Goal: Information Seeking & Learning: Learn about a topic

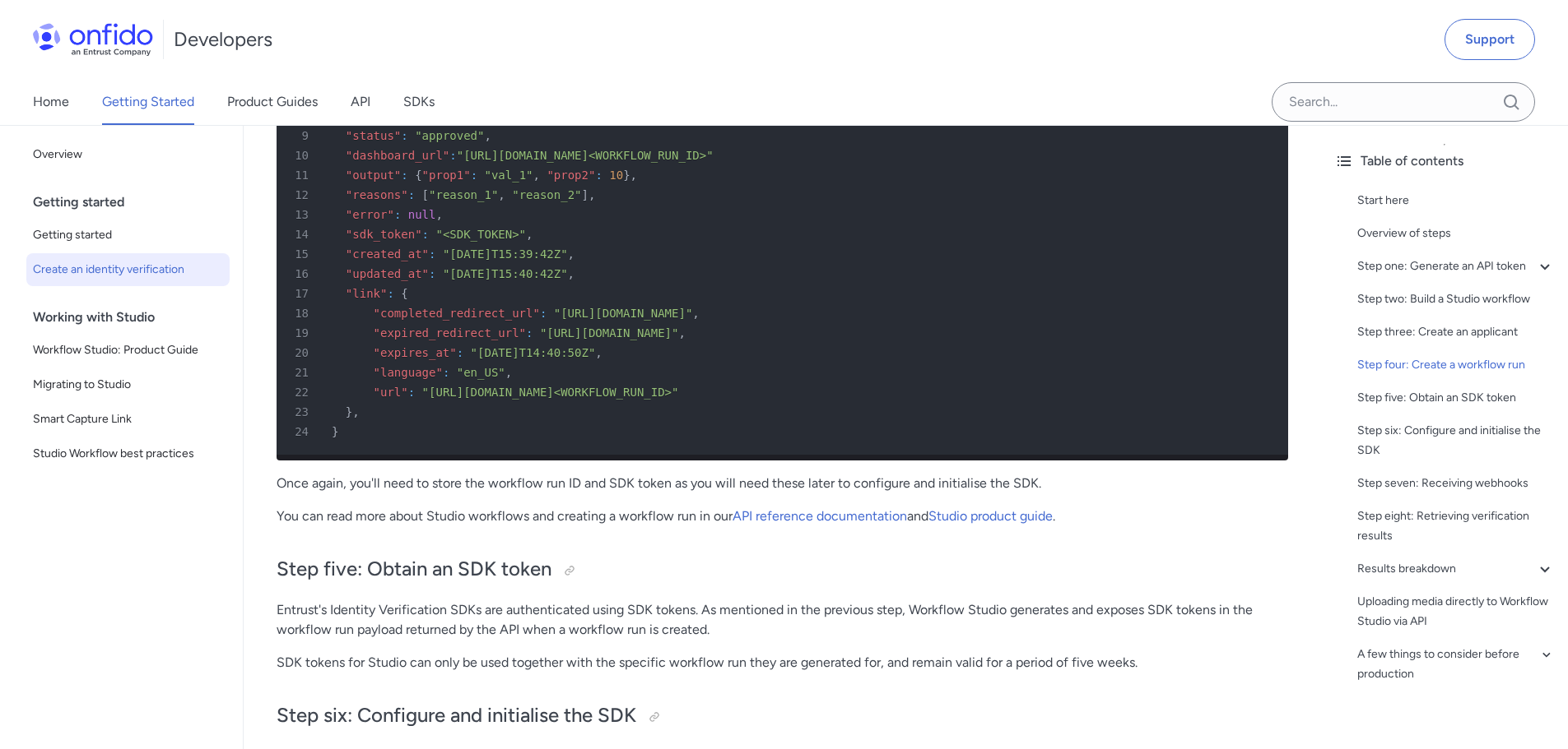
scroll to position [4903, 0]
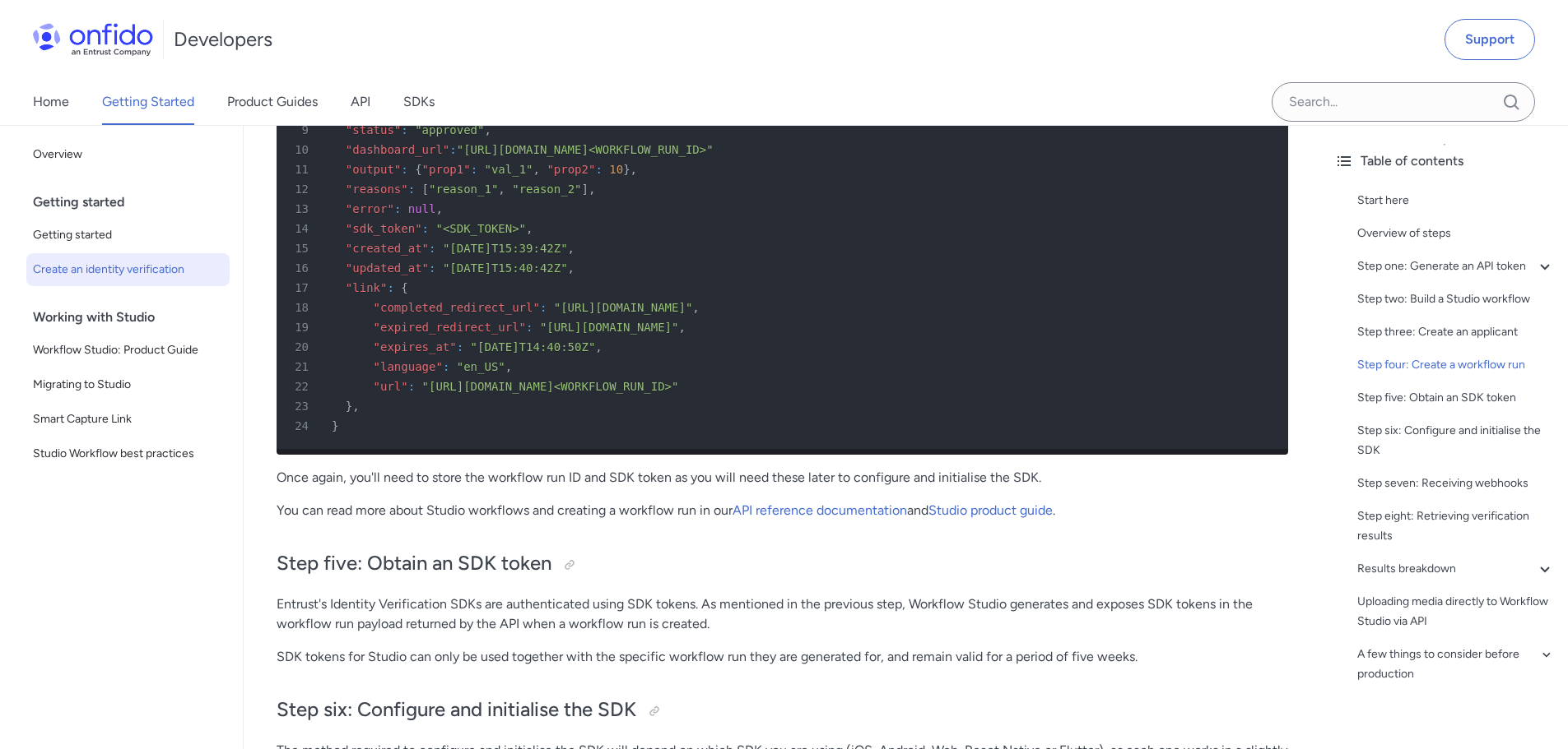
click at [603, 521] on p "You can read more about Studio workflows and creating a workflow run in our API…" at bounding box center [782, 511] width 1011 height 19
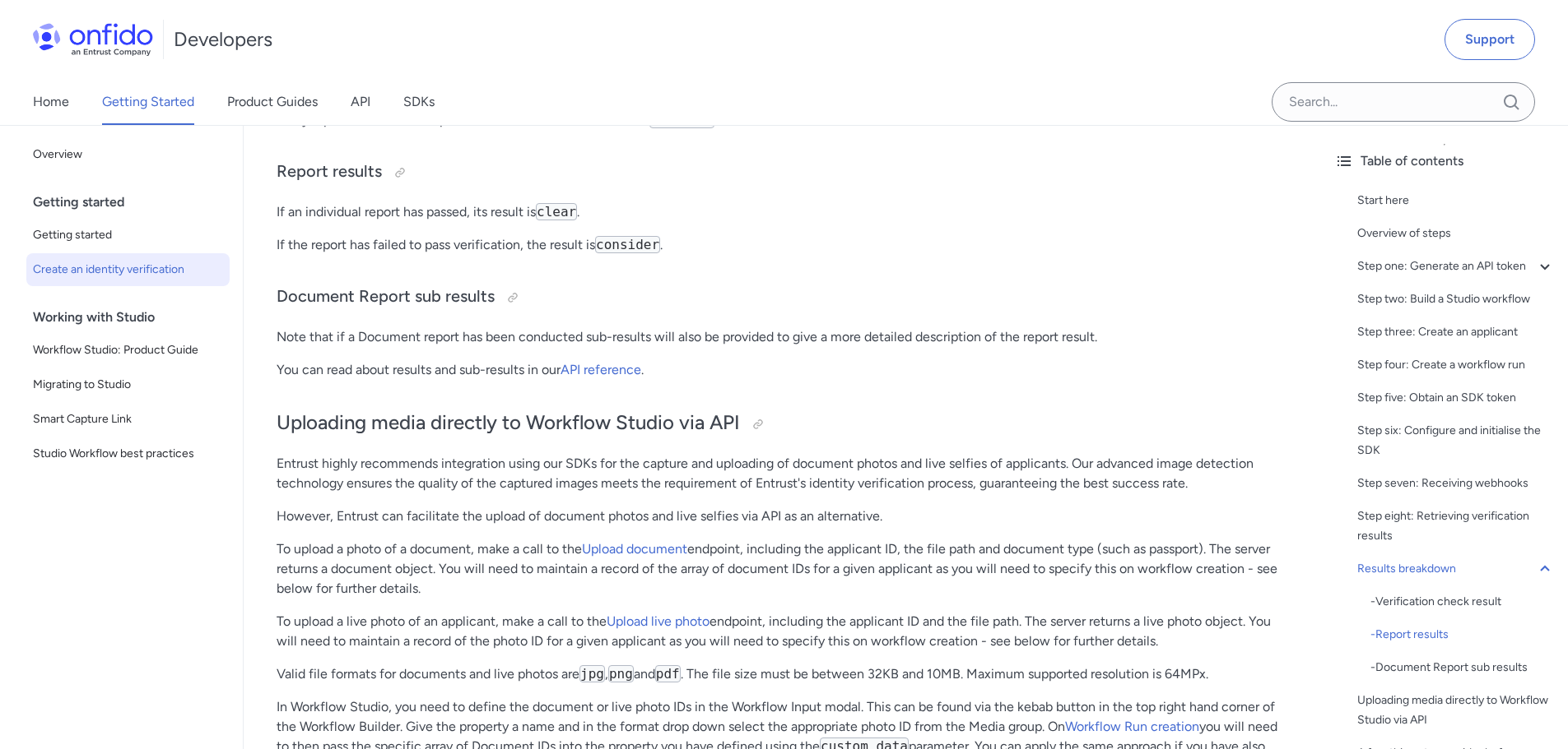
scroll to position [0, 0]
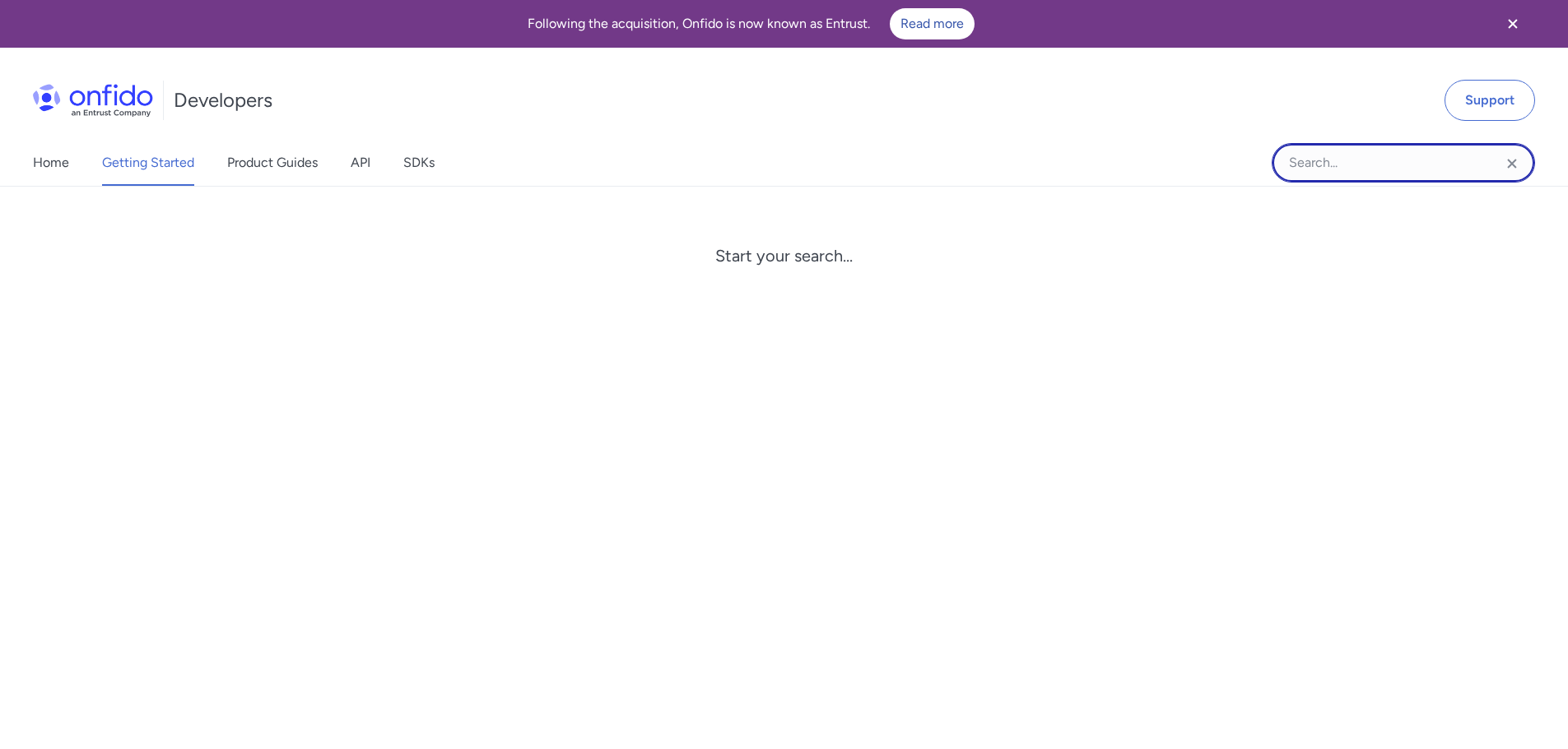
click at [1384, 154] on input "Onfido search input field" at bounding box center [1403, 162] width 263 height 40
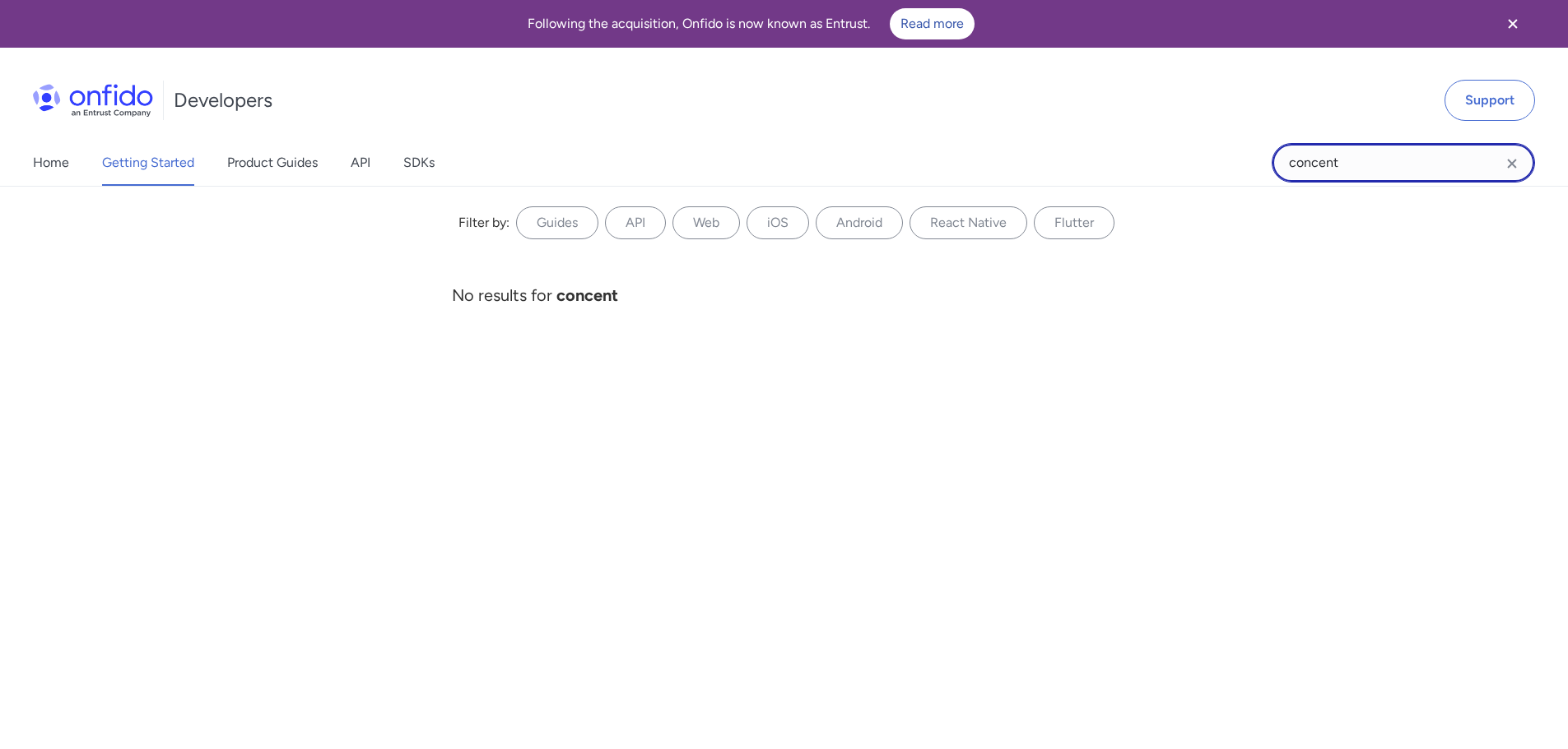
drag, startPoint x: 1340, startPoint y: 153, endPoint x: 1017, endPoint y: 141, distance: 323.2
click at [1019, 143] on div "Home Getting Started Product Guides API SDKs concent concent Filter by: Guides …" at bounding box center [784, 162] width 1568 height 46
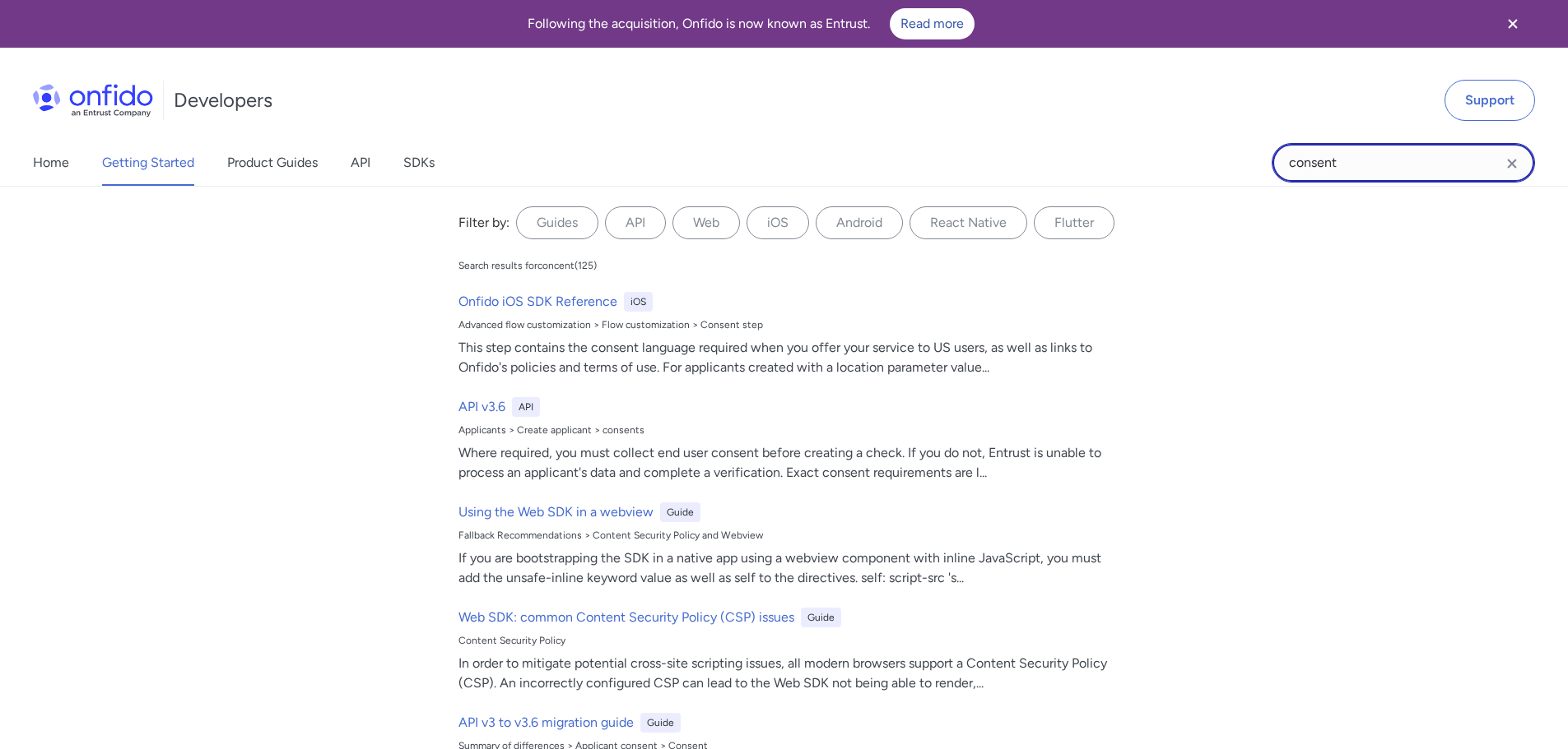
type input "consent"
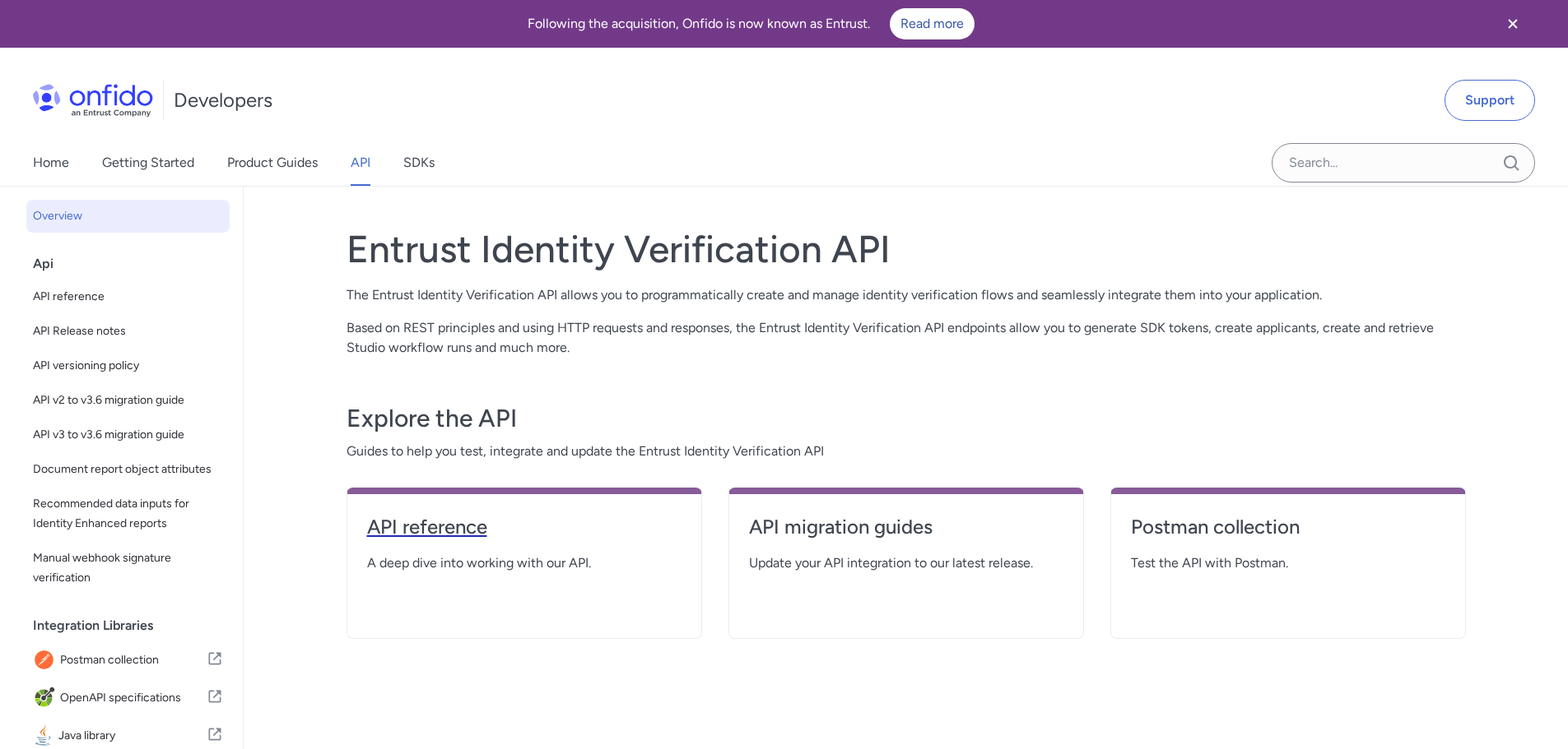
click at [425, 527] on h4 "API reference" at bounding box center [524, 527] width 314 height 26
select select "http"
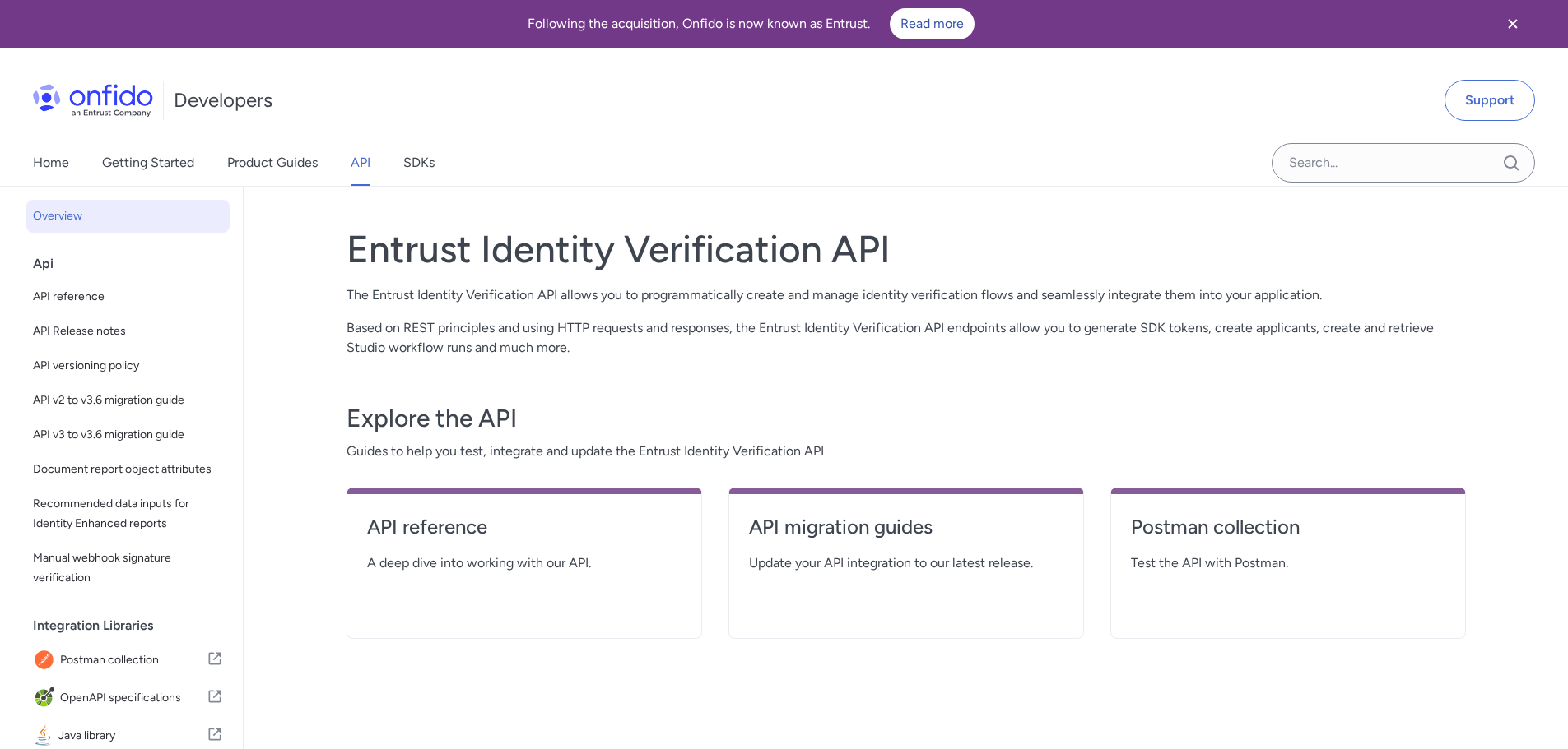
select select "http"
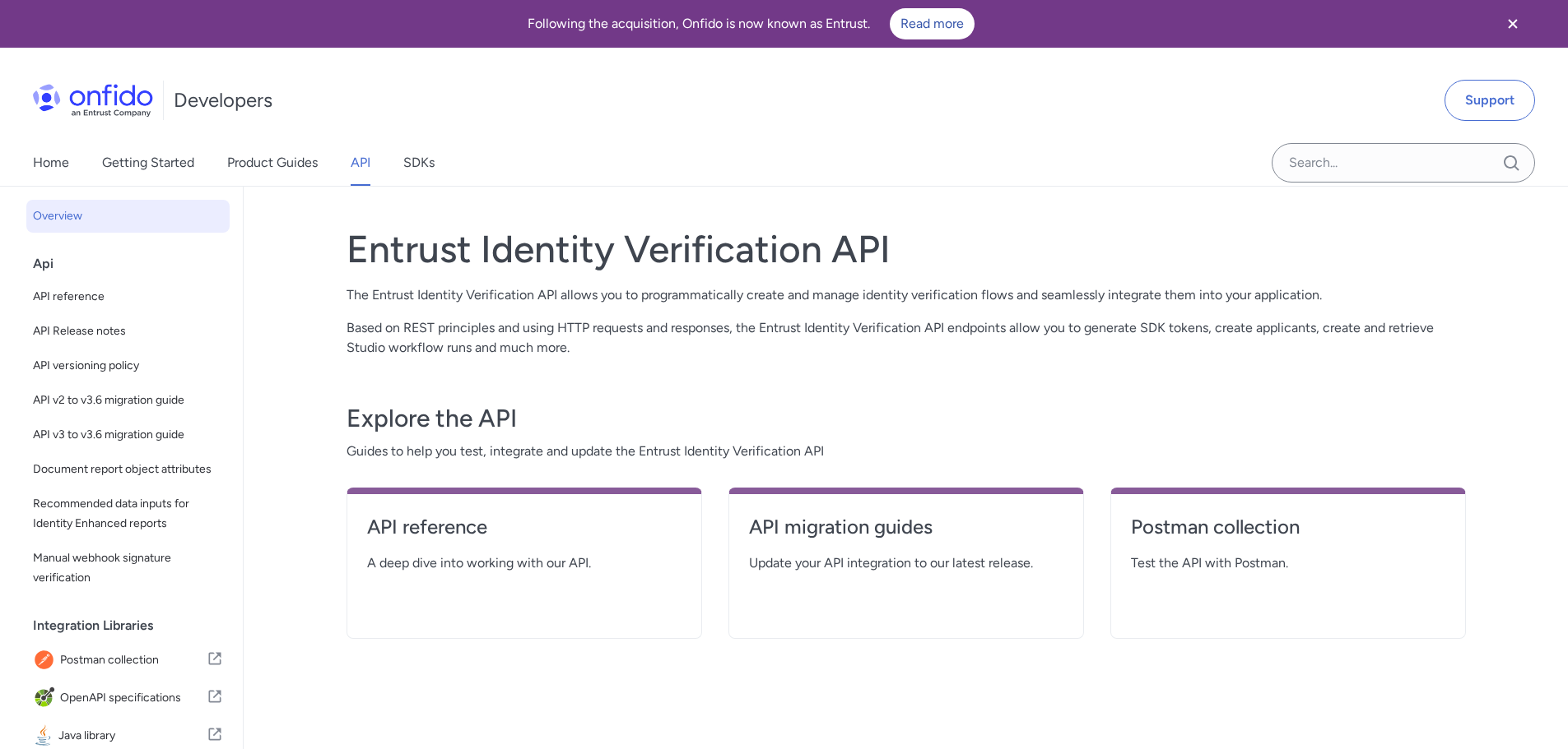
select select "http"
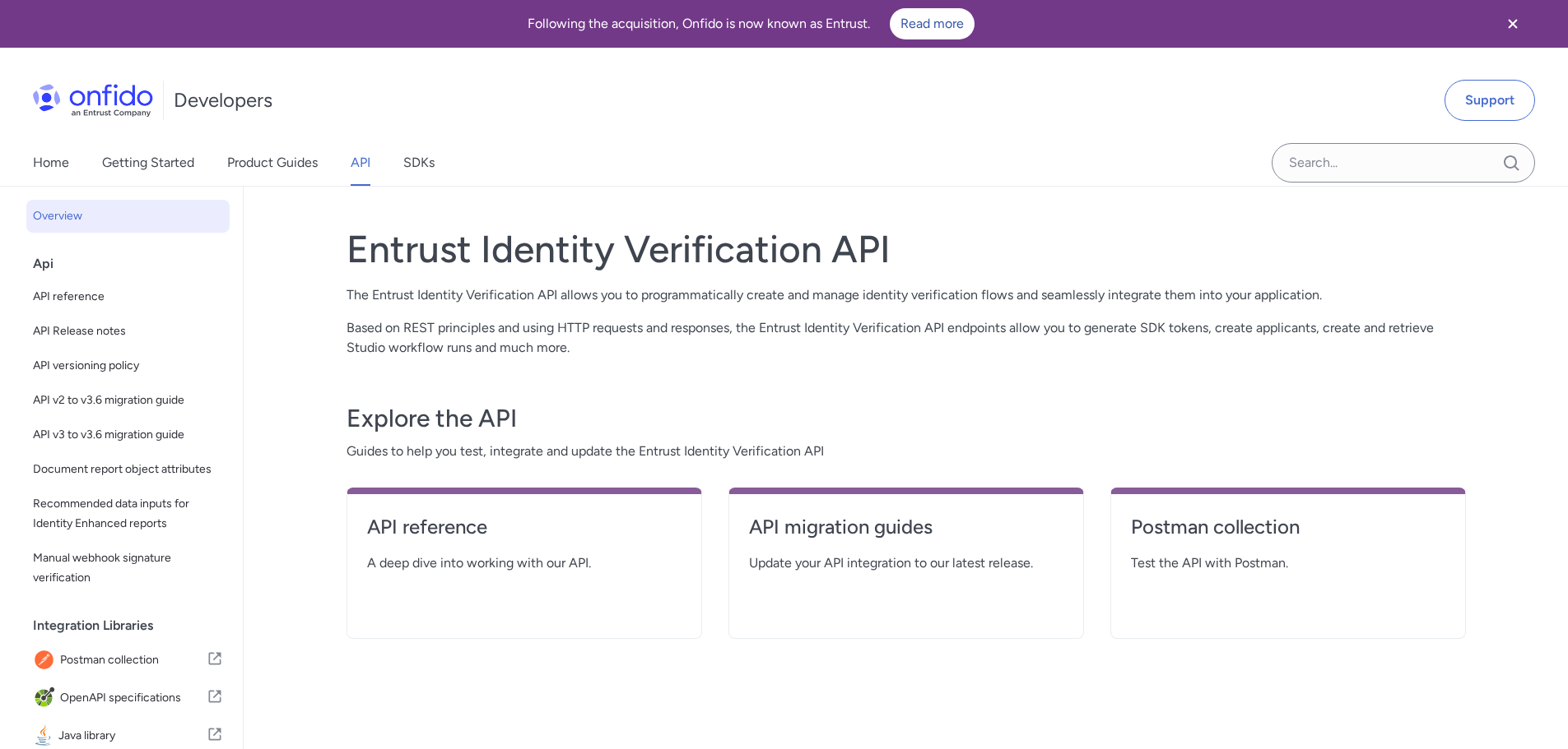
select select "http"
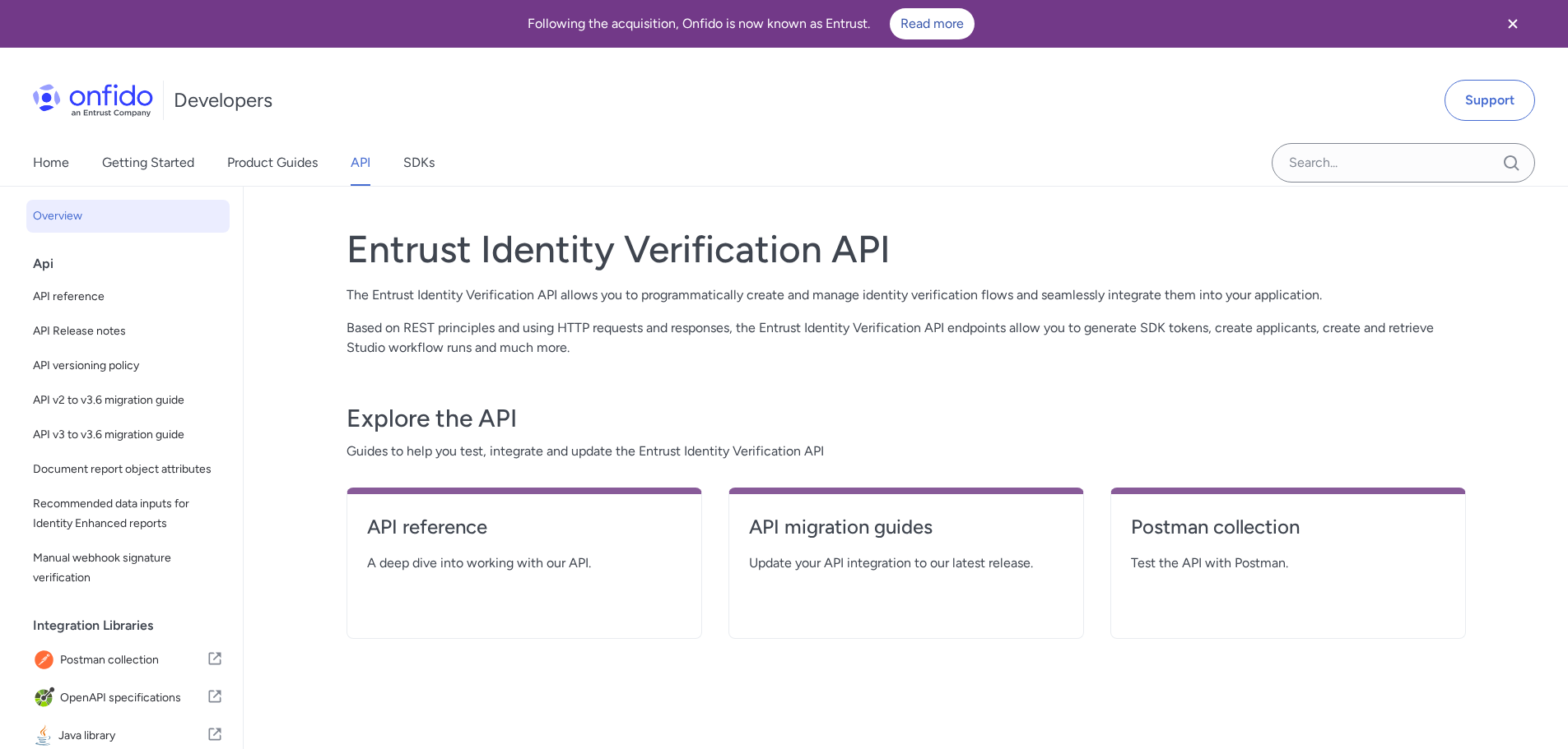
select select "http"
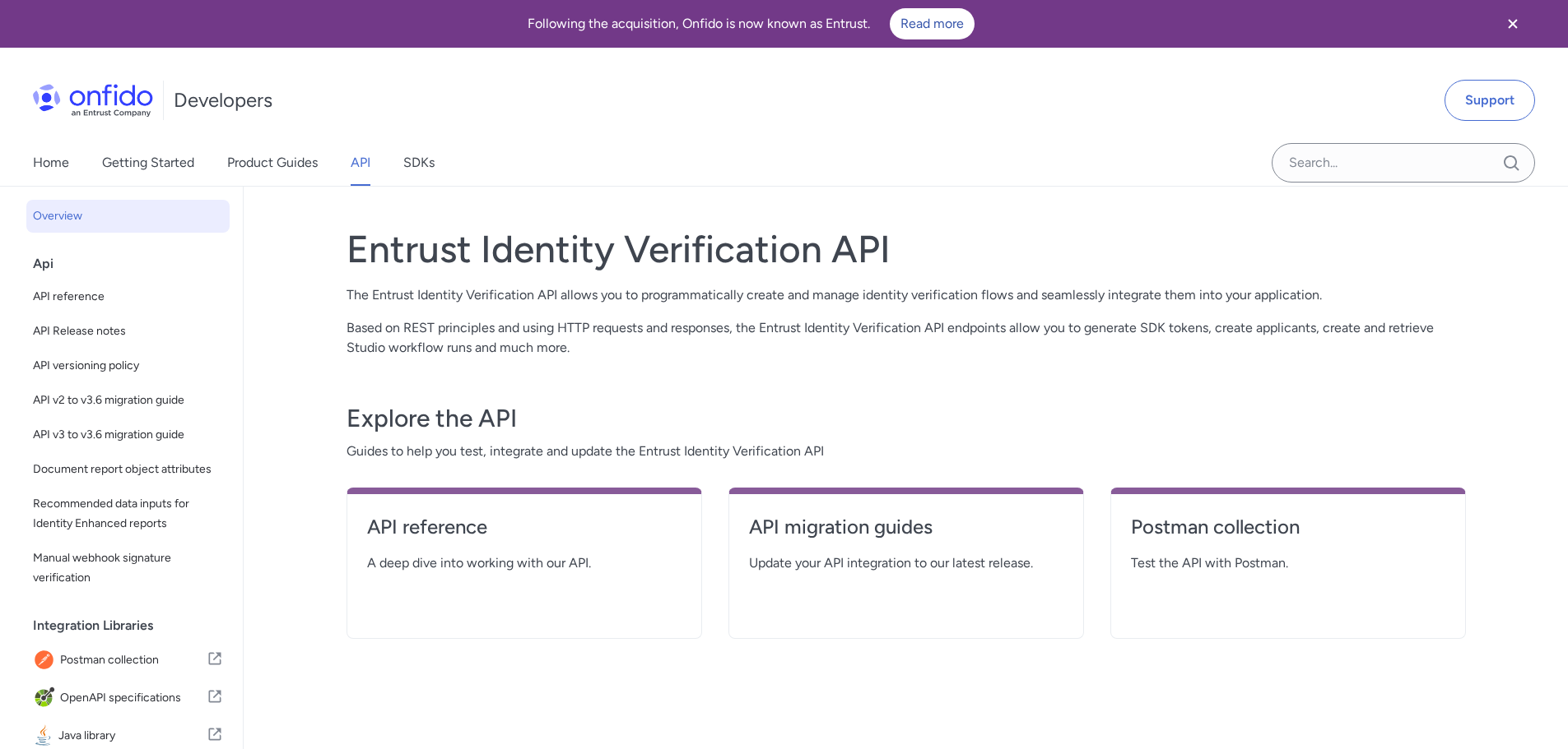
select select "http"
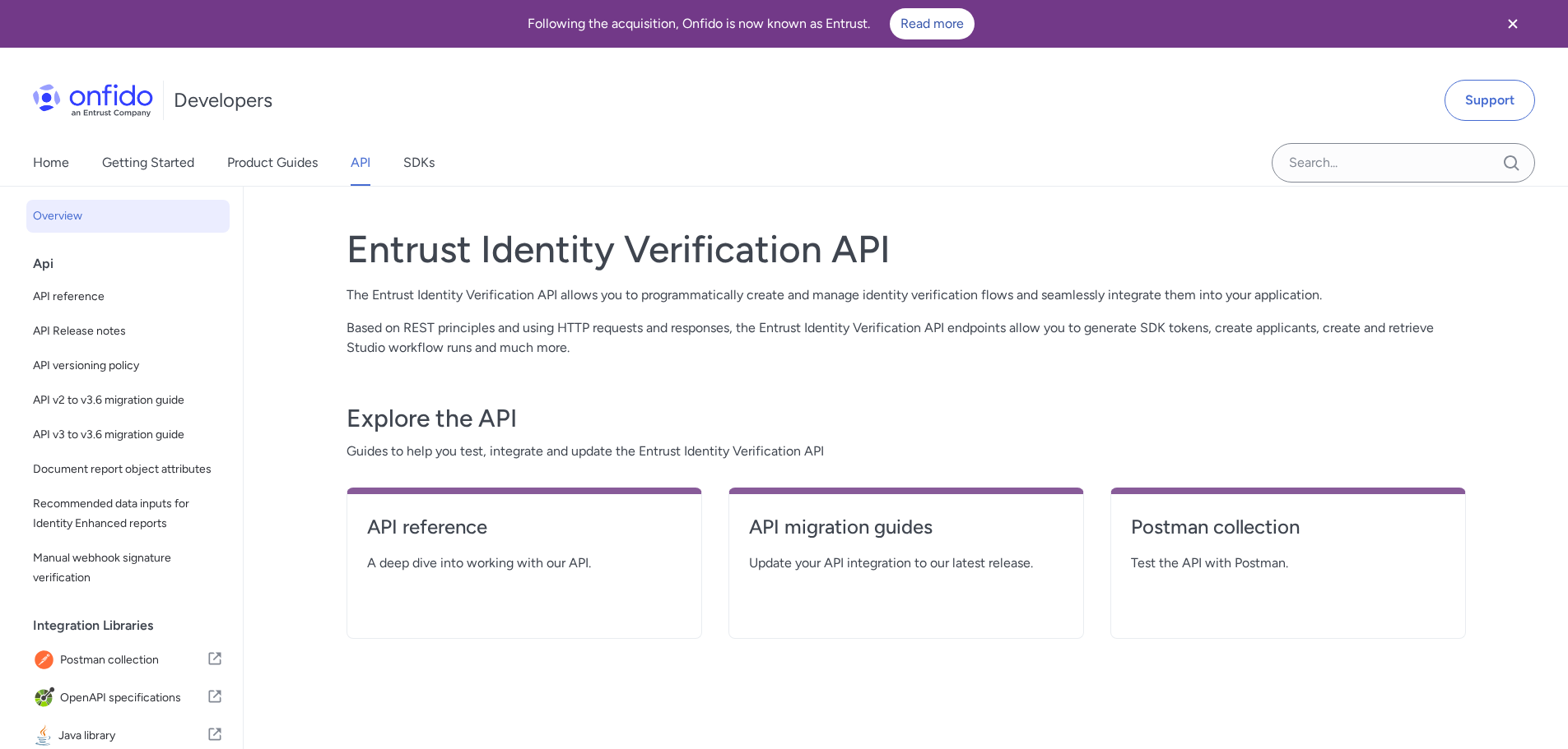
select select "http"
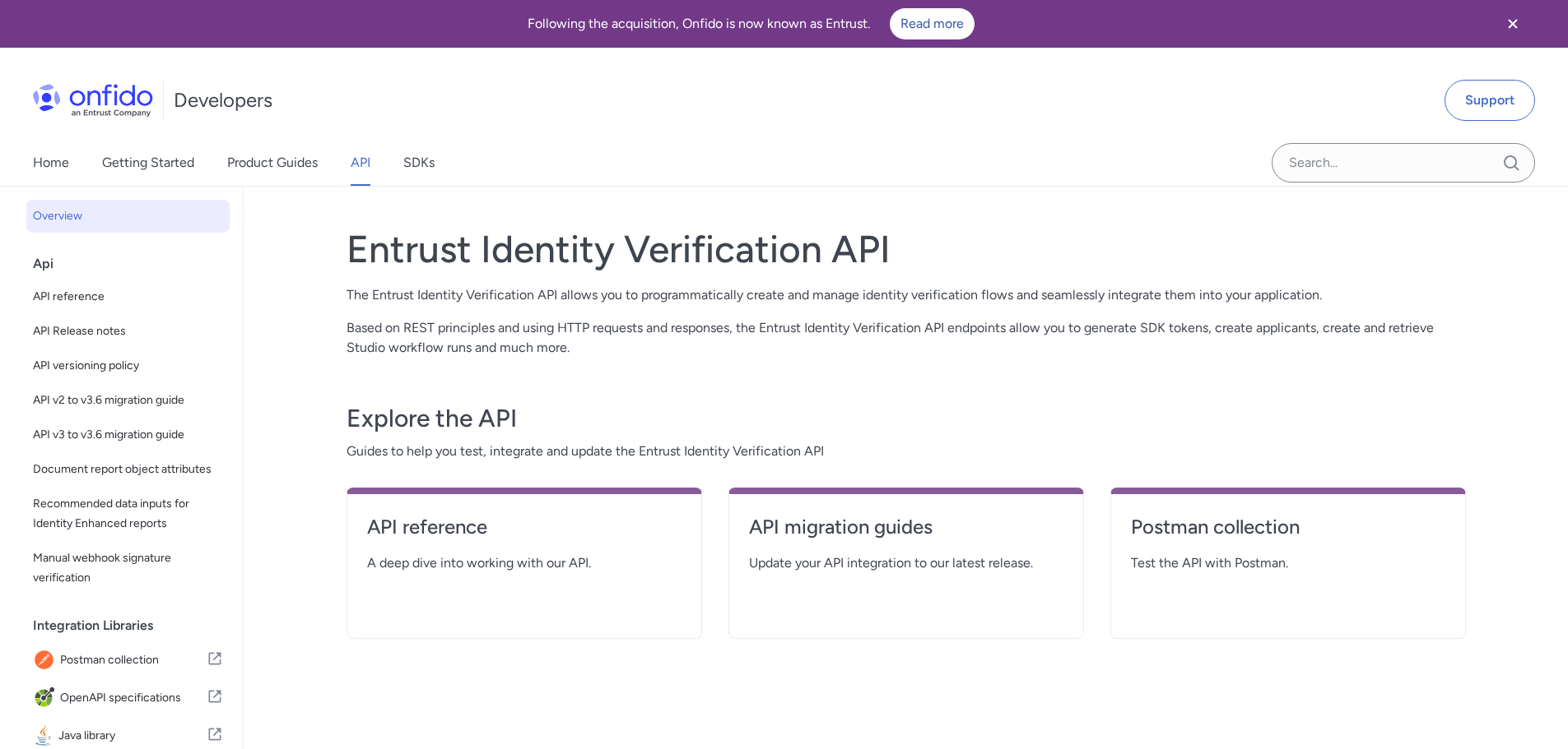
select select "http"
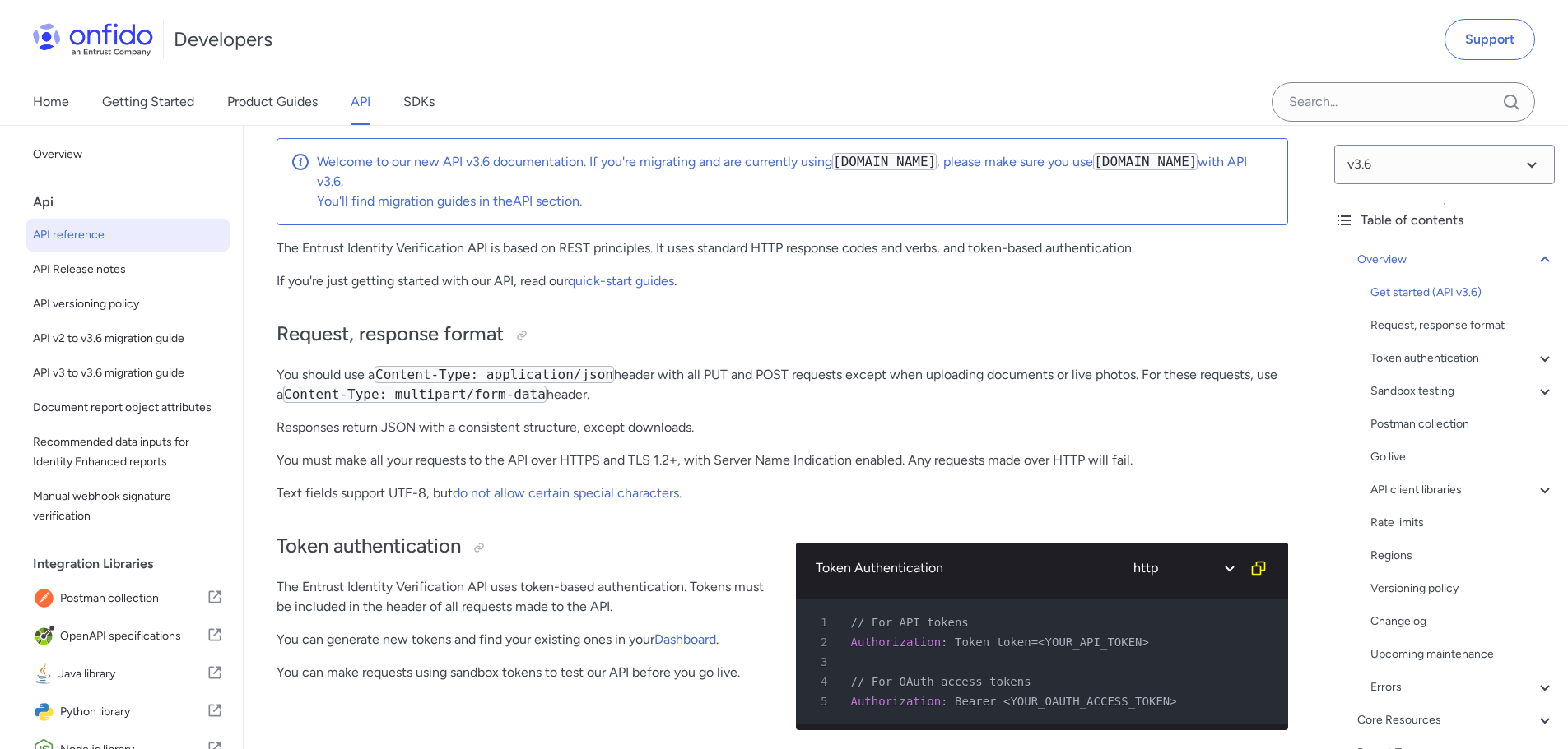
scroll to position [1303, 0]
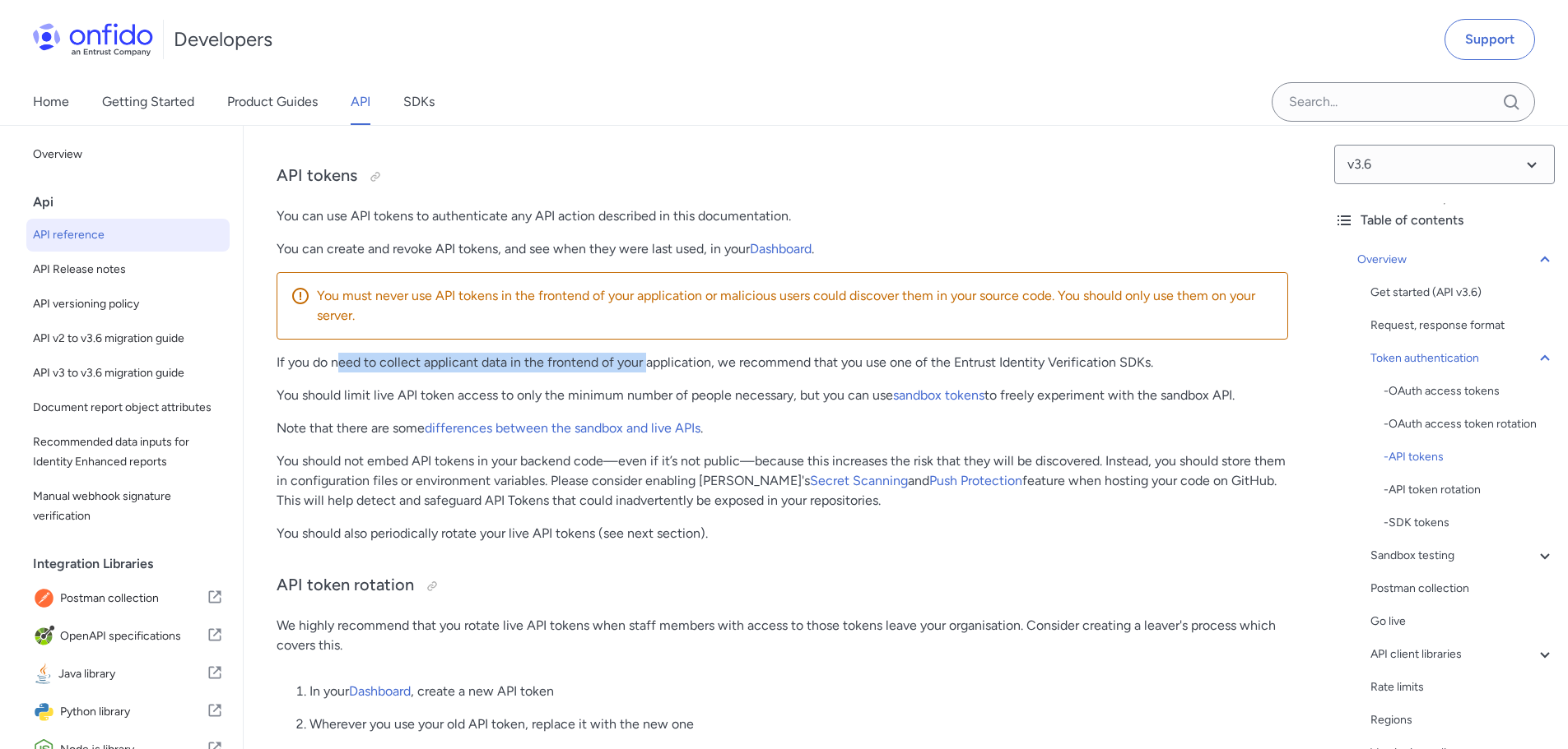
drag, startPoint x: 343, startPoint y: 377, endPoint x: 673, endPoint y: 381, distance: 330.0
click at [659, 372] on p "If you do need to collect applicant data in the frontend of your application, w…" at bounding box center [782, 362] width 1011 height 19
click at [679, 372] on p "If you do need to collect applicant data in the frontend of your application, w…" at bounding box center [782, 362] width 1011 height 19
click at [577, 372] on p "If you do need to collect applicant data in the frontend of your application, w…" at bounding box center [782, 362] width 1011 height 19
drag, startPoint x: 295, startPoint y: 474, endPoint x: 421, endPoint y: 478, distance: 126.1
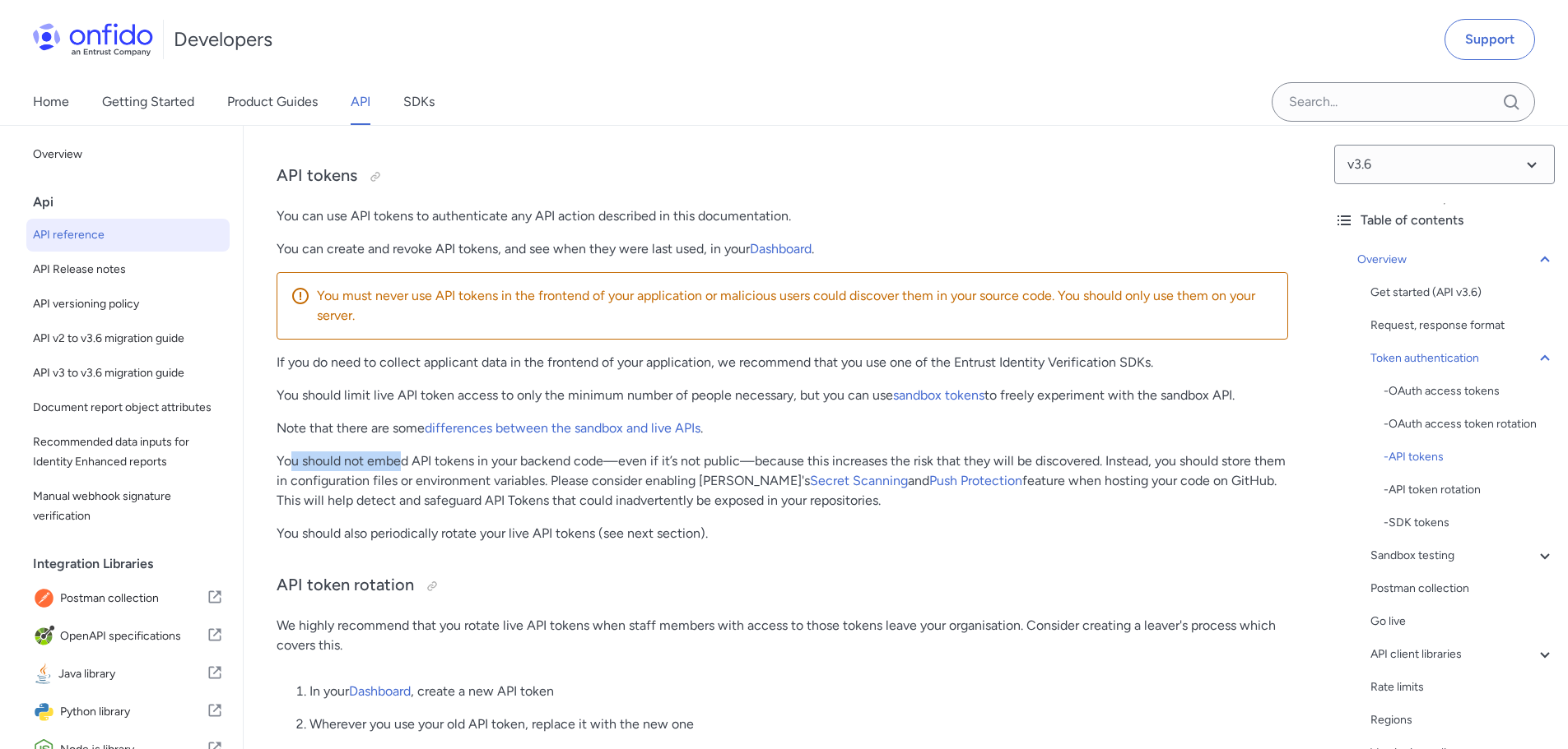
click at [416, 478] on p "You should not embed API tokens in your backend code—even if it’s not public—be…" at bounding box center [782, 481] width 1011 height 59
drag, startPoint x: 448, startPoint y: 480, endPoint x: 465, endPoint y: 483, distance: 17.3
click at [454, 480] on p "You should not embed API tokens in your backend code—even if it’s not public—be…" at bounding box center [782, 481] width 1011 height 59
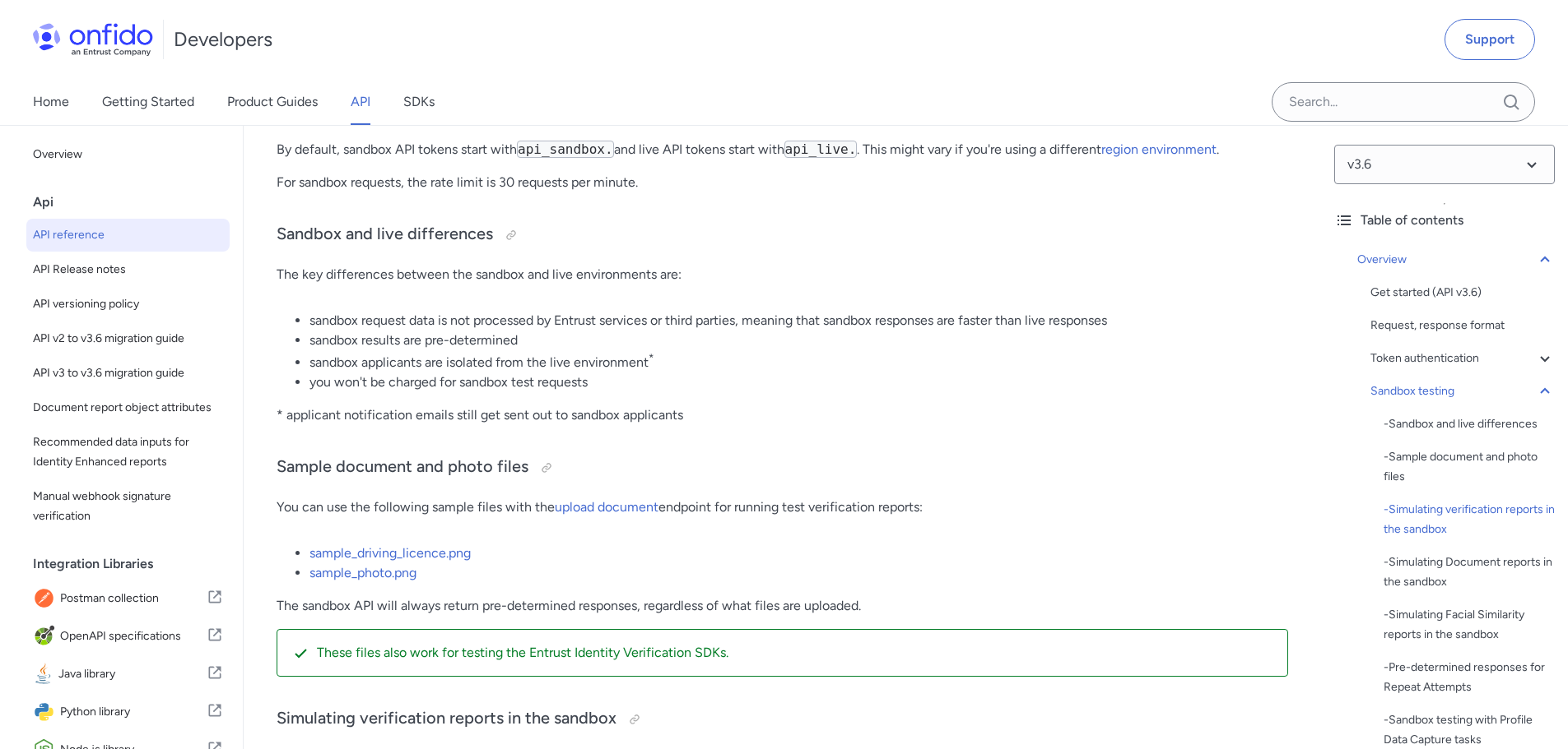
scroll to position [3472, 0]
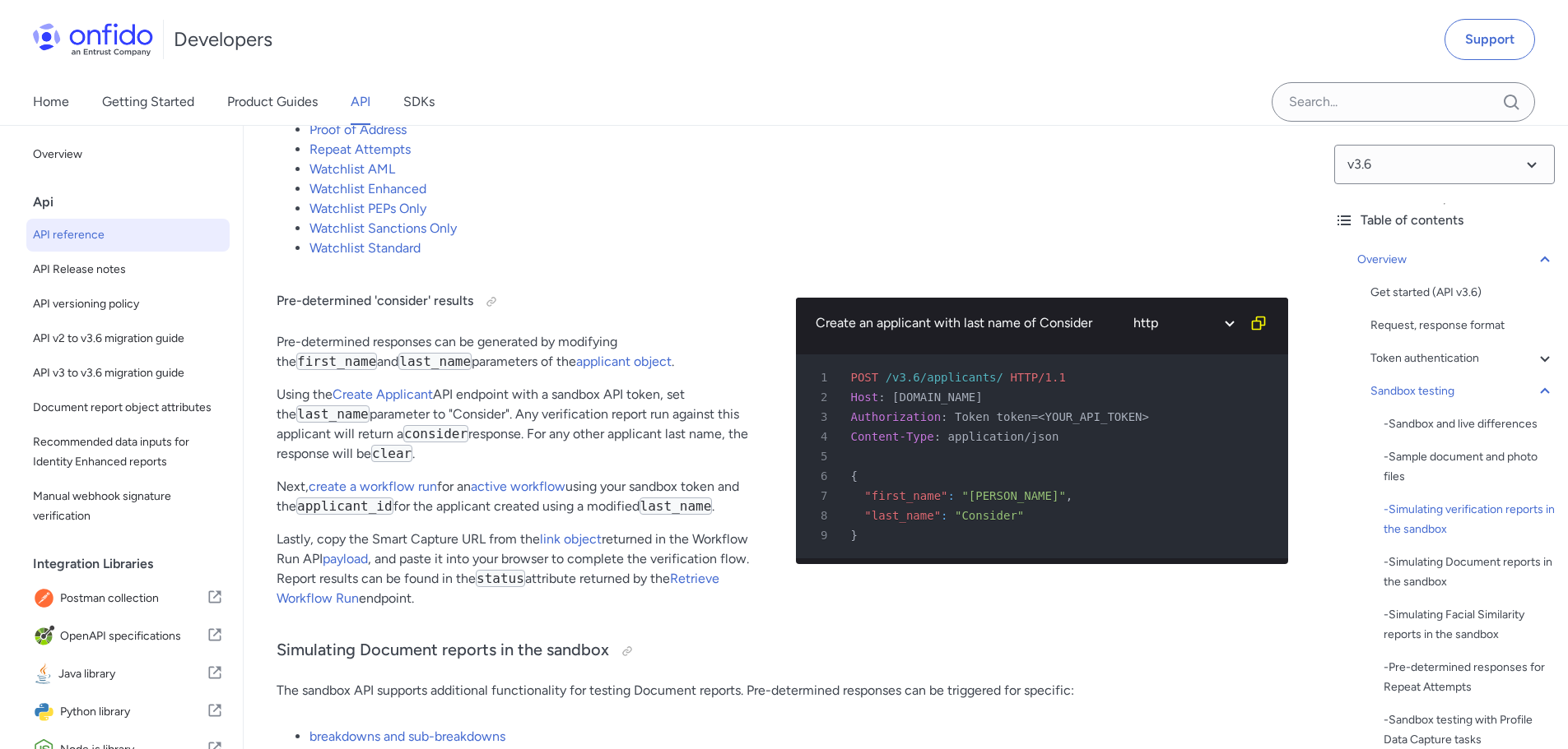
click at [696, 416] on p "Using the Create Applicant API endpoint with a sandbox API token, set the last_…" at bounding box center [522, 424] width 493 height 79
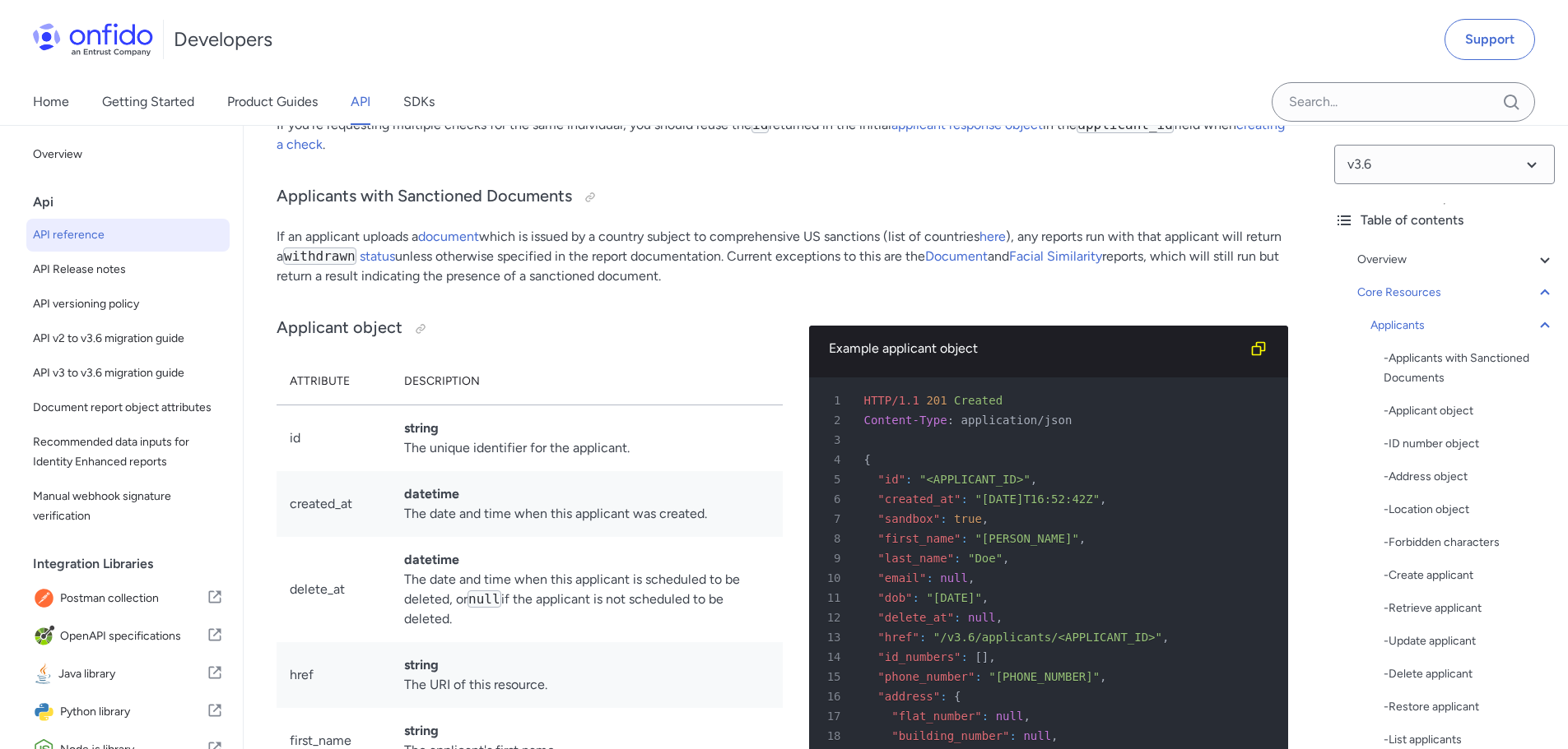
scroll to position [16638, 0]
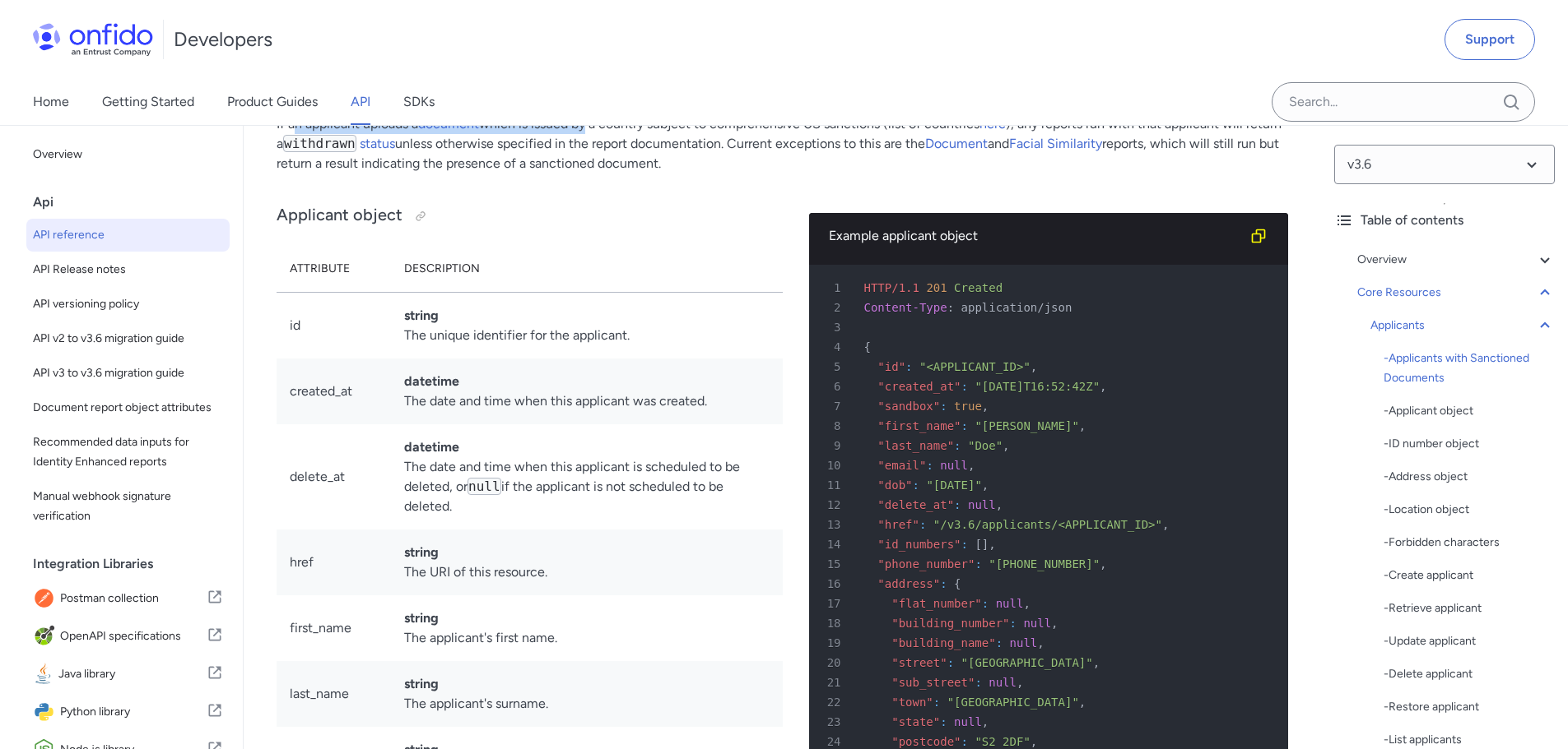
drag, startPoint x: 296, startPoint y: 233, endPoint x: 642, endPoint y: 236, distance: 346.0
click at [600, 174] on p "If an applicant uploads a document which is issued by a country subject to comp…" at bounding box center [782, 144] width 1011 height 59
click at [644, 174] on p "If an applicant uploads a document which is issued by a country subject to comp…" at bounding box center [782, 144] width 1011 height 59
drag, startPoint x: 328, startPoint y: 232, endPoint x: 592, endPoint y: 225, distance: 264.1
click at [577, 174] on p "If an applicant uploads a document which is issued by a country subject to comp…" at bounding box center [782, 144] width 1011 height 59
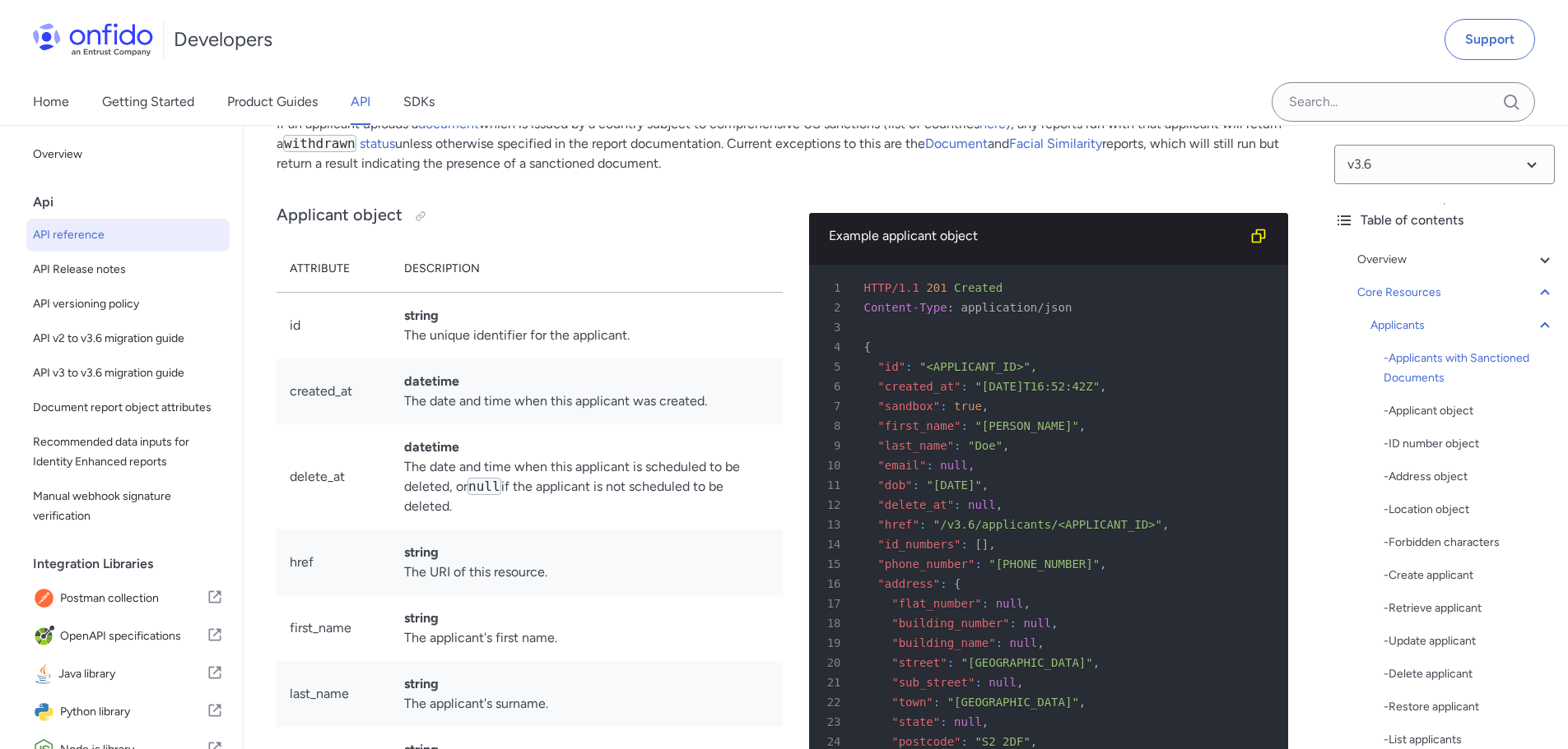
click at [608, 174] on p "If an applicant uploads a document which is issued by a country subject to comp…" at bounding box center [782, 144] width 1011 height 59
drag, startPoint x: 550, startPoint y: 237, endPoint x: 905, endPoint y: 221, distance: 355.4
drag, startPoint x: 1054, startPoint y: 231, endPoint x: 1194, endPoint y: 231, distance: 140.0
click at [1185, 174] on p "If an applicant uploads a document which is issued by a country subject to comp…" at bounding box center [782, 144] width 1011 height 59
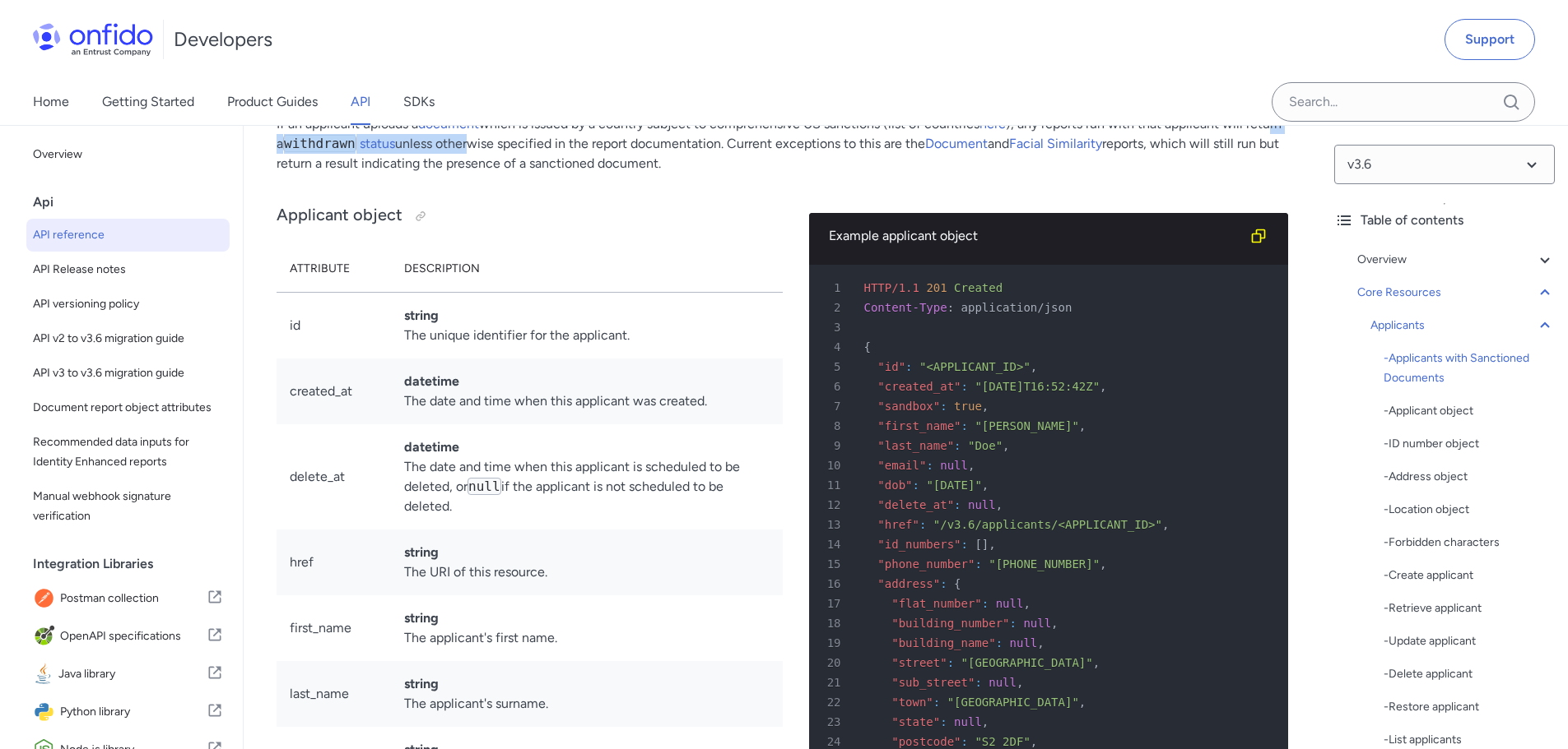
drag, startPoint x: 302, startPoint y: 248, endPoint x: 532, endPoint y: 253, distance: 230.1
click at [514, 174] on p "If an applicant uploads a document which is issued by a country subject to comp…" at bounding box center [782, 144] width 1011 height 59
drag, startPoint x: 535, startPoint y: 253, endPoint x: 545, endPoint y: 253, distance: 10.0
click at [545, 174] on p "If an applicant uploads a document which is issued by a country subject to comp…" at bounding box center [782, 144] width 1011 height 59
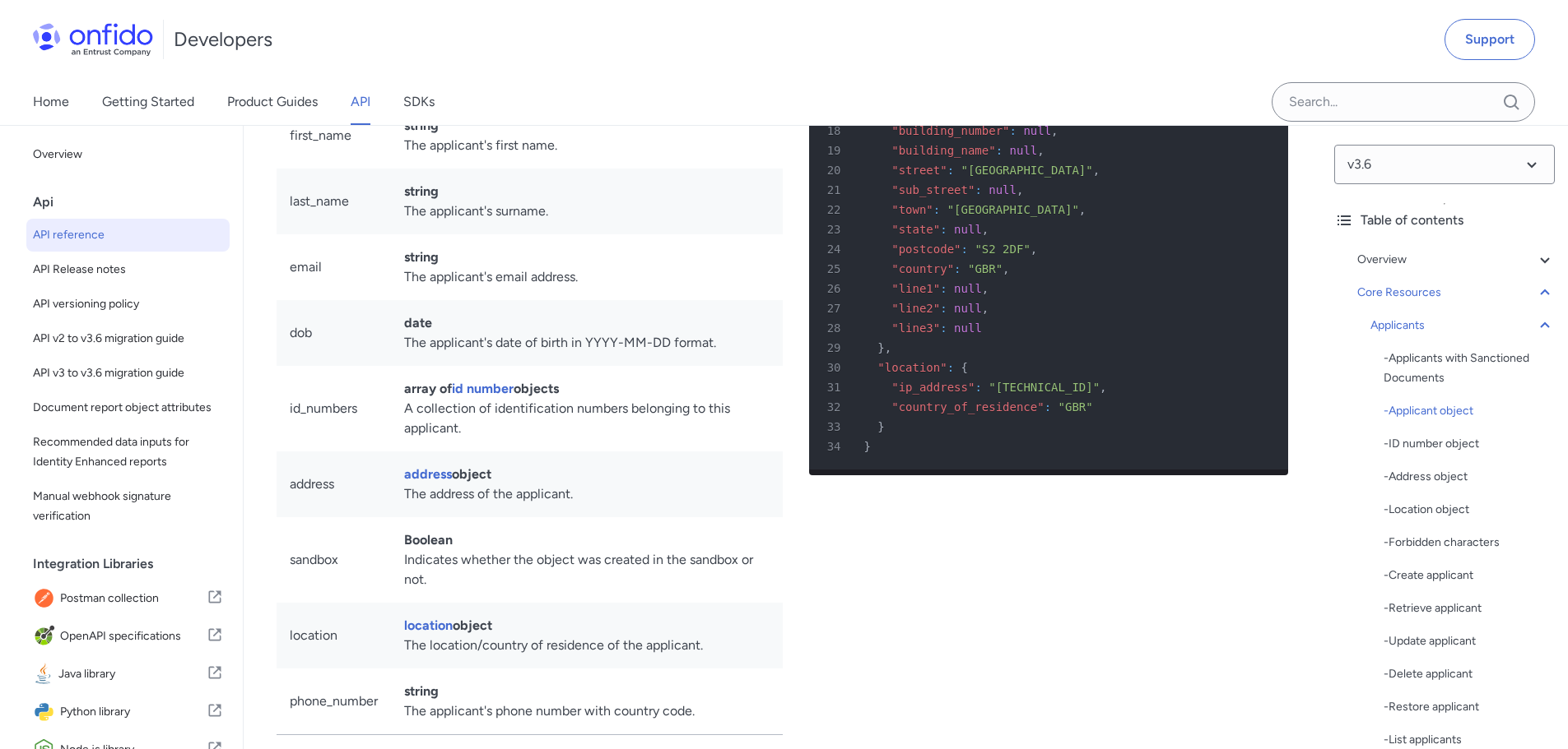
scroll to position [17132, 0]
drag, startPoint x: 313, startPoint y: 245, endPoint x: 447, endPoint y: 248, distance: 134.0
click at [442, 168] on tr "first_name string The applicant's first name." at bounding box center [529, 135] width 506 height 66
click at [376, 233] on td "last_name" at bounding box center [333, 201] width 115 height 66
drag, startPoint x: 286, startPoint y: 366, endPoint x: 421, endPoint y: 369, distance: 135.0
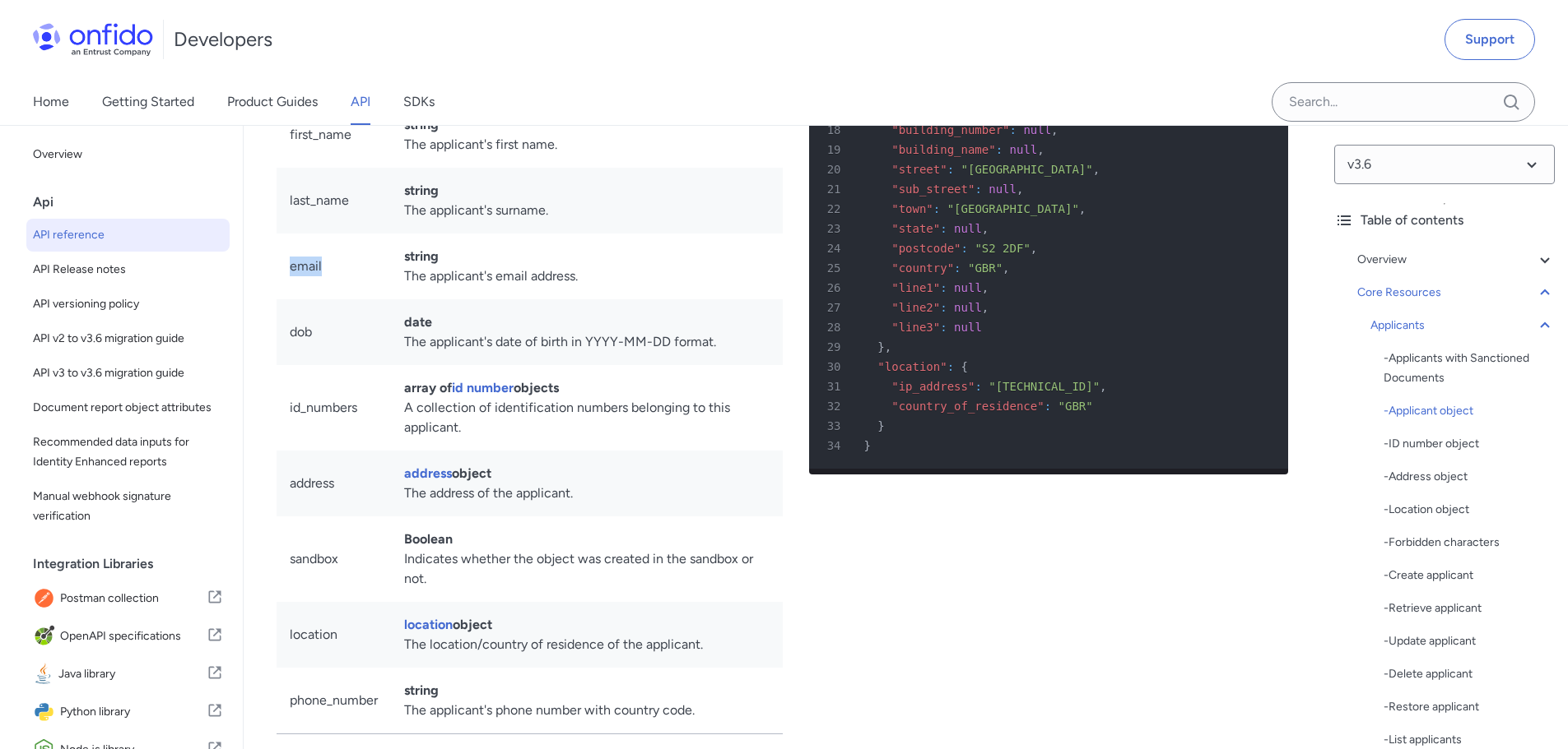
click at [395, 299] on tr "email string The applicant's email address." at bounding box center [529, 266] width 506 height 66
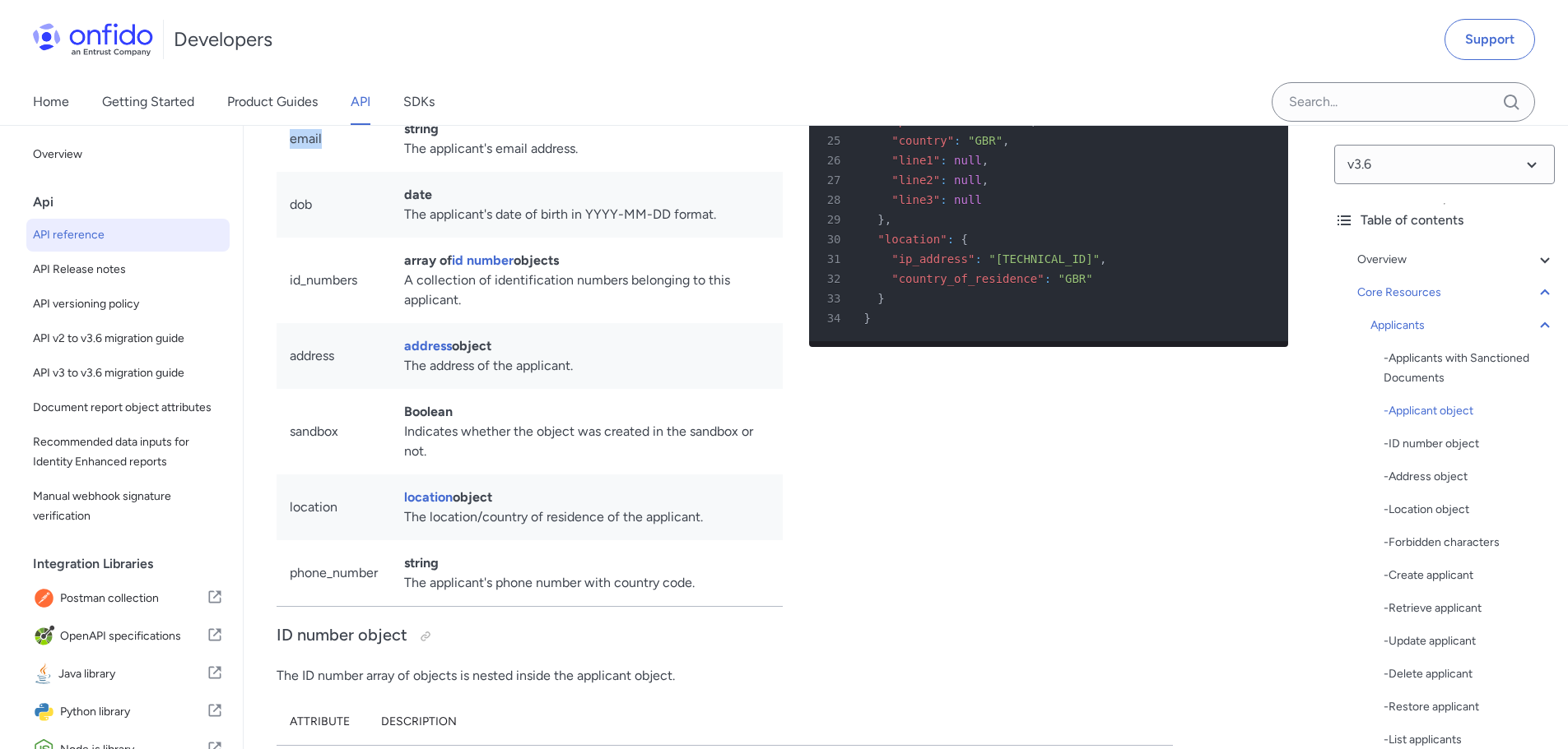
scroll to position [17296, 0]
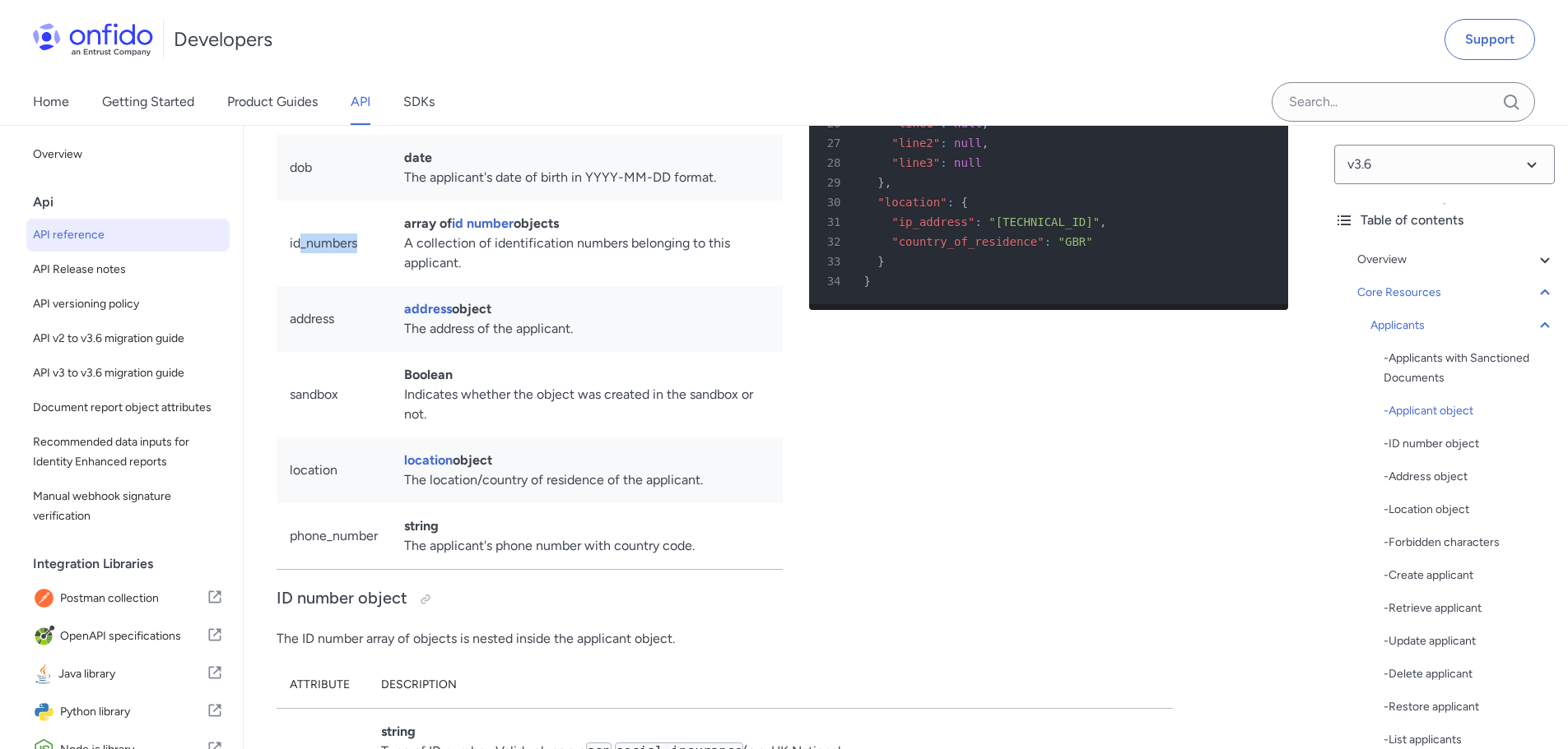
drag, startPoint x: 321, startPoint y: 352, endPoint x: 396, endPoint y: 348, distance: 75.1
click at [391, 287] on tr "id_numbers array of id number objects A collection of identification numbers be…" at bounding box center [529, 244] width 506 height 85
click at [429, 287] on td "array of id number objects A collection of identification numbers belonging to …" at bounding box center [586, 244] width 392 height 85
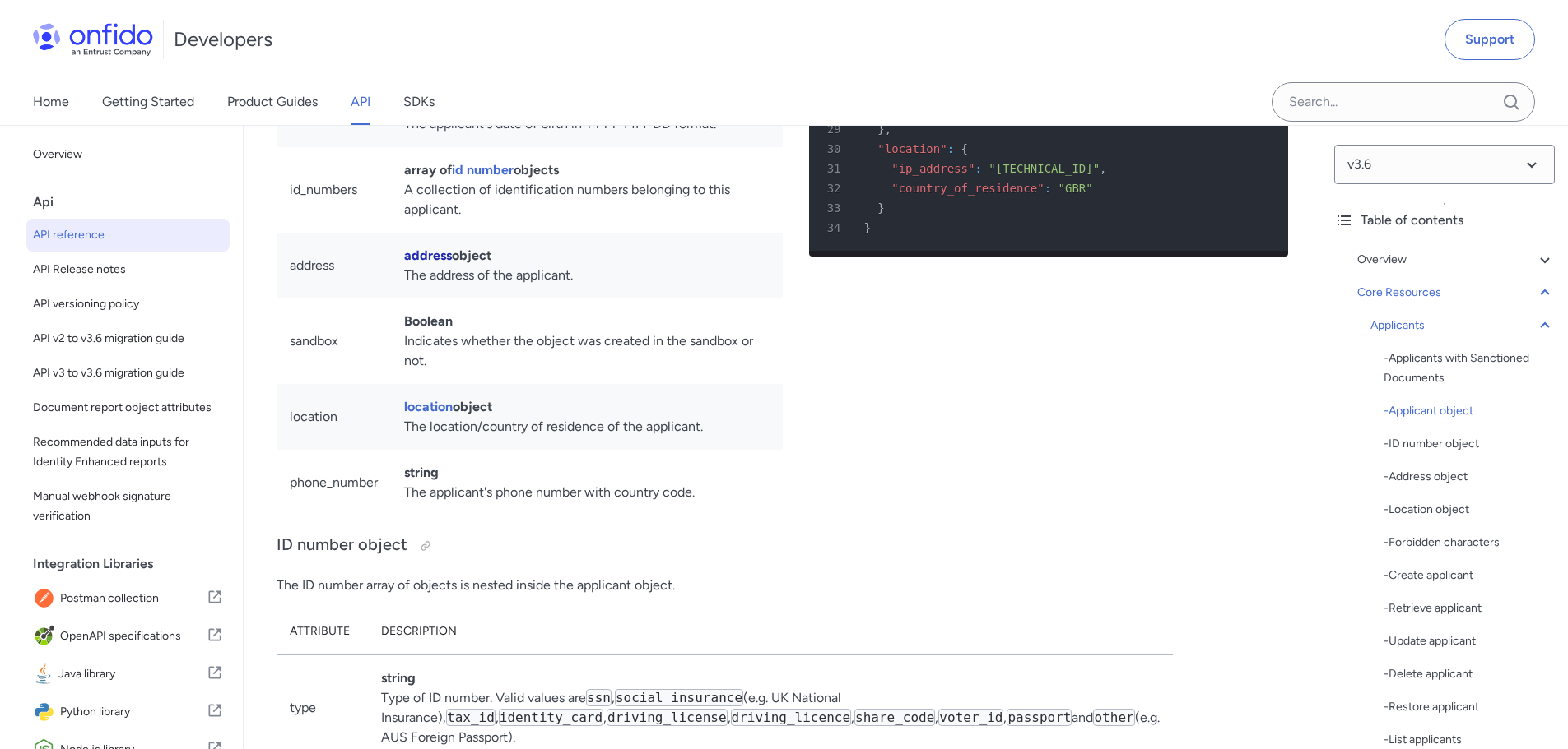
scroll to position [17379, 0]
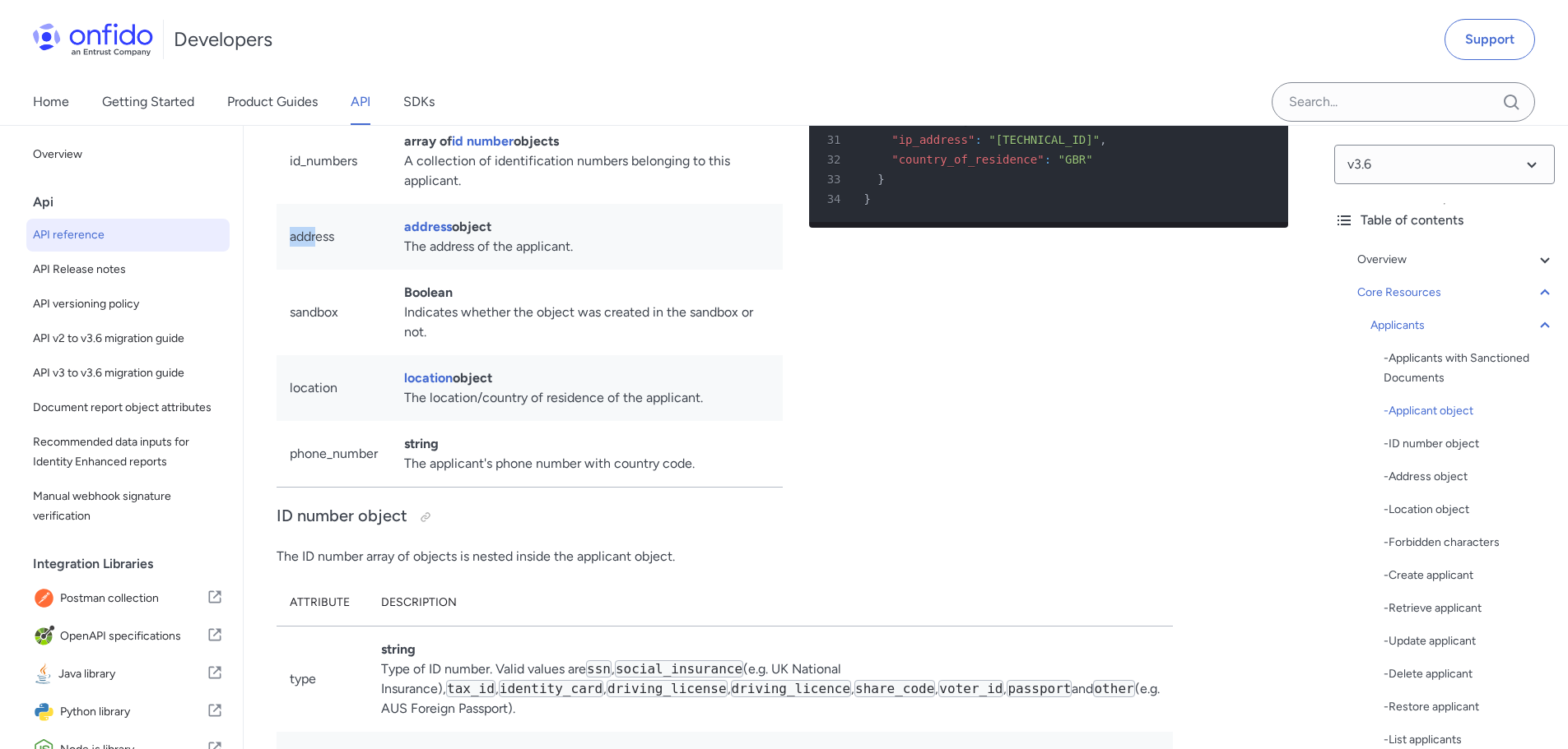
drag, startPoint x: 292, startPoint y: 348, endPoint x: 404, endPoint y: 357, distance: 112.4
click at [351, 270] on td "address" at bounding box center [333, 237] width 115 height 66
click at [428, 270] on td "address object The address of the applicant." at bounding box center [586, 237] width 392 height 66
drag, startPoint x: 398, startPoint y: 358, endPoint x: 521, endPoint y: 354, distance: 123.1
click at [521, 270] on td "address object The address of the applicant." at bounding box center [586, 237] width 392 height 66
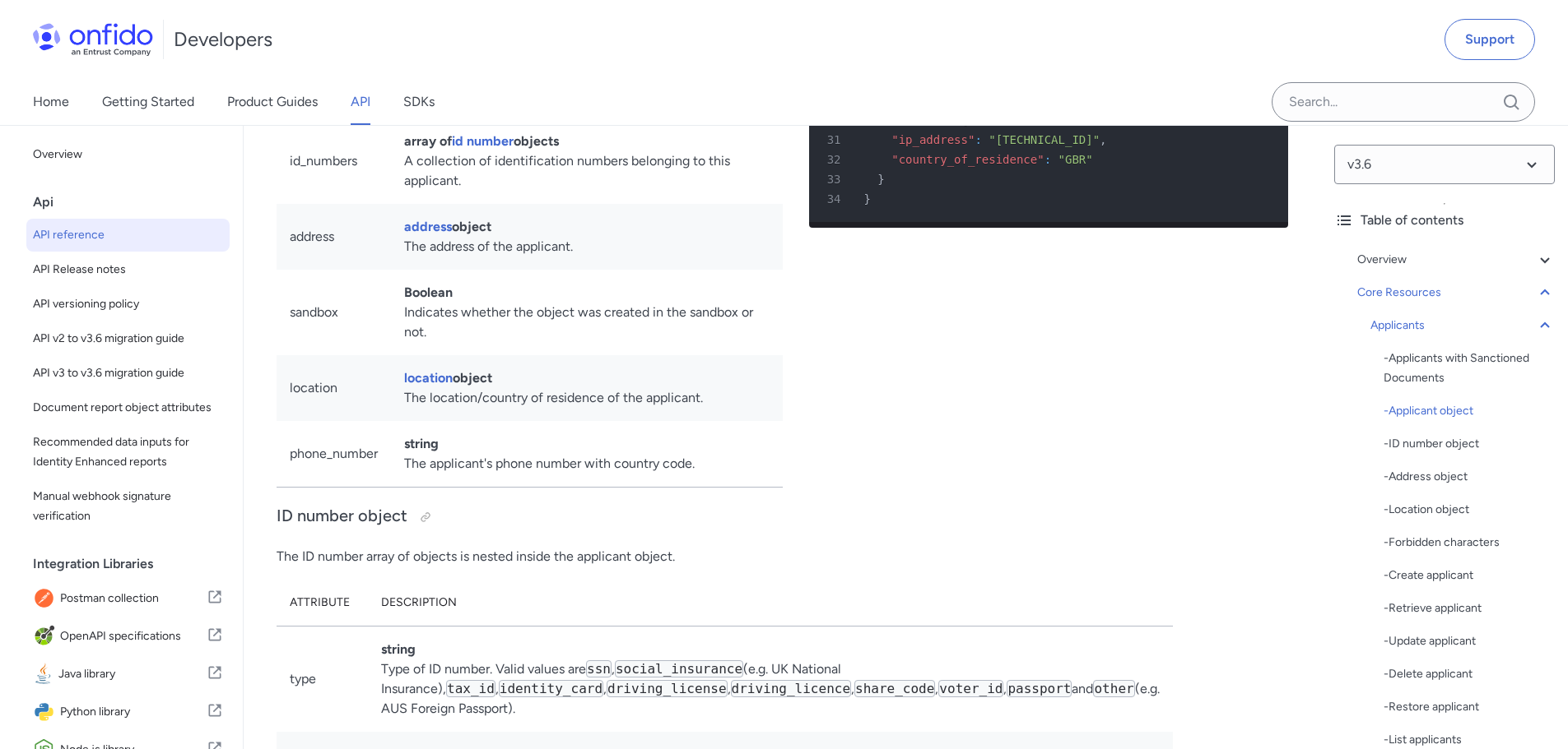
click at [534, 270] on td "address object The address of the applicant." at bounding box center [586, 237] width 392 height 66
drag, startPoint x: 388, startPoint y: 426, endPoint x: 549, endPoint y: 413, distance: 161.5
click at [541, 356] on tr "sandbox Boolean Indicates whether the object was created in the sandbox or not." at bounding box center [529, 313] width 506 height 85
click at [562, 356] on td "Boolean Indicates whether the object was created in the sandbox or not." at bounding box center [586, 313] width 392 height 85
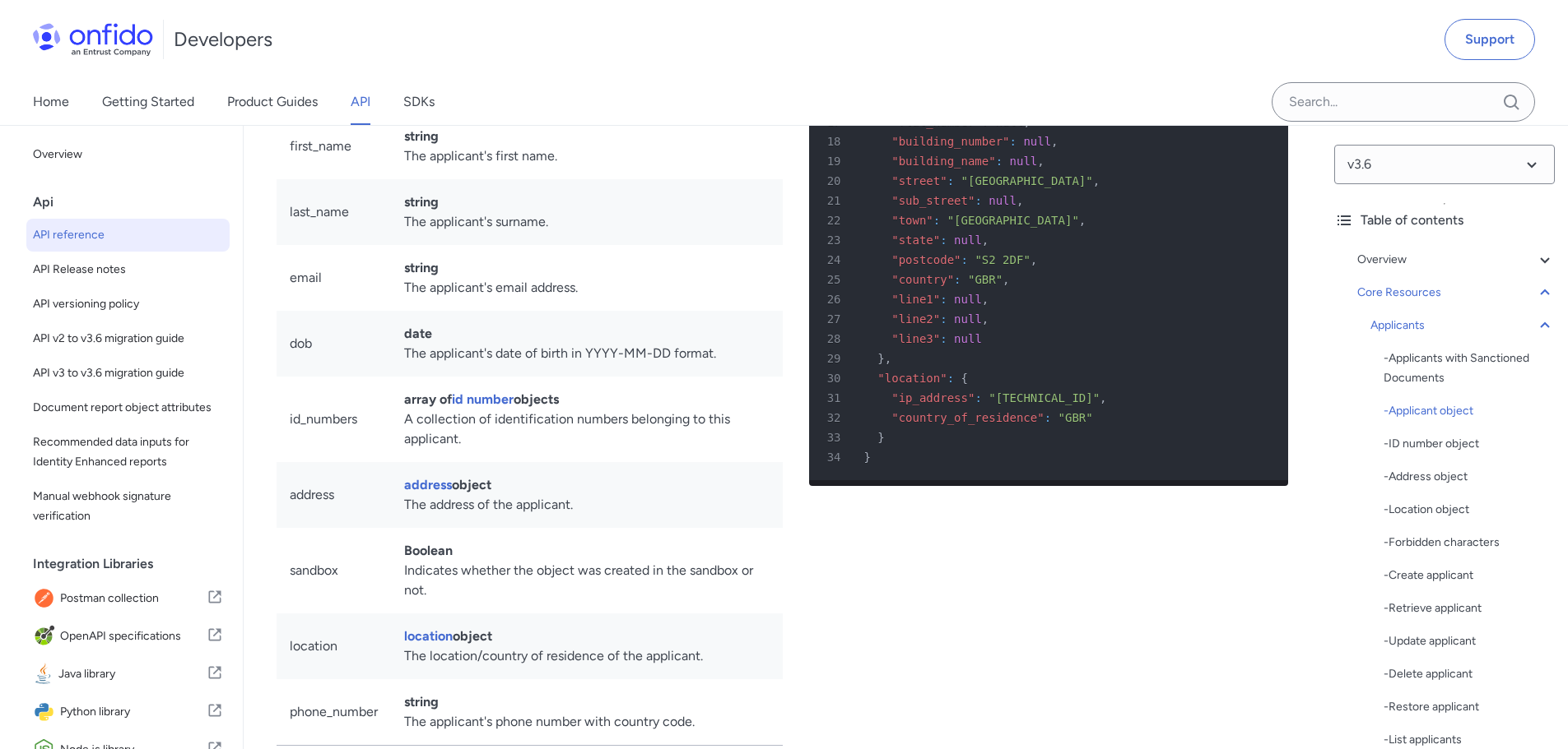
scroll to position [17296, 0]
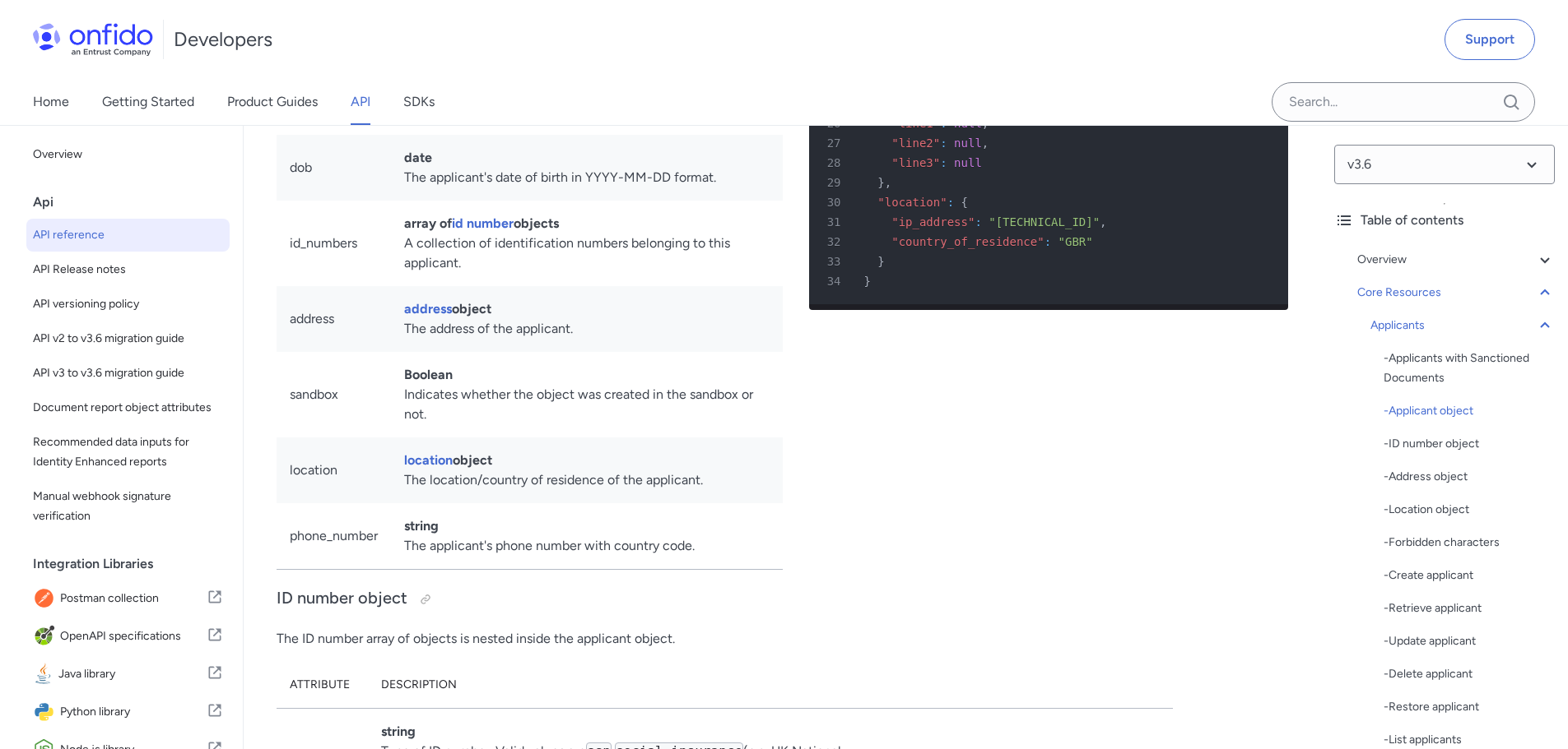
drag, startPoint x: 425, startPoint y: 328, endPoint x: 593, endPoint y: 324, distance: 168.0
click at [593, 287] on td "array of id number objects A collection of identification numbers belonging to …" at bounding box center [586, 244] width 392 height 85
click at [492, 287] on td "array of id number objects A collection of identification numbers belonging to …" at bounding box center [586, 244] width 392 height 85
drag, startPoint x: 447, startPoint y: 356, endPoint x: 631, endPoint y: 349, distance: 184.1
click at [624, 287] on td "array of id number objects A collection of identification numbers belonging to …" at bounding box center [586, 244] width 392 height 85
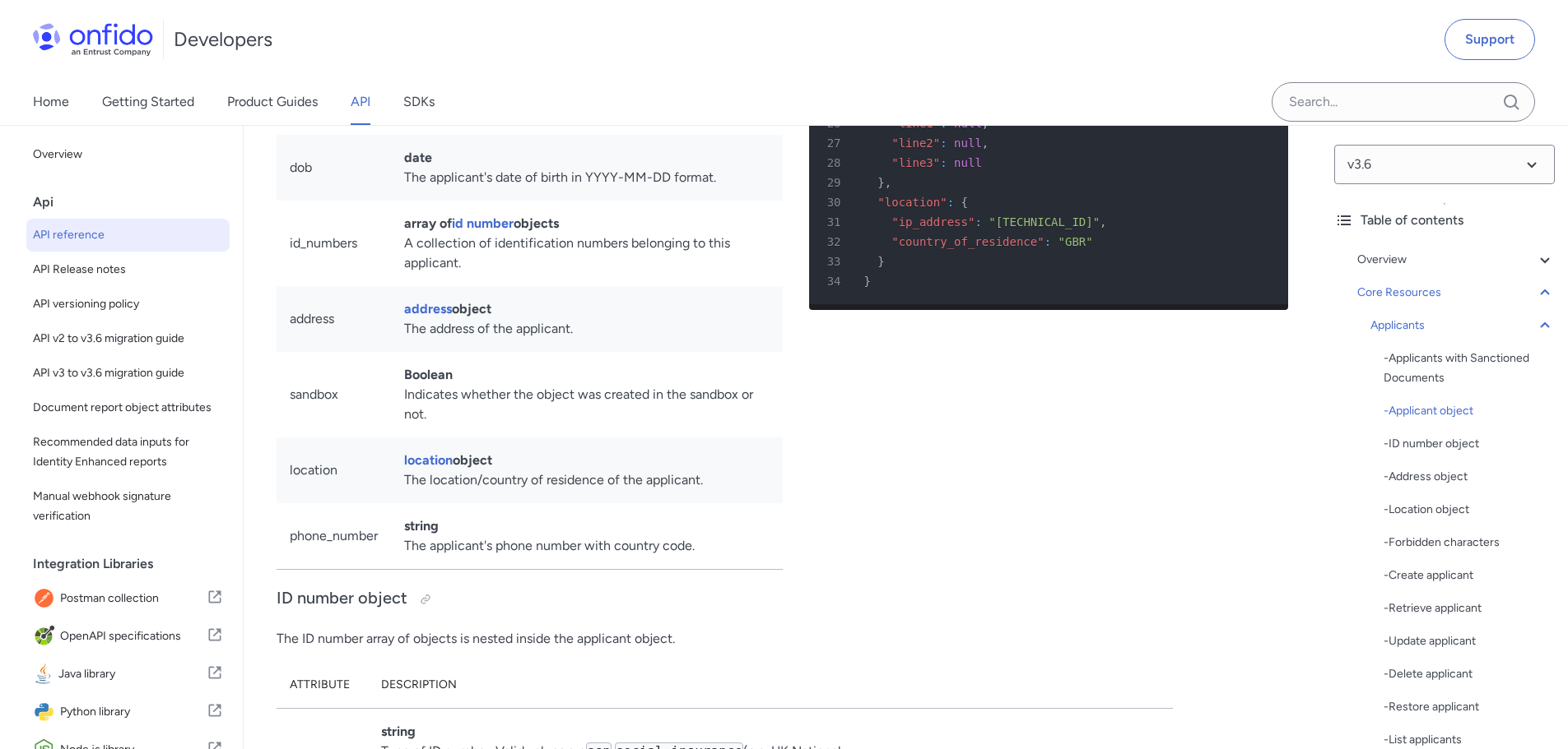
click at [638, 287] on td "array of id number objects A collection of identification numbers belonging to …" at bounding box center [586, 244] width 392 height 85
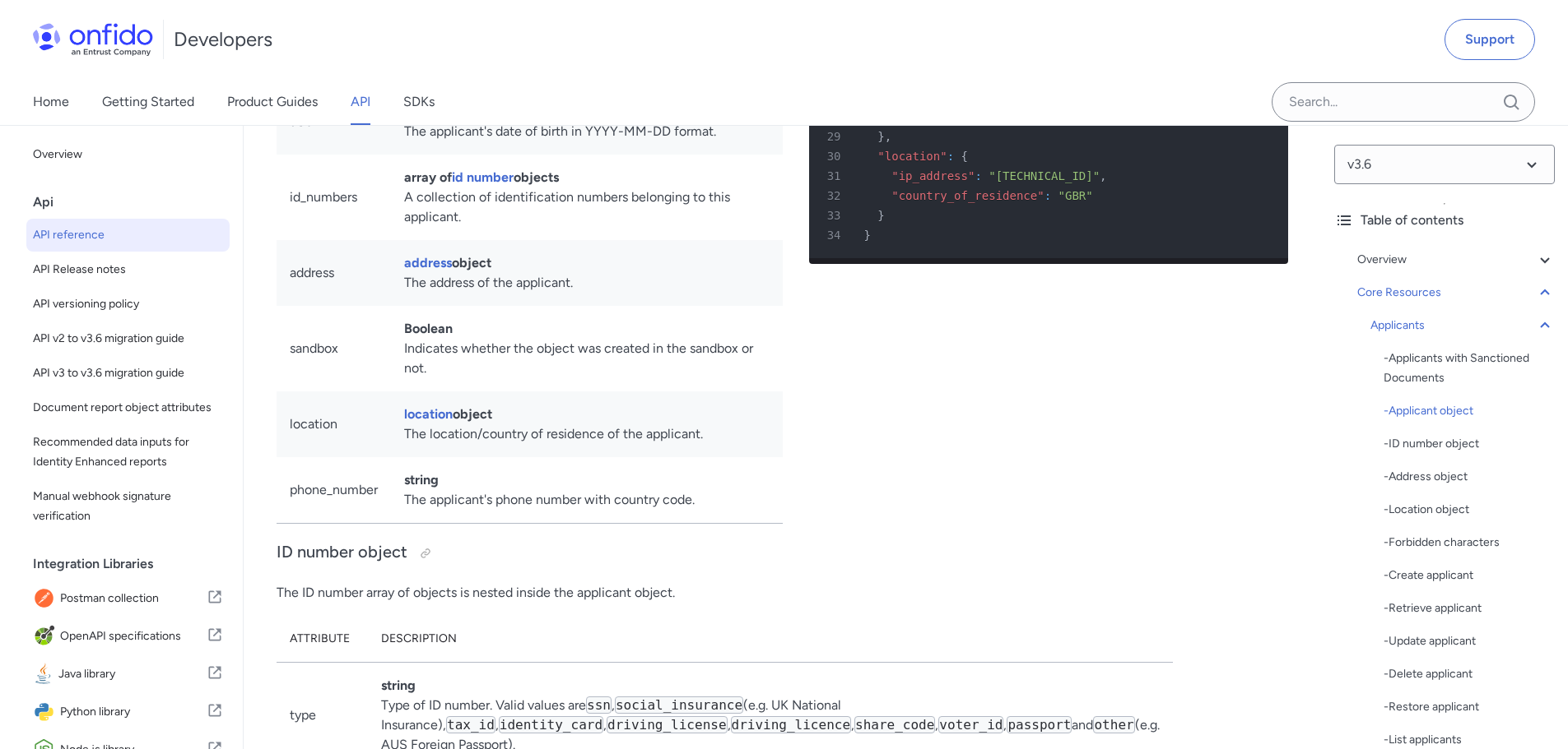
scroll to position [17379, 0]
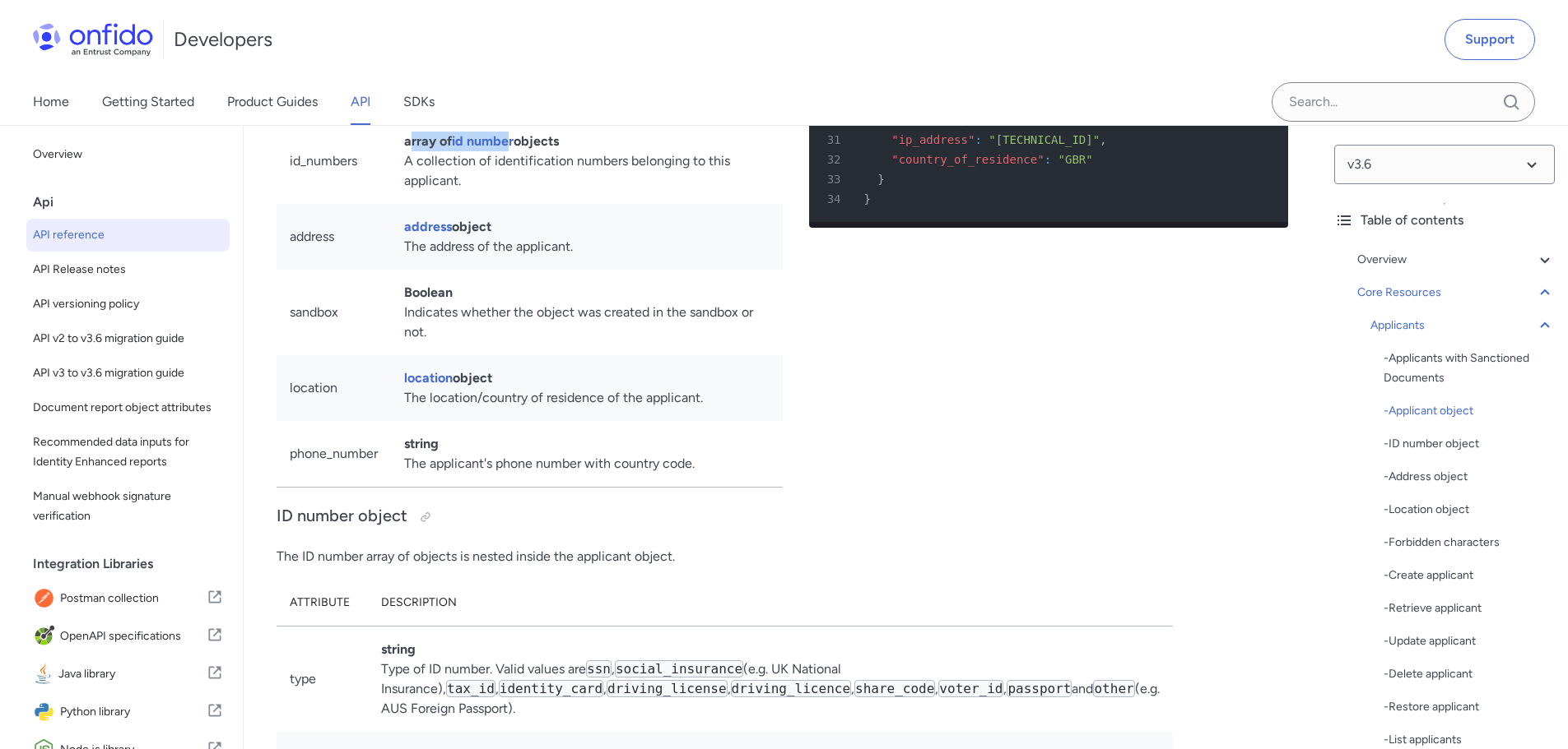
drag, startPoint x: 410, startPoint y: 252, endPoint x: 566, endPoint y: 273, distance: 157.4
click at [538, 204] on td "array of id number objects A collection of identification numbers belonging to …" at bounding box center [586, 161] width 392 height 85
click at [569, 204] on td "array of id number objects A collection of identification numbers belonging to …" at bounding box center [586, 161] width 392 height 85
drag, startPoint x: 398, startPoint y: 340, endPoint x: 496, endPoint y: 340, distance: 98.0
click at [496, 270] on td "address object The address of the applicant." at bounding box center [586, 237] width 392 height 66
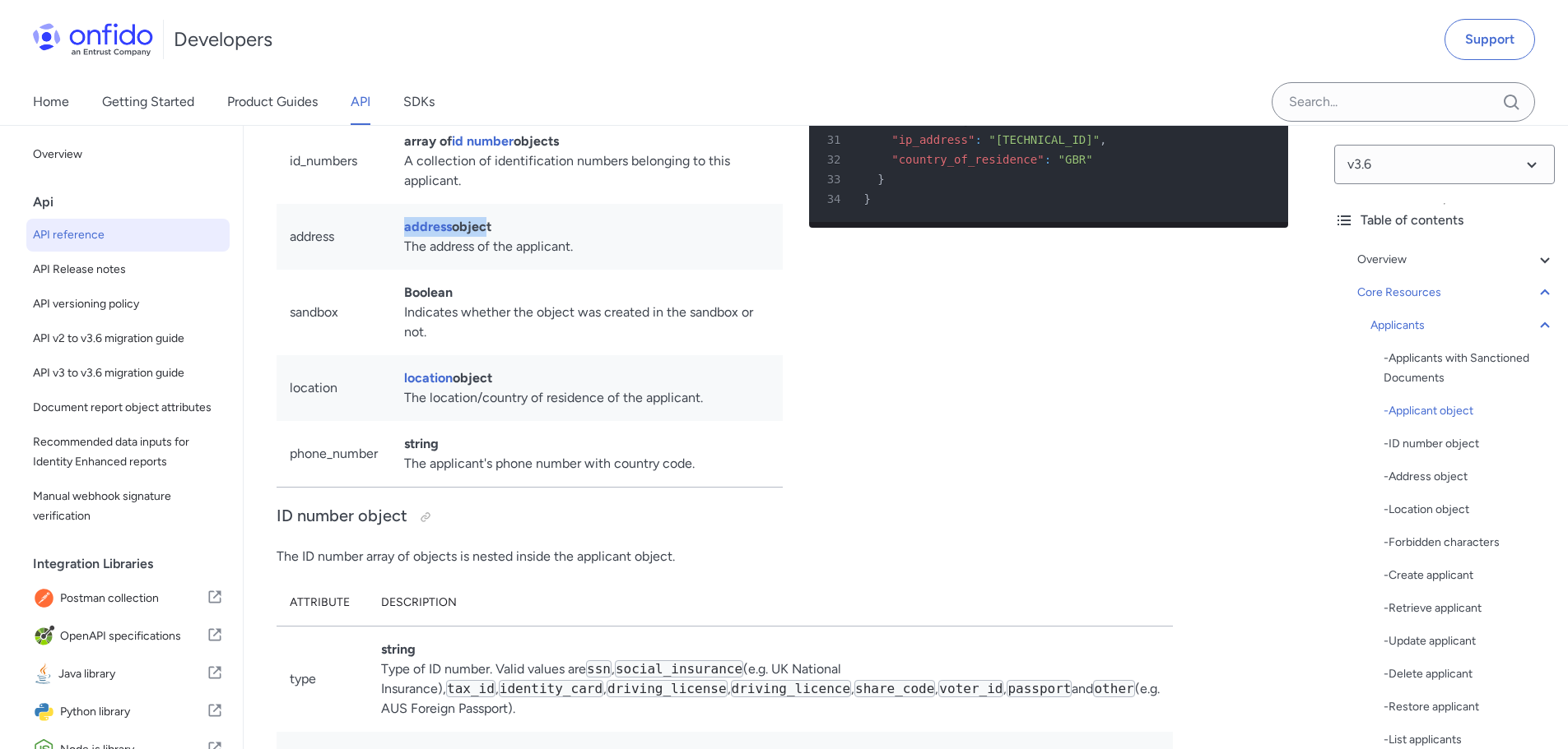
click at [543, 270] on td "address object The address of the applicant." at bounding box center [586, 237] width 392 height 66
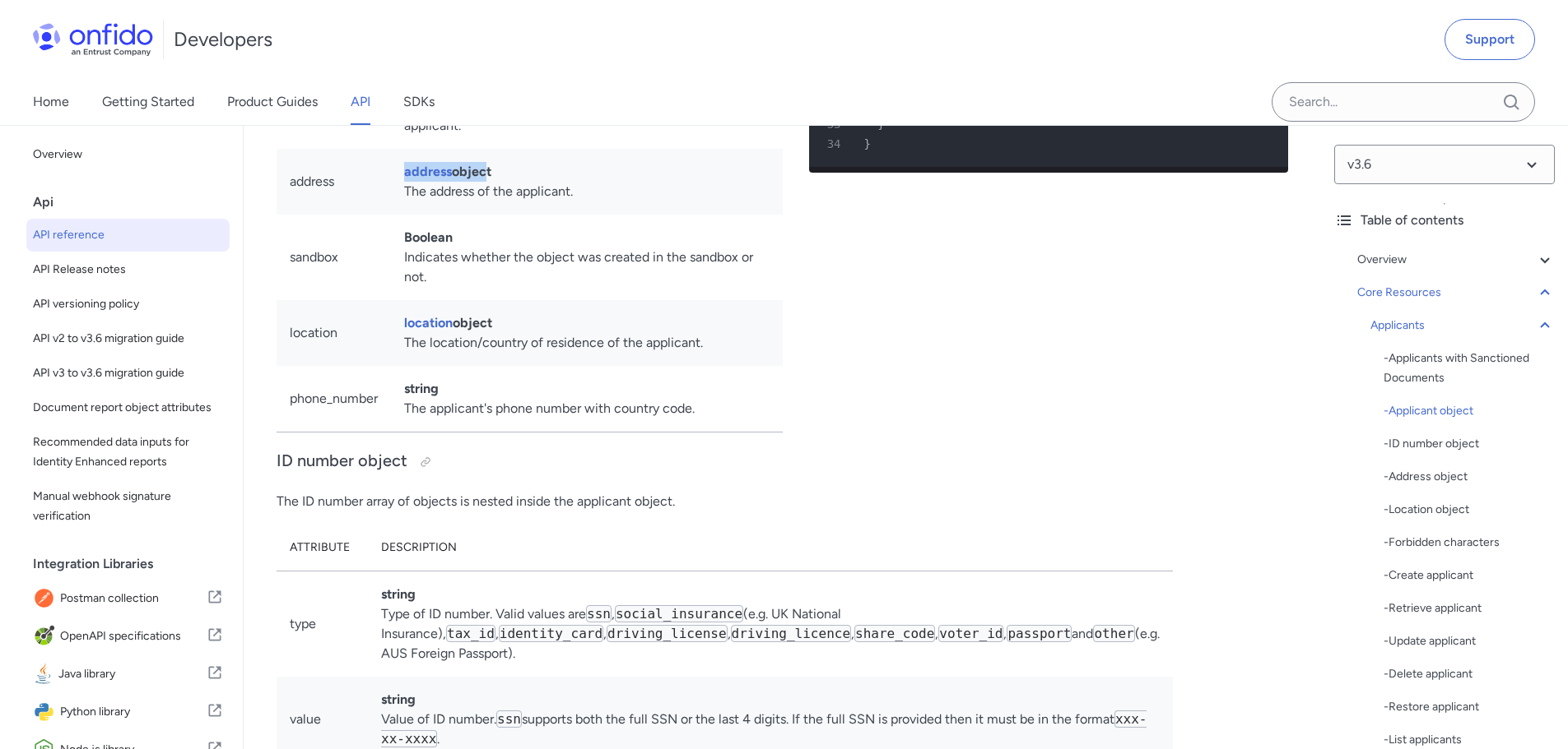
scroll to position [17460, 0]
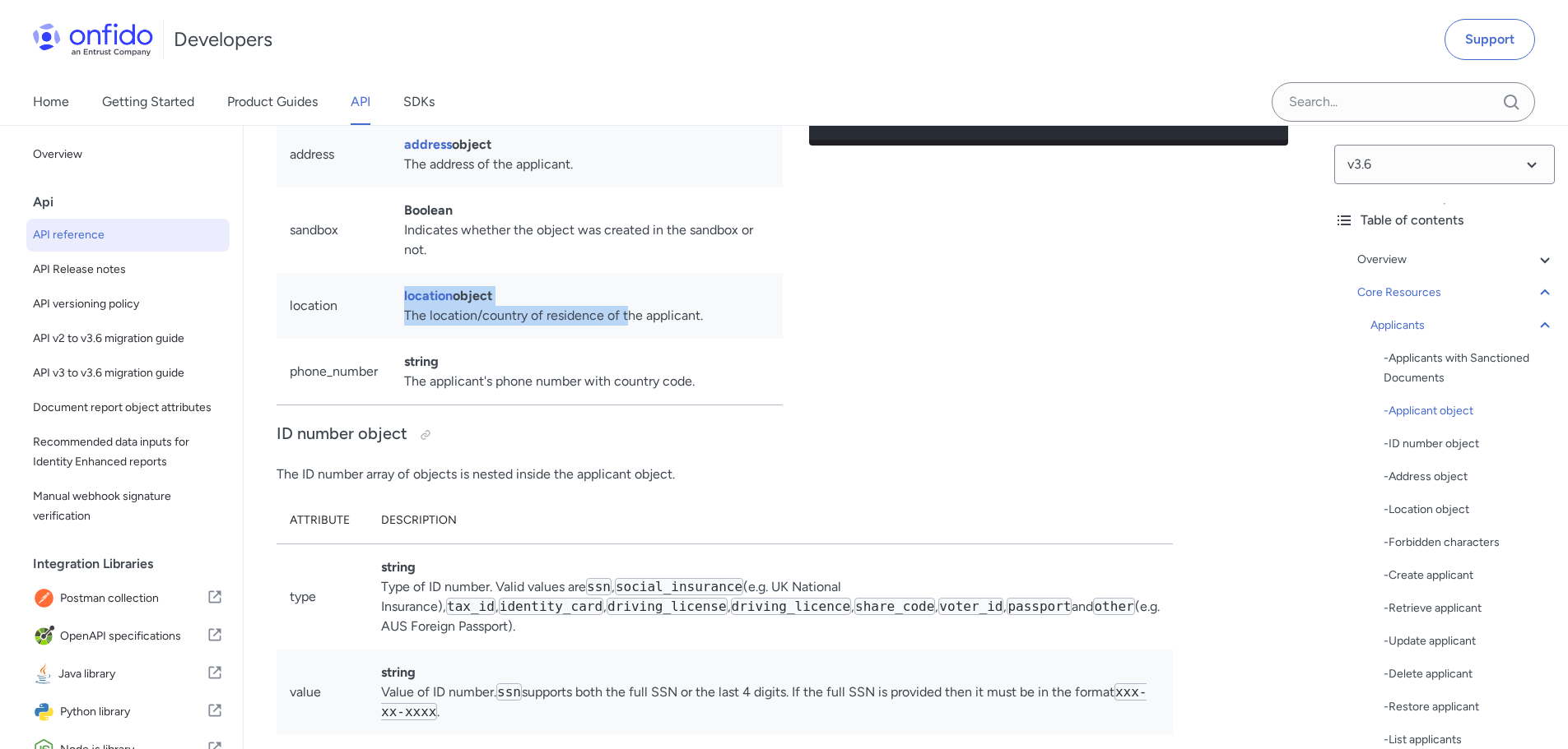
drag, startPoint x: 388, startPoint y: 410, endPoint x: 648, endPoint y: 429, distance: 260.7
click at [641, 339] on tr "location location object The location/country of residence of the applicant." at bounding box center [529, 306] width 506 height 66
click at [648, 339] on td "location object The location/country of residence of the applicant." at bounding box center [586, 306] width 392 height 66
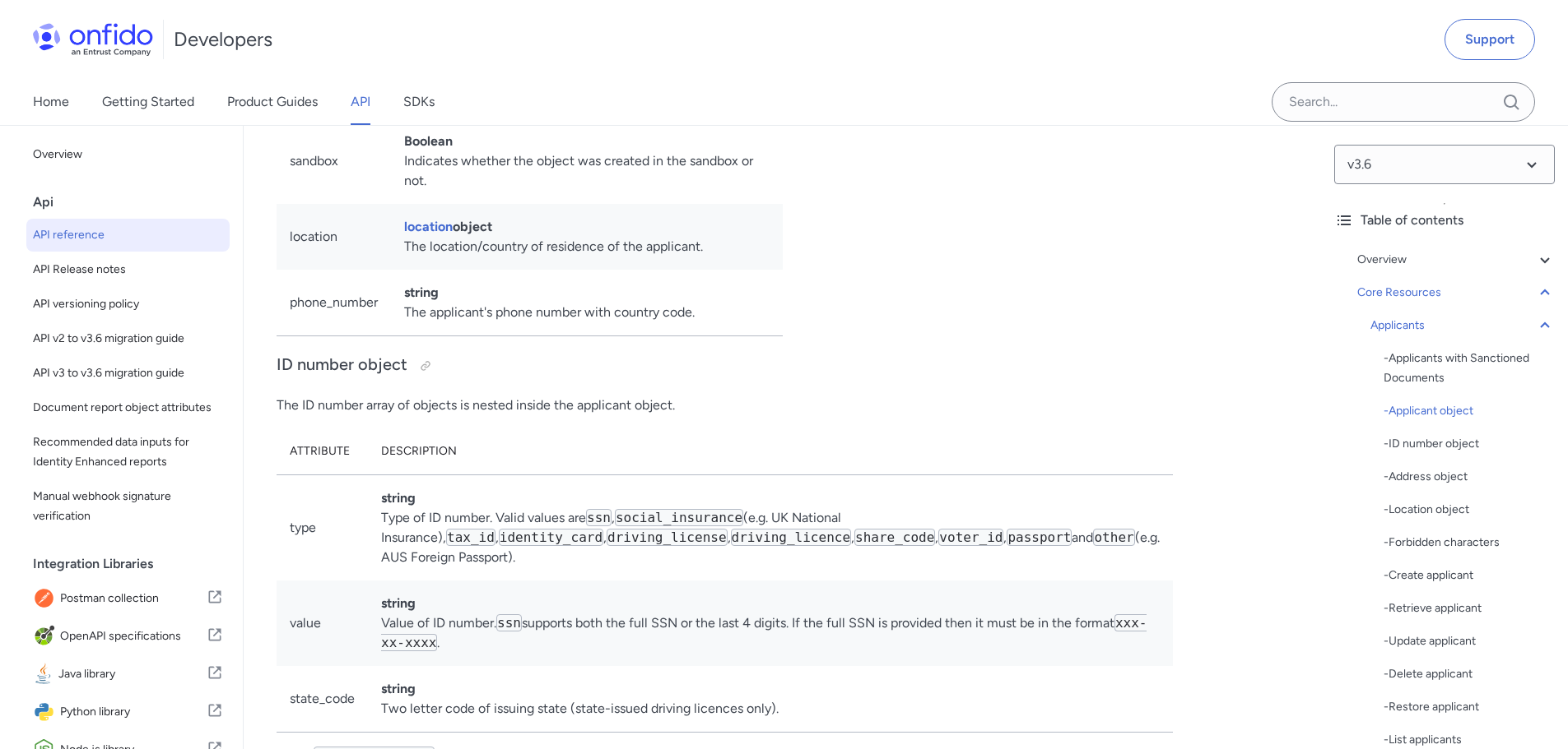
scroll to position [17624, 0]
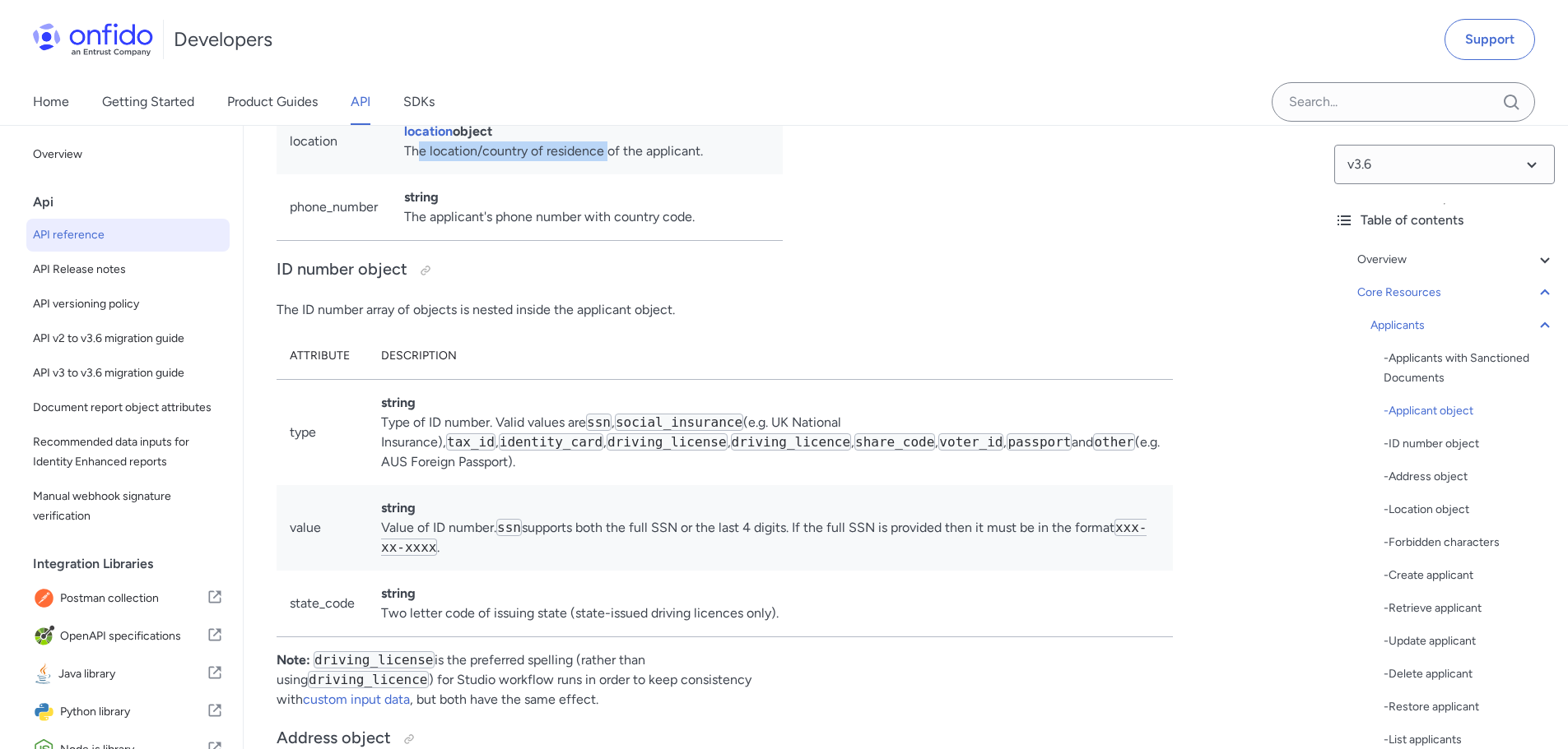
drag, startPoint x: 410, startPoint y: 254, endPoint x: 649, endPoint y: 263, distance: 239.2
click at [636, 174] on td "location object The location/country of residence of the applicant." at bounding box center [586, 142] width 392 height 66
click at [651, 174] on td "location object The location/country of residence of the applicant." at bounding box center [586, 142] width 392 height 66
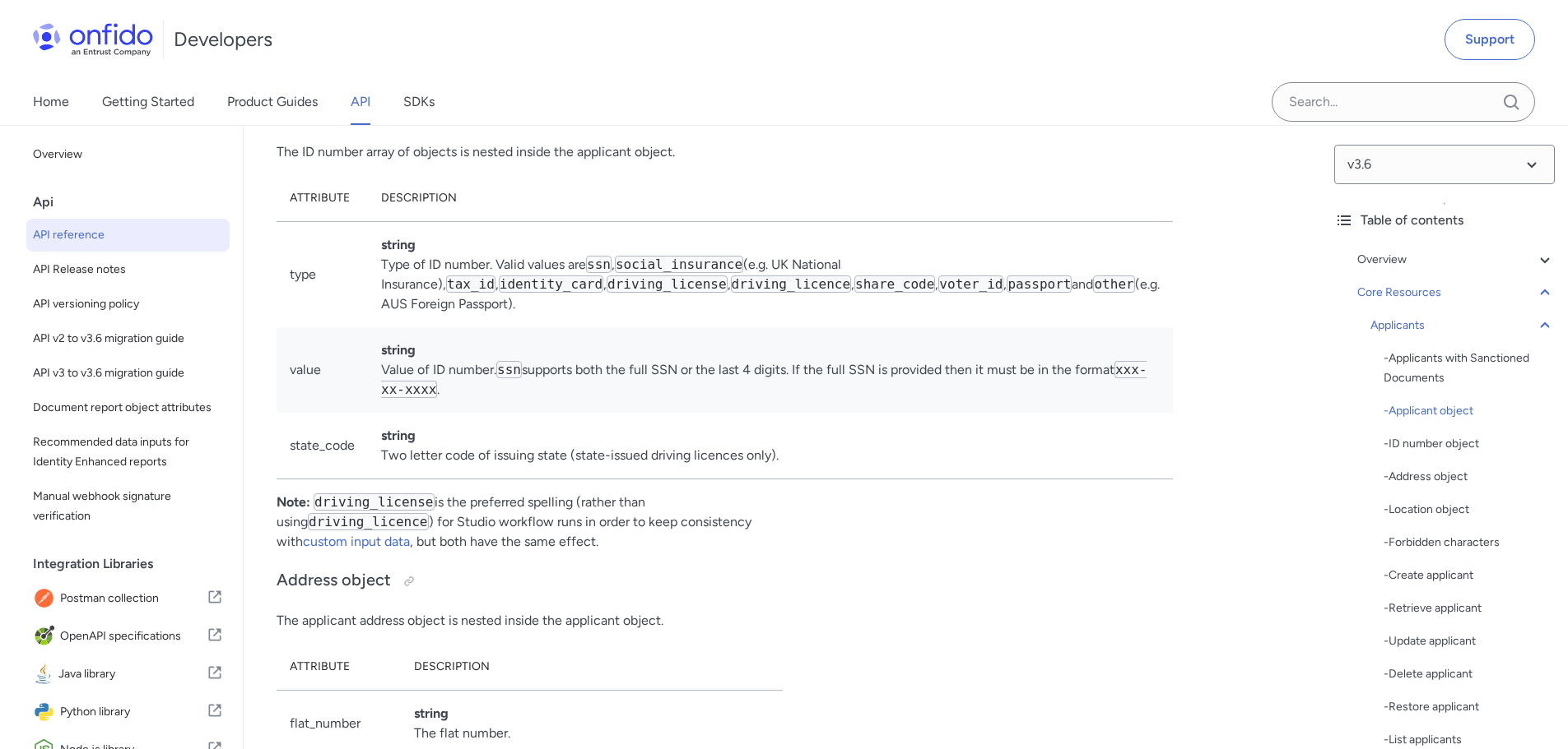
scroll to position [17789, 0]
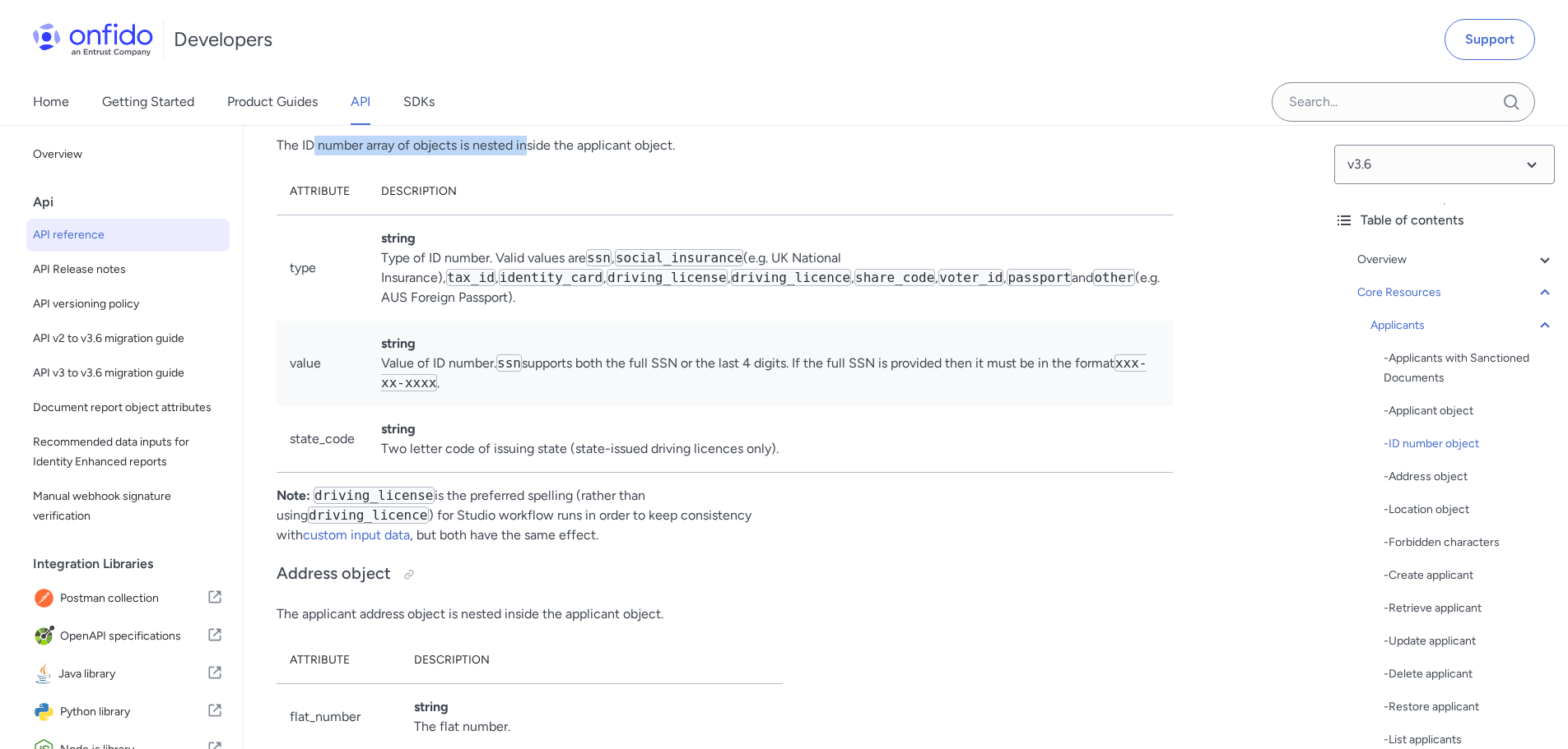
drag, startPoint x: 310, startPoint y: 257, endPoint x: 534, endPoint y: 258, distance: 224.0
click at [534, 155] on p "The ID number array of objects is nested inside the applicant object." at bounding box center [529, 146] width 506 height 19
drag, startPoint x: 591, startPoint y: 255, endPoint x: 602, endPoint y: 254, distance: 11.0
click at [594, 155] on p "The ID number array of objects is nested inside the applicant object." at bounding box center [529, 146] width 506 height 19
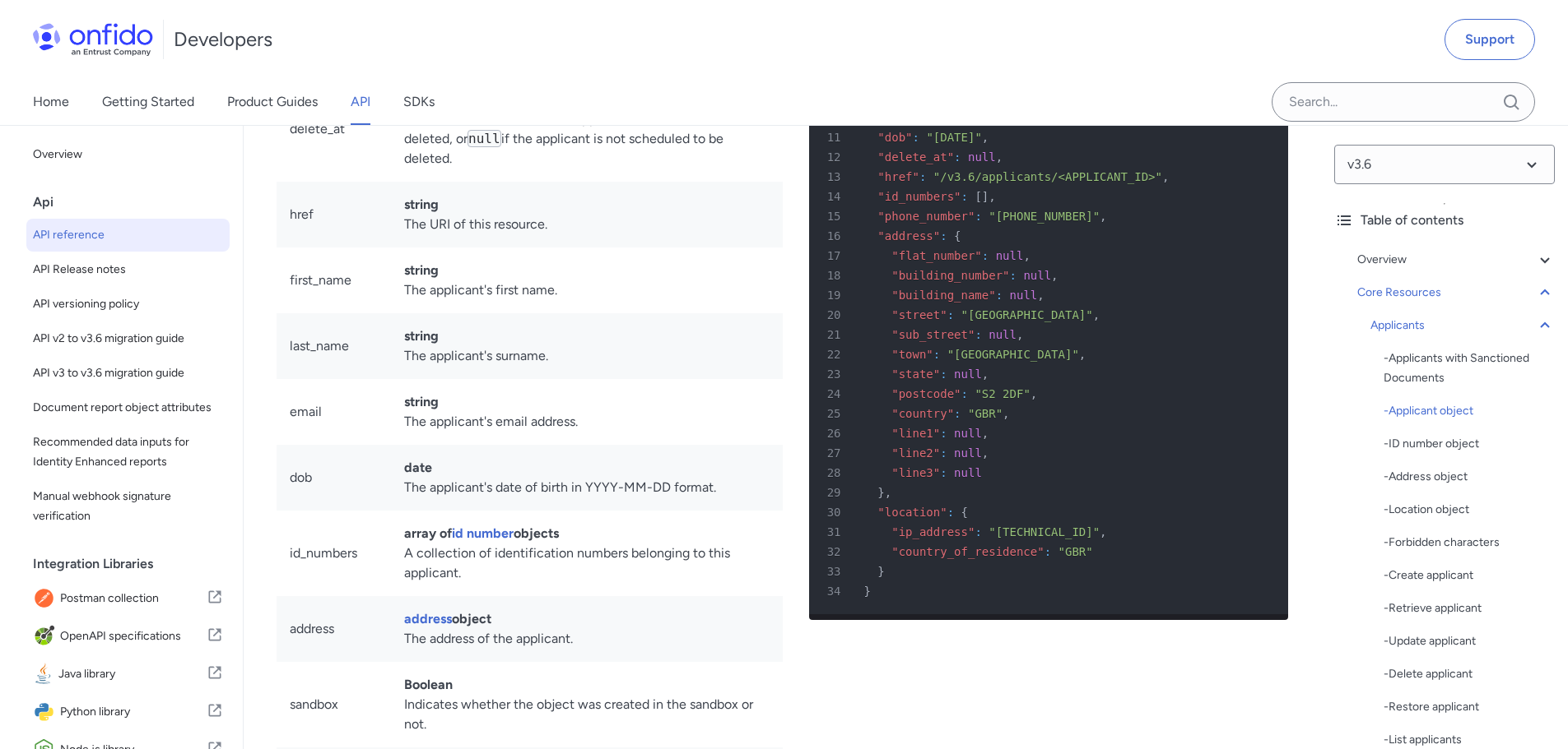
scroll to position [16720, 0]
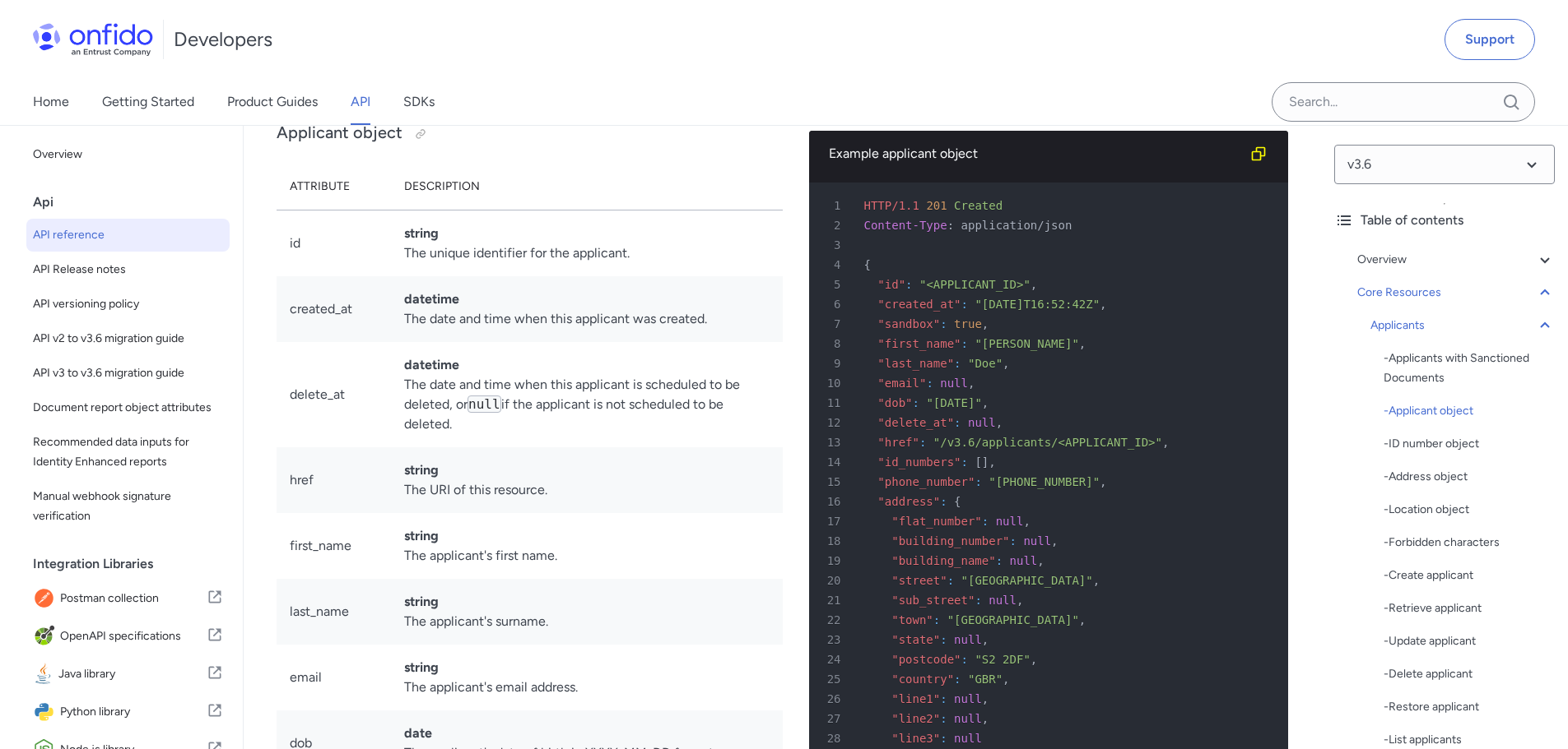
drag, startPoint x: 409, startPoint y: 365, endPoint x: 683, endPoint y: 348, distance: 274.5
click at [667, 276] on td "string The unique identifier for the applicant." at bounding box center [586, 243] width 392 height 67
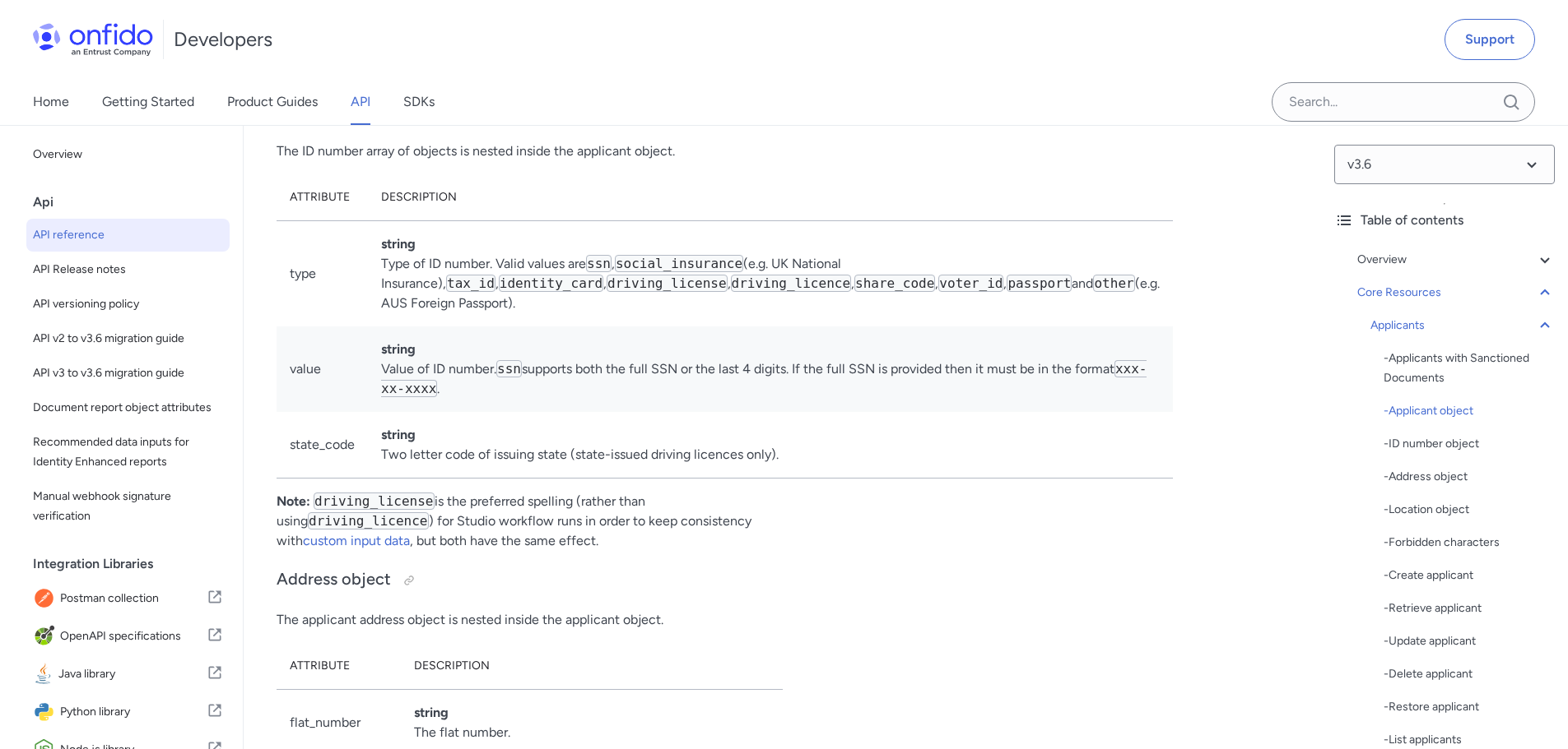
scroll to position [17871, 0]
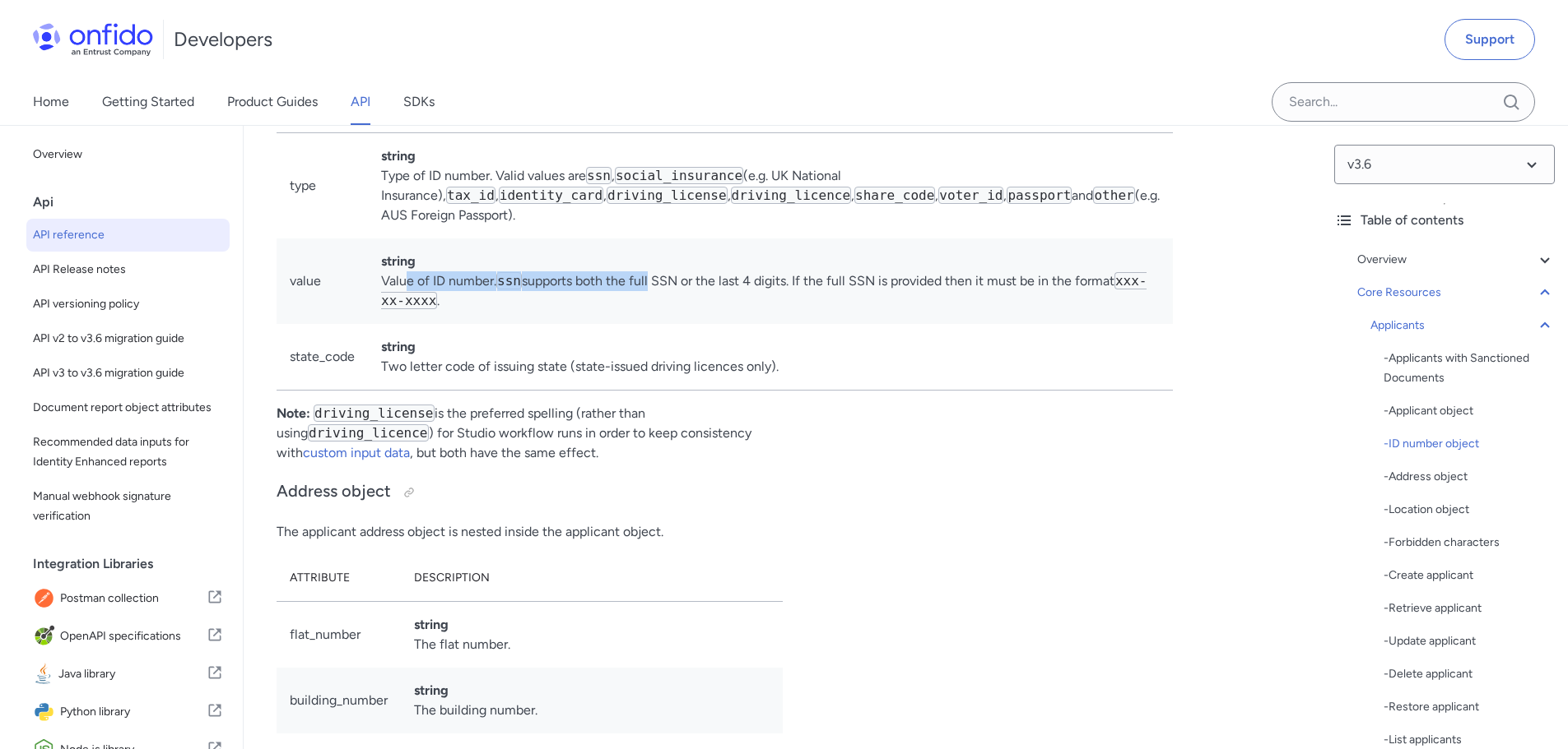
drag, startPoint x: 405, startPoint y: 411, endPoint x: 655, endPoint y: 411, distance: 250.0
click at [655, 324] on td "string Value of ID number. ssn supports both the full SSN or the last 4 digits.…" at bounding box center [770, 282] width 805 height 85
click at [663, 324] on td "string Value of ID number. ssn supports both the full SSN or the last 4 digits.…" at bounding box center [770, 282] width 805 height 85
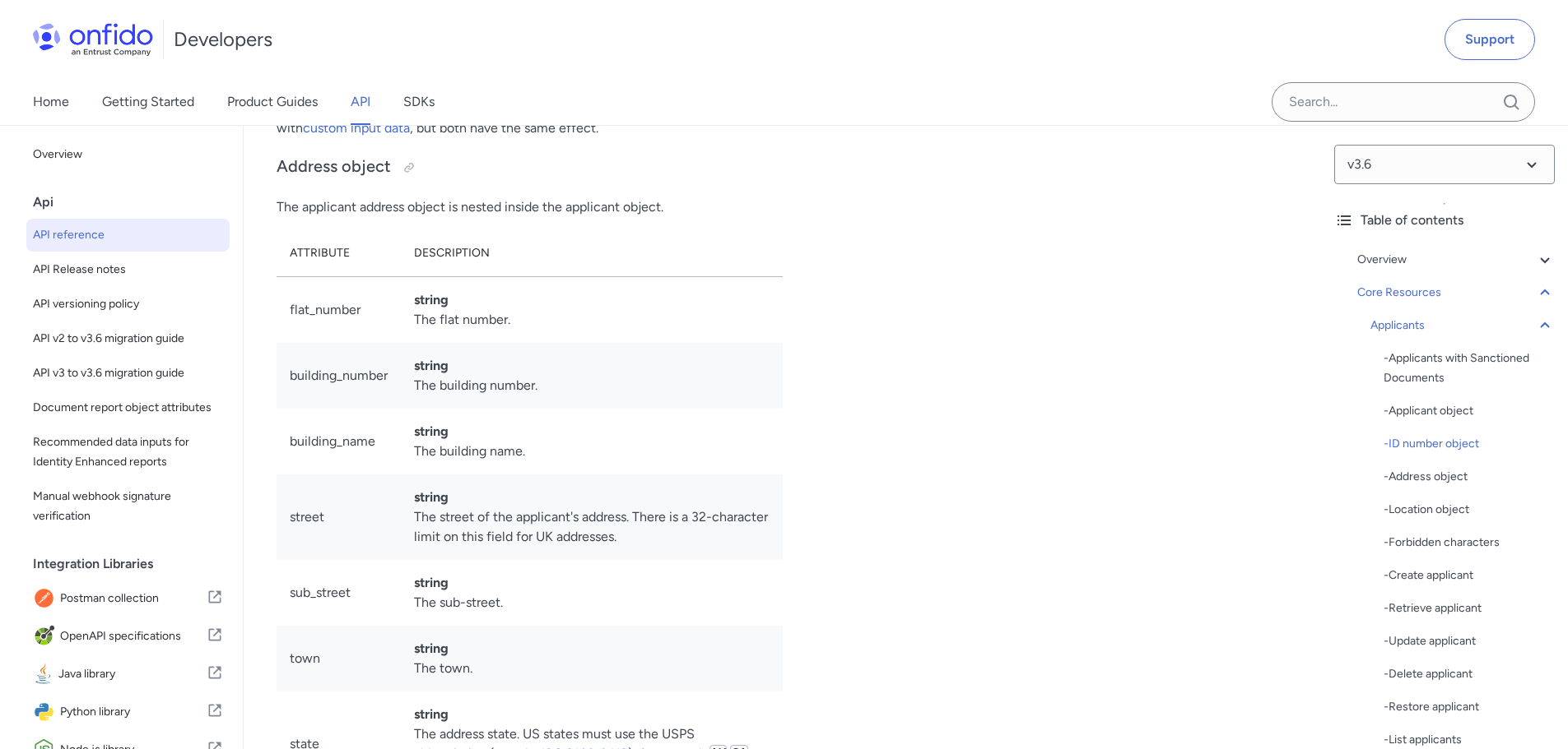
scroll to position [18200, 0]
drag, startPoint x: 301, startPoint y: 245, endPoint x: 512, endPoint y: 258, distance: 211.4
click at [499, 134] on p "Note: driving_license is the preferred spelling (rather than using driving_lice…" at bounding box center [529, 104] width 506 height 59
click at [513, 134] on p "Note: driving_license is the preferred spelling (rather than using driving_lice…" at bounding box center [529, 104] width 506 height 59
drag, startPoint x: 391, startPoint y: 252, endPoint x: 607, endPoint y: 265, distance: 216.4
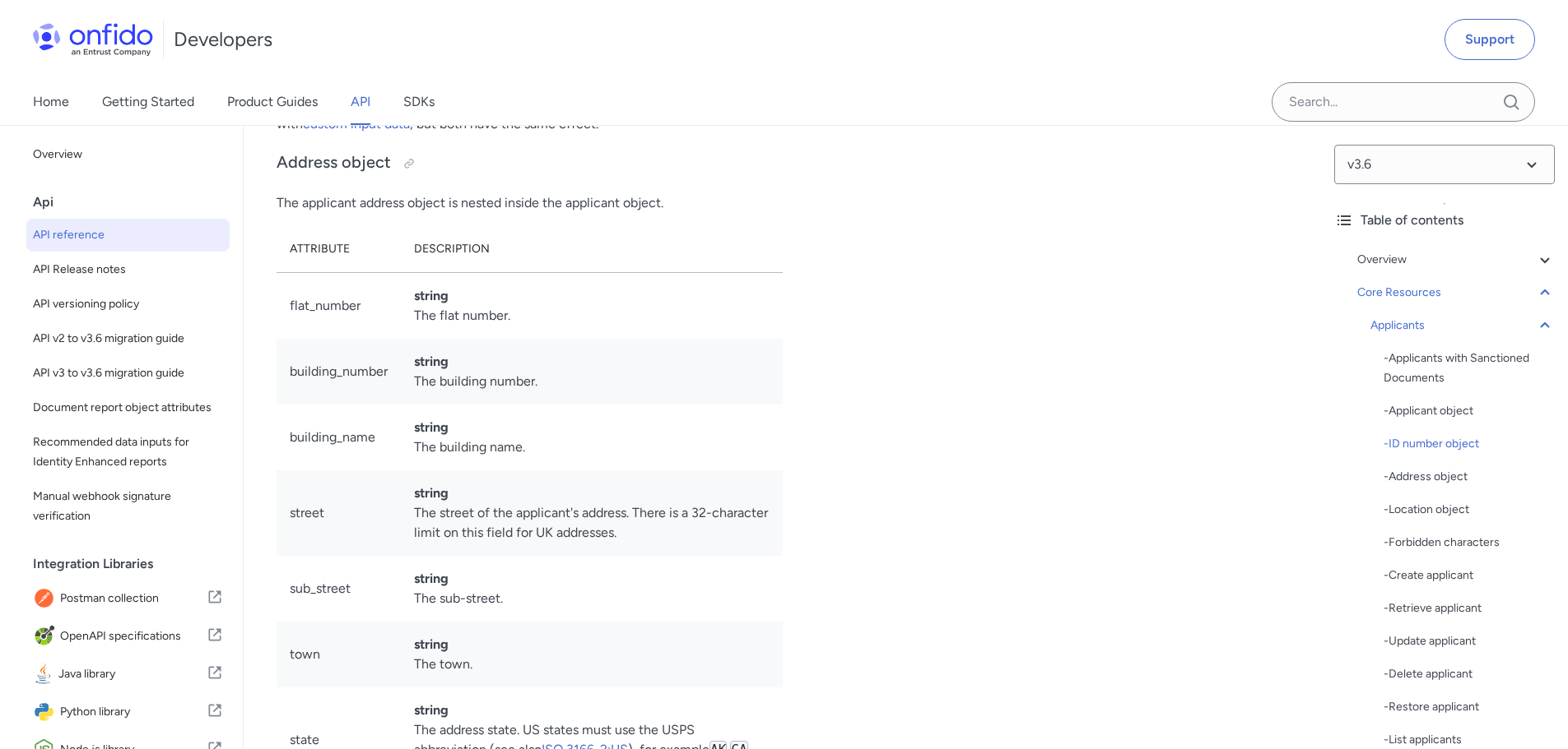
click at [591, 134] on p "Note: driving_license is the preferred spelling (rather than using driving_lice…" at bounding box center [529, 104] width 506 height 59
click at [619, 134] on p "Note: driving_license is the preferred spelling (rather than using driving_lice…" at bounding box center [529, 104] width 506 height 59
click at [500, 134] on p "Note: driving_license is the preferred spelling (rather than using driving_lice…" at bounding box center [529, 104] width 506 height 59
drag, startPoint x: 459, startPoint y: 269, endPoint x: 441, endPoint y: 270, distance: 18.0
click at [459, 134] on p "Note: driving_license is the preferred spelling (rather than using driving_lice…" at bounding box center [529, 104] width 506 height 59
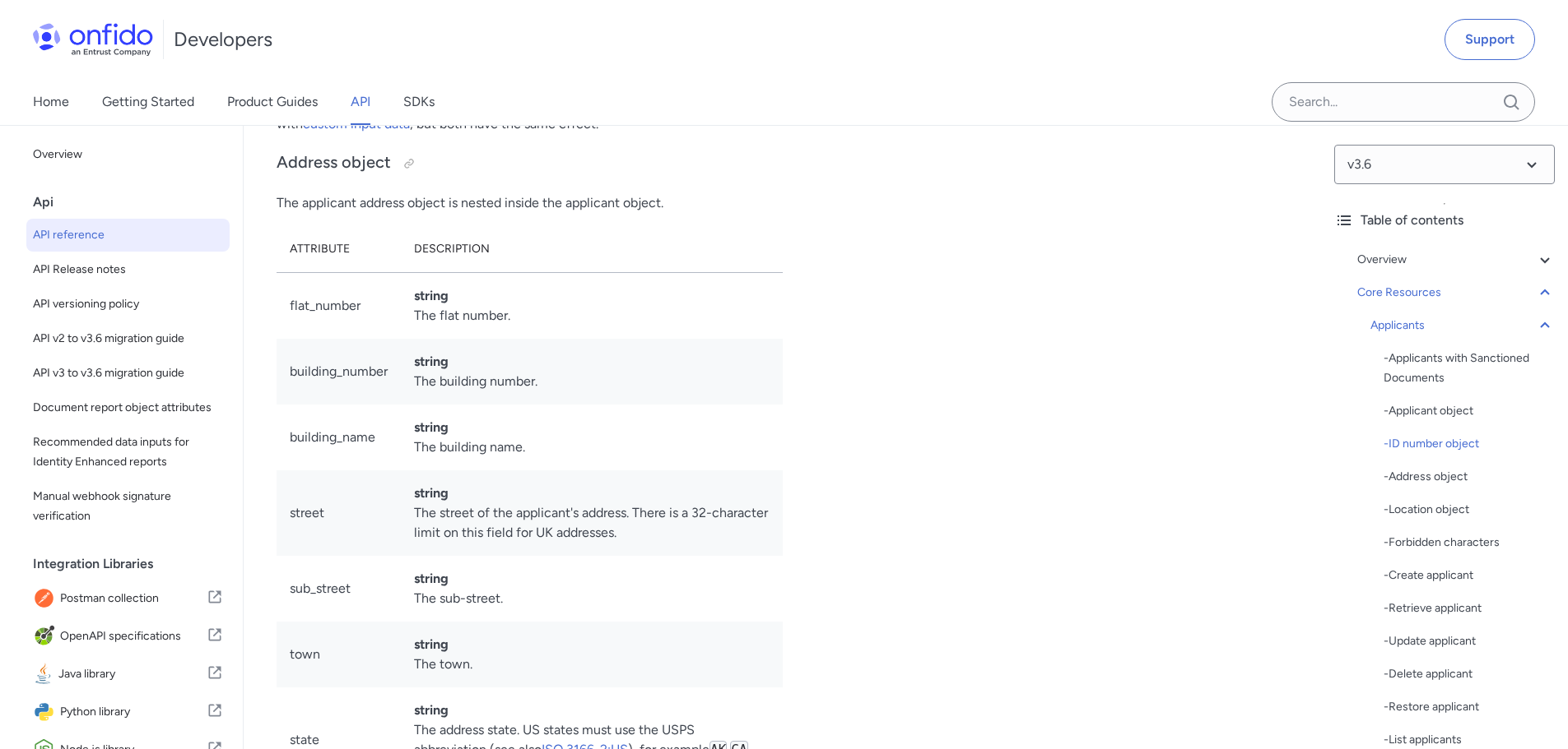
click at [427, 134] on p "Note: driving_license is the preferred spelling (rather than using driving_lice…" at bounding box center [529, 104] width 506 height 59
drag, startPoint x: 282, startPoint y: 378, endPoint x: 537, endPoint y: 374, distance: 255.0
click at [517, 213] on p "The applicant address object is nested inside the applicant object." at bounding box center [529, 203] width 506 height 19
drag, startPoint x: 545, startPoint y: 372, endPoint x: 630, endPoint y: 378, distance: 85.2
click at [549, 213] on p "The applicant address object is nested inside the applicant object." at bounding box center [529, 203] width 506 height 19
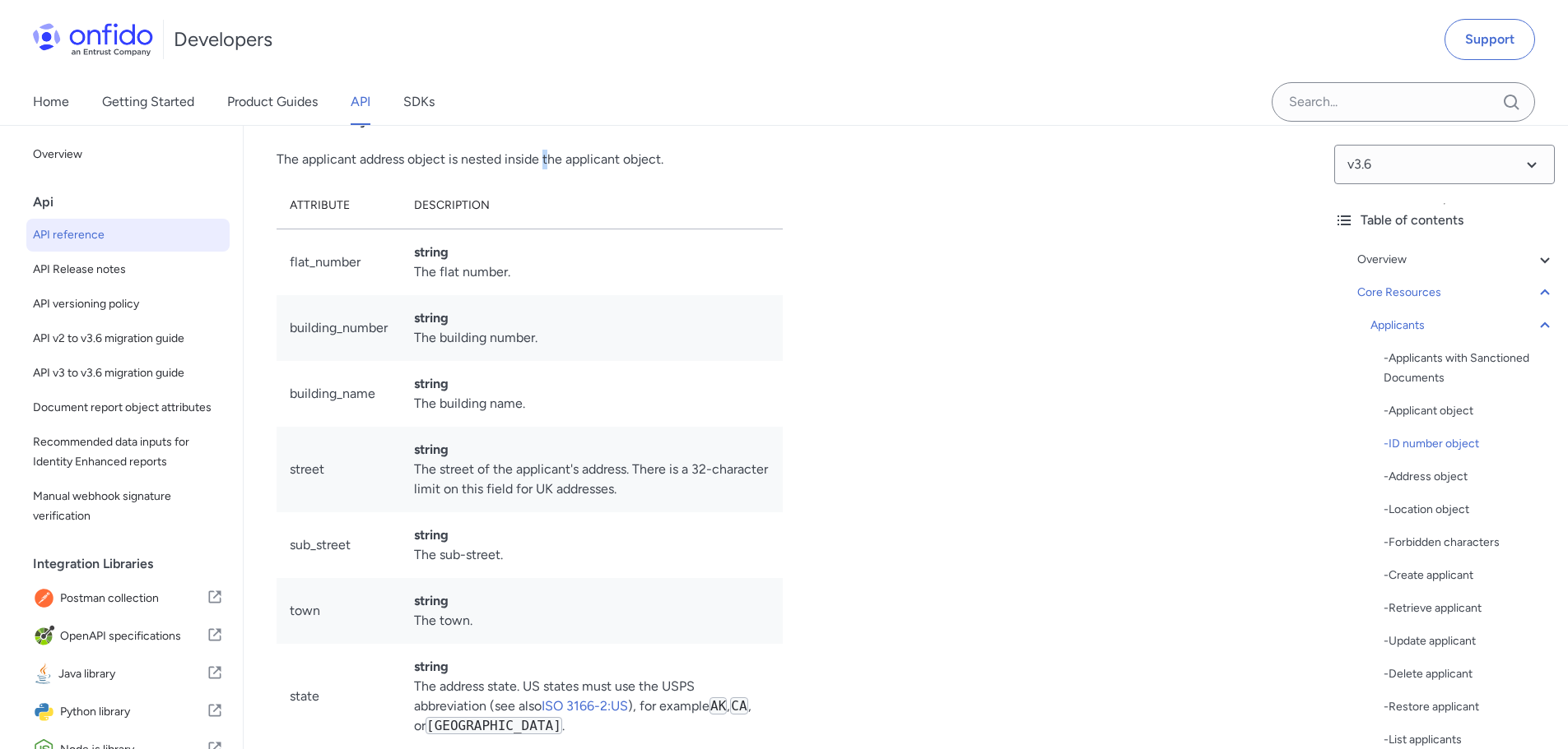
scroll to position [18283, 0]
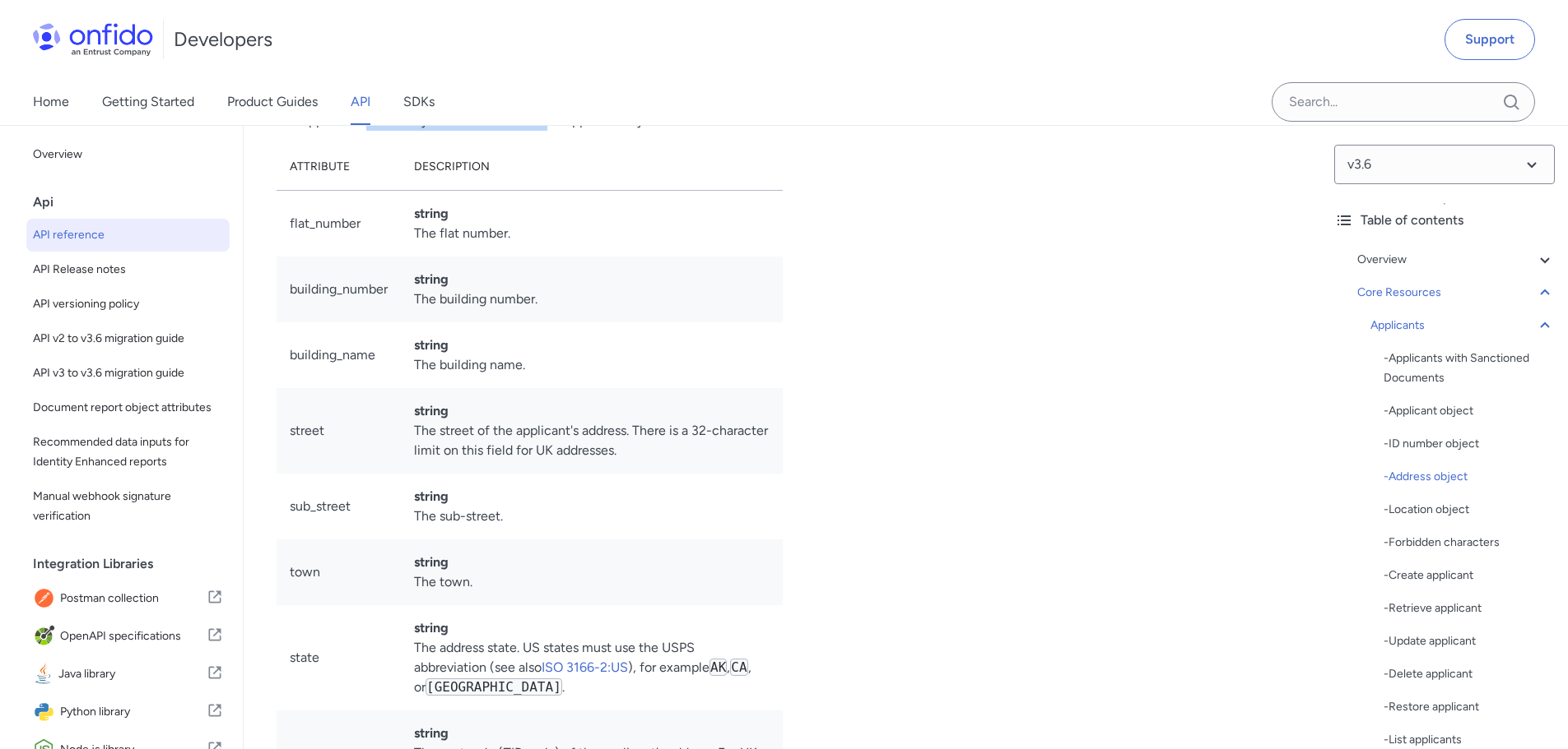
drag, startPoint x: 416, startPoint y: 295, endPoint x: 598, endPoint y: 294, distance: 182.0
click at [566, 131] on p "The applicant address object is nested inside the applicant object." at bounding box center [529, 120] width 506 height 19
click at [605, 131] on p "The applicant address object is nested inside the applicant object." at bounding box center [529, 120] width 506 height 19
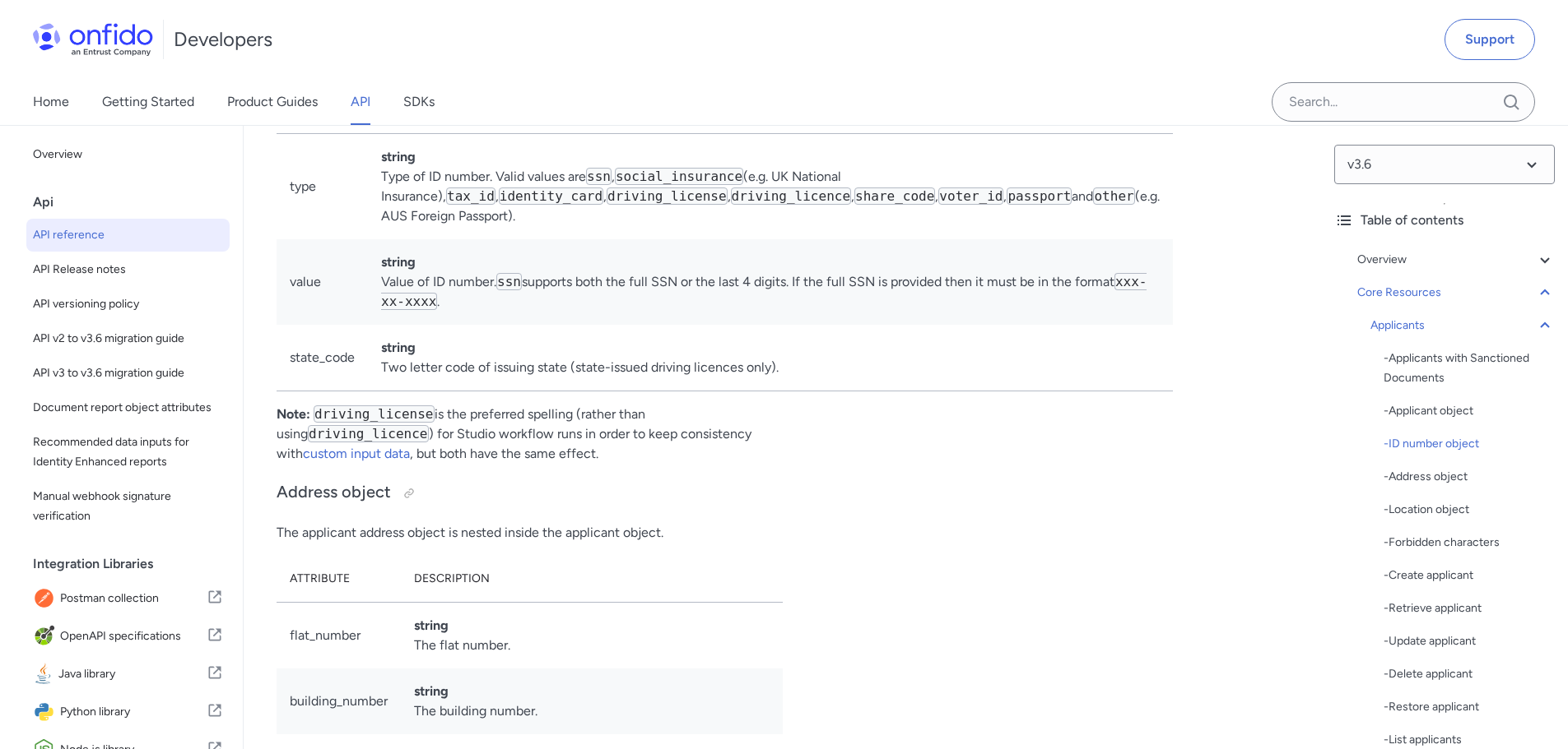
scroll to position [17871, 0]
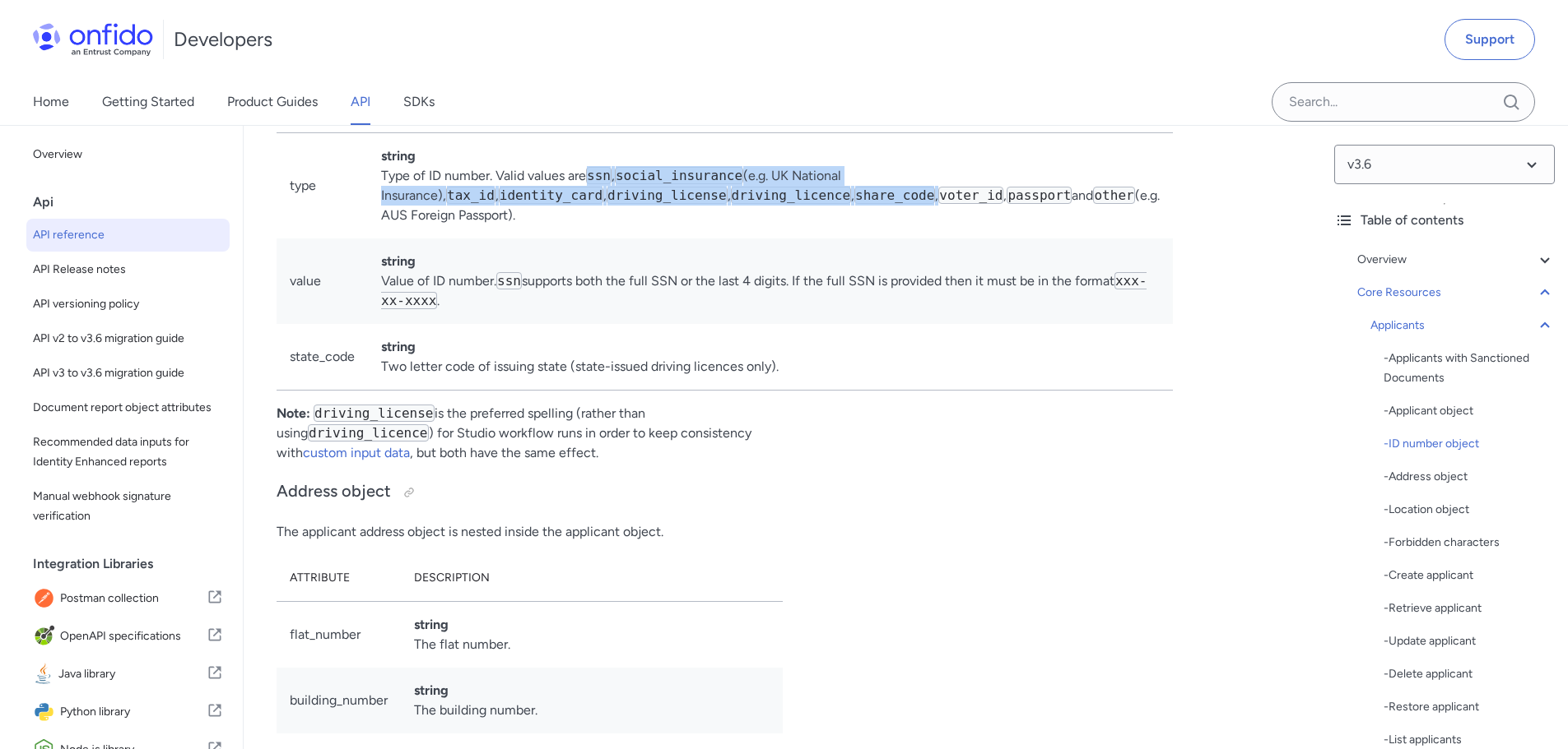
drag, startPoint x: 596, startPoint y: 282, endPoint x: 774, endPoint y: 328, distance: 183.8
click at [764, 239] on td "string Type of ID number. Valid values are ssn , social_insurance (e.g. UK Nati…" at bounding box center [770, 185] width 805 height 106
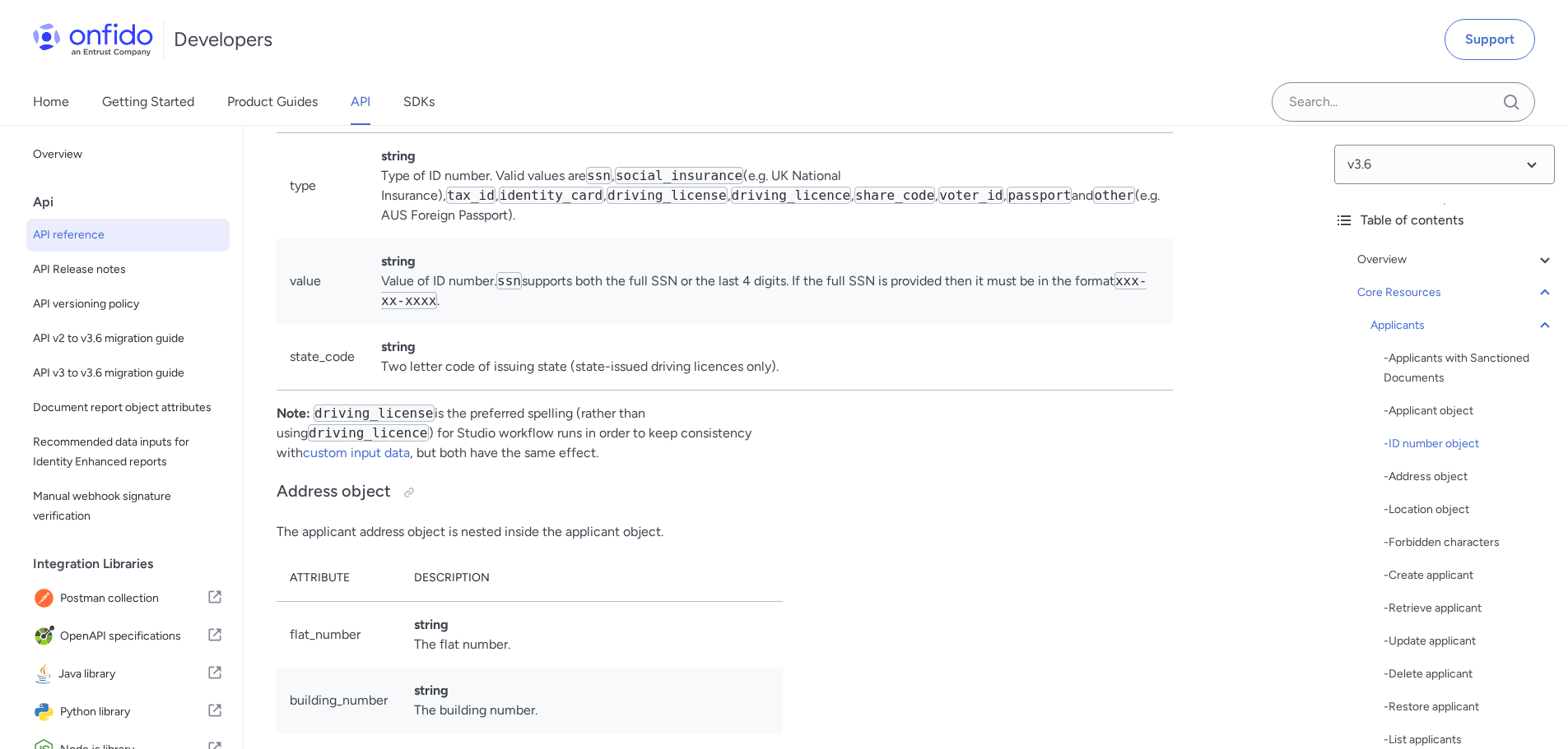
click at [809, 328] on div "Example applicant object 1 HTTP/1.1 201 Created 2 Content-Type : application/js…" at bounding box center [1049, 650] width 480 height 3395
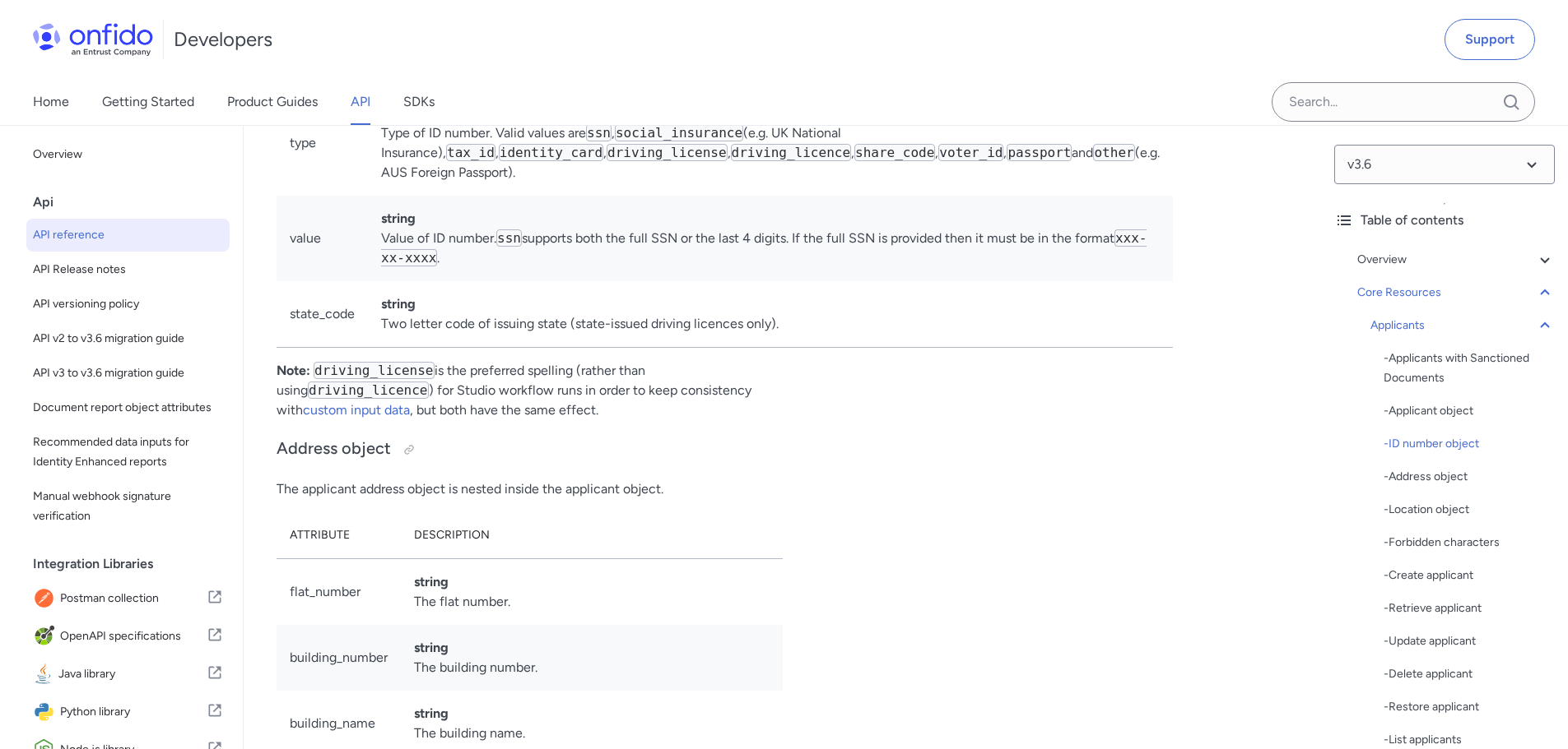
scroll to position [17954, 0]
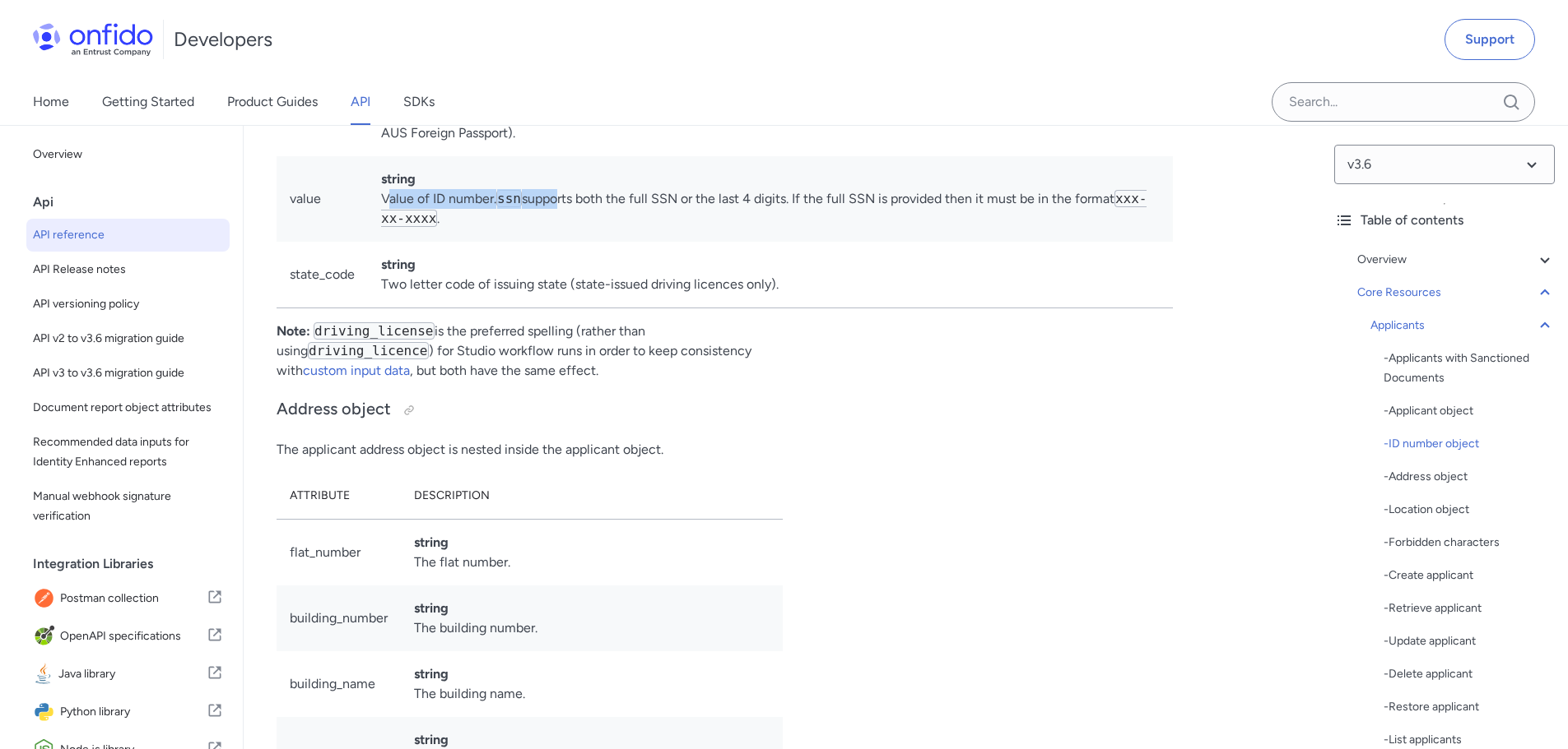
drag, startPoint x: 392, startPoint y: 329, endPoint x: 583, endPoint y: 325, distance: 191.0
click at [566, 242] on td "string Value of ID number. ssn supports both the full SSN or the last 4 digits.…" at bounding box center [770, 199] width 805 height 85
click at [593, 242] on td "string Value of ID number. ssn supports both the full SSN or the last 4 digits.…" at bounding box center [770, 199] width 805 height 85
drag, startPoint x: 487, startPoint y: 330, endPoint x: 706, endPoint y: 324, distance: 219.1
click at [697, 242] on td "string Value of ID number. ssn supports both the full SSN or the last 4 digits.…" at bounding box center [770, 199] width 805 height 85
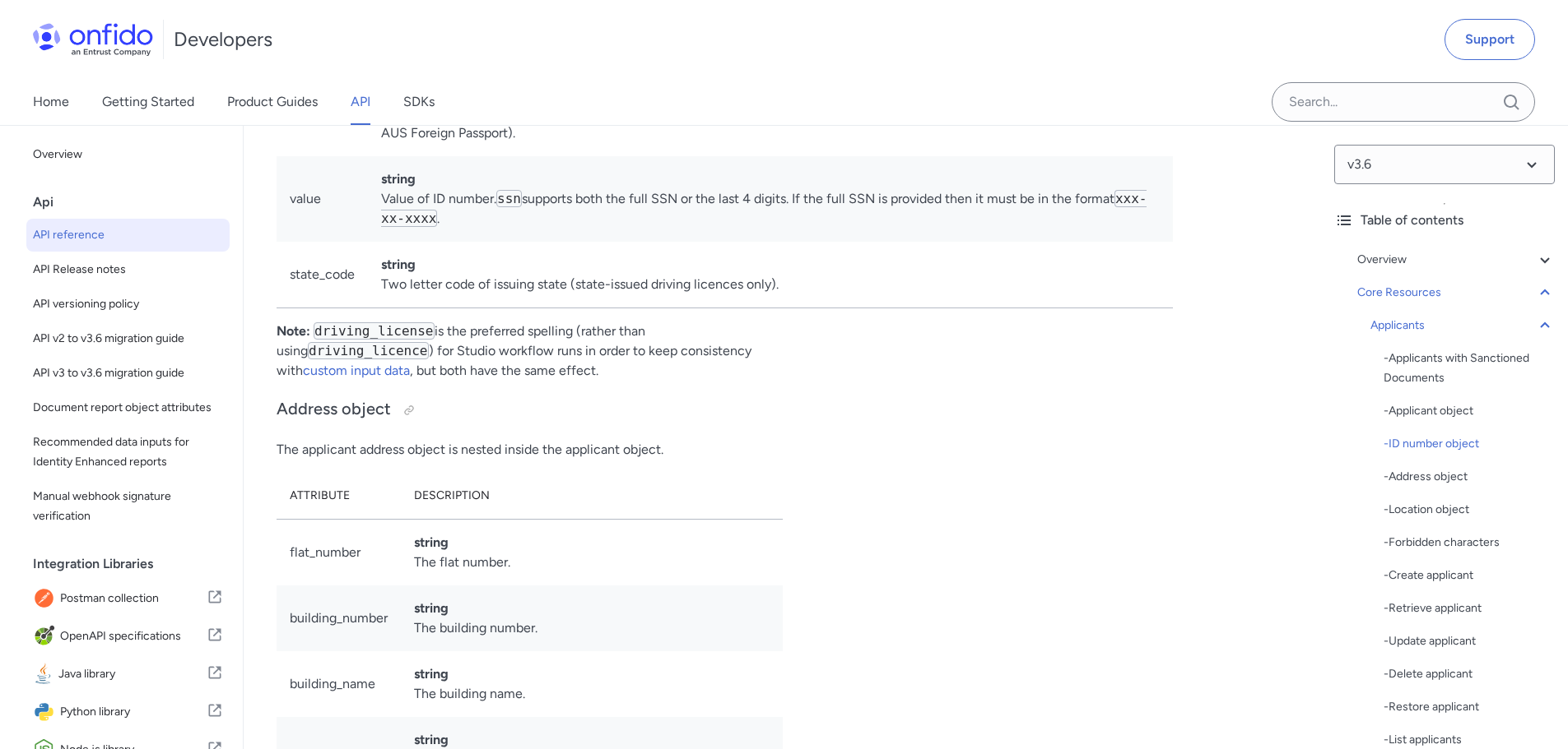
click at [706, 242] on td "string Value of ID number. ssn supports both the full SSN or the last 4 digits.…" at bounding box center [770, 199] width 805 height 85
drag, startPoint x: 437, startPoint y: 351, endPoint x: 652, endPoint y: 350, distance: 215.0
click at [643, 242] on td "string Value of ID number. ssn supports both the full SSN or the last 4 digits.…" at bounding box center [770, 199] width 805 height 85
click at [653, 242] on td "string Value of ID number. ssn supports both the full SSN or the last 4 digits.…" at bounding box center [770, 199] width 805 height 85
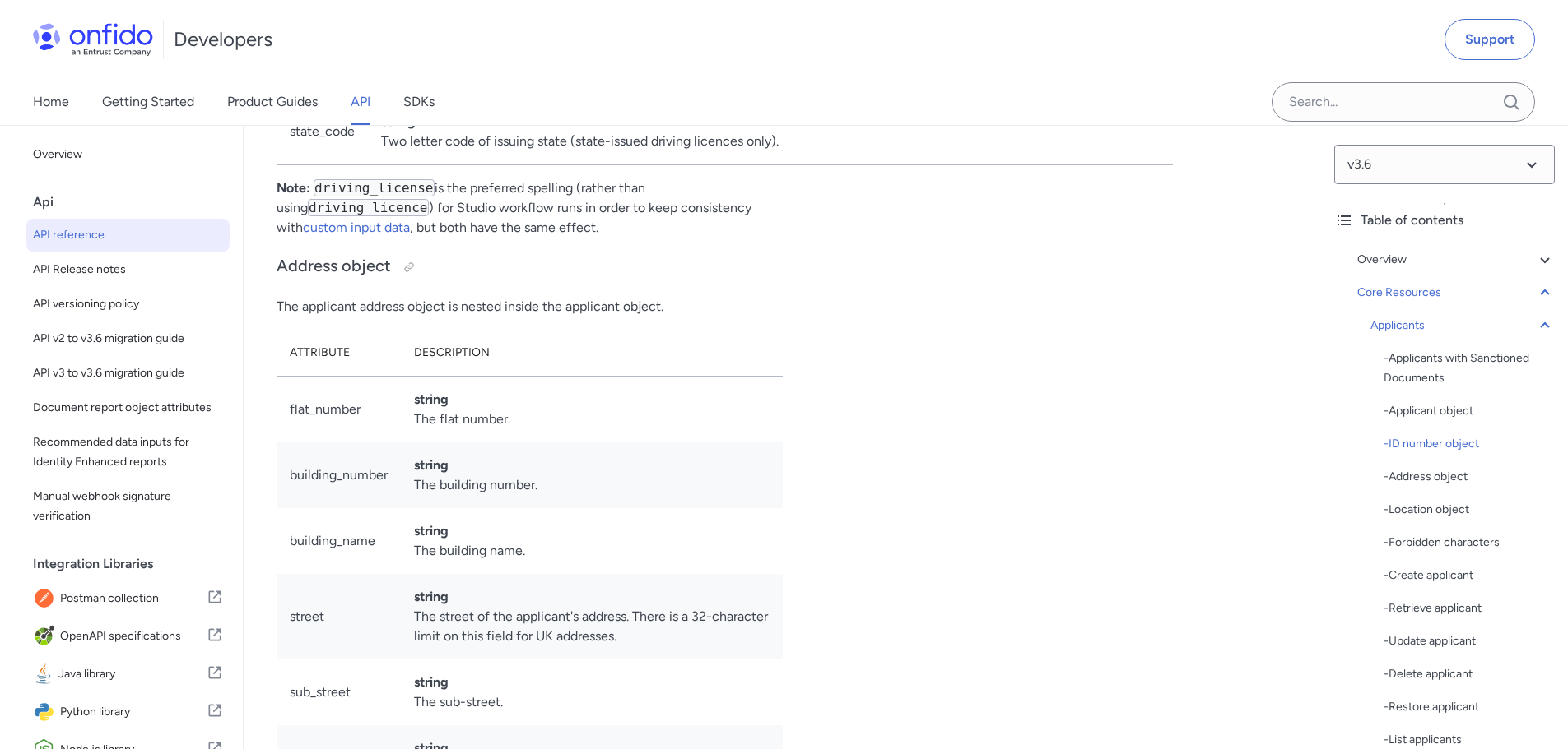
scroll to position [18200, 0]
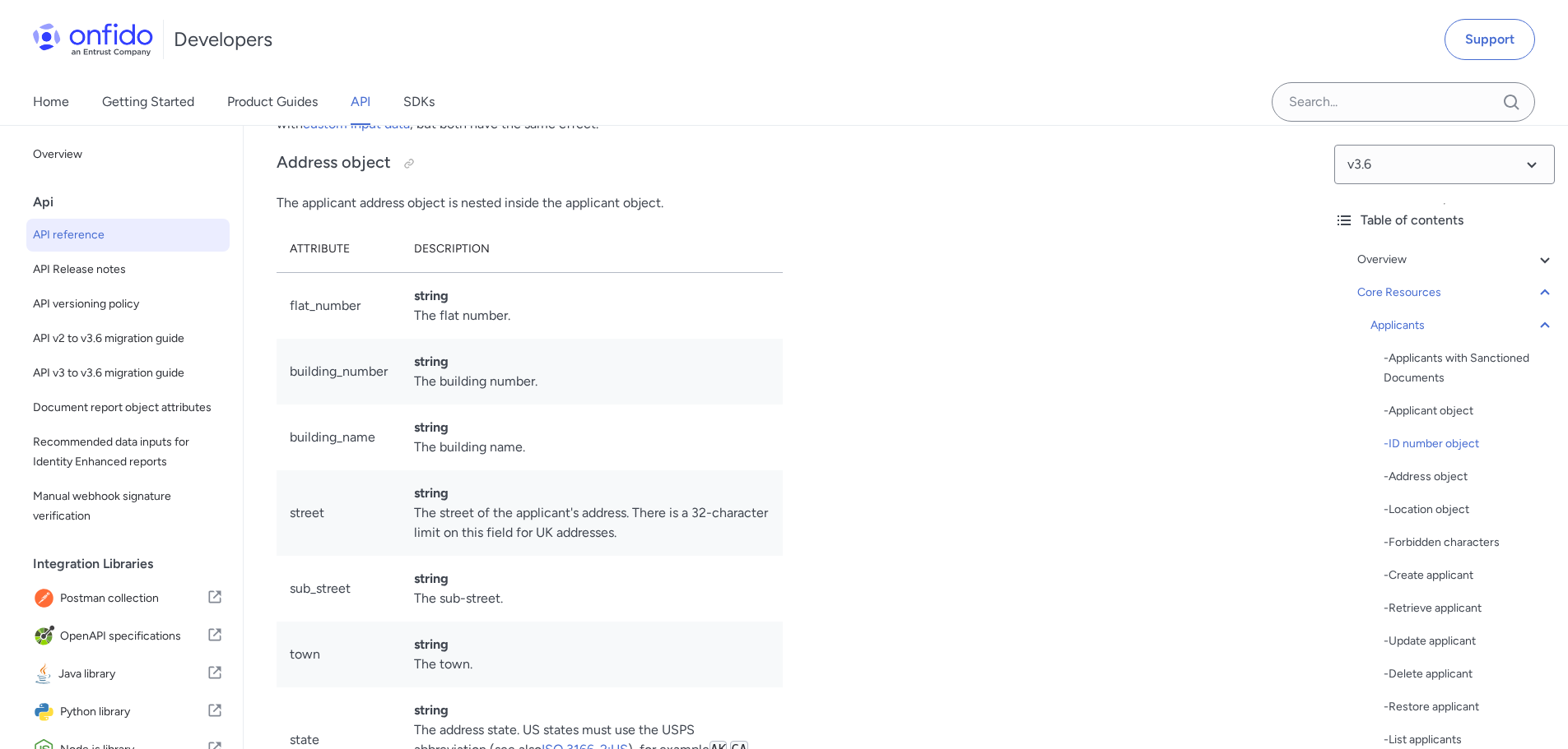
drag, startPoint x: 432, startPoint y: 259, endPoint x: 632, endPoint y: 255, distance: 200.0
click at [605, 134] on p "Note: driving_license is the preferred spelling (rather than using driving_lice…" at bounding box center [529, 104] width 506 height 59
click at [632, 134] on p "Note: driving_license is the preferred spelling (rather than using driving_lice…" at bounding box center [529, 104] width 506 height 59
drag, startPoint x: 411, startPoint y: 270, endPoint x: 700, endPoint y: 271, distance: 289.0
click at [700, 134] on p "Note: driving_license is the preferred spelling (rather than using driving_lice…" at bounding box center [529, 104] width 506 height 59
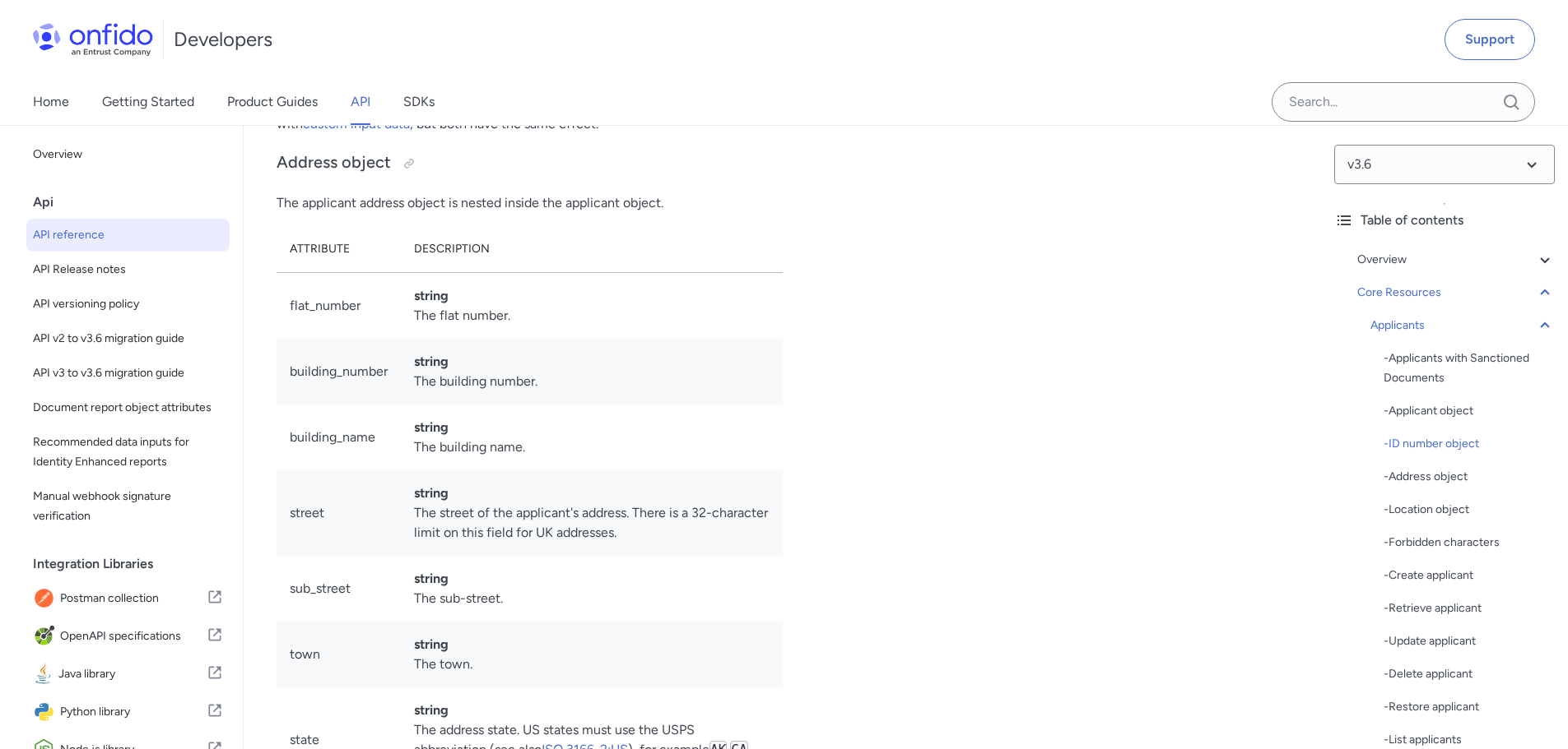
click at [700, 134] on p "Note: driving_license is the preferred spelling (rather than using driving_lice…" at bounding box center [529, 104] width 506 height 59
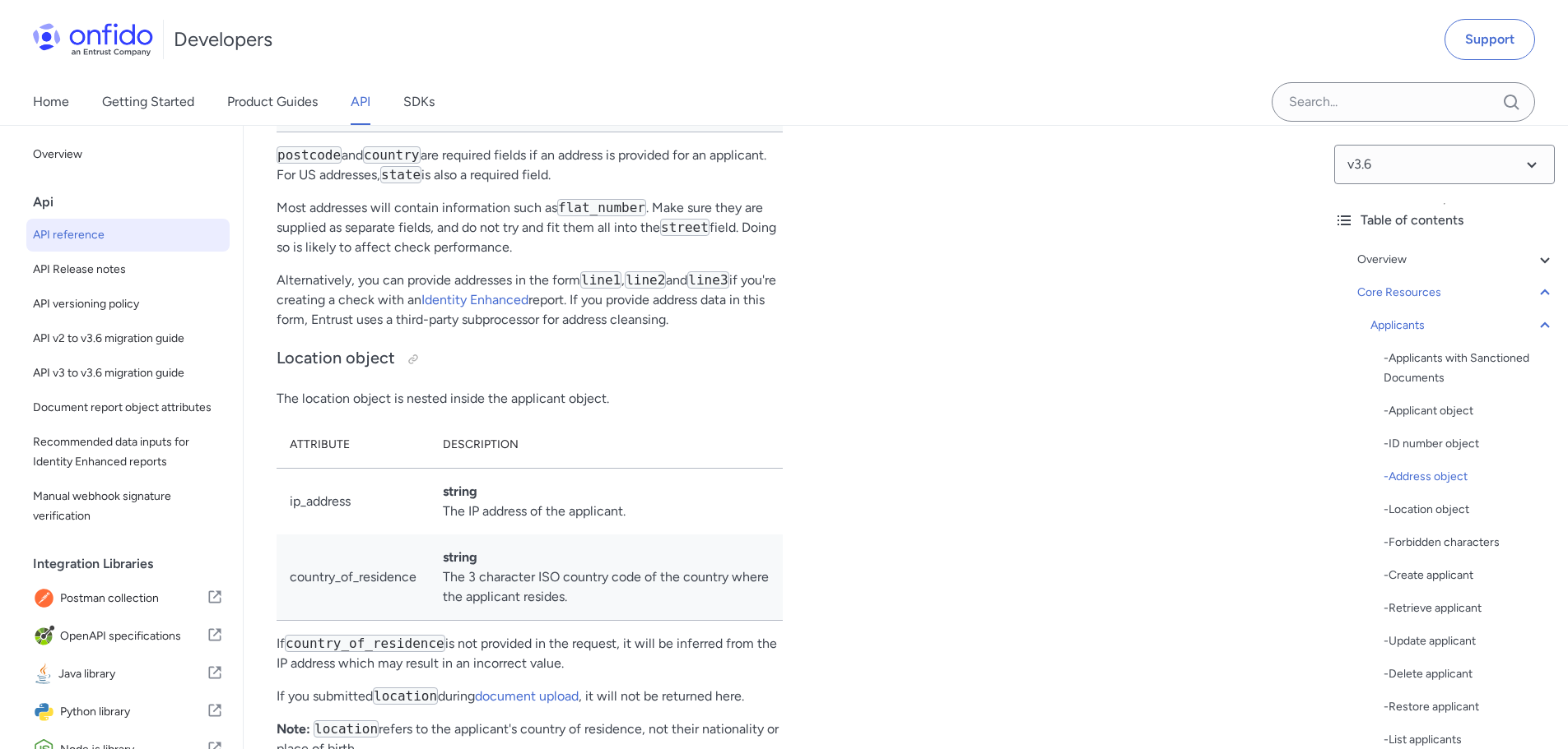
scroll to position [19517, 0]
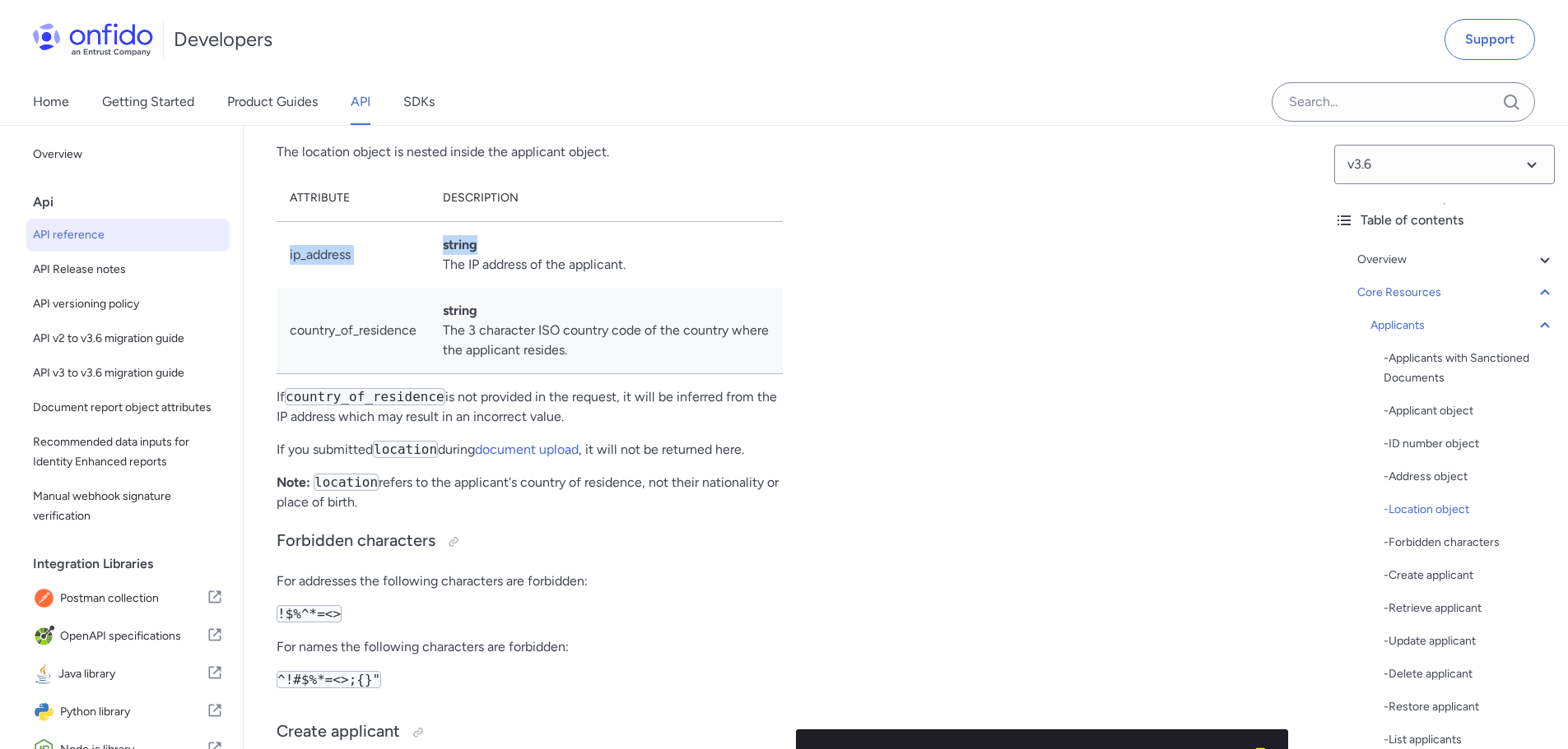
drag, startPoint x: 291, startPoint y: 399, endPoint x: 604, endPoint y: 399, distance: 313.0
click at [604, 288] on tr "ip_address string The IP address of the applicant." at bounding box center [529, 255] width 506 height 67
click at [608, 288] on td "string The IP address of the applicant." at bounding box center [606, 255] width 353 height 67
drag, startPoint x: 437, startPoint y: 414, endPoint x: 636, endPoint y: 417, distance: 199.0
click at [636, 288] on td "string The IP address of the applicant." at bounding box center [606, 255] width 353 height 67
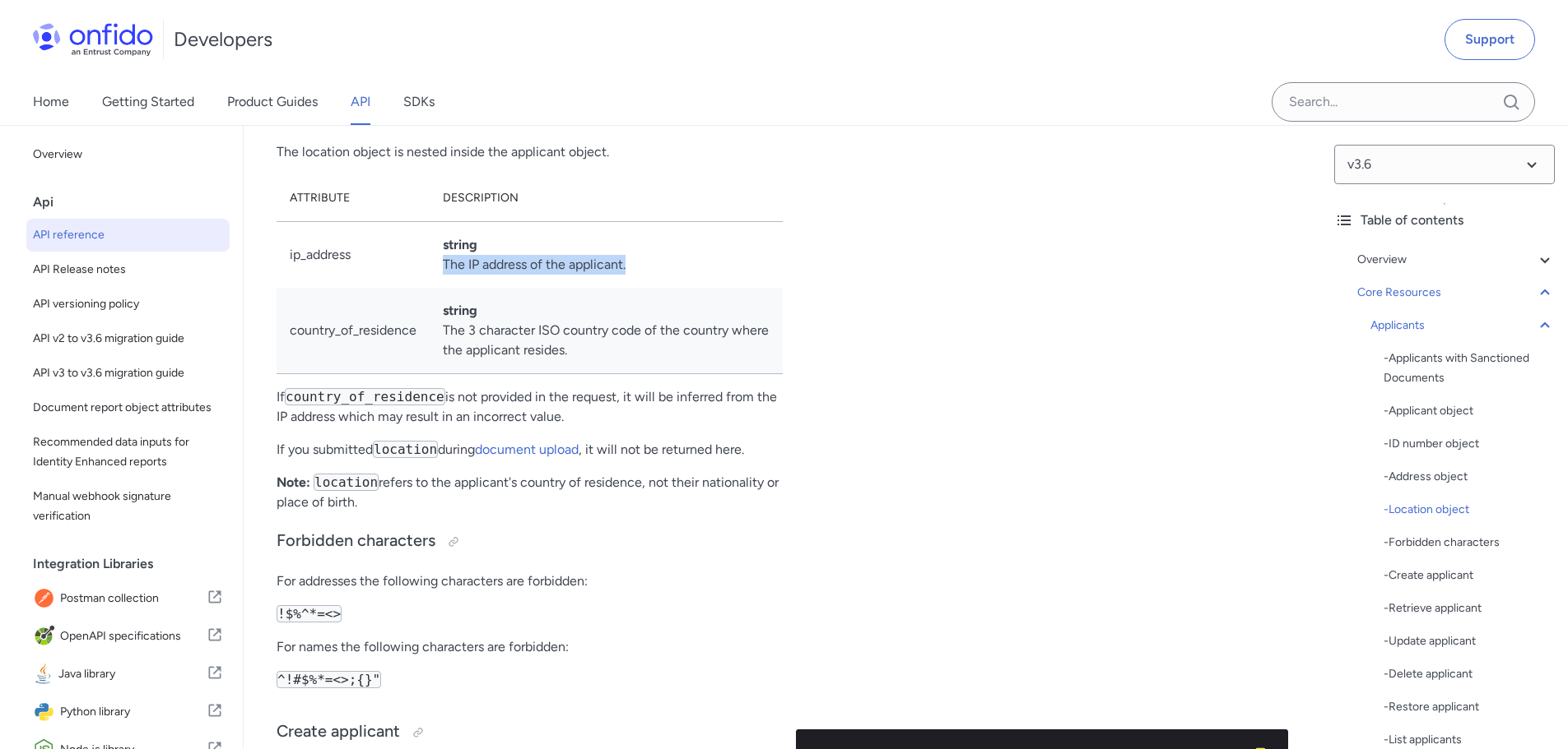
click at [636, 288] on td "string The IP address of the applicant." at bounding box center [606, 255] width 353 height 67
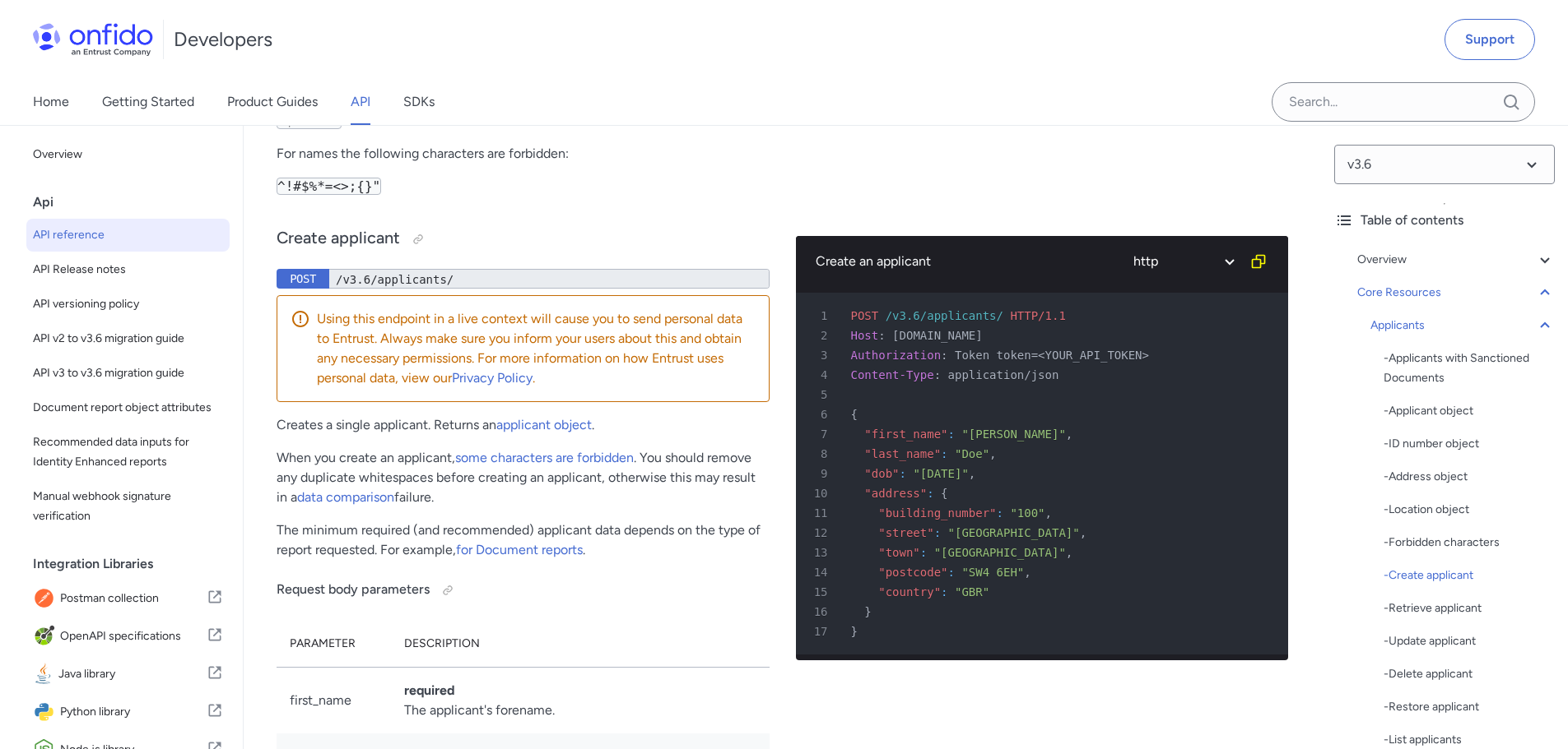
scroll to position [20174, 0]
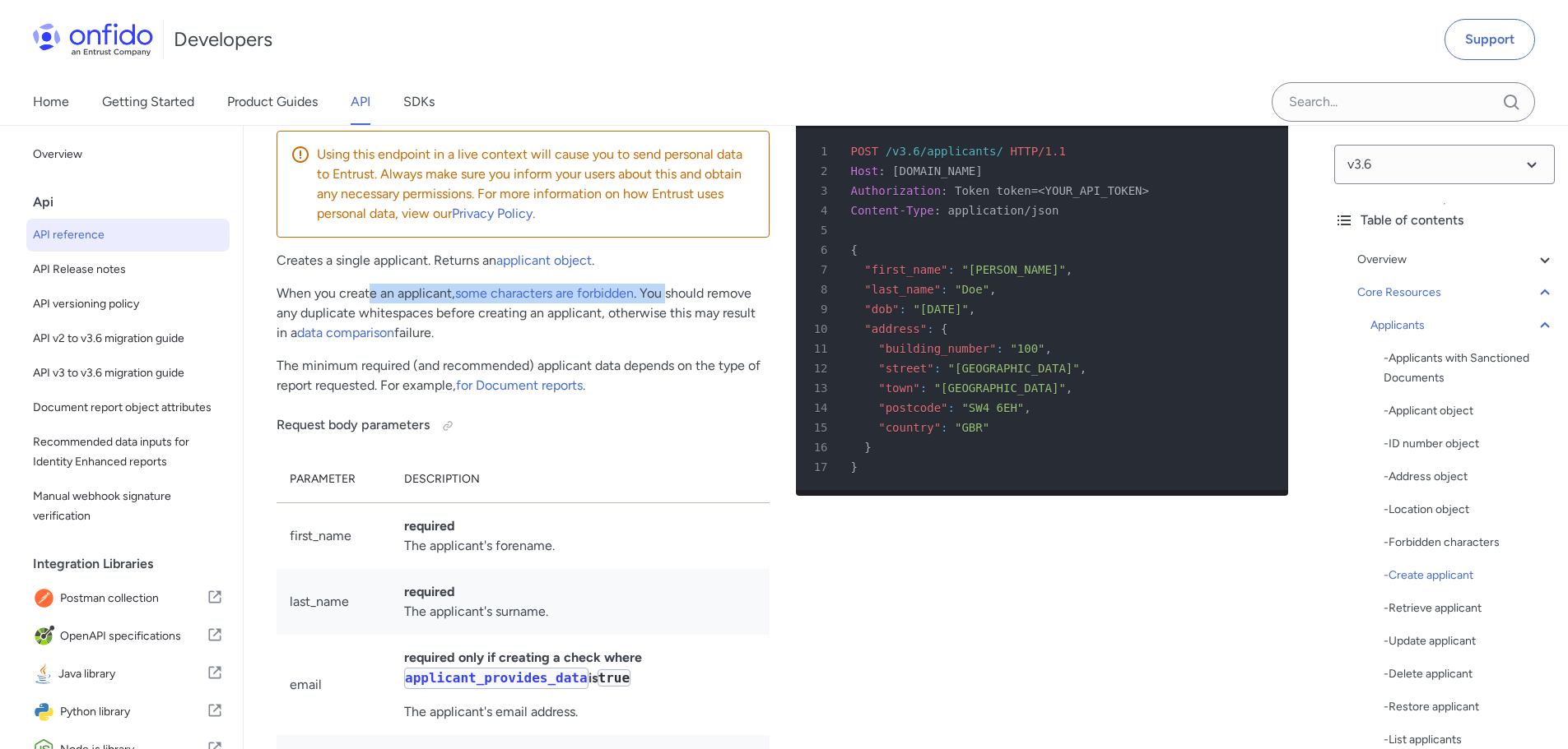
drag, startPoint x: 368, startPoint y: 437, endPoint x: 696, endPoint y: 439, distance: 328.0
drag, startPoint x: 704, startPoint y: 442, endPoint x: 668, endPoint y: 458, distance: 39.4
click at [705, 343] on p "When you create an applicant, some characters are forbidden . You should remove…" at bounding box center [522, 313] width 493 height 59
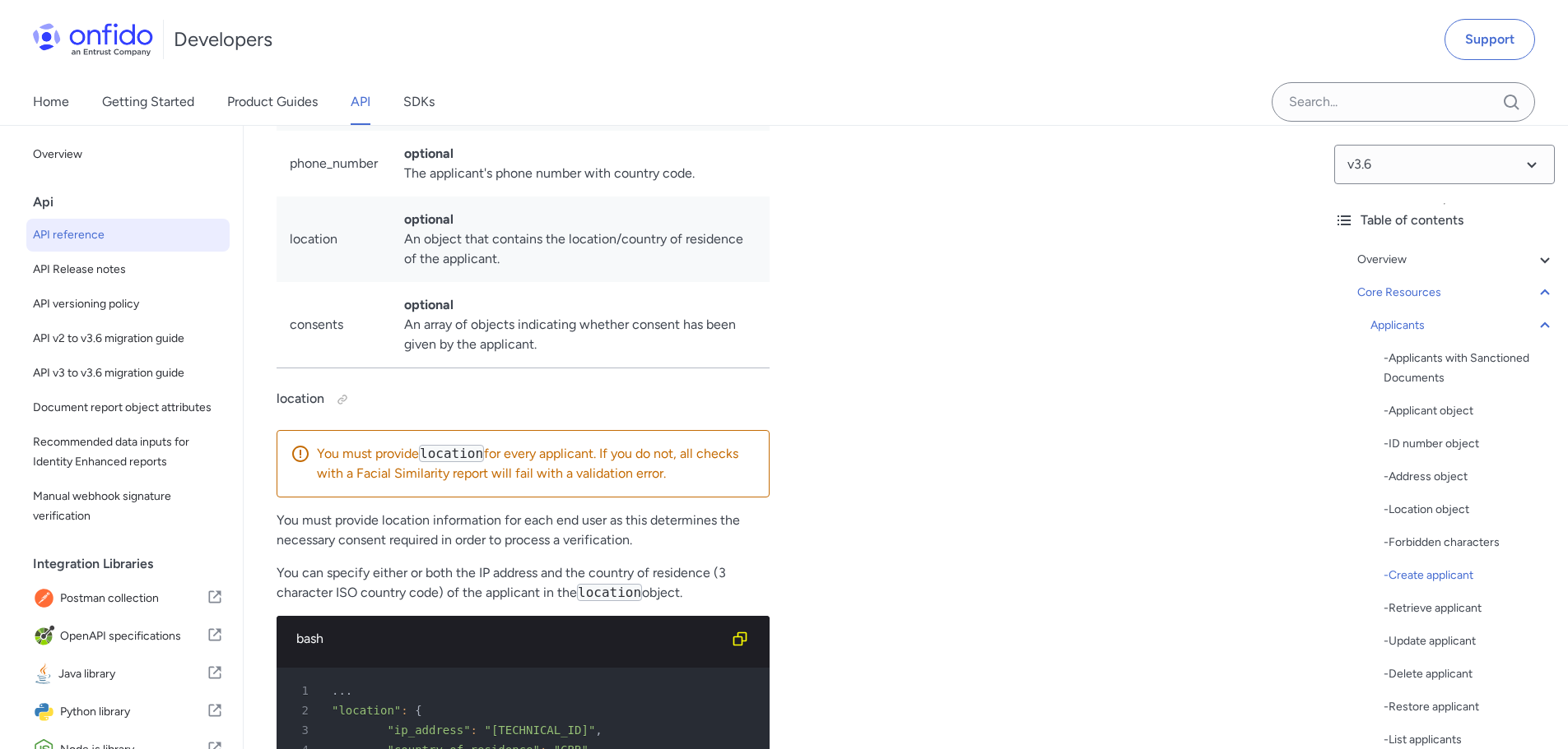
scroll to position [20996, 0]
drag, startPoint x: 401, startPoint y: 389, endPoint x: 589, endPoint y: 387, distance: 188.0
click at [579, 282] on td "optional An object that contains the location/country of residence of the appli…" at bounding box center [579, 238] width 378 height 85
click at [592, 282] on td "optional An object that contains the location/country of residence of the appli…" at bounding box center [579, 238] width 378 height 85
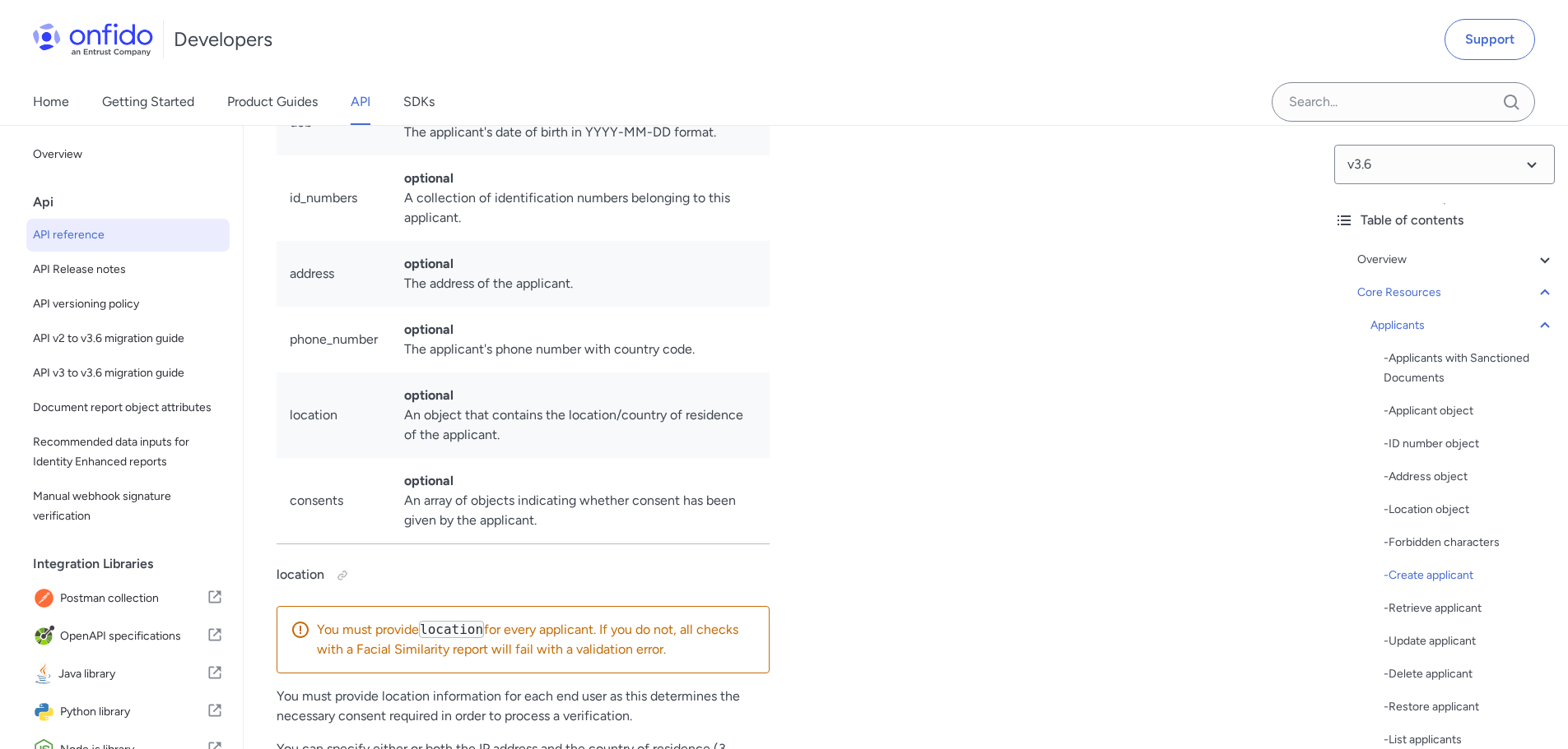
scroll to position [20668, 0]
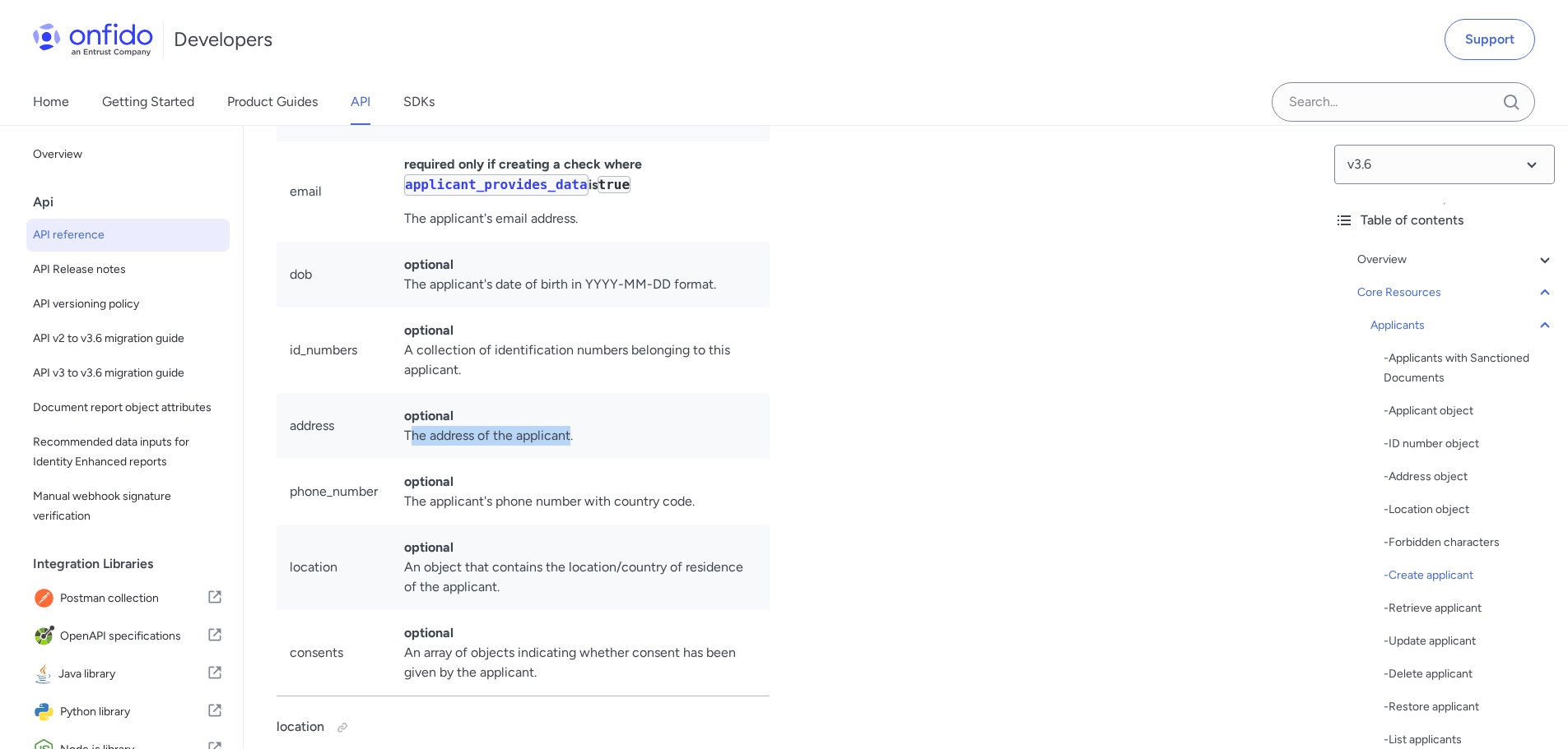
drag, startPoint x: 427, startPoint y: 582, endPoint x: 642, endPoint y: 578, distance: 215.0
click at [611, 459] on td "optional The address of the applicant." at bounding box center [579, 426] width 378 height 66
click at [645, 459] on td "optional The address of the applicant." at bounding box center [579, 426] width 378 height 66
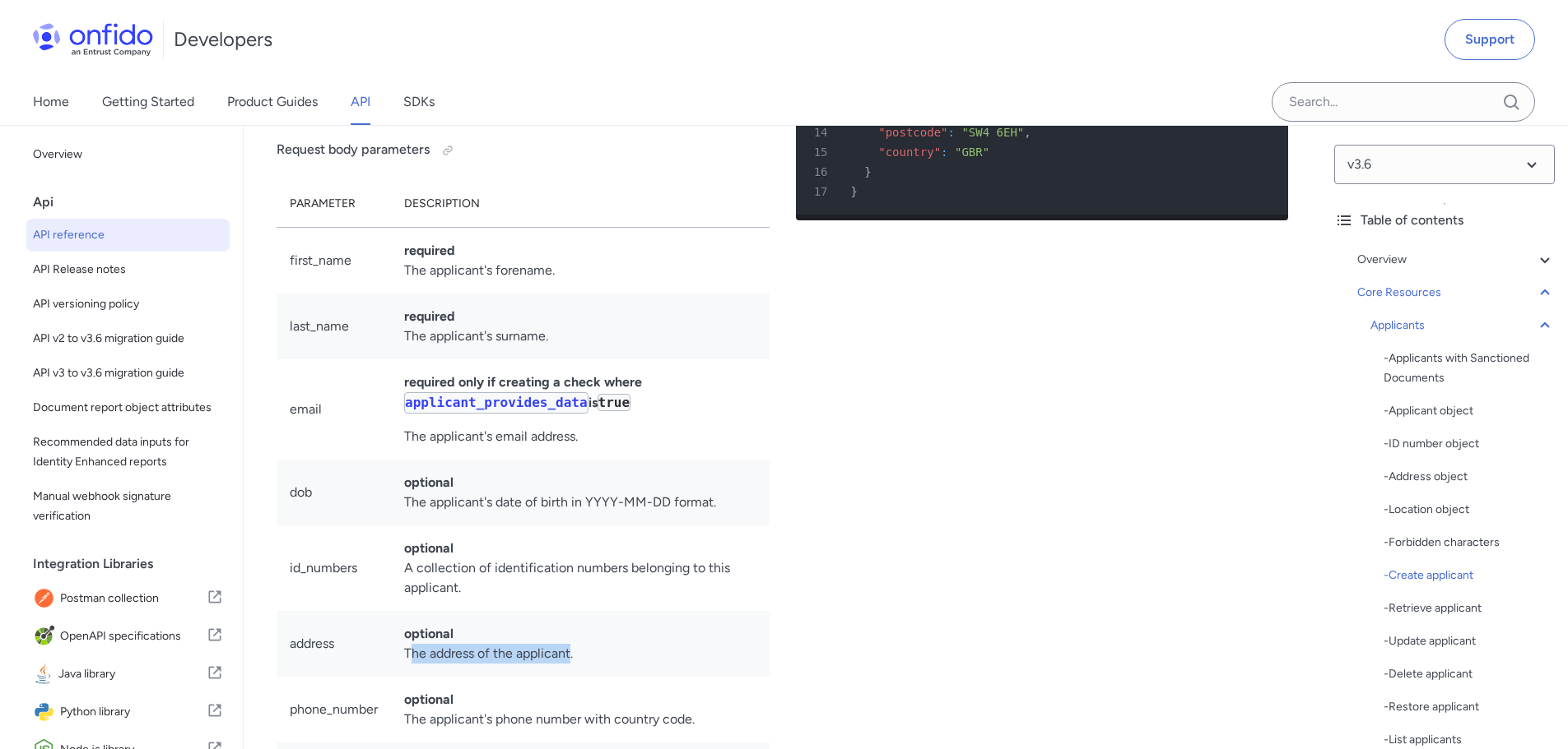
scroll to position [20421, 0]
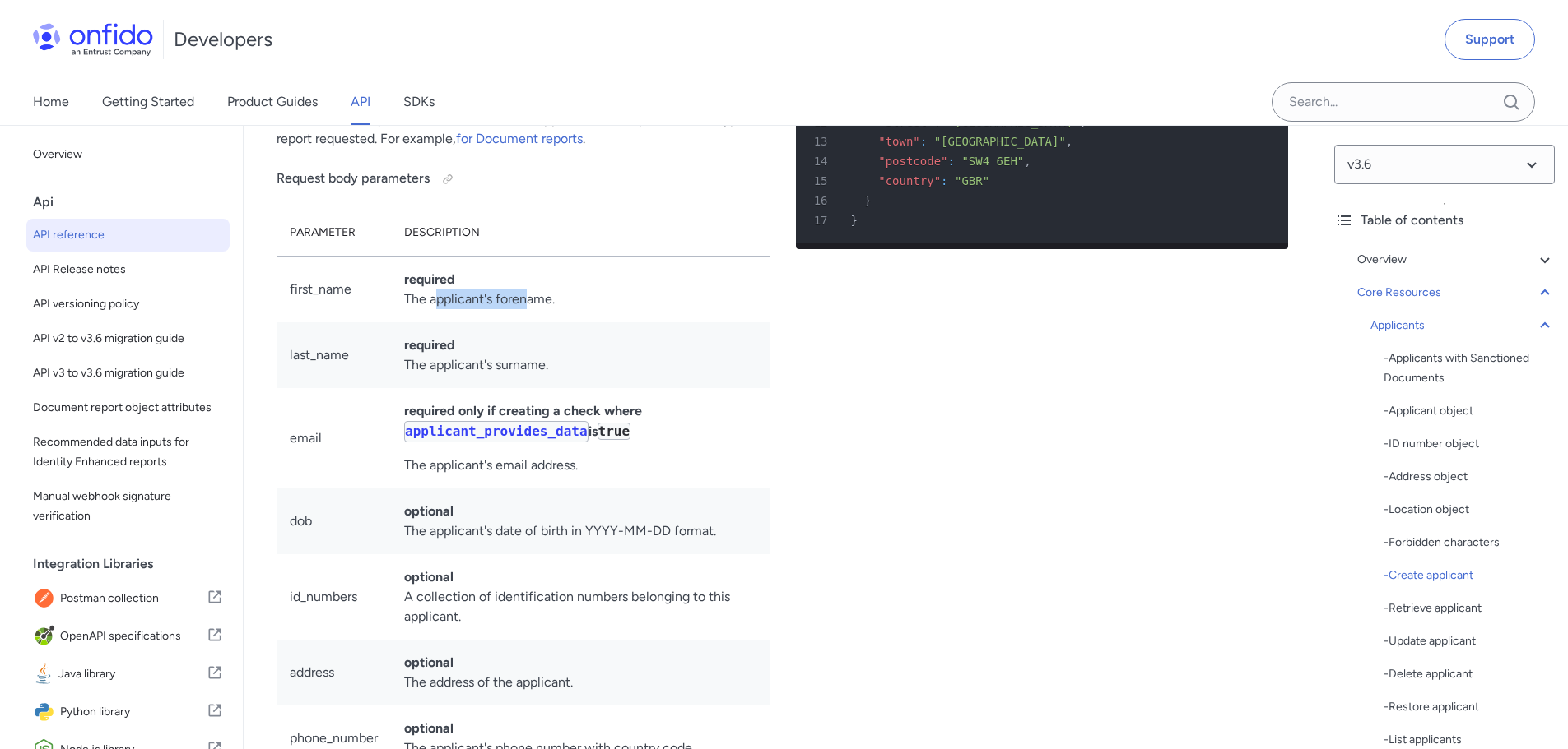
drag, startPoint x: 464, startPoint y: 442, endPoint x: 550, endPoint y: 457, distance: 87.3
click at [538, 323] on td "required The applicant's forename." at bounding box center [579, 289] width 378 height 67
drag, startPoint x: 411, startPoint y: 511, endPoint x: 579, endPoint y: 510, distance: 168.0
click at [553, 389] on td "required The applicant's surname." at bounding box center [579, 356] width 378 height 66
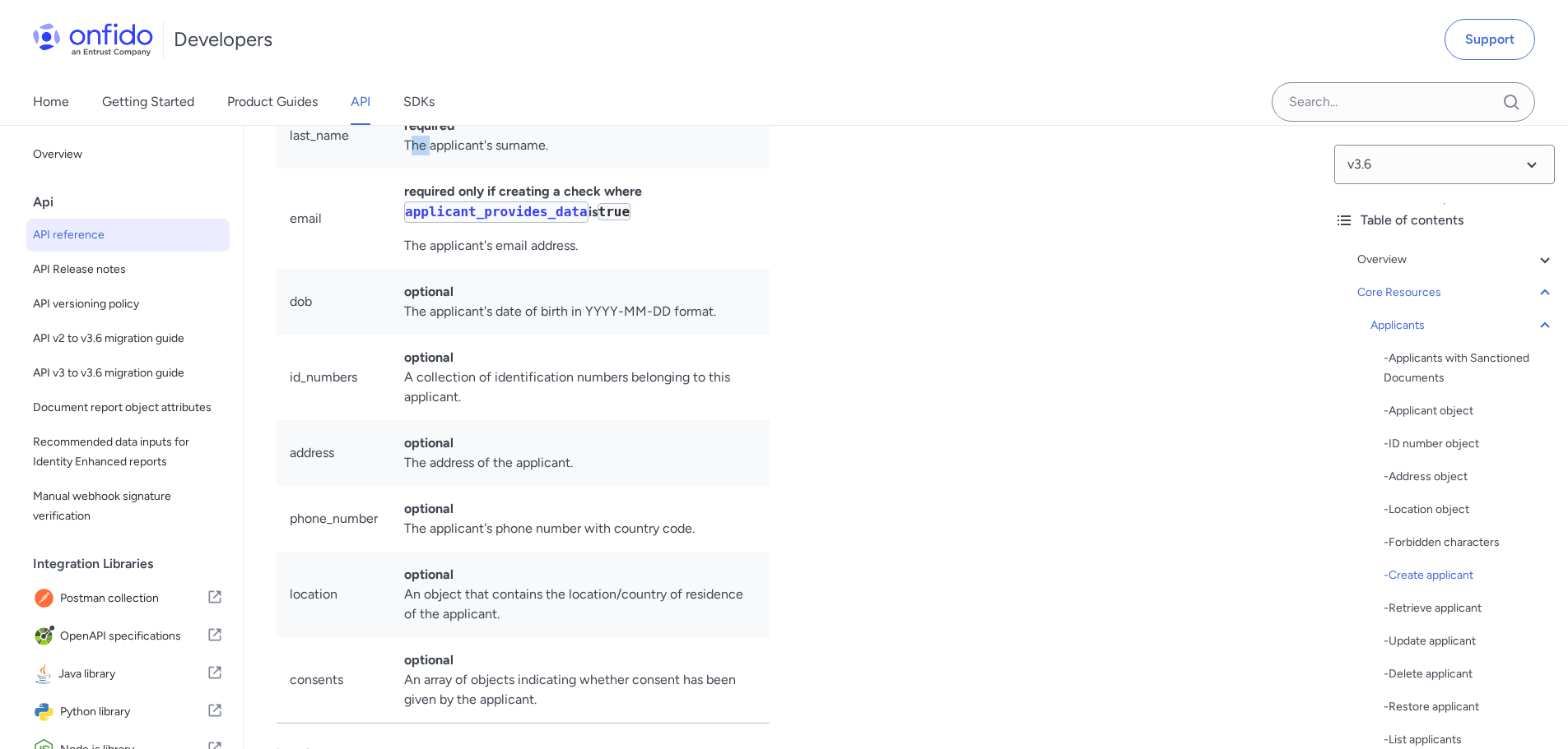
scroll to position [20668, 0]
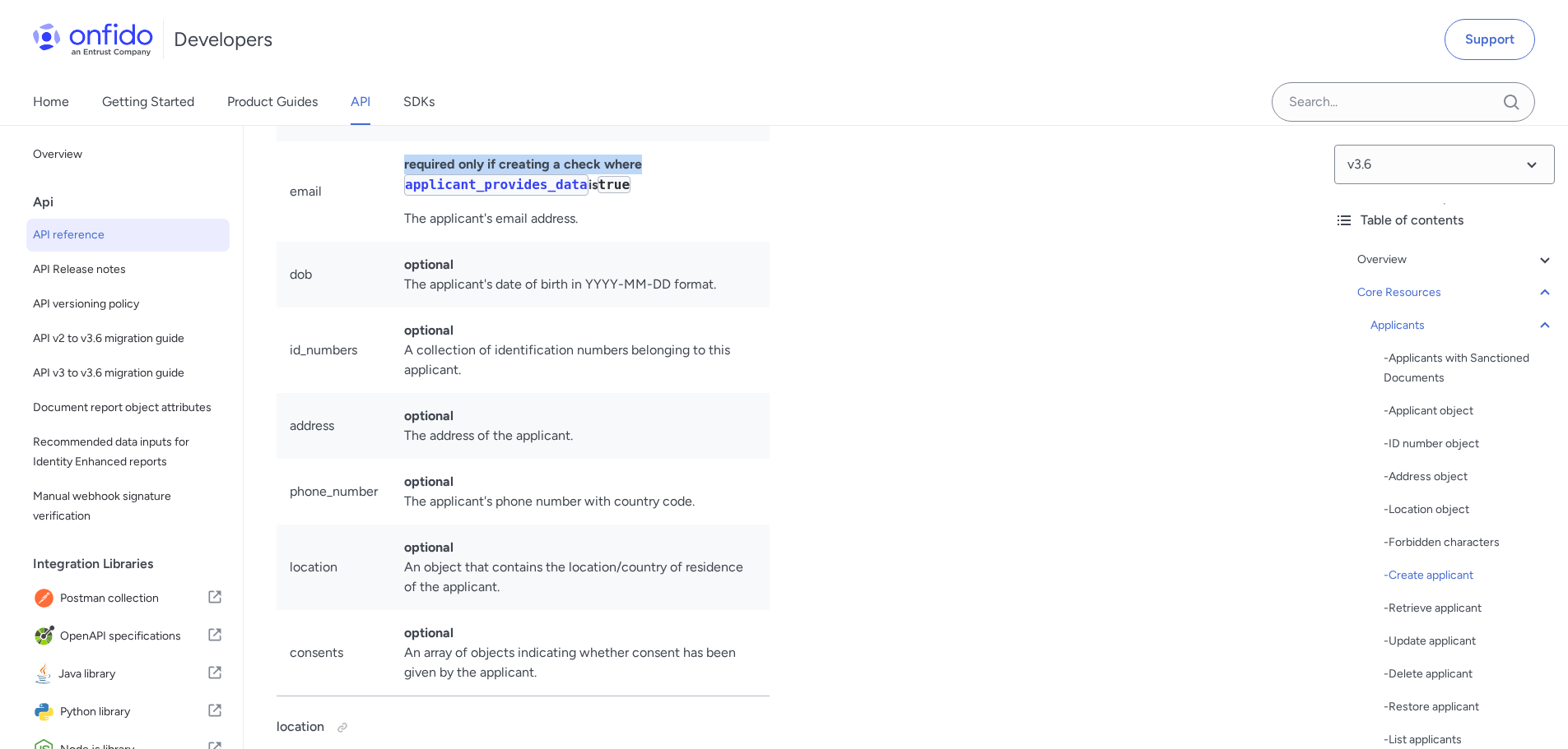
drag, startPoint x: 398, startPoint y: 310, endPoint x: 710, endPoint y: 314, distance: 312.0
click at [699, 242] on td "required only if creating a check where applicant_provides_data is true The app…" at bounding box center [579, 191] width 378 height 100
click at [711, 242] on td "required only if creating a check where applicant_provides_data is true The app…" at bounding box center [579, 191] width 378 height 100
drag, startPoint x: 423, startPoint y: 364, endPoint x: 600, endPoint y: 356, distance: 177.2
click at [586, 242] on td "required only if creating a check where applicant_provides_data is true The app…" at bounding box center [579, 191] width 378 height 100
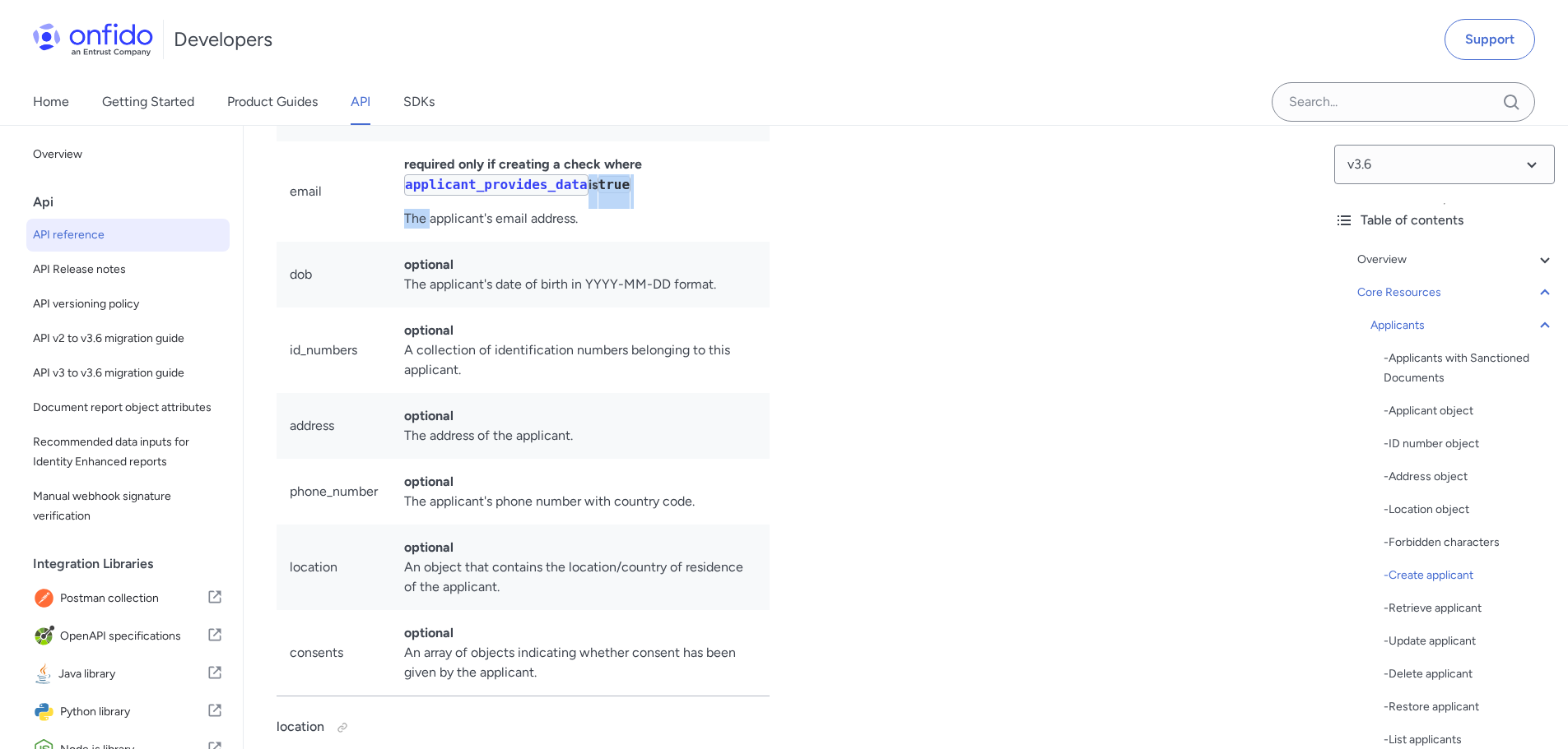
click at [610, 242] on td "required only if creating a check where applicant_provides_data is true The app…" at bounding box center [579, 191] width 378 height 100
drag, startPoint x: 391, startPoint y: 364, endPoint x: 654, endPoint y: 367, distance: 263.0
click at [632, 242] on td "required only if creating a check where applicant_provides_data is true The app…" at bounding box center [579, 191] width 378 height 100
click at [654, 242] on td "required only if creating a check where applicant_provides_data is true The app…" at bounding box center [579, 191] width 378 height 100
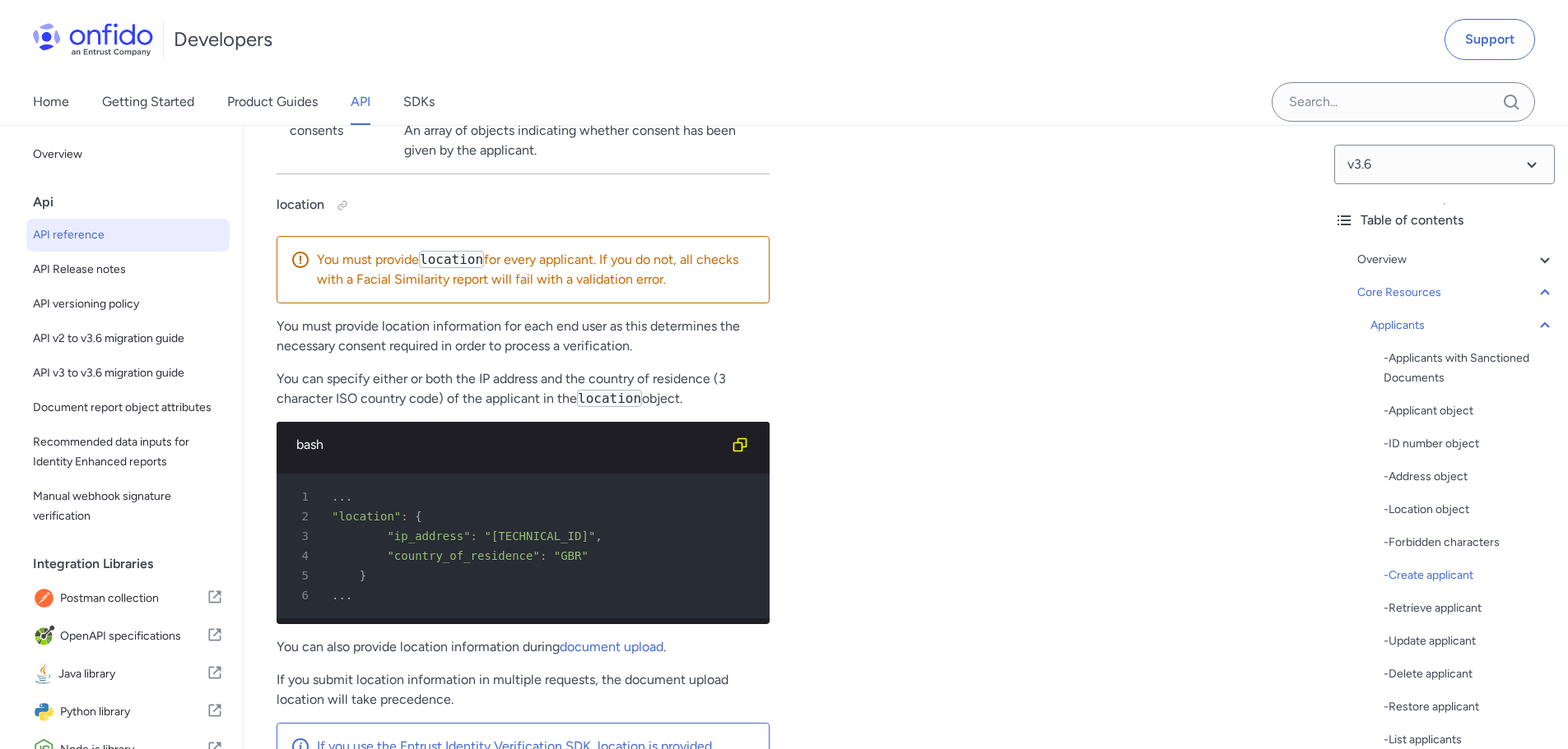
scroll to position [21326, 0]
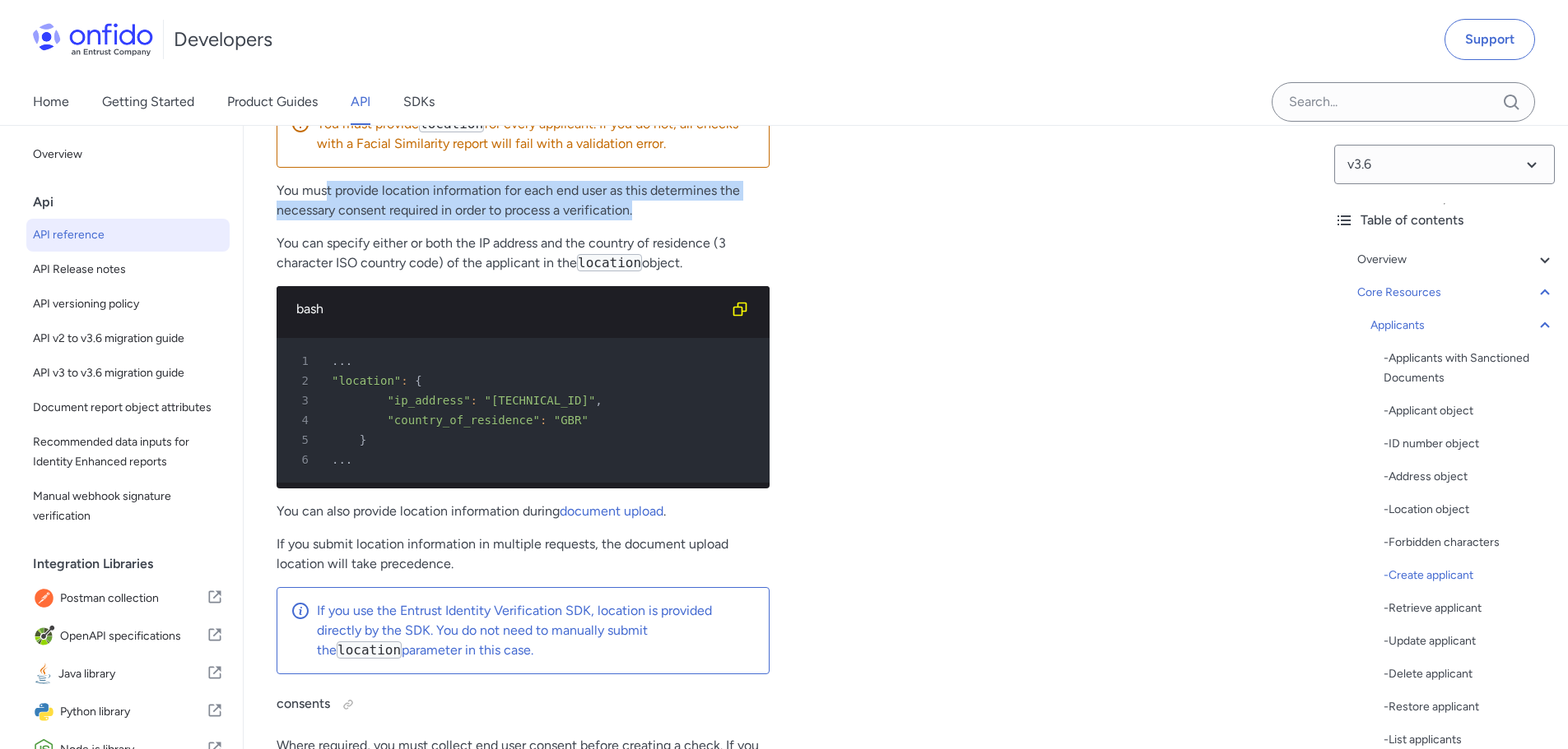
drag, startPoint x: 329, startPoint y: 337, endPoint x: 767, endPoint y: 354, distance: 438.3
click at [767, 221] on p "You must provide location information for each end user as this determines the …" at bounding box center [522, 200] width 493 height 40
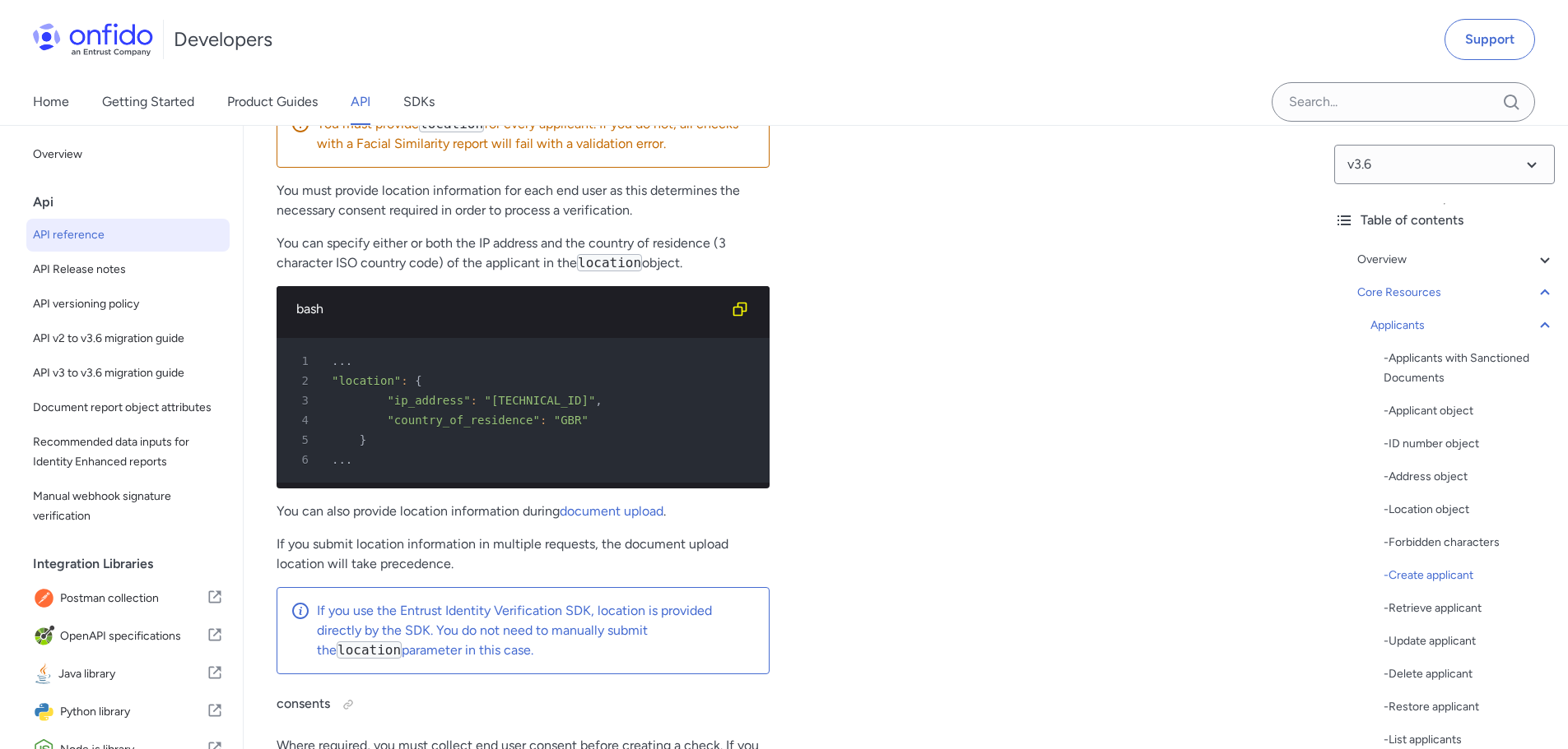
click at [451, 372] on div "Create applicant POST /v3.6/applicants/ Using this endpoint in a live context w…" at bounding box center [522, 336] width 493 height 2885
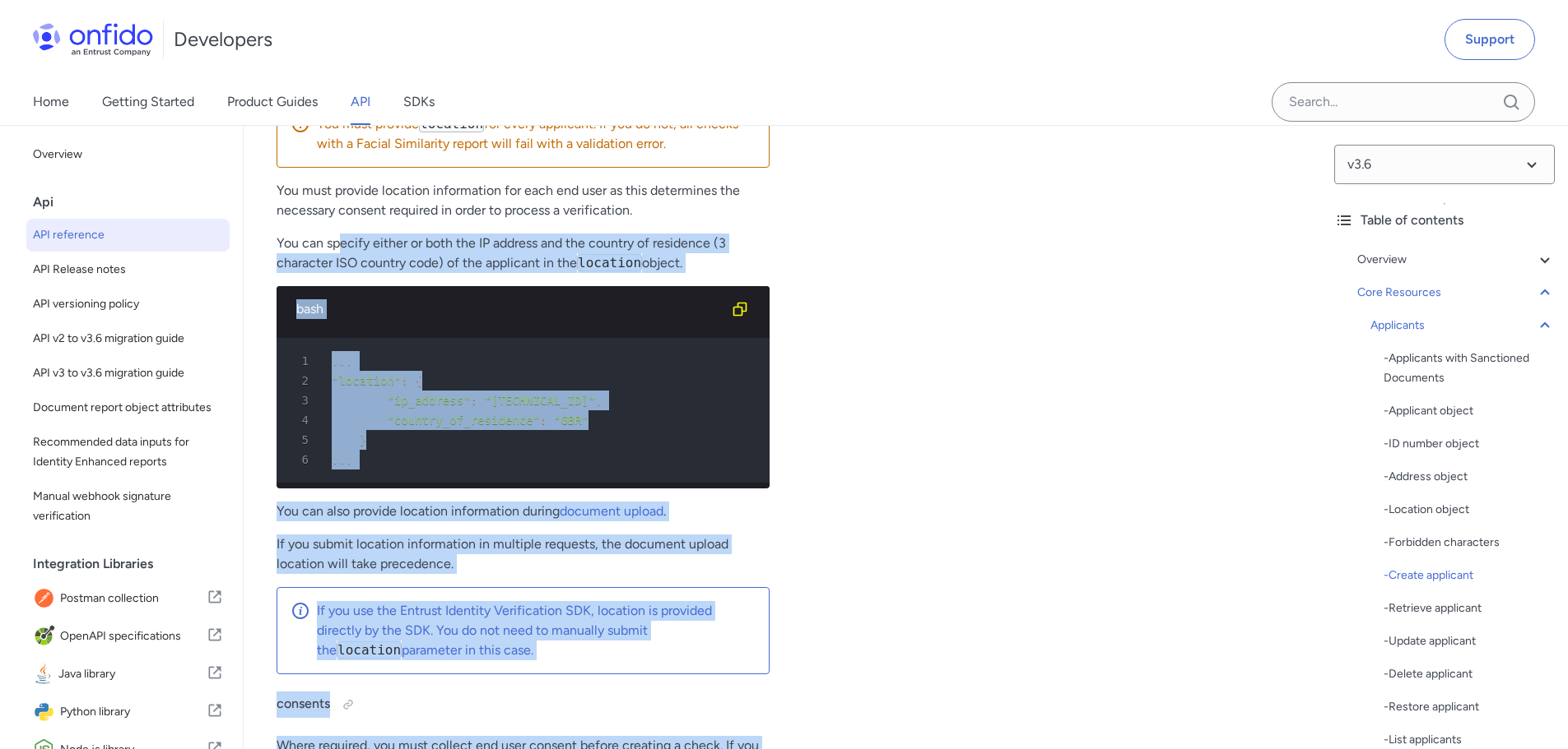
drag, startPoint x: 340, startPoint y: 395, endPoint x: 801, endPoint y: 405, distance: 461.1
click at [801, 405] on div "Create applicant POST /v3.6/applicants/ Using this endpoint in a live context w…" at bounding box center [782, 336] width 1011 height 2885
click at [802, 405] on div "Create an applicant ruby python php javascript java http bash 1 POST /v3.6/appl…" at bounding box center [1042, 336] width 493 height 2885
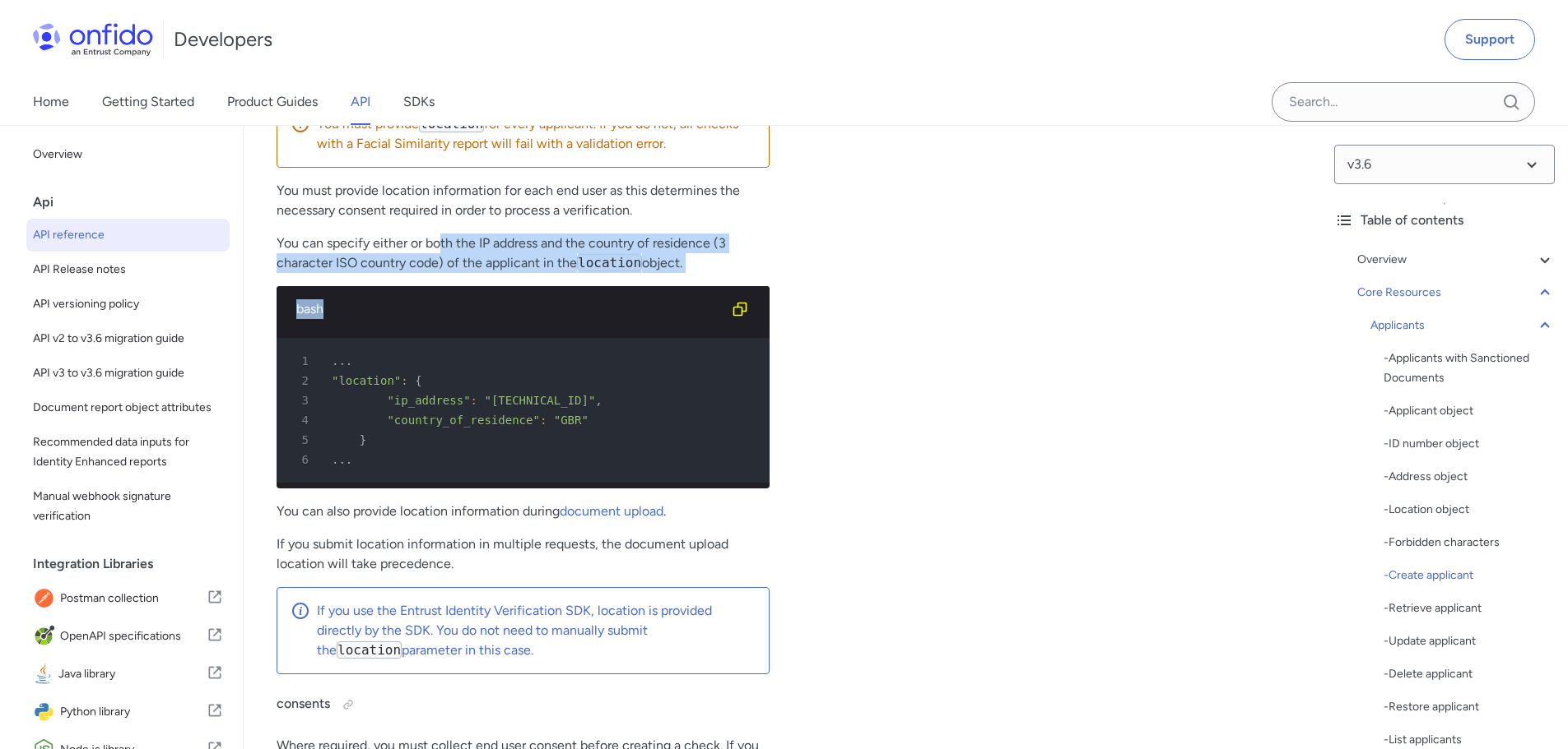
drag, startPoint x: 441, startPoint y: 394, endPoint x: 748, endPoint y: 422, distance: 308.3
click at [748, 422] on div "Create applicant POST /v3.6/applicants/ Using this endpoint in a live context w…" at bounding box center [522, 336] width 493 height 2885
click at [756, 273] on p "You can specify either or both the IP address and the country of residence (3 c…" at bounding box center [522, 253] width 493 height 40
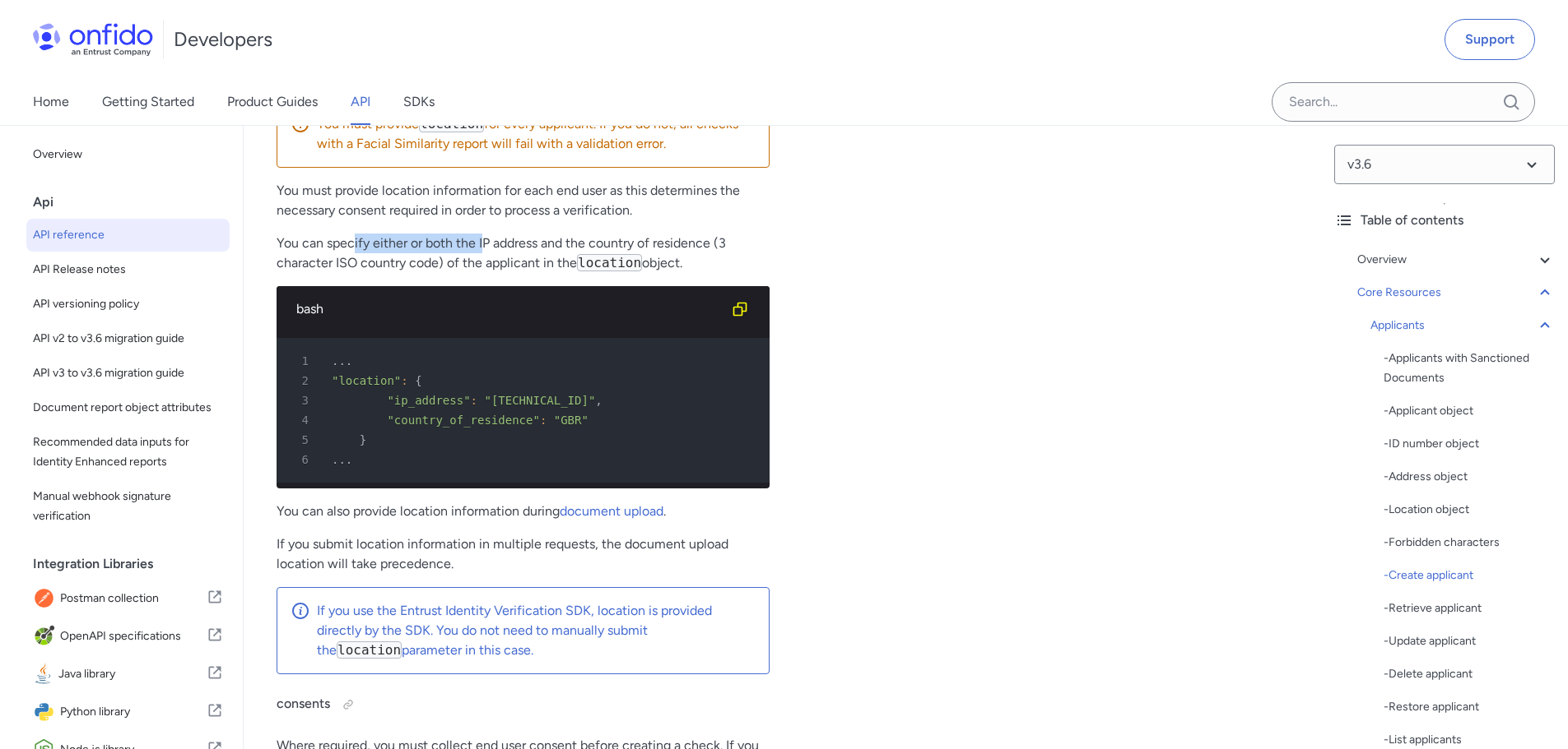
drag, startPoint x: 351, startPoint y: 390, endPoint x: 500, endPoint y: 378, distance: 149.5
click at [489, 378] on div "Create applicant POST /v3.6/applicants/ Using this endpoint in a live context w…" at bounding box center [522, 336] width 493 height 2885
click at [506, 378] on div "Create applicant POST /v3.6/applicants/ Using this endpoint in a live context w…" at bounding box center [522, 336] width 493 height 2885
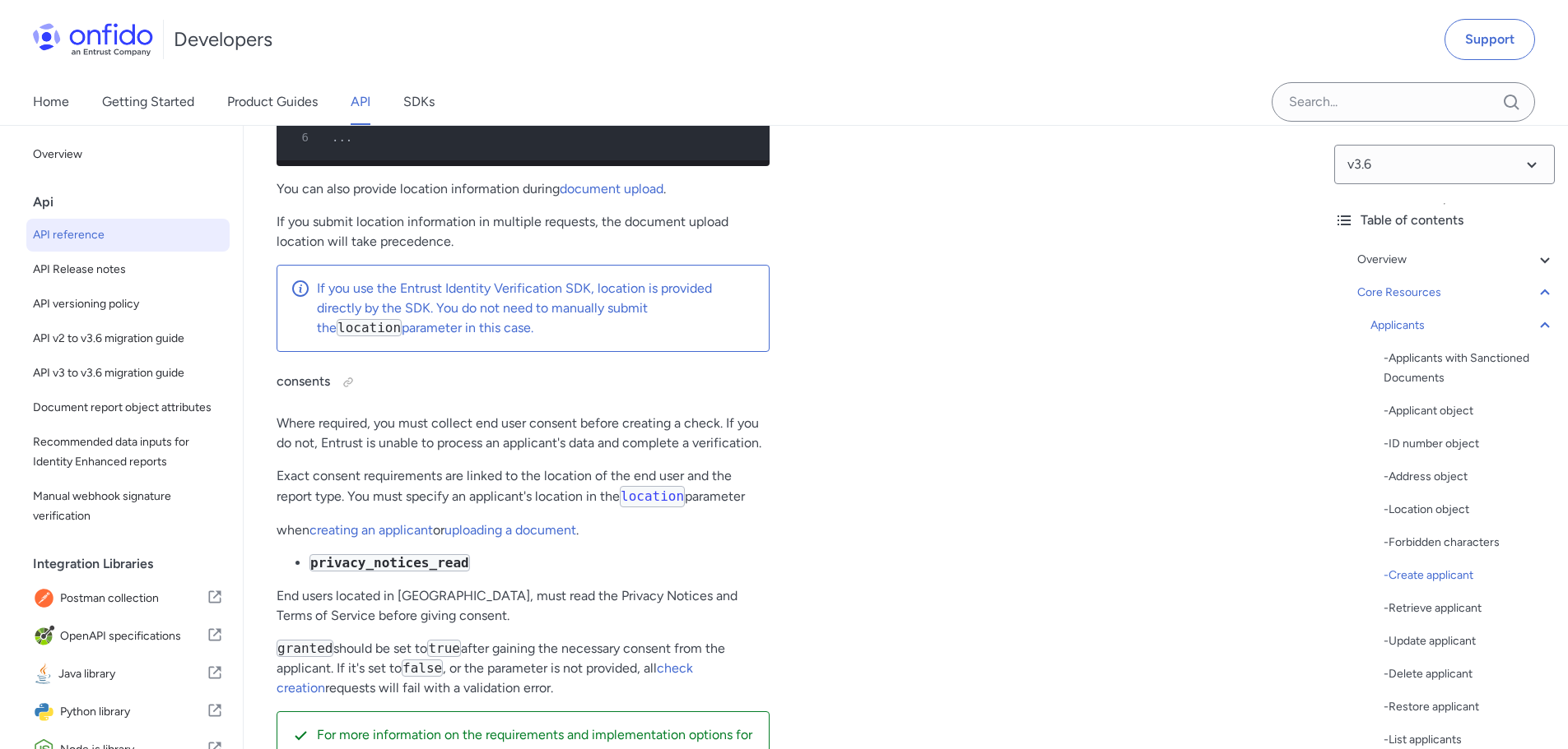
scroll to position [21655, 0]
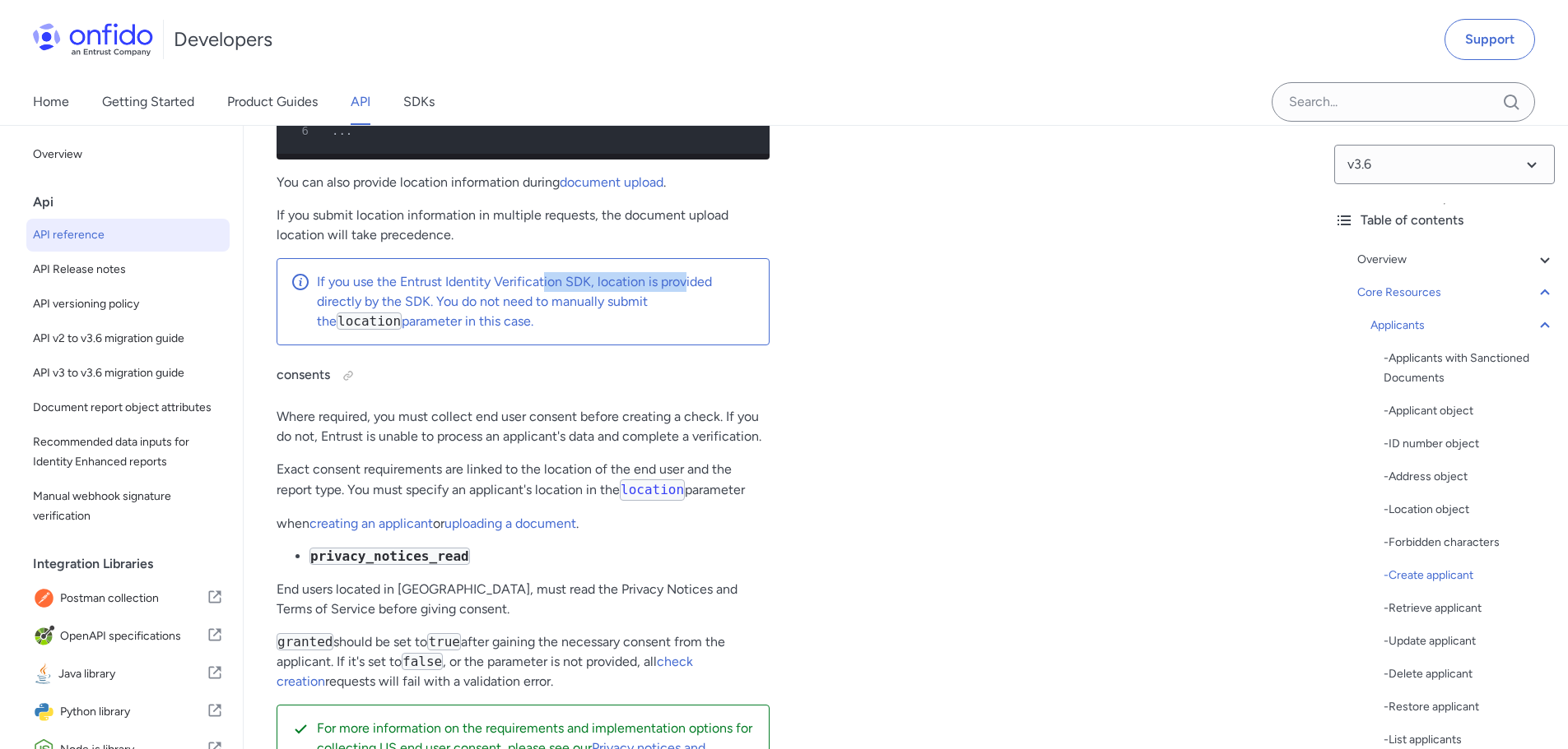
drag, startPoint x: 544, startPoint y: 438, endPoint x: 689, endPoint y: 424, distance: 145.7
click at [689, 346] on div "If you use the Entrust Identity Verification SDK, location is provided directly…" at bounding box center [522, 302] width 493 height 87
click at [366, 331] on p "If you use the Entrust Identity Verification SDK, location is provided directly…" at bounding box center [536, 301] width 438 height 59
drag, startPoint x: 332, startPoint y: 459, endPoint x: 484, endPoint y: 452, distance: 152.2
click at [484, 331] on p "If you use the Entrust Identity Verification SDK, location is provided directly…" at bounding box center [536, 301] width 438 height 59
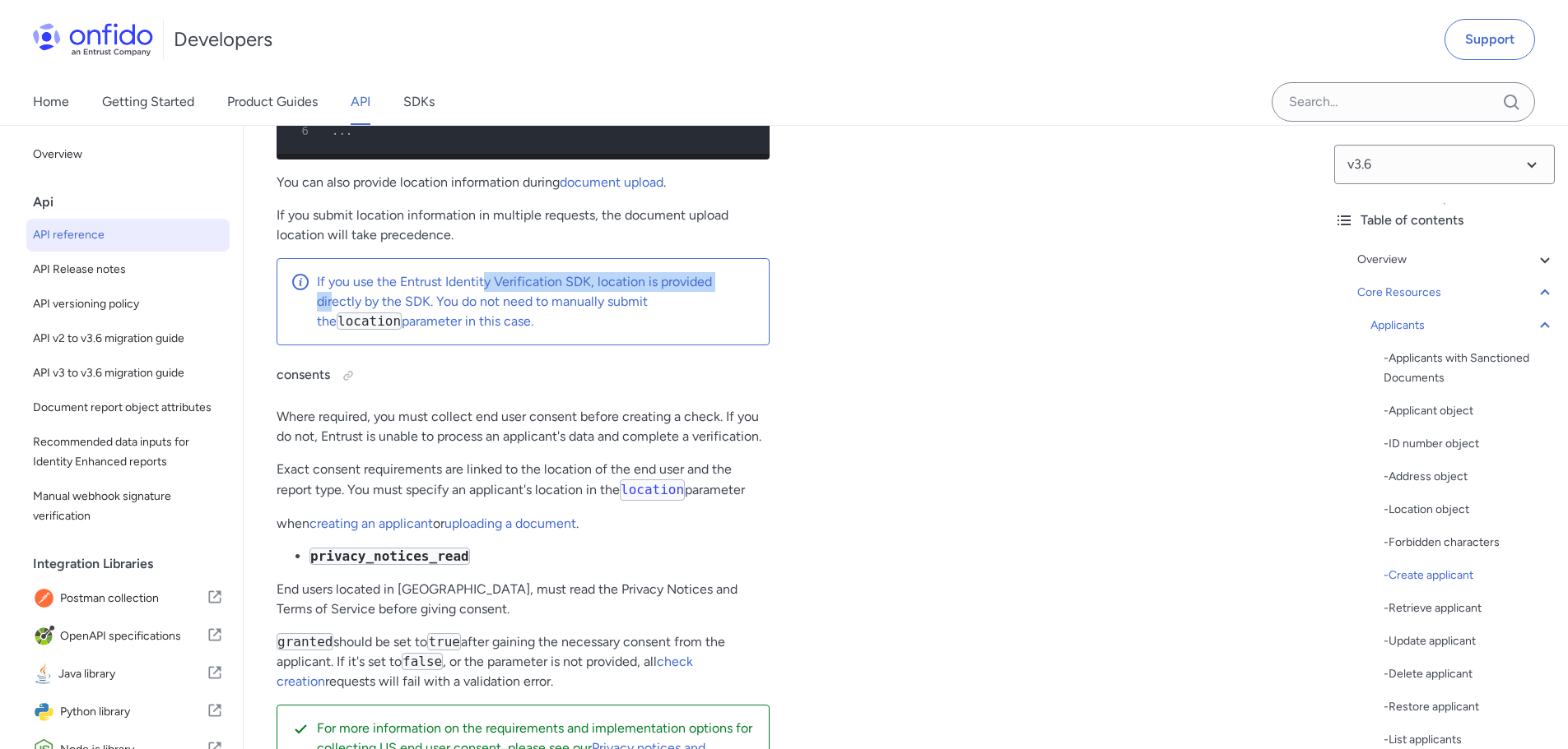
click at [502, 331] on p "If you use the Entrust Identity Verification SDK, location is provided directly…" at bounding box center [536, 301] width 438 height 59
drag, startPoint x: 453, startPoint y: 465, endPoint x: 625, endPoint y: 483, distance: 172.9
click at [633, 331] on p "If you use the Entrust Identity Verification SDK, location is provided directly…" at bounding box center [536, 301] width 438 height 59
click at [624, 331] on p "If you use the Entrust Identity Verification SDK, location is provided directly…" at bounding box center [536, 301] width 438 height 59
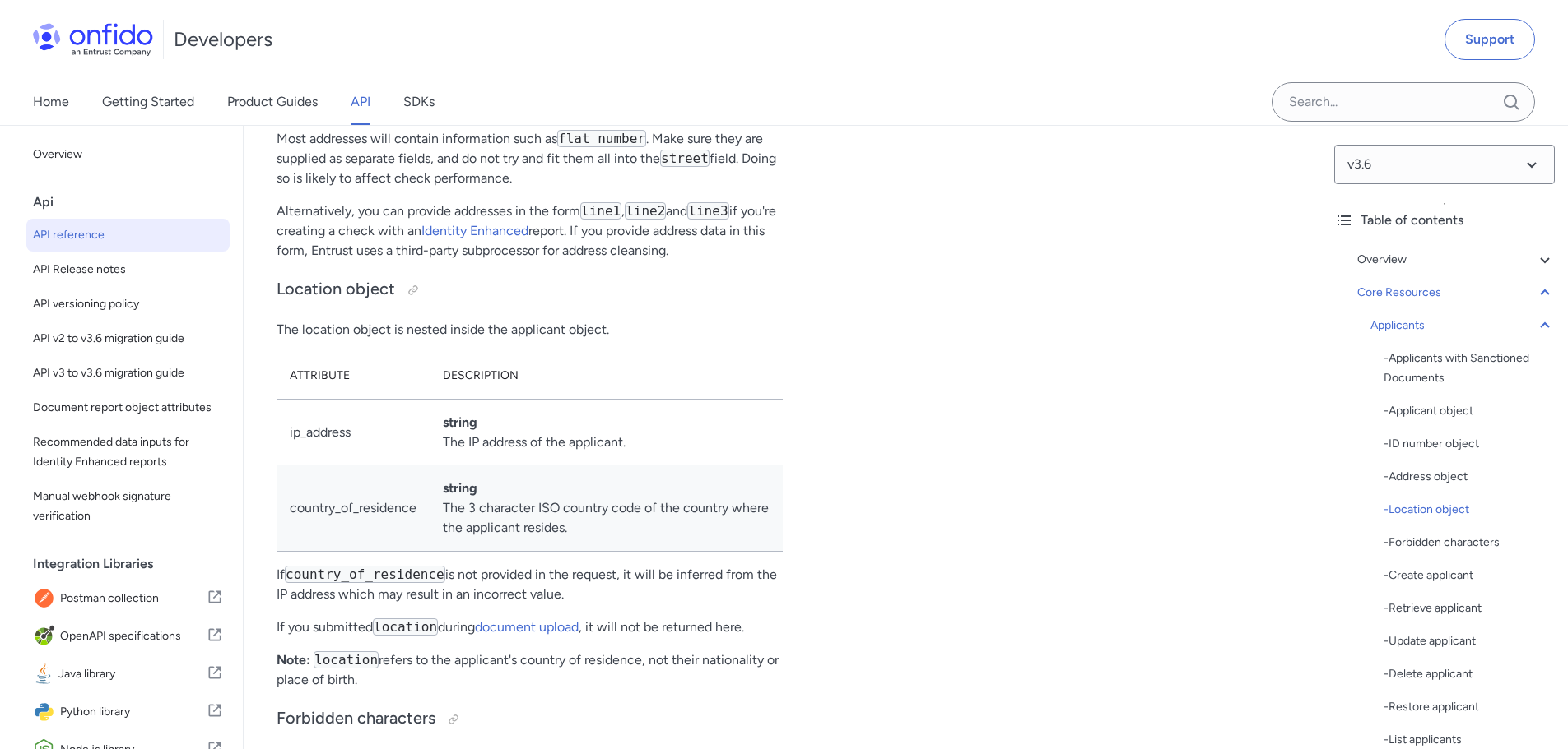
scroll to position [19105, 0]
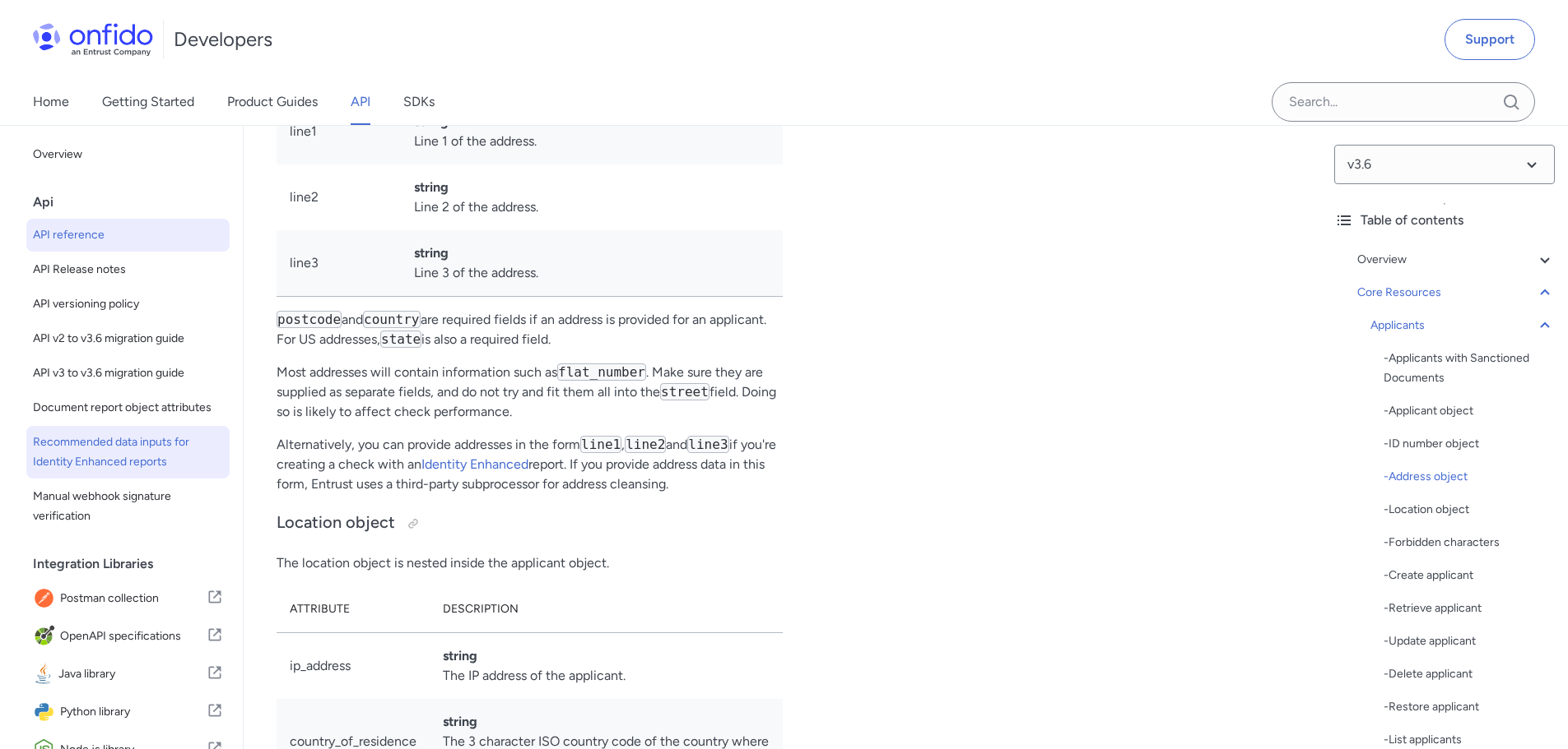
click at [107, 460] on span "Recommended data inputs for Identity Enhanced reports" at bounding box center [128, 452] width 191 height 40
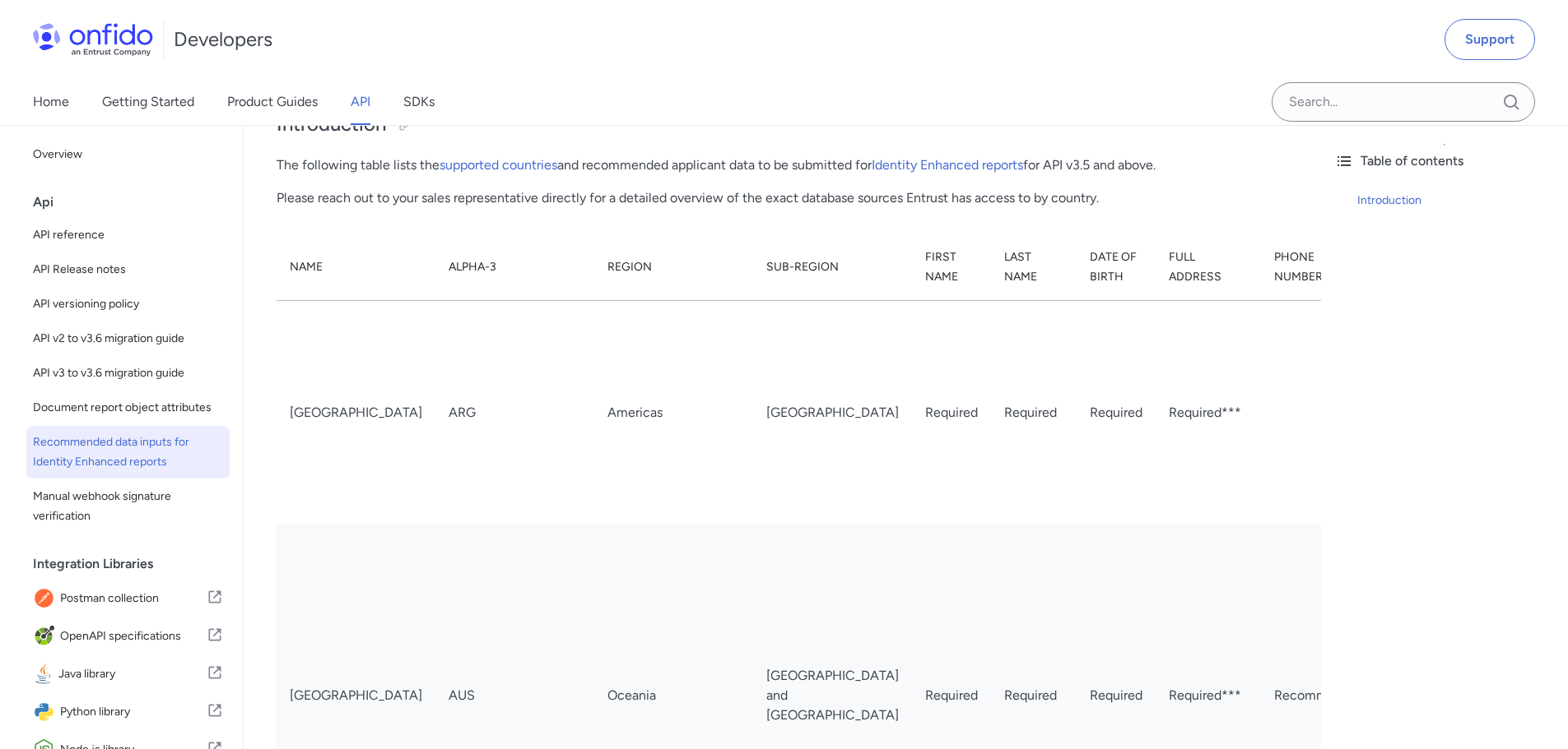
scroll to position [83, 0]
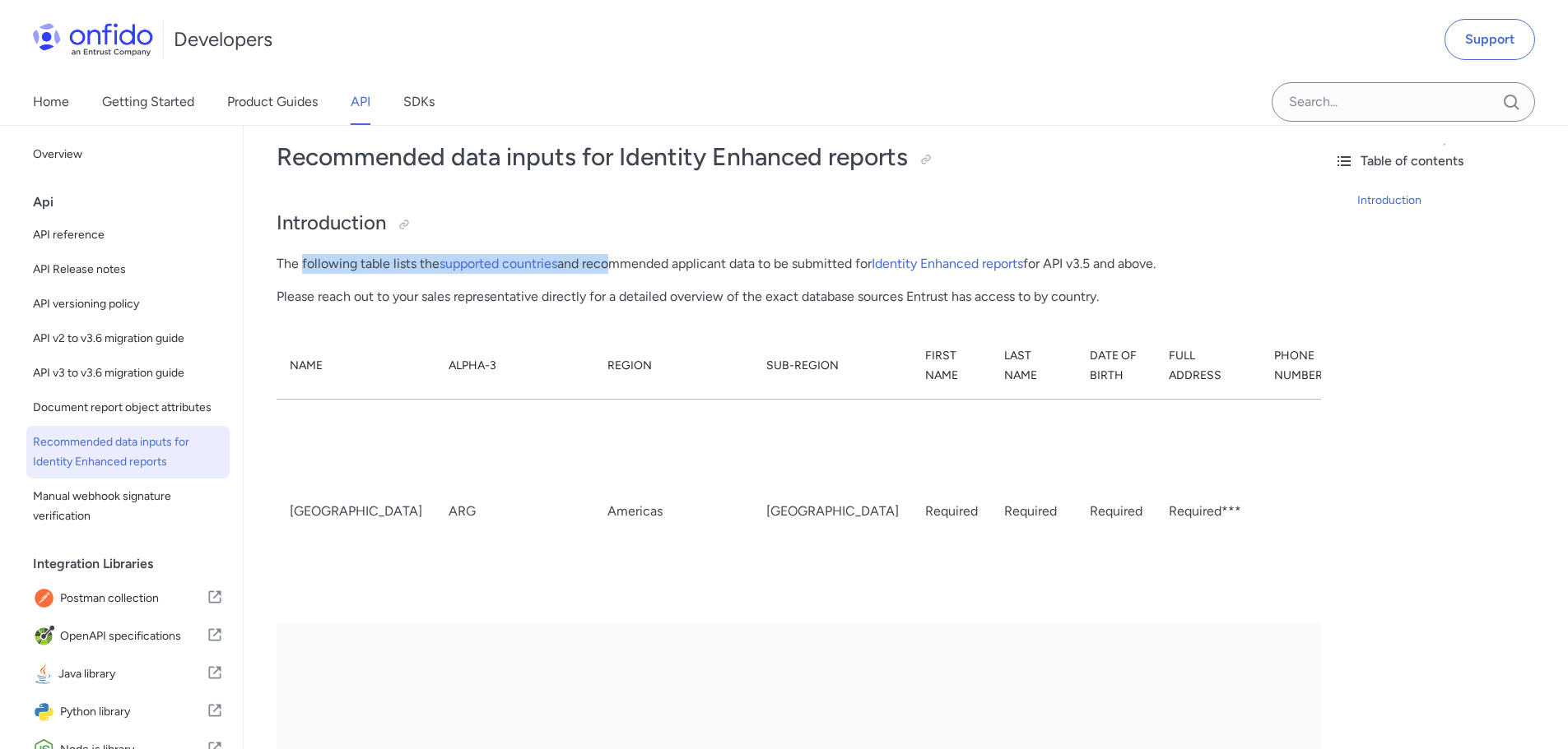
drag, startPoint x: 303, startPoint y: 260, endPoint x: 635, endPoint y: 263, distance: 332.0
click at [625, 263] on p "The following table lists the supported countries and recommended applicant dat…" at bounding box center [782, 264] width 1011 height 19
click at [685, 263] on p "The following table lists the supported countries and recommended applicant dat…" at bounding box center [782, 264] width 1011 height 19
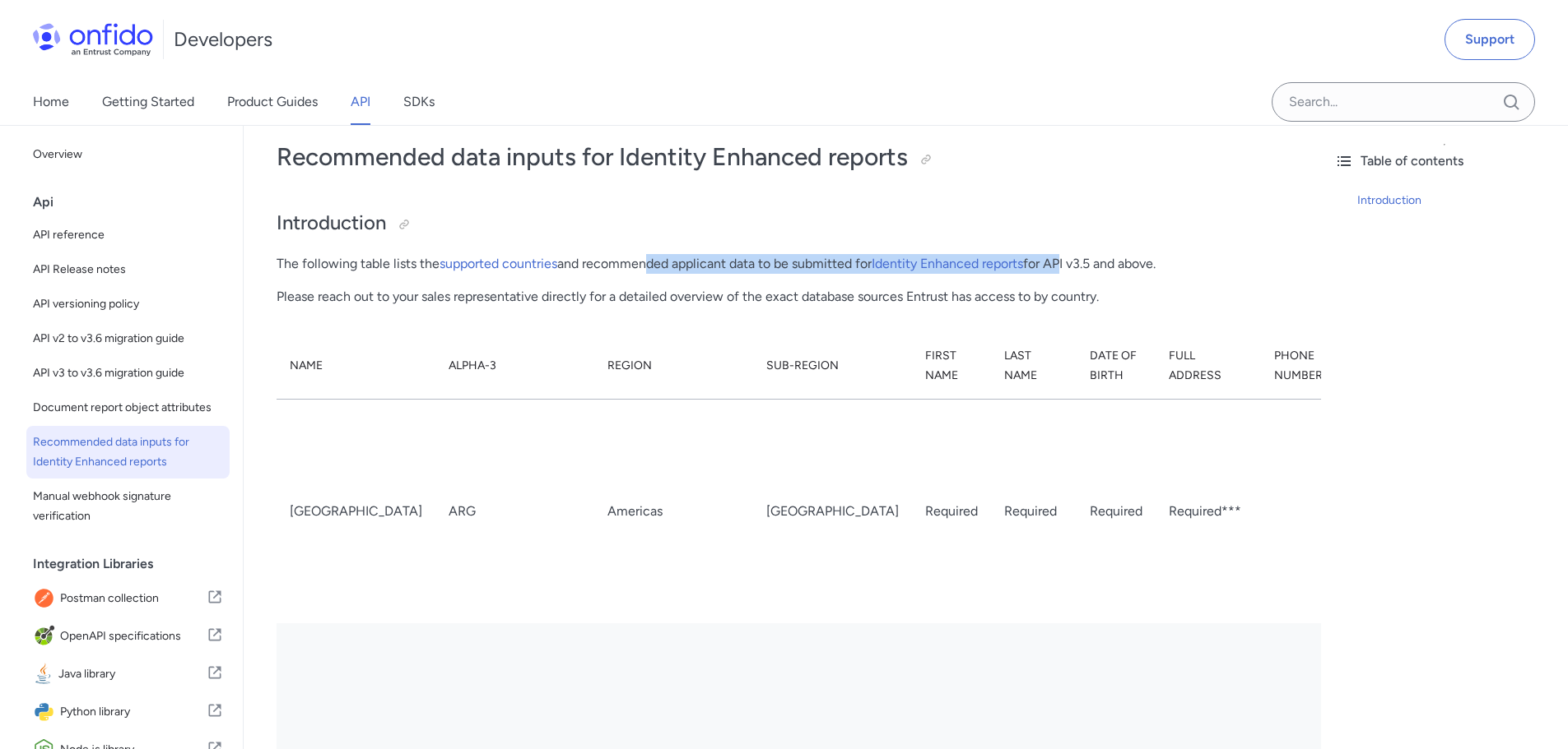
drag, startPoint x: 646, startPoint y: 267, endPoint x: 1100, endPoint y: 257, distance: 454.1
click at [1085, 257] on p "The following table lists the supported countries and recommended applicant dat…" at bounding box center [782, 264] width 1011 height 19
drag, startPoint x: 1108, startPoint y: 257, endPoint x: 1119, endPoint y: 259, distance: 11.2
click at [1109, 257] on p "The following table lists the supported countries and recommended applicant dat…" at bounding box center [782, 264] width 1011 height 19
click at [1150, 269] on p "The following table lists the supported countries and recommended applicant dat…" at bounding box center [782, 264] width 1011 height 19
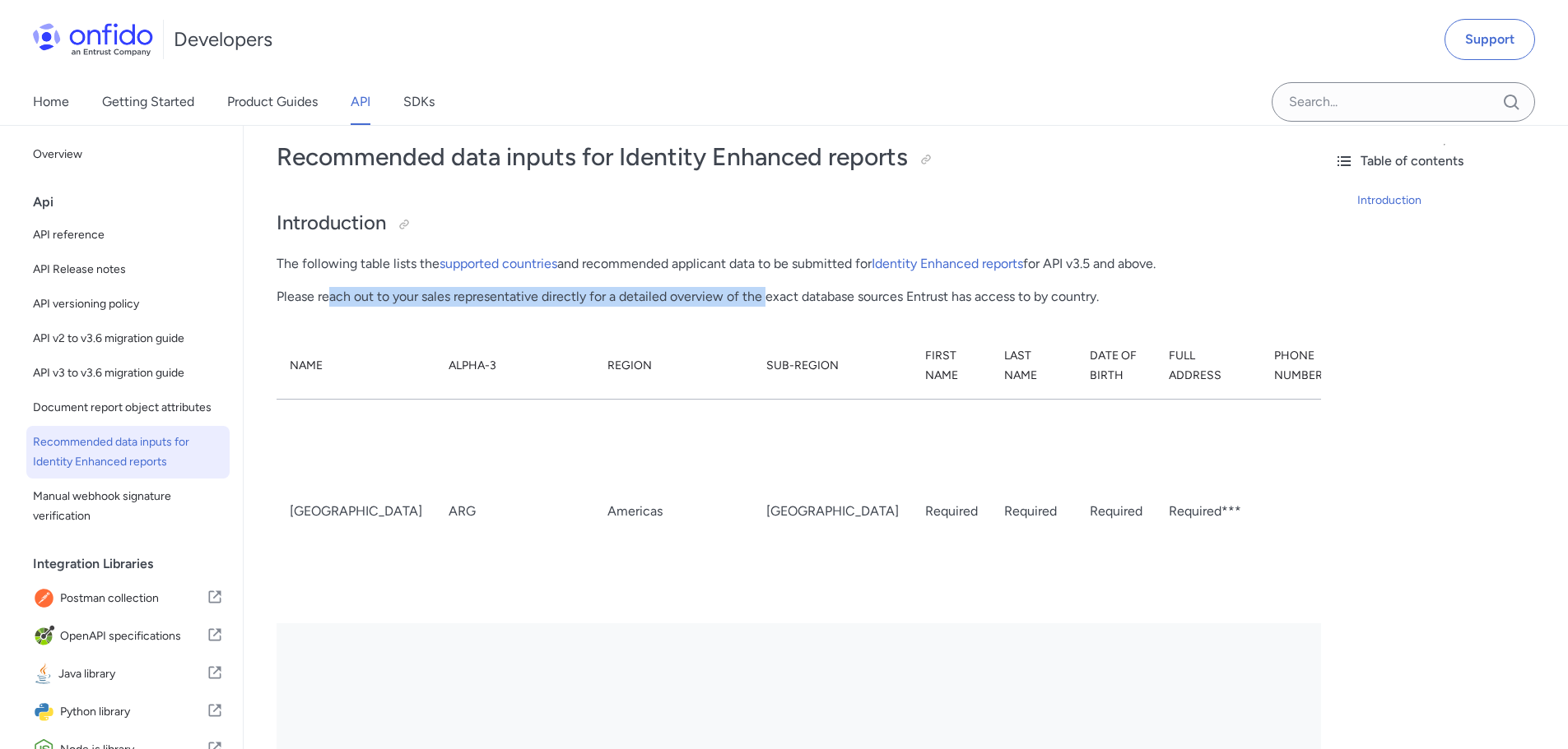
drag, startPoint x: 328, startPoint y: 299, endPoint x: 778, endPoint y: 289, distance: 450.1
click at [770, 289] on p "Please reach out to your sales representative directly for a detailed overview …" at bounding box center [782, 296] width 1011 height 19
click at [825, 294] on p "Please reach out to your sales representative directly for a detailed overview …" at bounding box center [782, 296] width 1011 height 19
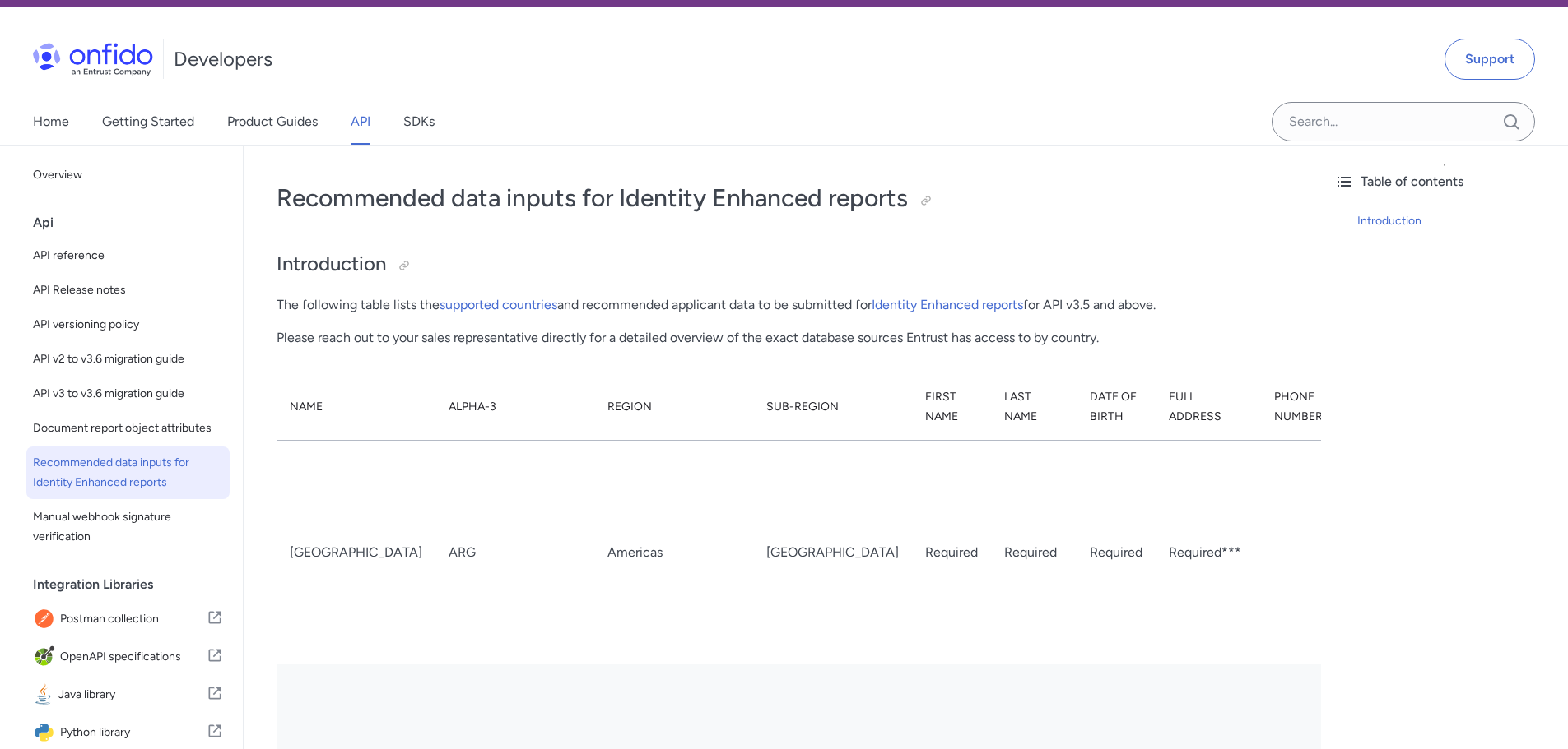
scroll to position [0, 0]
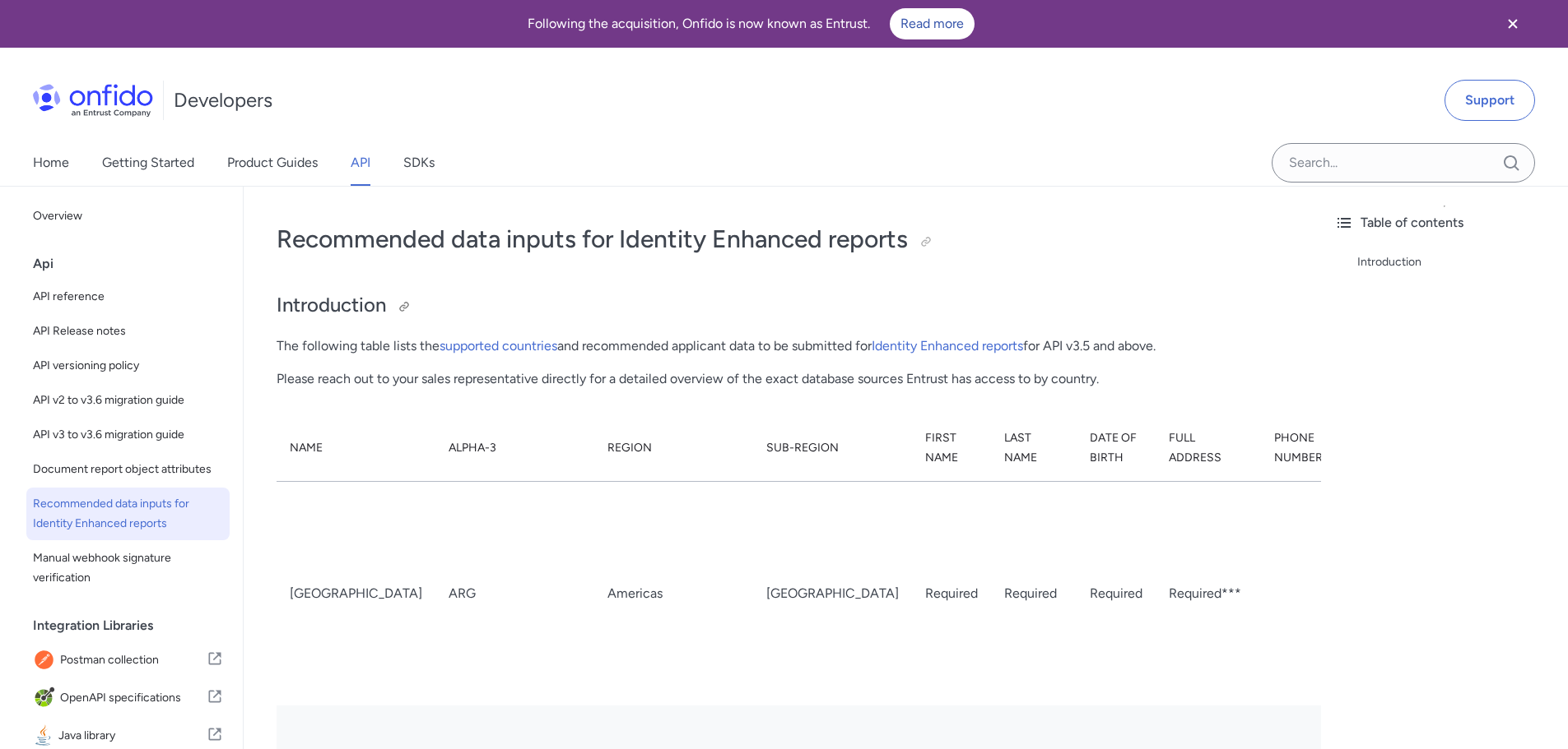
click at [1009, 300] on h2 "Introduction" at bounding box center [782, 306] width 1011 height 28
click at [1066, 255] on h1 "Recommended data inputs for Identity Enhanced reports" at bounding box center [782, 239] width 1011 height 33
click at [78, 576] on span "Manual webhook signature verification" at bounding box center [128, 568] width 191 height 40
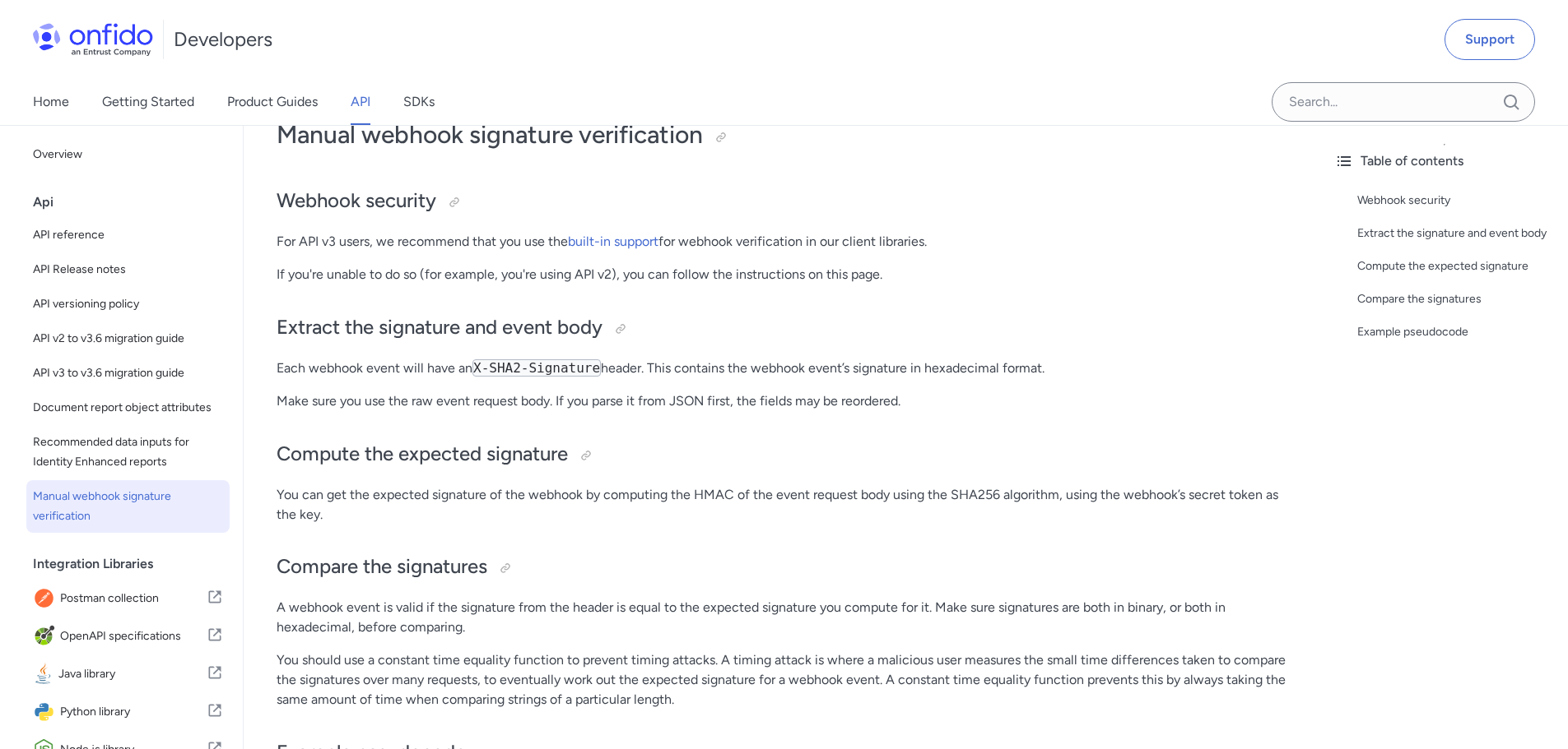
scroll to position [247, 0]
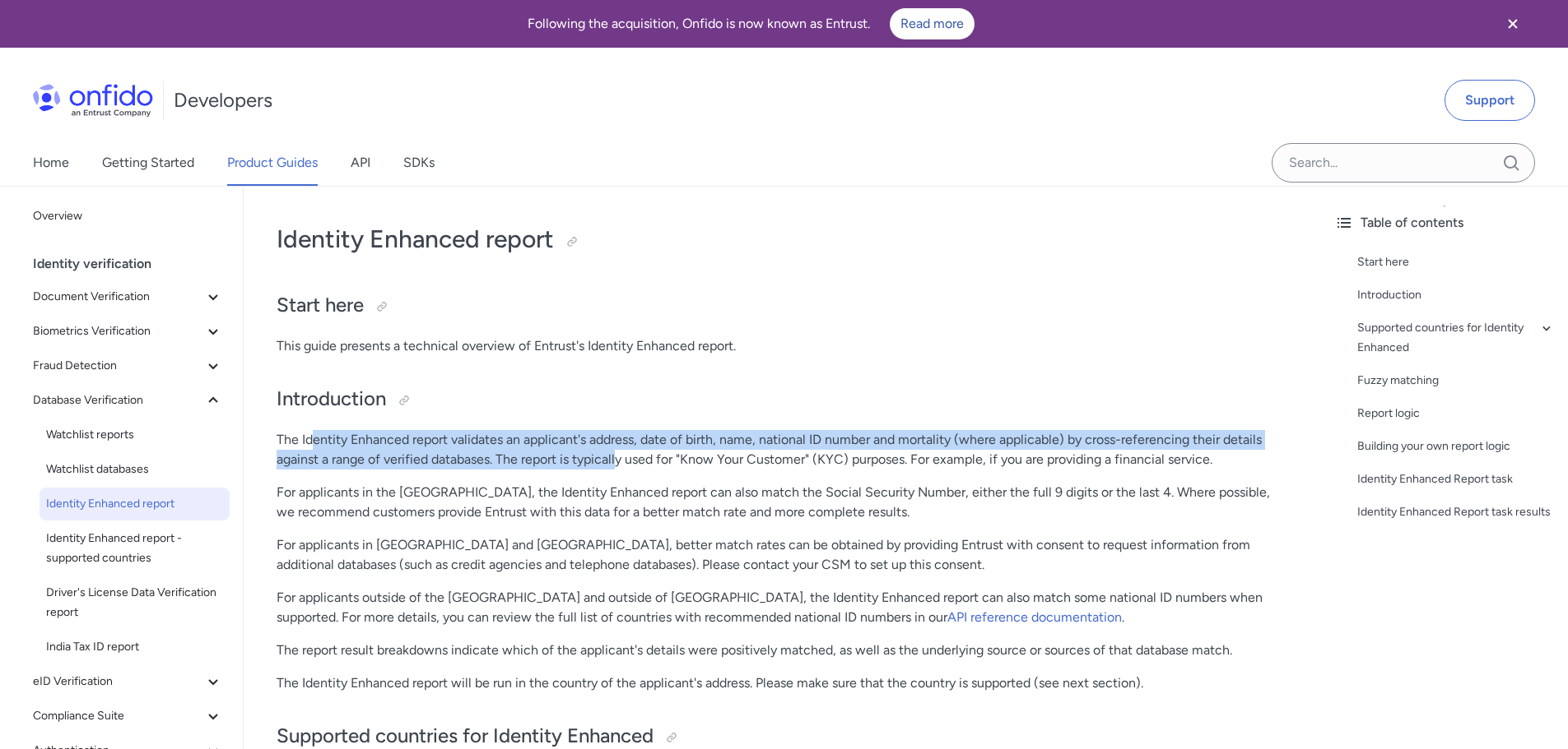
drag, startPoint x: 312, startPoint y: 442, endPoint x: 638, endPoint y: 460, distance: 326.5
click at [638, 460] on p "The Identity Enhanced report validates an applicant's address, date of birth, n…" at bounding box center [782, 450] width 1011 height 40
click at [813, 446] on p "The Identity Enhanced report validates an applicant's address, date of birth, n…" at bounding box center [782, 450] width 1011 height 40
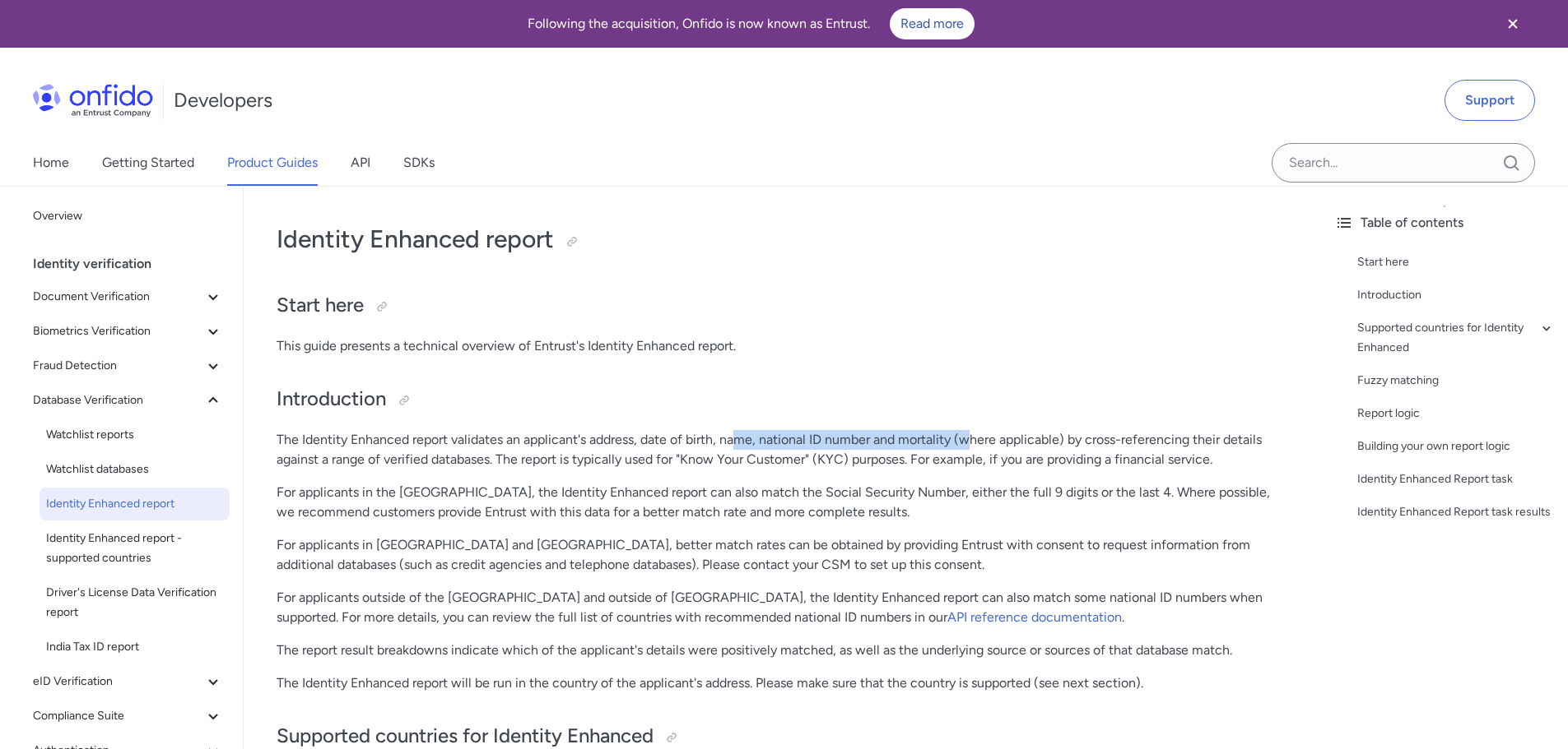
drag, startPoint x: 740, startPoint y: 441, endPoint x: 996, endPoint y: 432, distance: 256.2
click at [990, 431] on p "The Identity Enhanced report validates an applicant's address, date of birth, n…" at bounding box center [782, 450] width 1011 height 40
drag, startPoint x: 1004, startPoint y: 432, endPoint x: 1038, endPoint y: 444, distance: 36.1
click at [1007, 432] on p "The Identity Enhanced report validates an applicant's address, date of birth, n…" at bounding box center [782, 450] width 1011 height 40
click at [1074, 439] on p "The Identity Enhanced report validates an applicant's address, date of birth, n…" at bounding box center [782, 450] width 1011 height 40
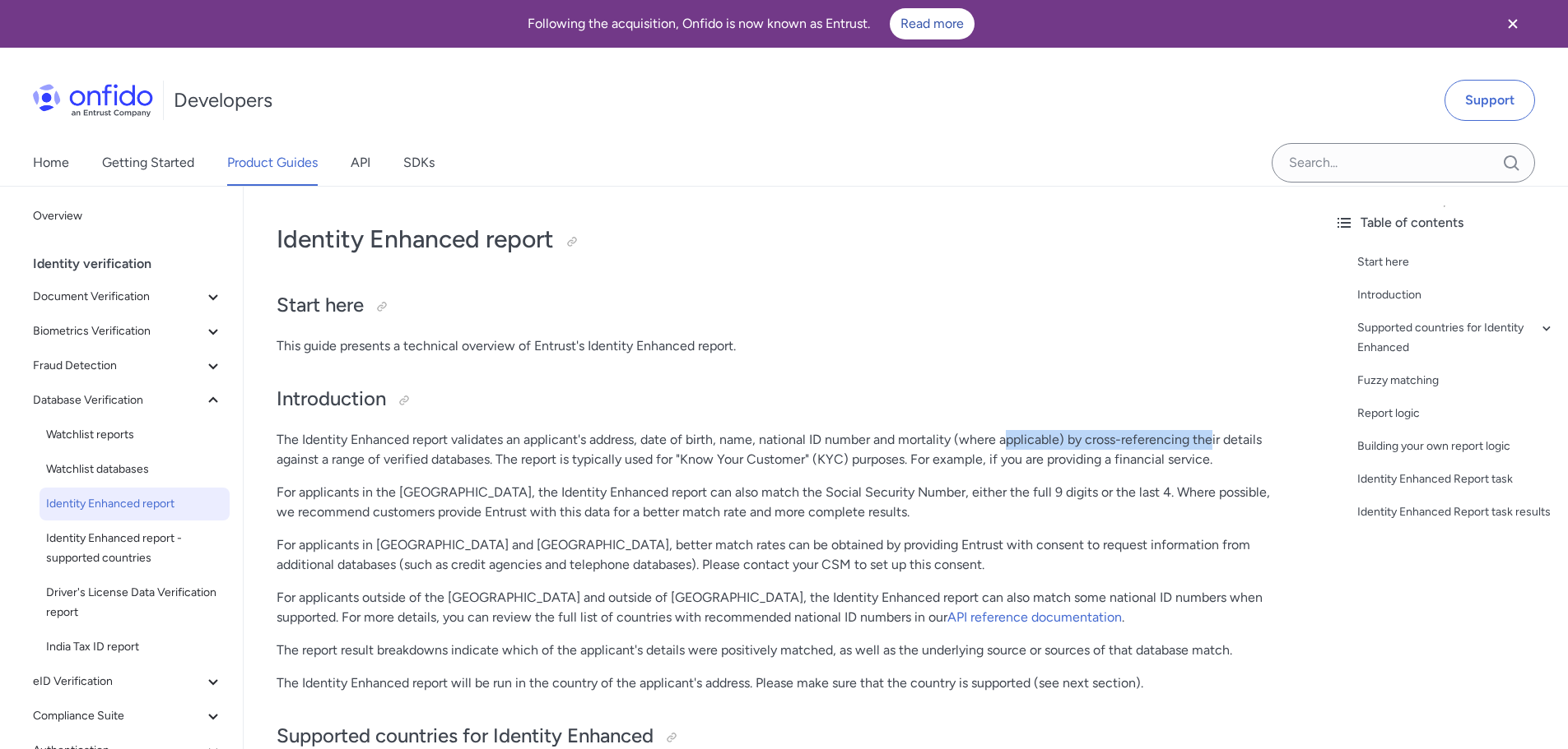
drag, startPoint x: 1011, startPoint y: 441, endPoint x: 1215, endPoint y: 428, distance: 204.4
drag, startPoint x: 288, startPoint y: 458, endPoint x: 442, endPoint y: 457, distance: 154.0
click at [434, 455] on p "The Identity Enhanced report validates an applicant's address, date of birth, n…" at bounding box center [782, 450] width 1011 height 40
click at [496, 457] on p "The Identity Enhanced report validates an applicant's address, date of birth, n…" at bounding box center [782, 450] width 1011 height 40
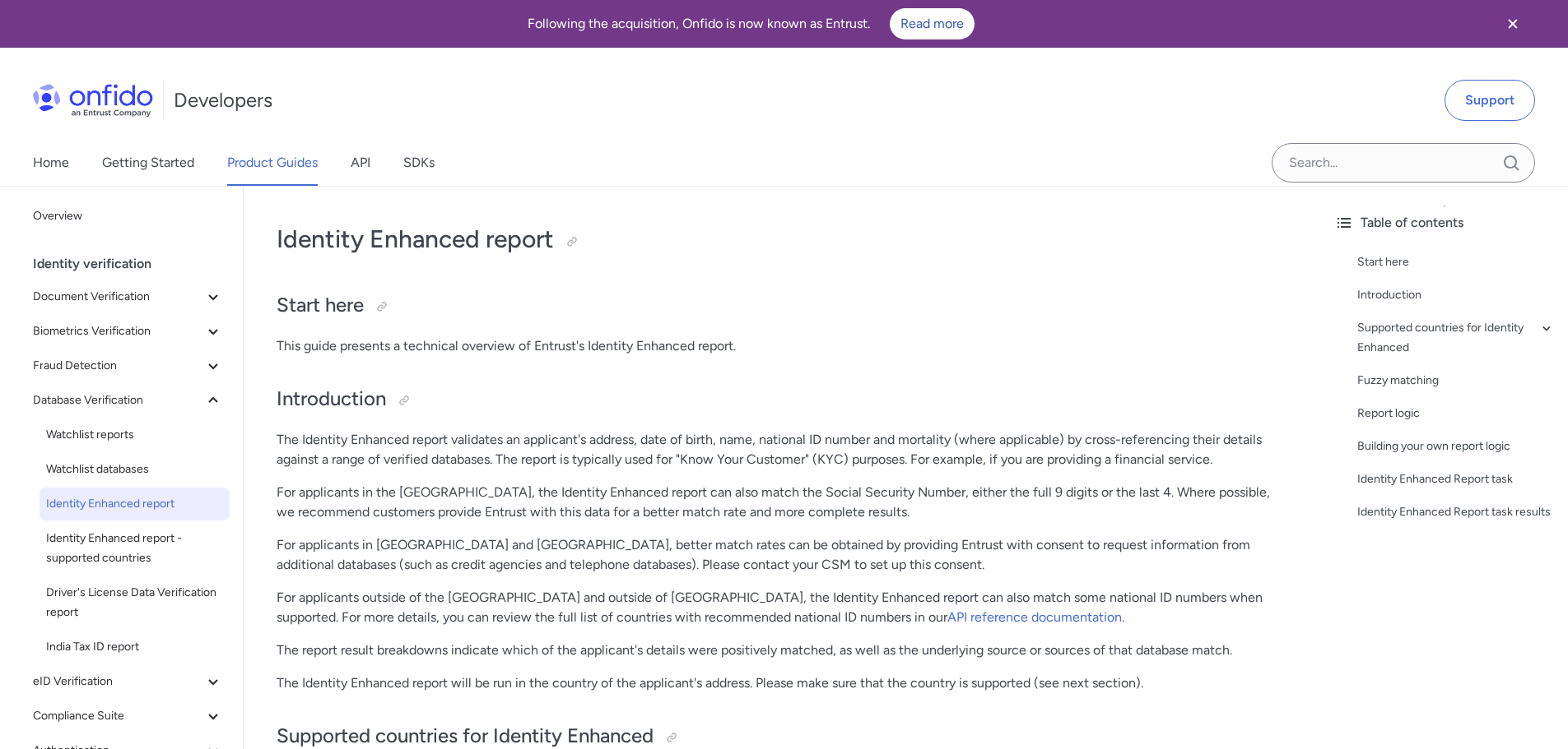
click at [674, 448] on p "The Identity Enhanced report validates an applicant's address, date of birth, n…" at bounding box center [782, 450] width 1011 height 40
drag, startPoint x: 502, startPoint y: 459, endPoint x: 797, endPoint y: 461, distance: 295.0
click at [797, 461] on p "The Identity Enhanced report validates an applicant's address, date of birth, n…" at bounding box center [782, 450] width 1011 height 40
drag, startPoint x: 835, startPoint y: 459, endPoint x: 879, endPoint y: 467, distance: 44.7
click at [839, 458] on p "The Identity Enhanced report validates an applicant's address, date of birth, n…" at bounding box center [782, 450] width 1011 height 40
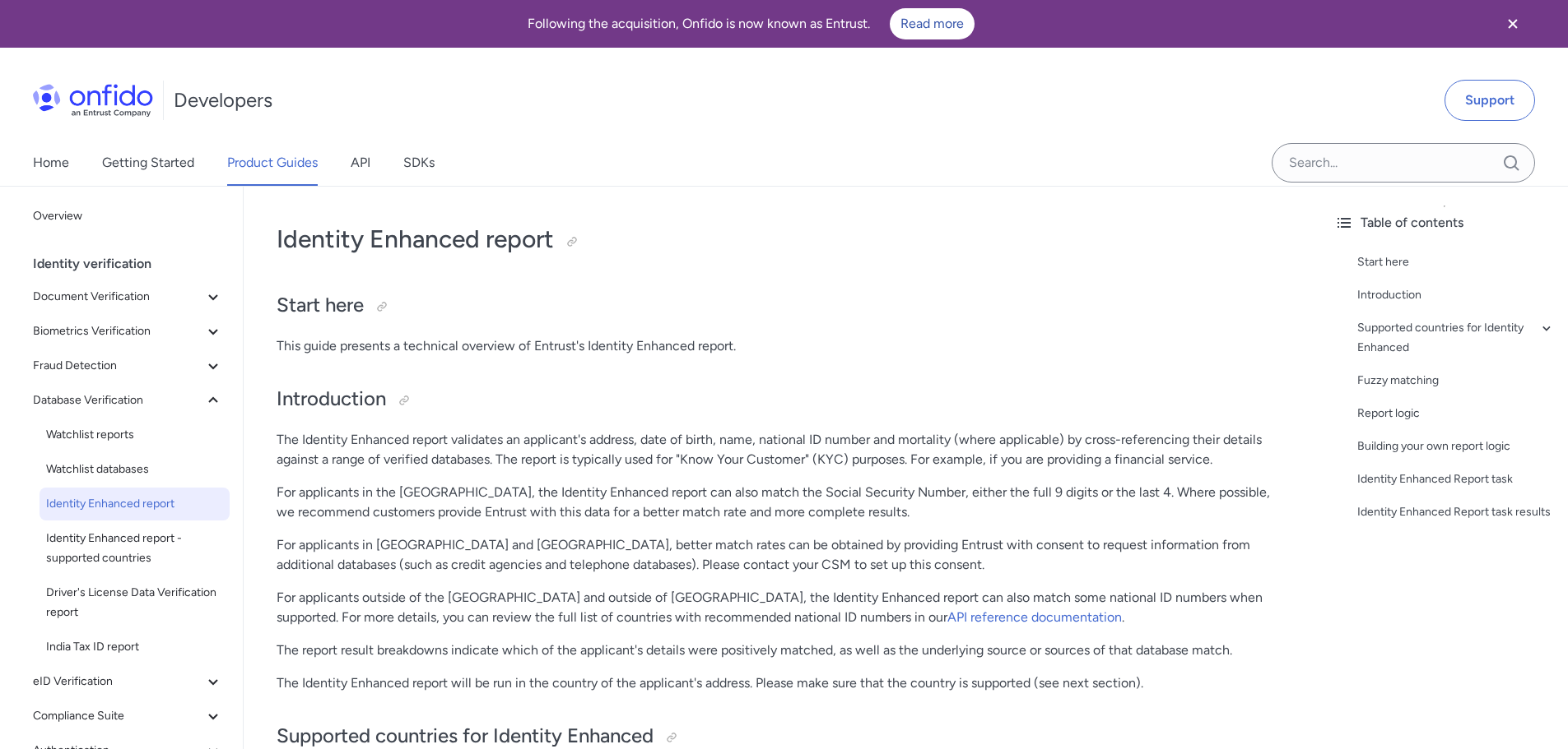
scroll to position [83, 0]
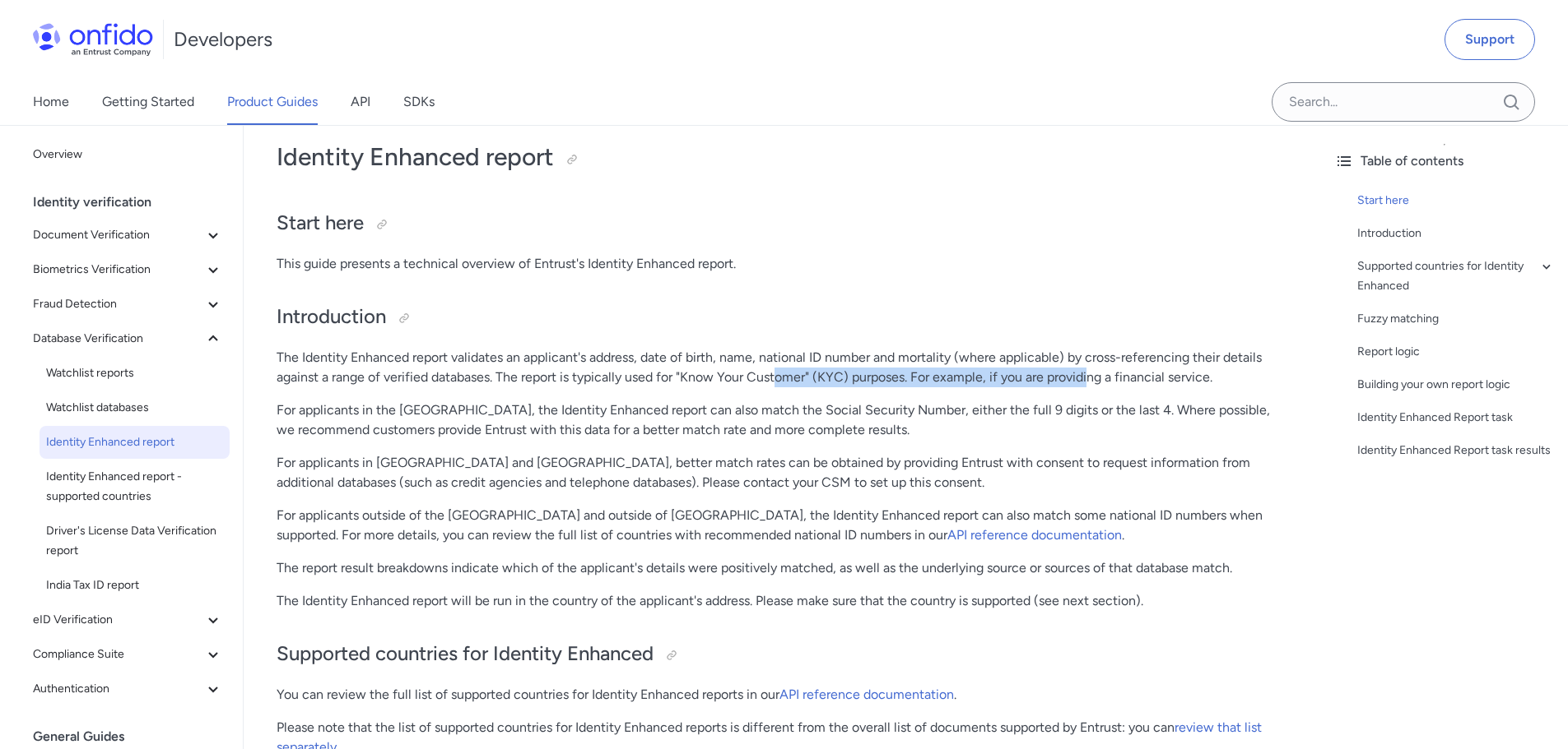
drag, startPoint x: 778, startPoint y: 387, endPoint x: 1144, endPoint y: 373, distance: 366.3
click at [1131, 376] on p "The Identity Enhanced report validates an applicant's address, date of birth, n…" at bounding box center [782, 367] width 1011 height 40
drag, startPoint x: 1167, startPoint y: 369, endPoint x: 1177, endPoint y: 372, distance: 10.4
click at [1168, 369] on p "The Identity Enhanced report validates an applicant's address, date of birth, n…" at bounding box center [782, 367] width 1011 height 40
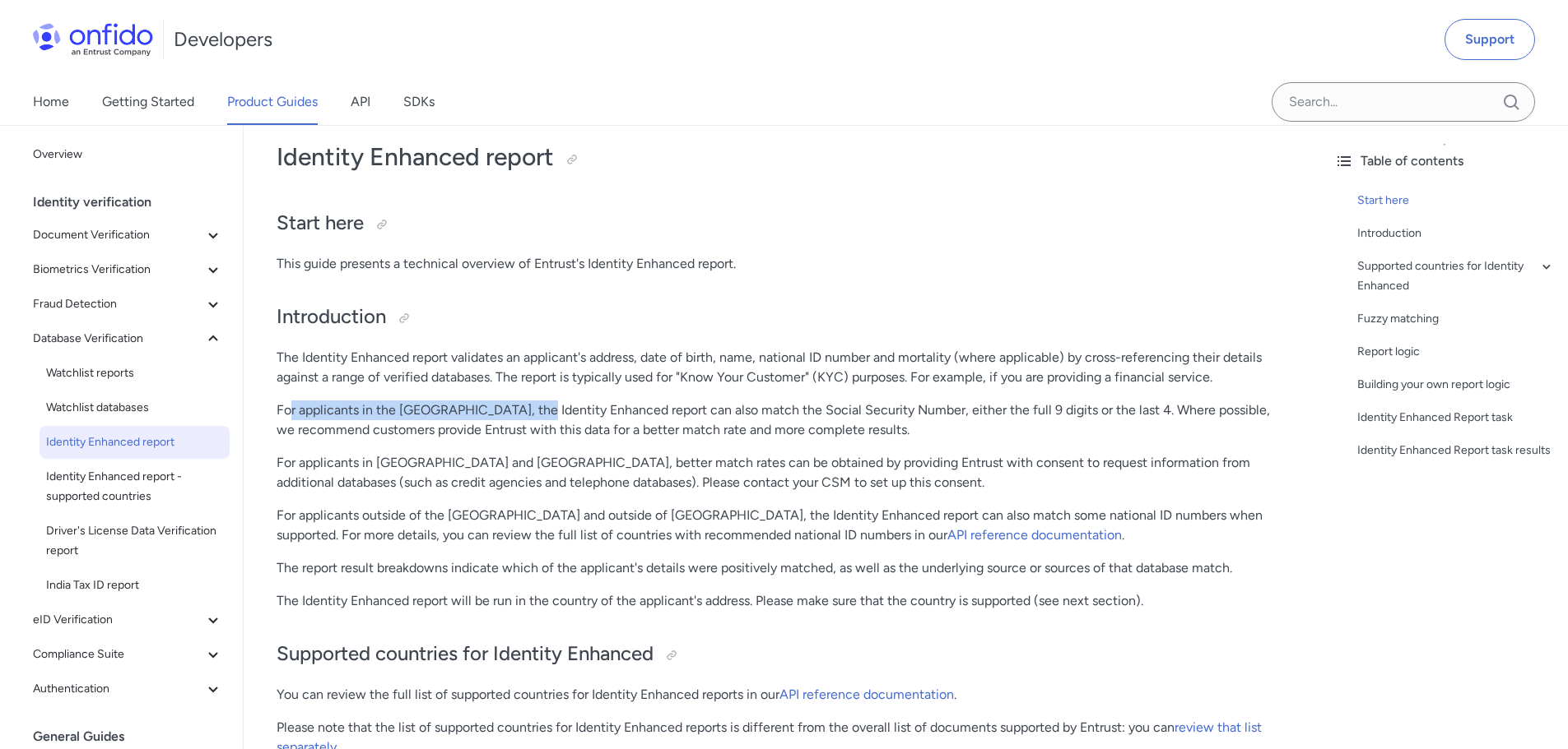
drag, startPoint x: 291, startPoint y: 415, endPoint x: 570, endPoint y: 416, distance: 279.0
click at [537, 416] on p "For applicants in the United States, the Identity Enhanced report can also matc…" at bounding box center [782, 420] width 1011 height 40
click at [580, 416] on p "For applicants in the United States, the Identity Enhanced report can also matc…" at bounding box center [782, 420] width 1011 height 40
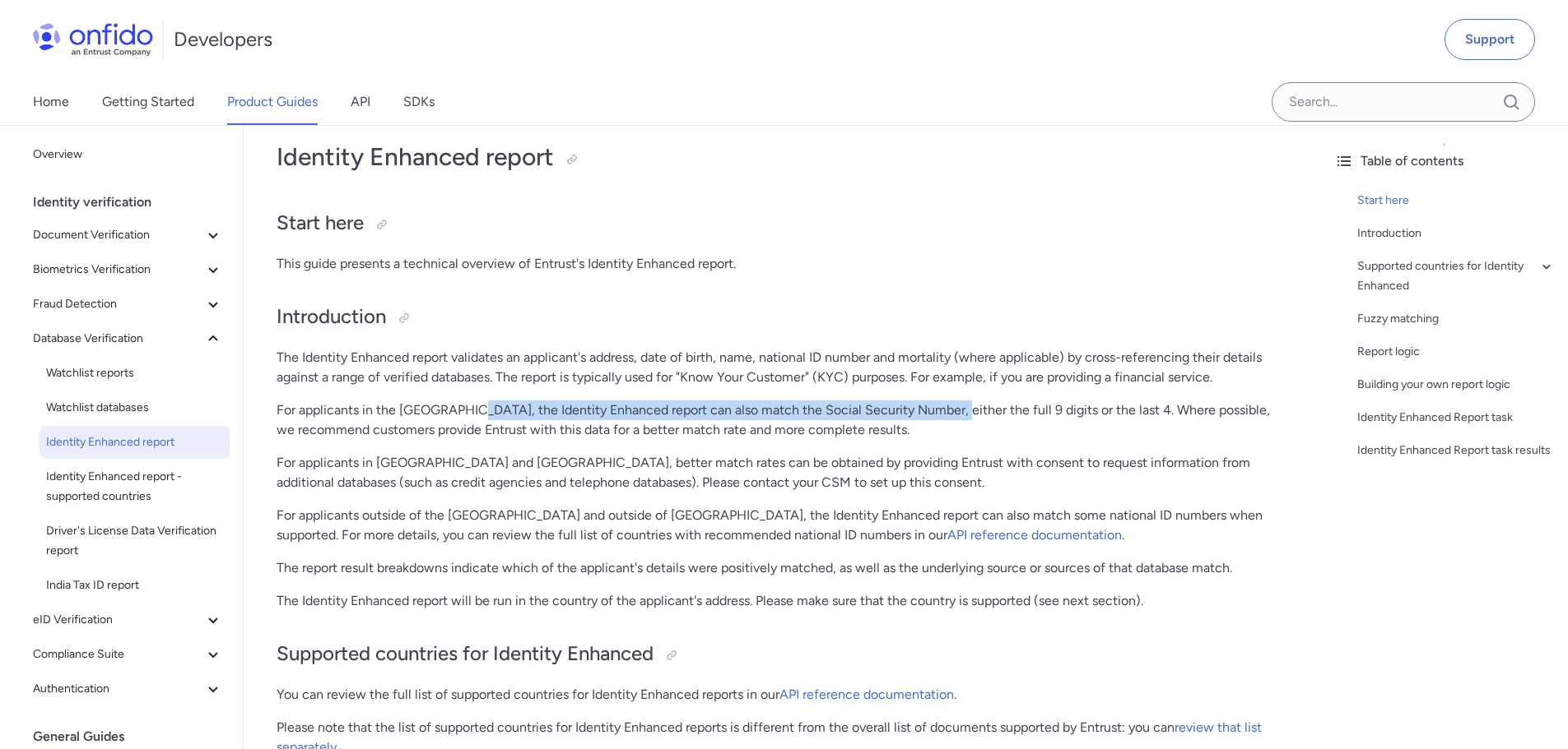
drag, startPoint x: 470, startPoint y: 409, endPoint x: 959, endPoint y: 392, distance: 489.3
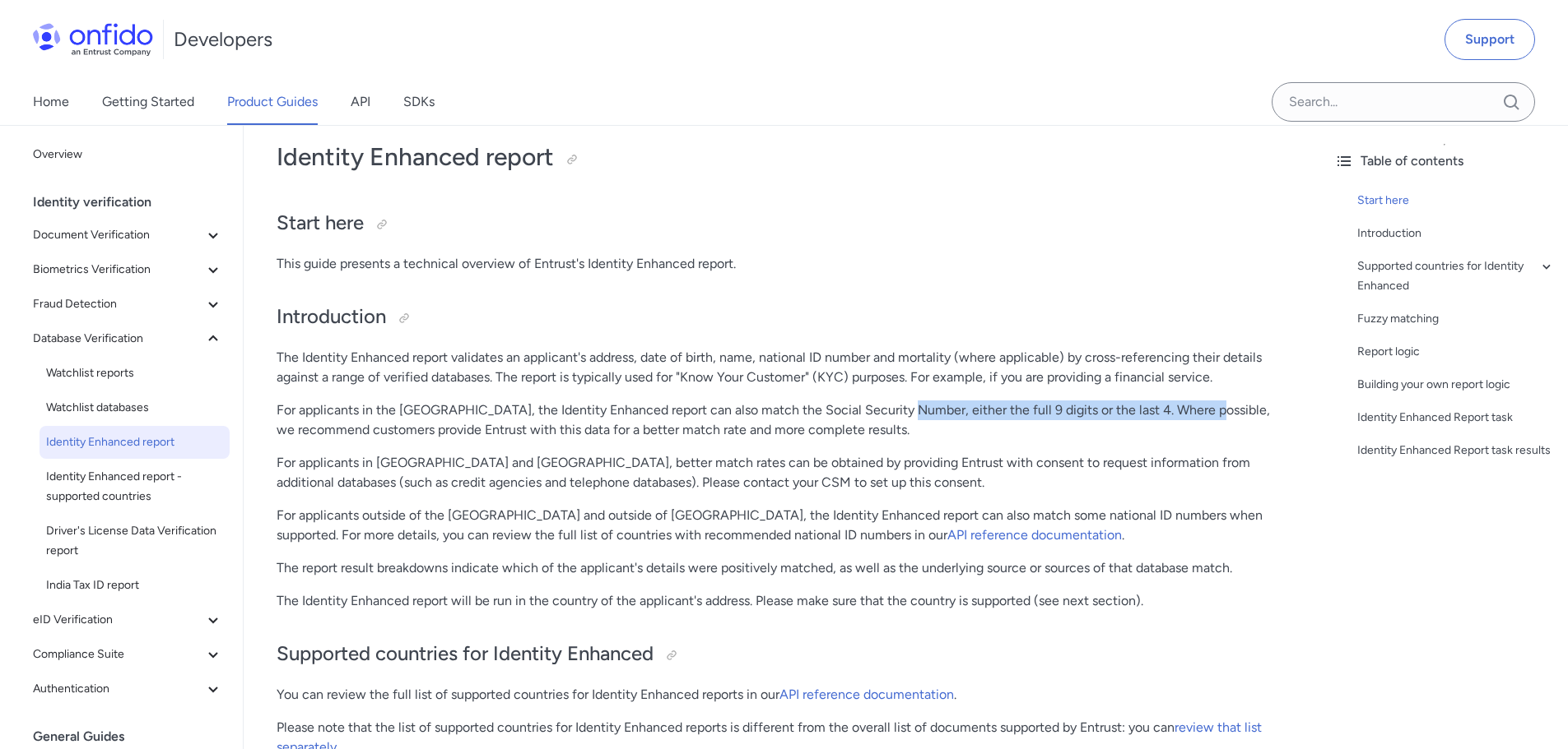
drag, startPoint x: 900, startPoint y: 410, endPoint x: 1215, endPoint y: 409, distance: 315.0
click at [1213, 409] on p "For applicants in the United States, the Identity Enhanced report can also matc…" at bounding box center [782, 420] width 1011 height 40
drag, startPoint x: 285, startPoint y: 426, endPoint x: 554, endPoint y: 413, distance: 269.3
click at [543, 413] on p "For applicants in the United States, the Identity Enhanced report can also matc…" at bounding box center [782, 420] width 1011 height 40
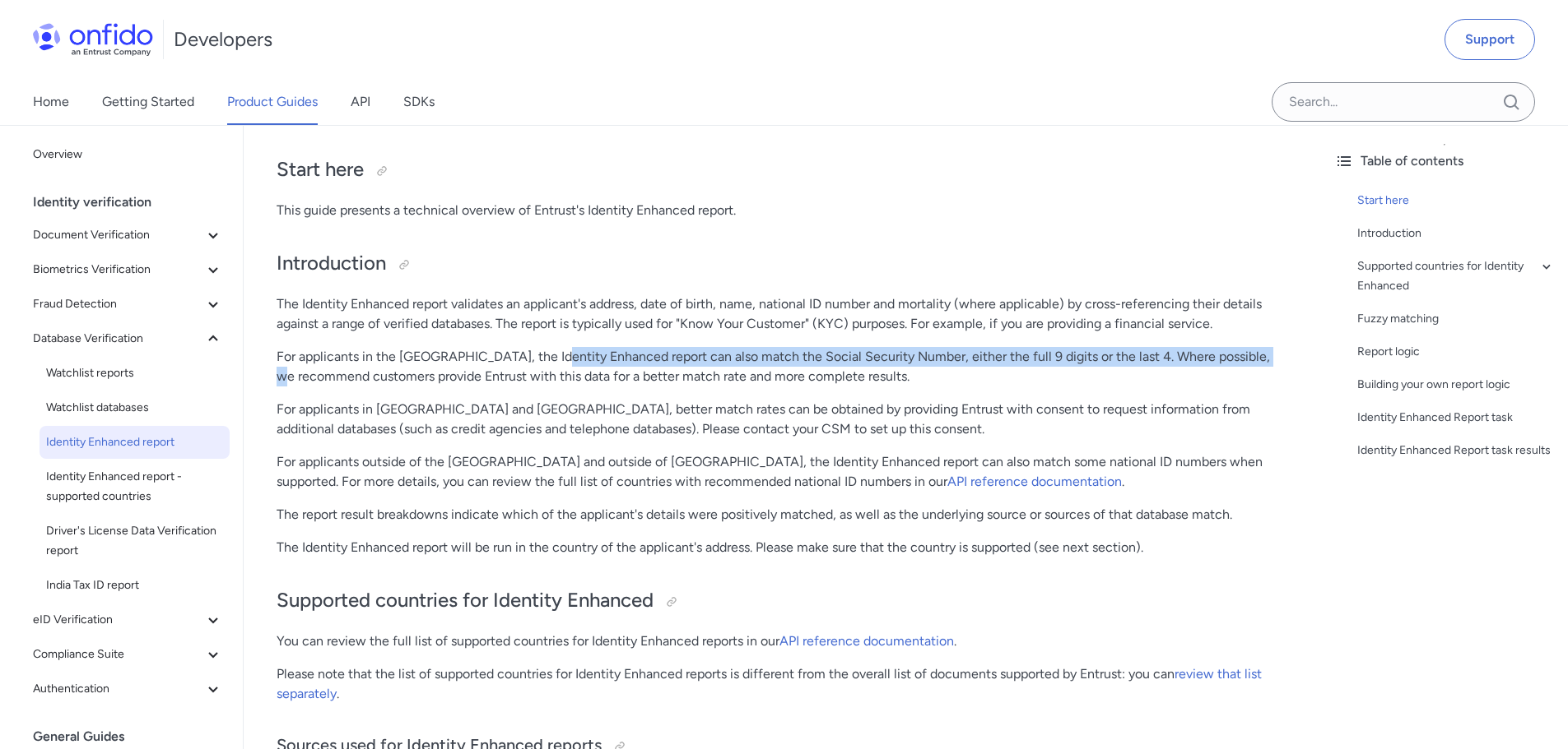
scroll to position [164, 0]
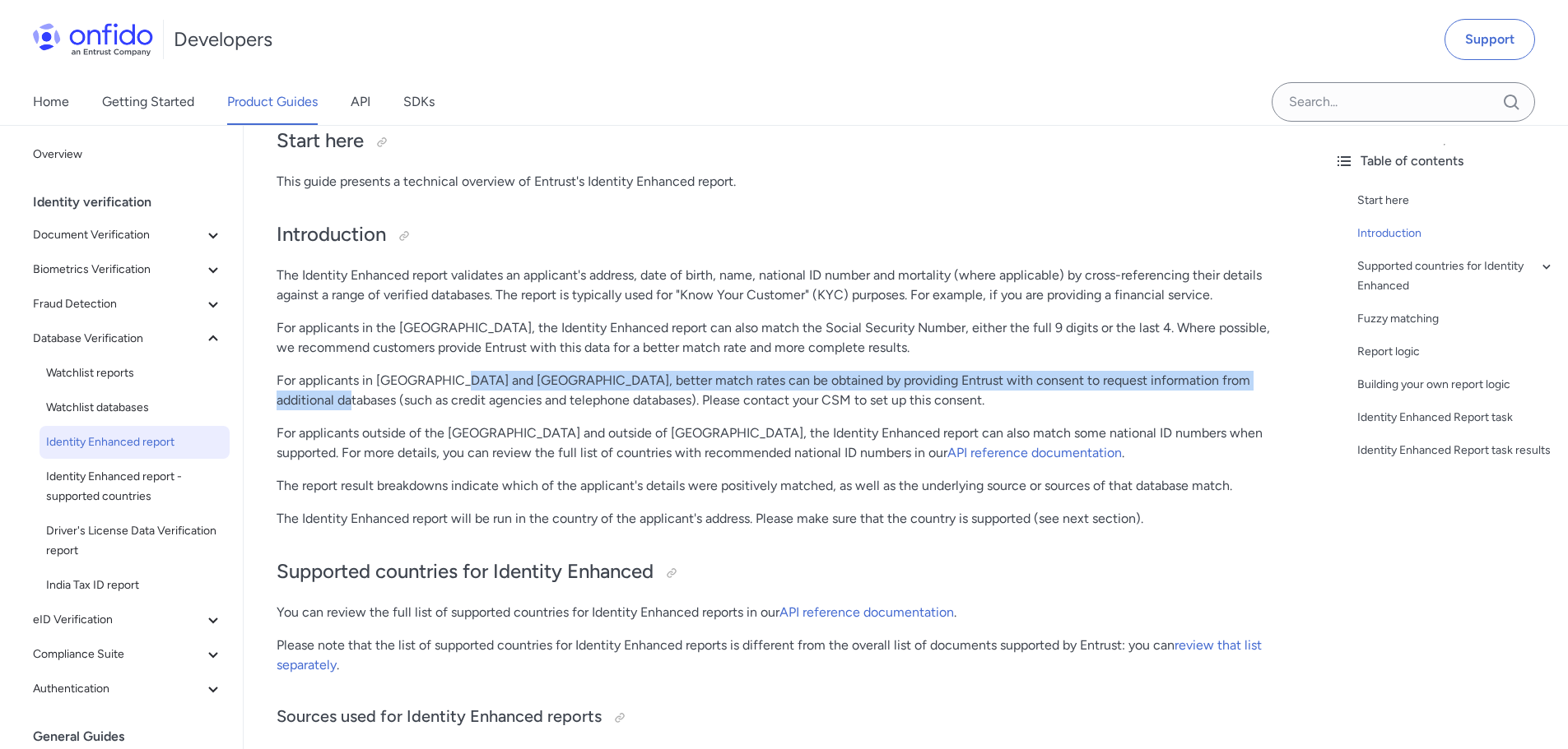
drag, startPoint x: 319, startPoint y: 392, endPoint x: 532, endPoint y: 384, distance: 213.2
click at [501, 383] on p "For applicants in Canada and Hong Kong, better match rates can be obtained by p…" at bounding box center [782, 391] width 1011 height 40
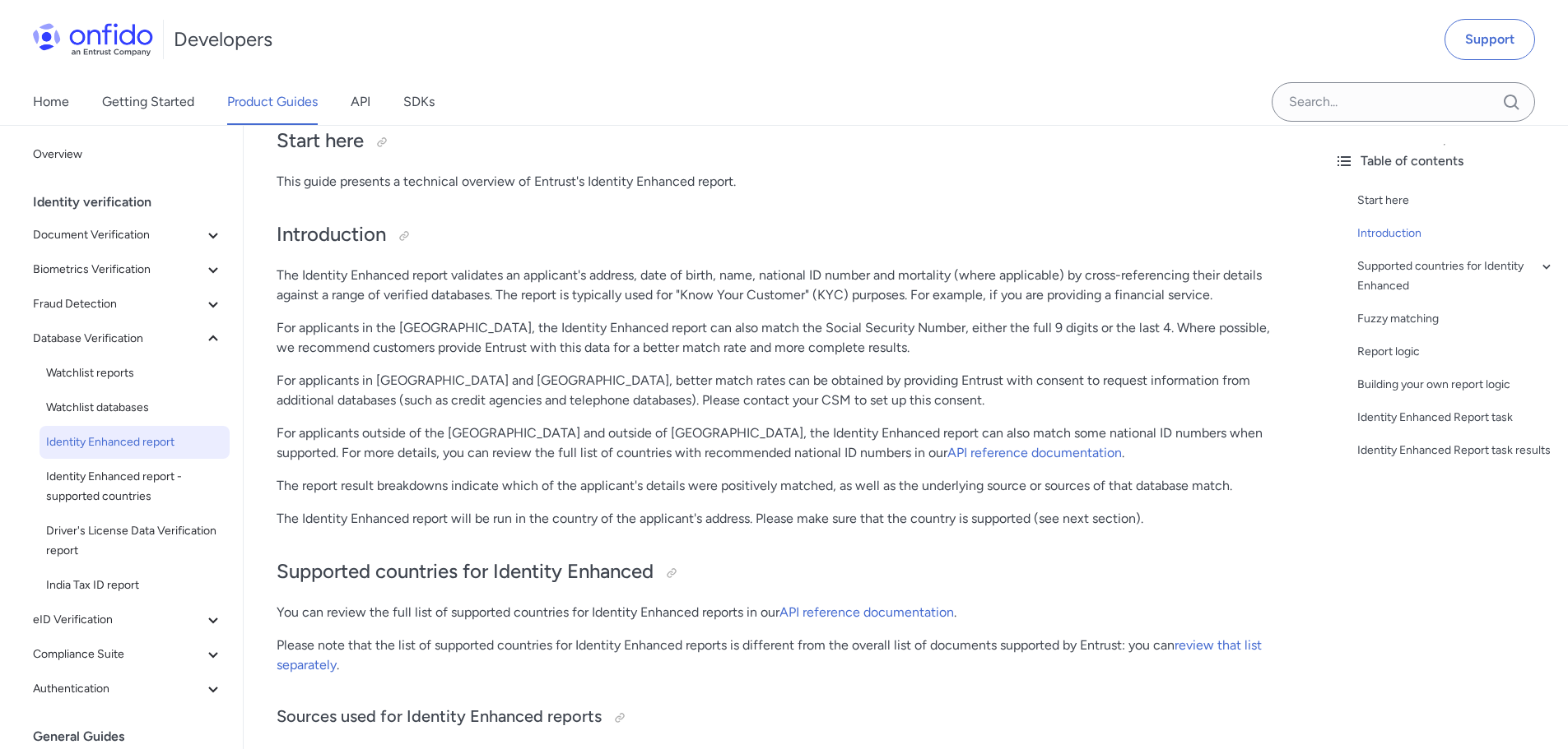
click at [429, 426] on p "For applicants outside of the United Kingdom and outside of the United States, …" at bounding box center [782, 443] width 1011 height 40
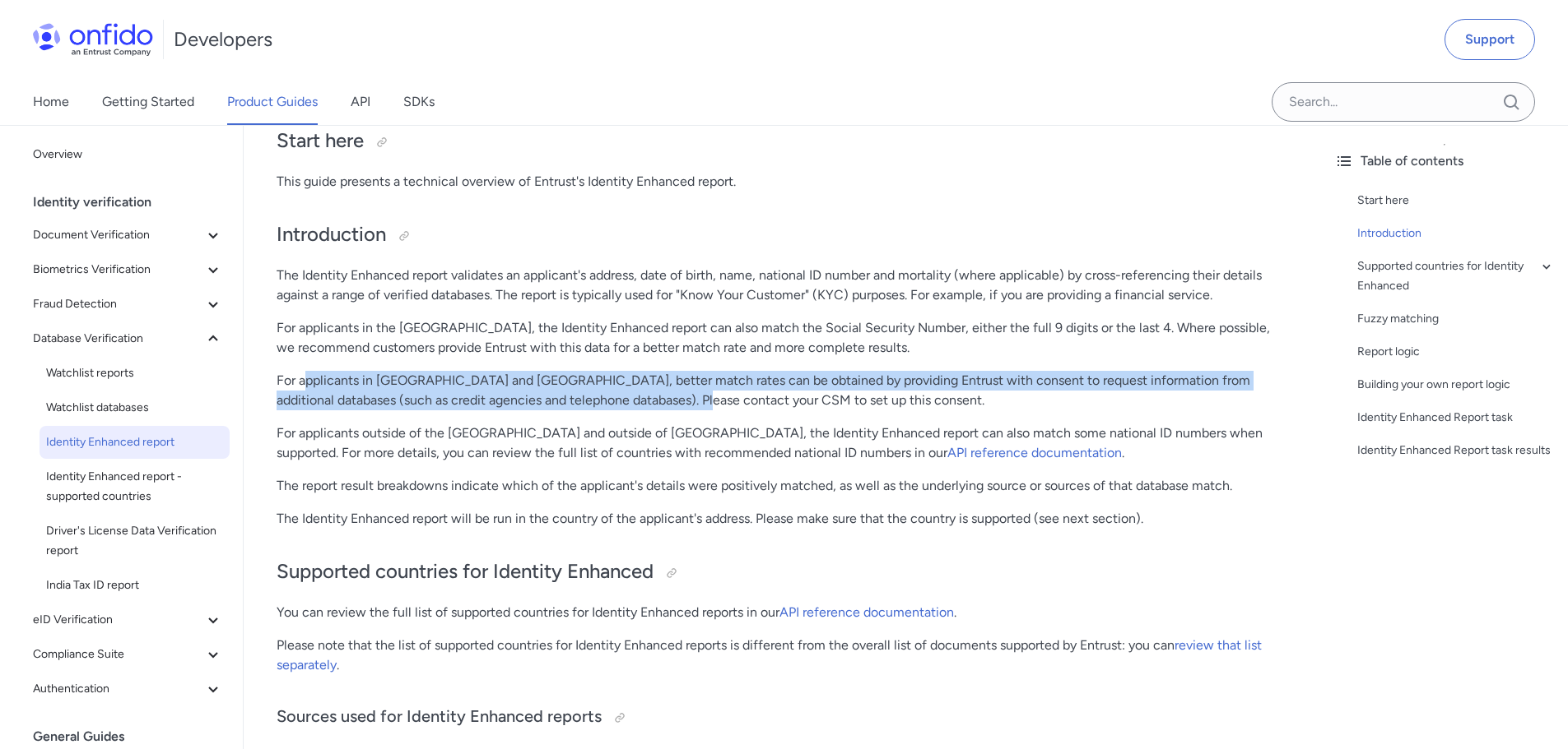
drag, startPoint x: 303, startPoint y: 383, endPoint x: 694, endPoint y: 412, distance: 392.1
click at [679, 409] on p "For applicants in Canada and Hong Kong, better match rates can be obtained by p…" at bounding box center [782, 391] width 1011 height 40
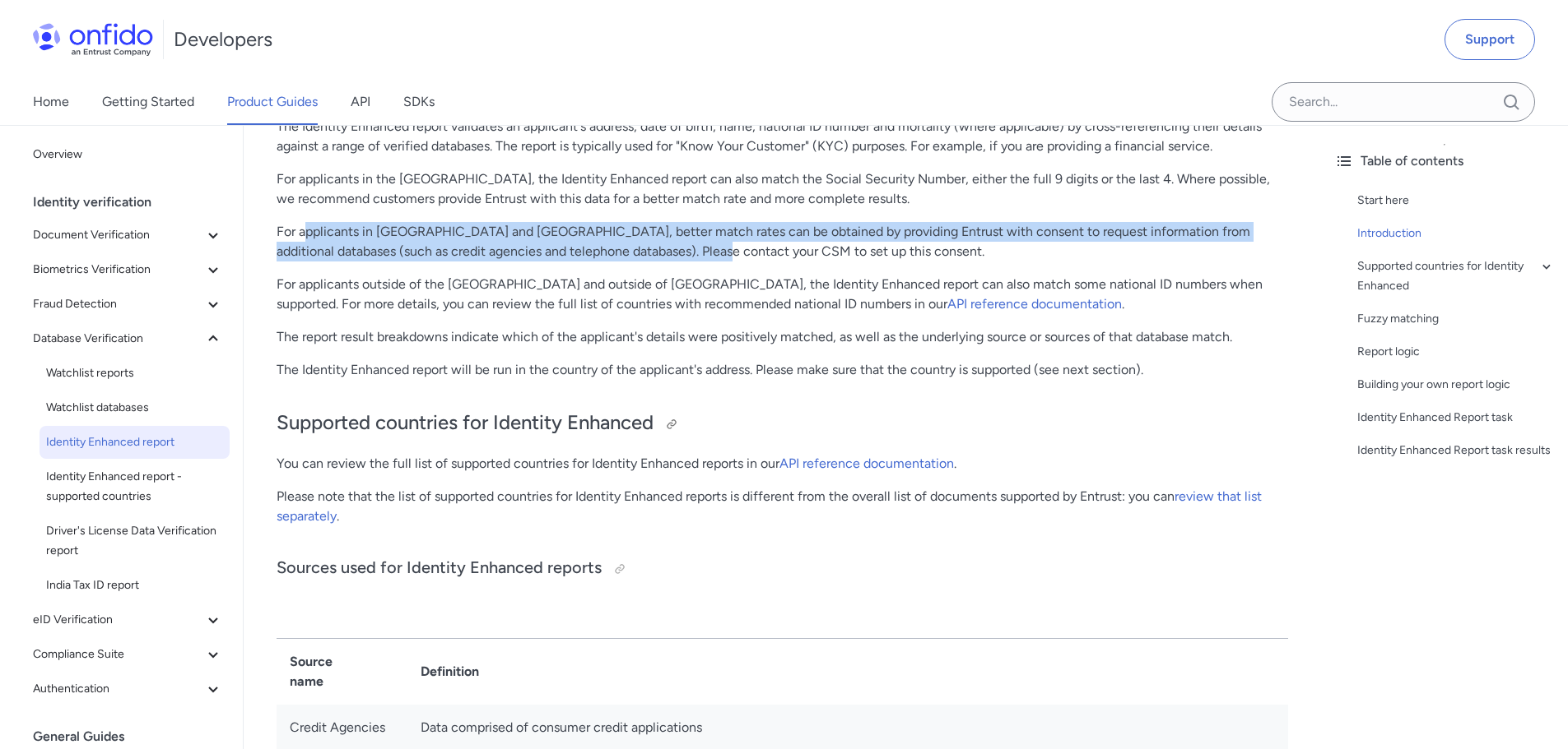
scroll to position [329, 0]
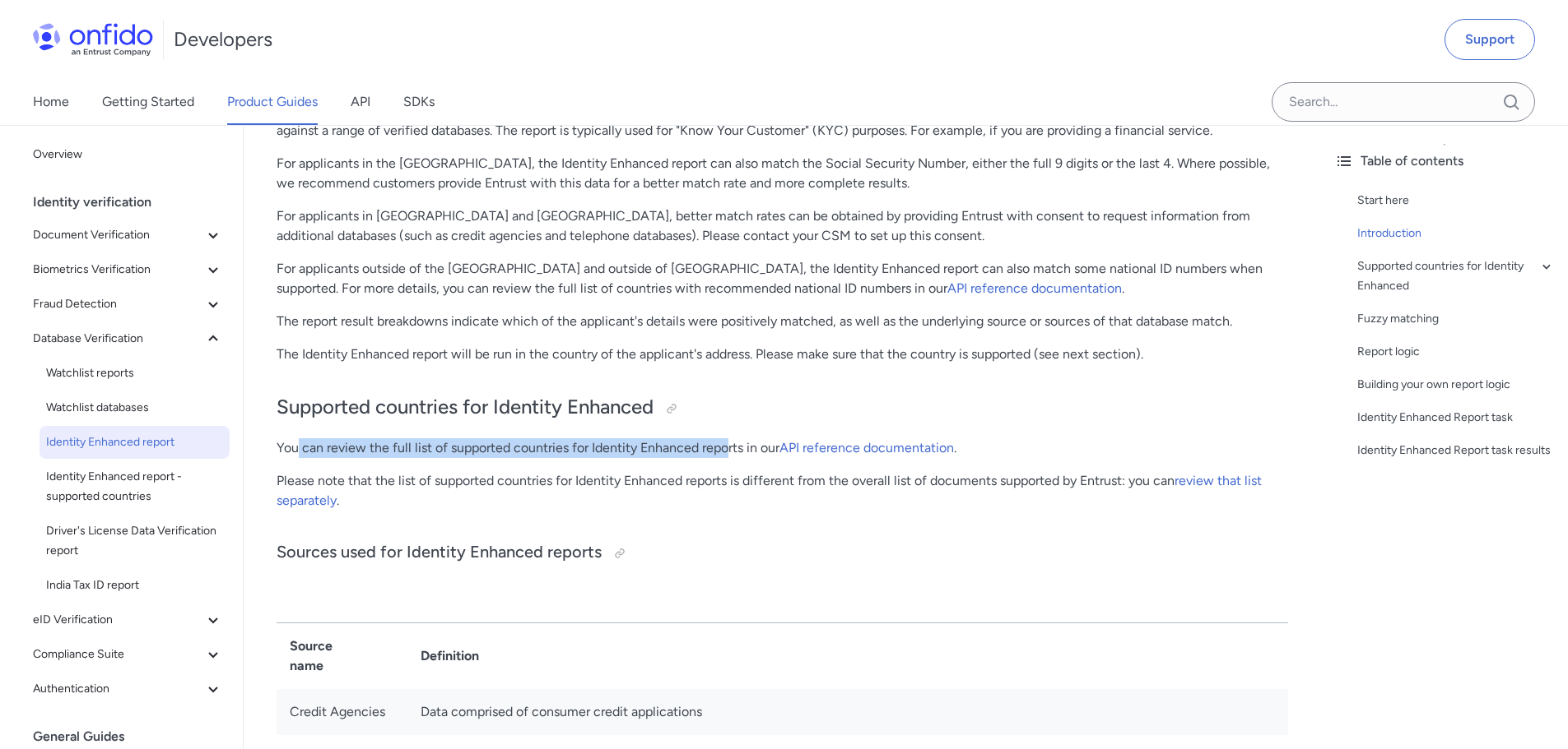
drag, startPoint x: 296, startPoint y: 449, endPoint x: 802, endPoint y: 447, distance: 506.0
click at [764, 447] on p "You can review the full list of supported countries for Identity Enhanced repor…" at bounding box center [782, 448] width 1011 height 19
click at [643, 451] on p "You can review the full list of supported countries for Identity Enhanced repor…" at bounding box center [782, 448] width 1011 height 19
click at [585, 453] on p "You can review the full list of supported countries for Identity Enhanced repor…" at bounding box center [782, 448] width 1011 height 19
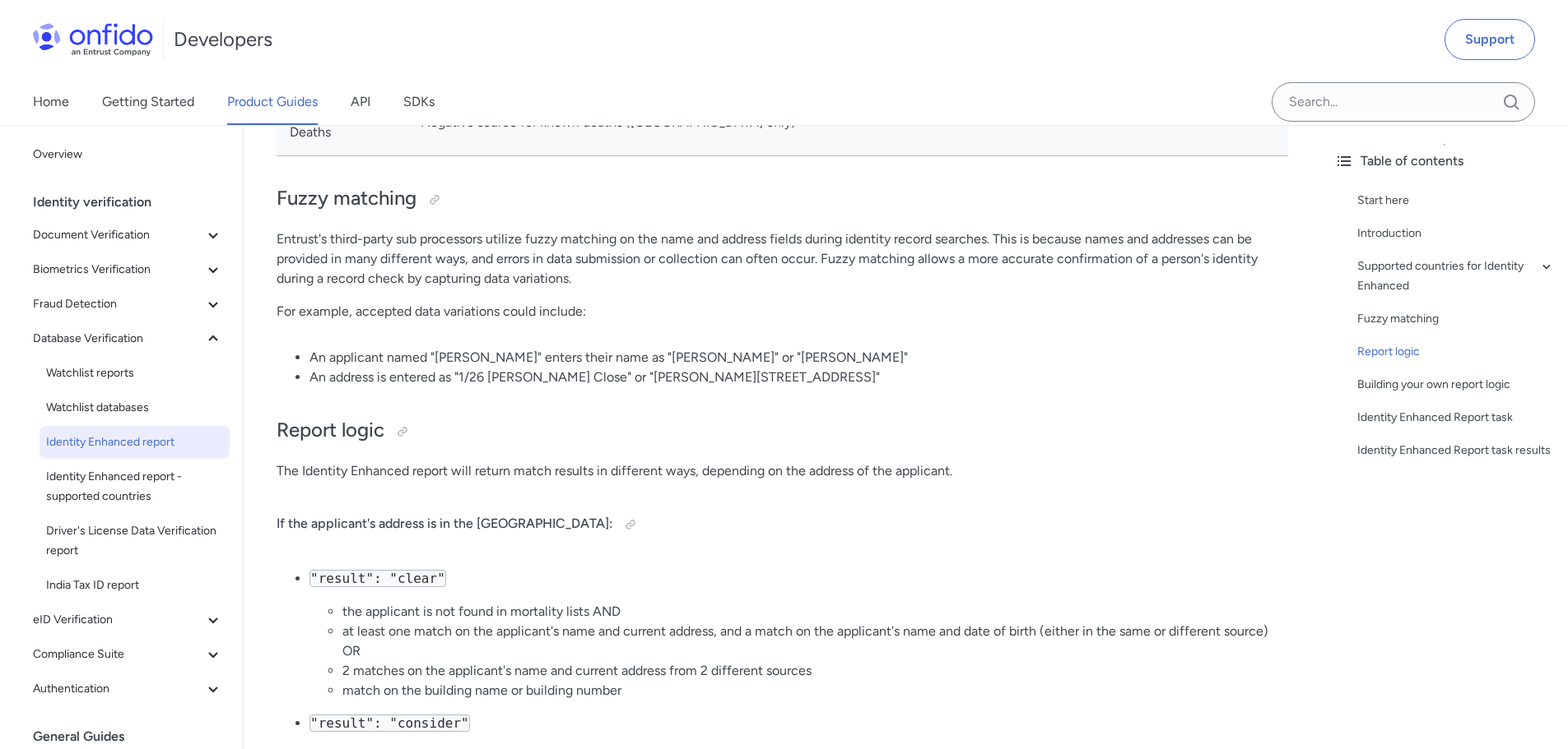
scroll to position [1481, 0]
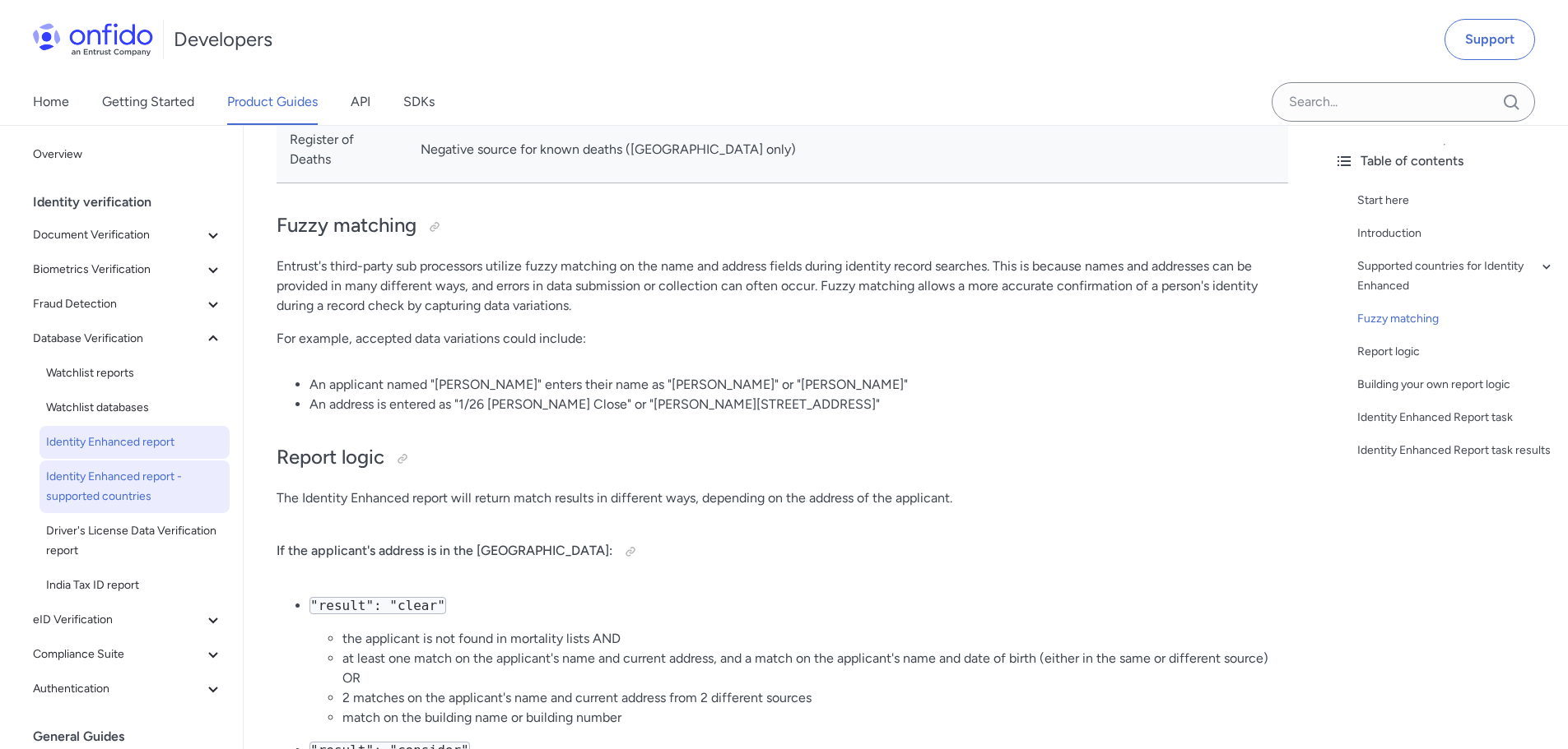
click at [108, 503] on span "Identity Enhanced report - supported countries" at bounding box center [134, 487] width 177 height 40
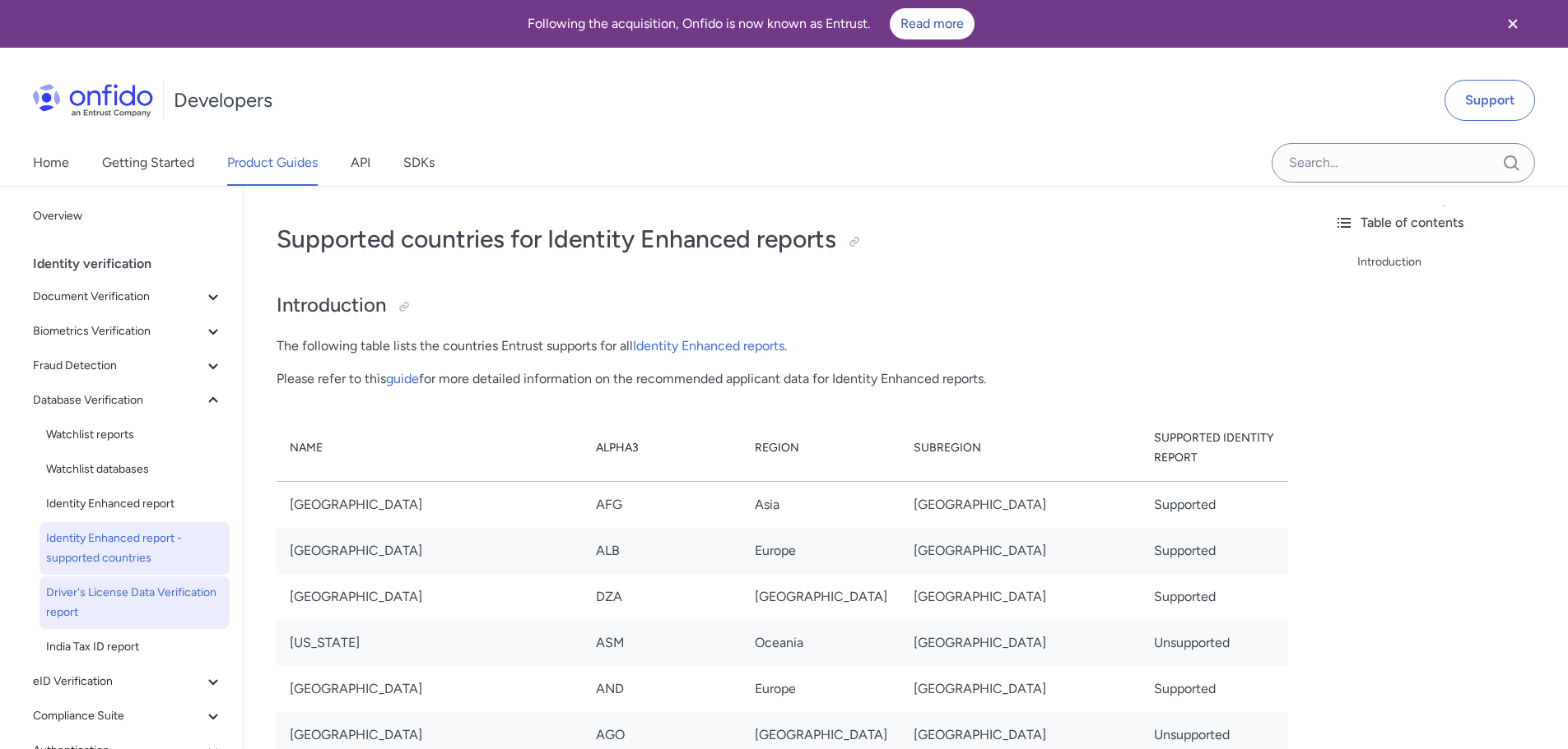
click at [110, 597] on span "Driver's License Data Verification report" at bounding box center [134, 602] width 177 height 40
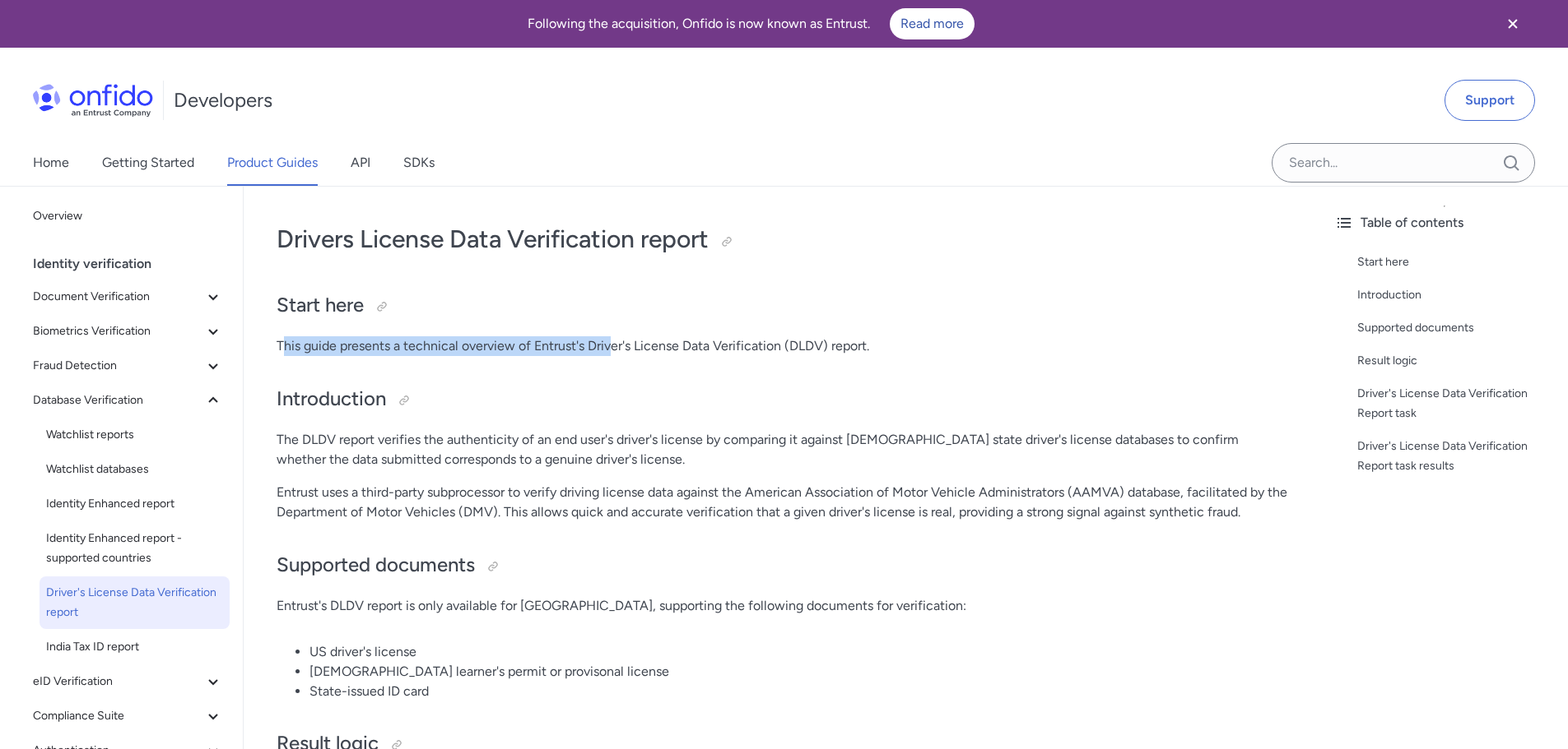
drag, startPoint x: 356, startPoint y: 344, endPoint x: 646, endPoint y: 345, distance: 290.0
click at [618, 341] on p "This guide presents a technical overview of Entrust's Driver's License Data Ver…" at bounding box center [782, 346] width 1011 height 19
drag, startPoint x: 646, startPoint y: 345, endPoint x: 651, endPoint y: 352, distance: 8.6
click at [646, 345] on p "This guide presents a technical overview of Entrust's Driver's License Data Ver…" at bounding box center [782, 346] width 1011 height 19
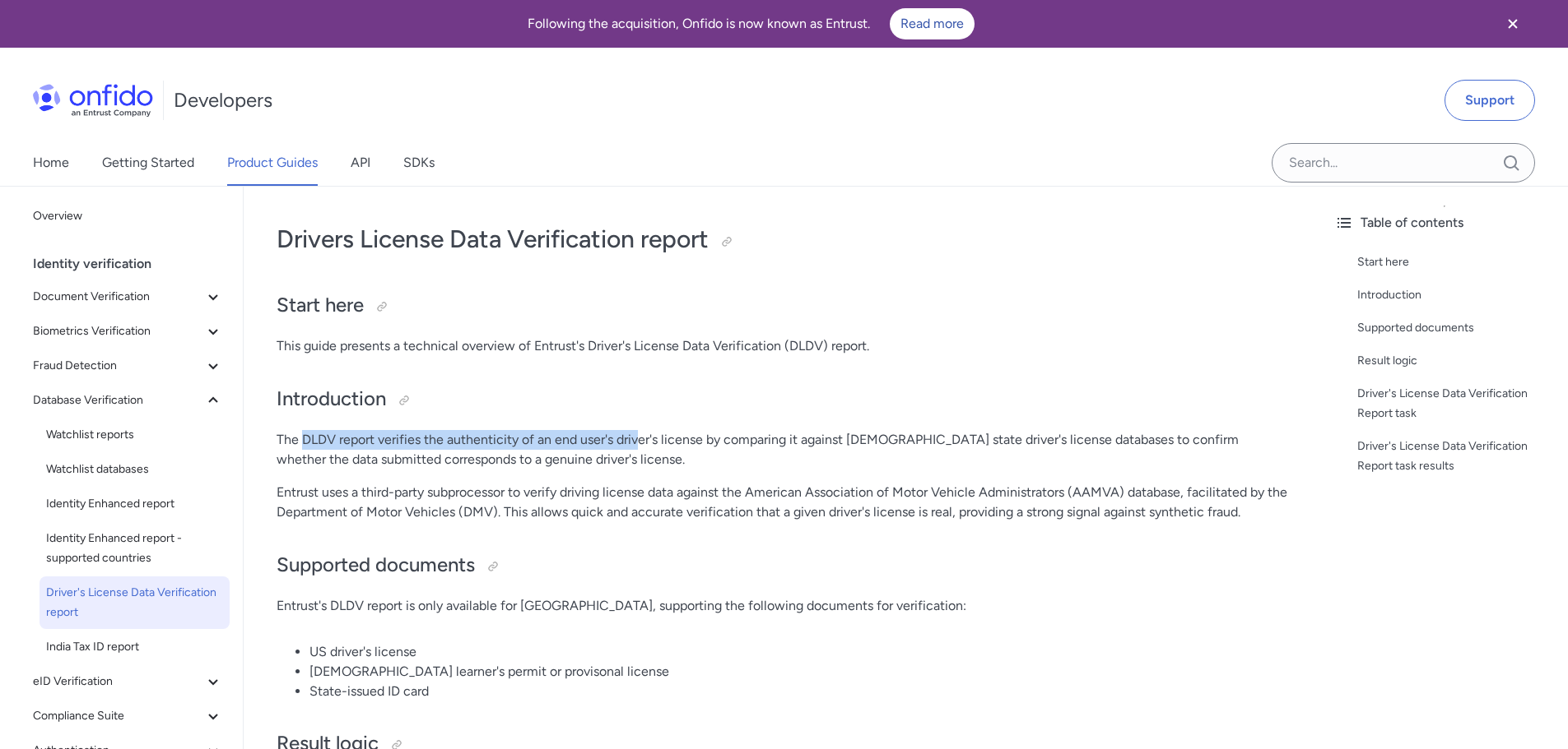
drag, startPoint x: 302, startPoint y: 440, endPoint x: 651, endPoint y: 438, distance: 349.0
click at [647, 440] on p "The DLDV report verifies the authenticity of an end user's driver's license by …" at bounding box center [782, 450] width 1011 height 40
click at [658, 437] on p "The DLDV report verifies the authenticity of an end user's driver's license by …" at bounding box center [782, 450] width 1011 height 40
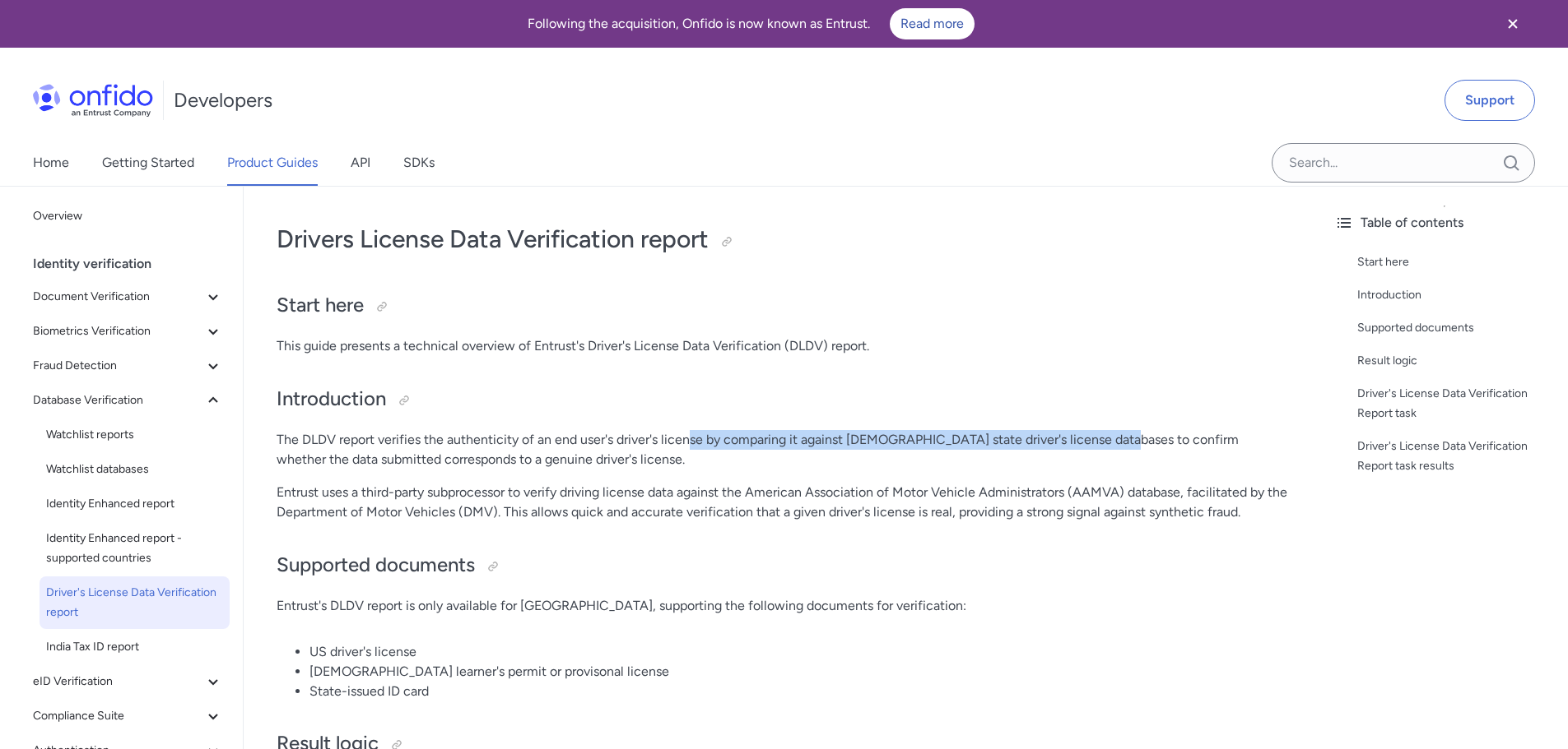
drag, startPoint x: 696, startPoint y: 437, endPoint x: 1127, endPoint y: 448, distance: 431.1
click at [1124, 446] on p "The DLDV report verifies the authenticity of an end user's driver's license by …" at bounding box center [782, 450] width 1011 height 40
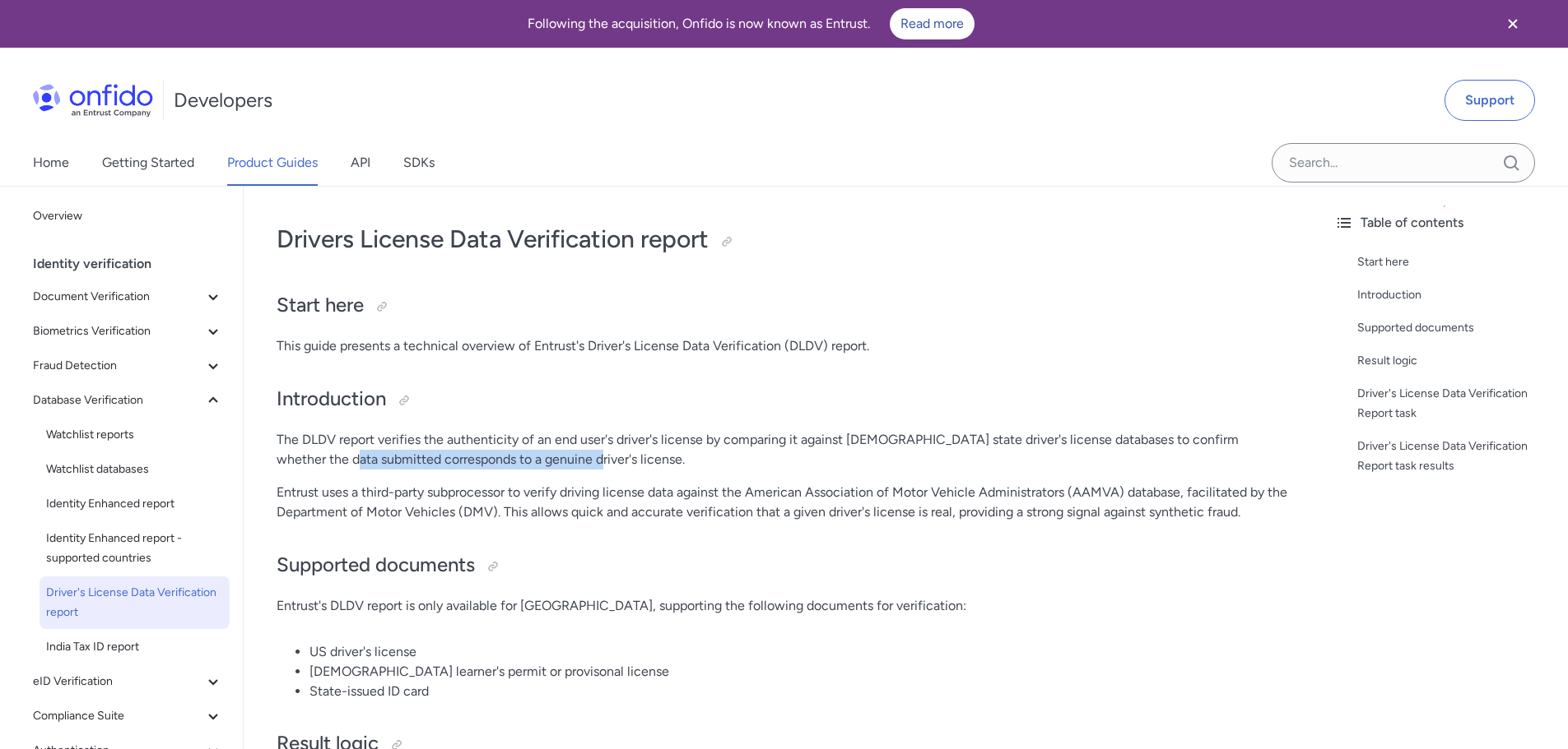
drag, startPoint x: 320, startPoint y: 456, endPoint x: 533, endPoint y: 452, distance: 213.0
click at [532, 451] on p "The DLDV report verifies the authenticity of an end user's driver's license by …" at bounding box center [782, 450] width 1011 height 40
click at [318, 484] on p "Entrust uses a third-party subprocessor to verify driving license data against …" at bounding box center [782, 502] width 1011 height 40
drag, startPoint x: 285, startPoint y: 489, endPoint x: 551, endPoint y: 486, distance: 266.0
click at [525, 486] on p "Entrust uses a third-party subprocessor to verify driving license data against …" at bounding box center [782, 502] width 1011 height 40
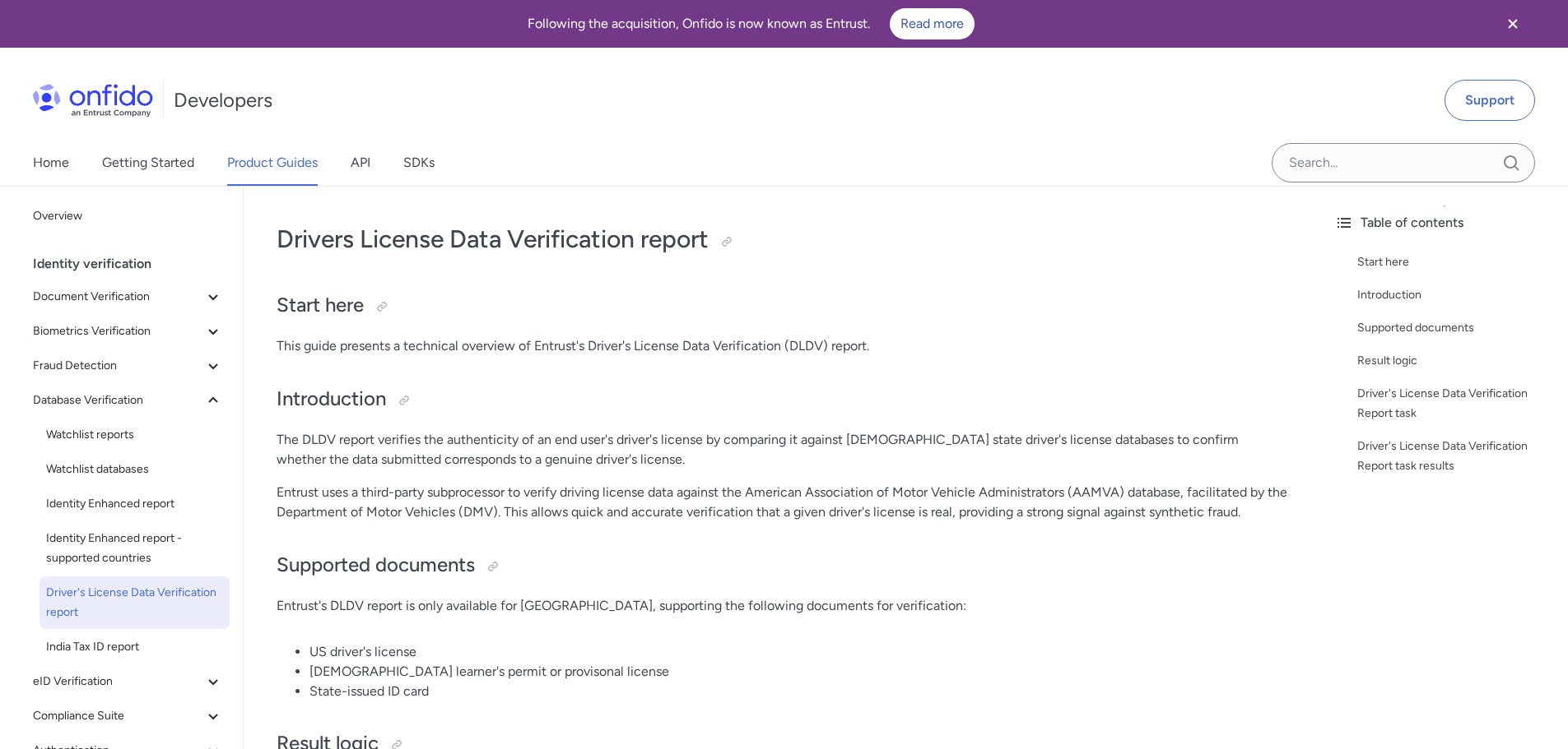
drag, startPoint x: 559, startPoint y: 485, endPoint x: 578, endPoint y: 483, distance: 19.1
click at [561, 484] on p "Entrust uses a third-party subprocessor to verify driving license data against …" at bounding box center [782, 502] width 1011 height 40
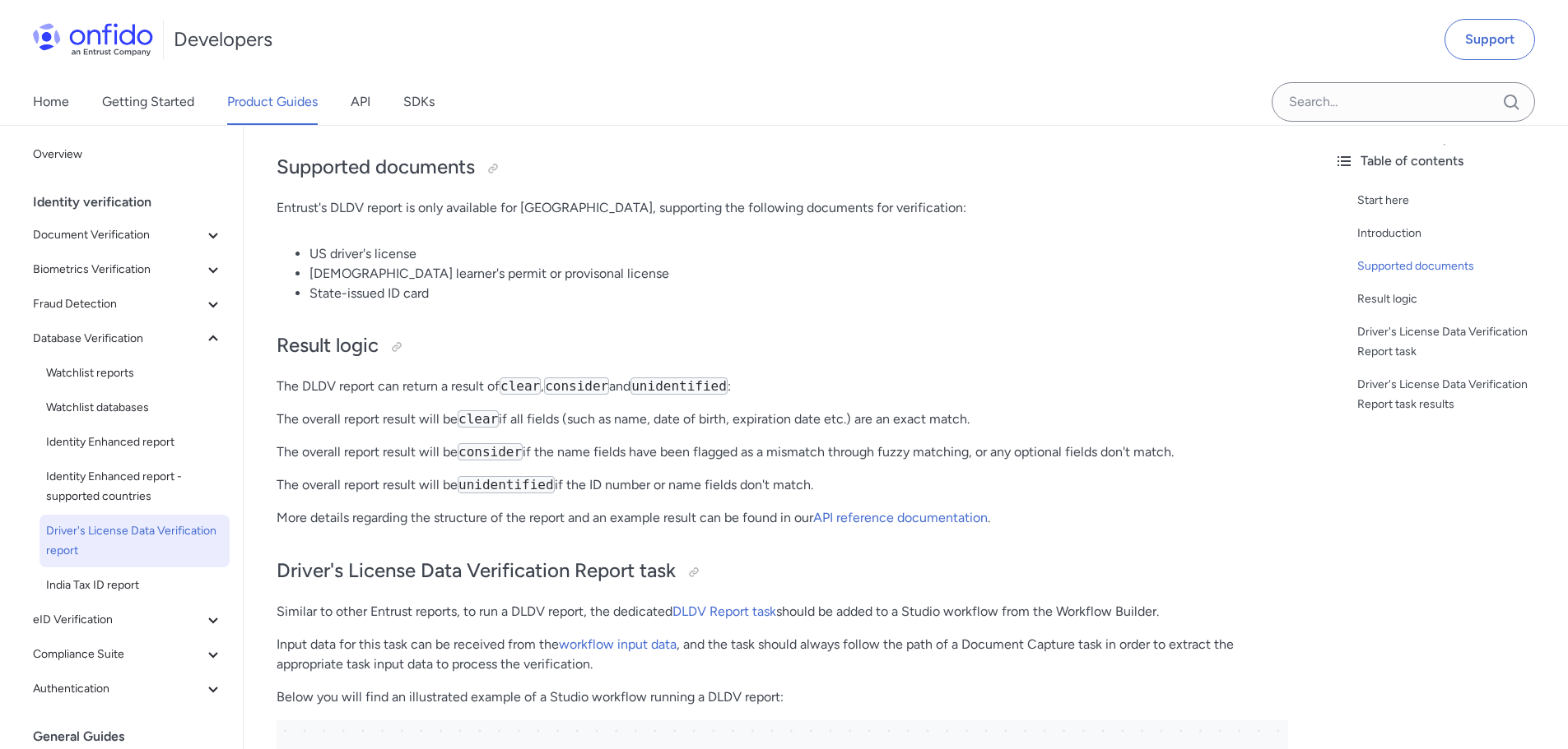
scroll to position [494, 0]
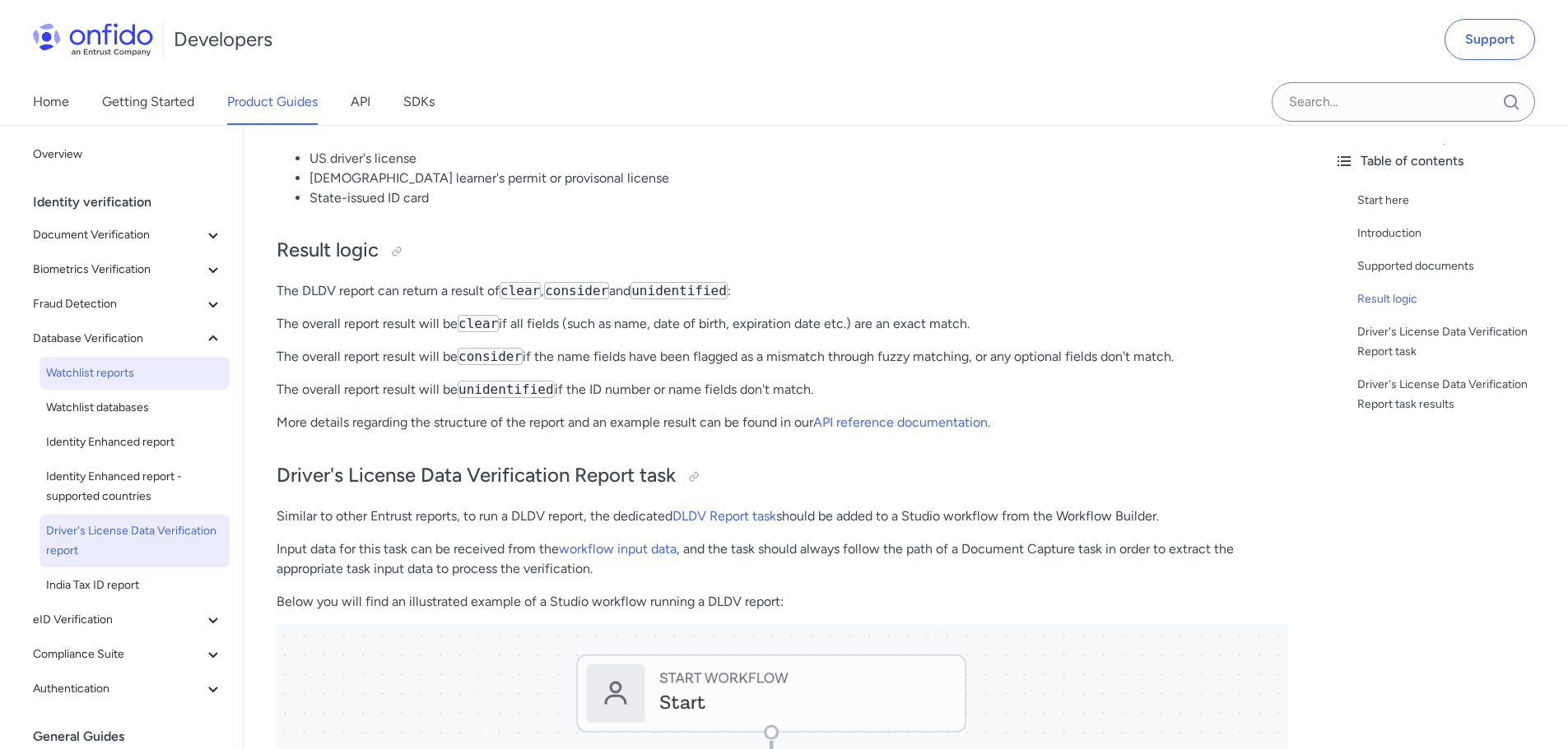
click at [87, 382] on span "Watchlist reports" at bounding box center [134, 373] width 177 height 19
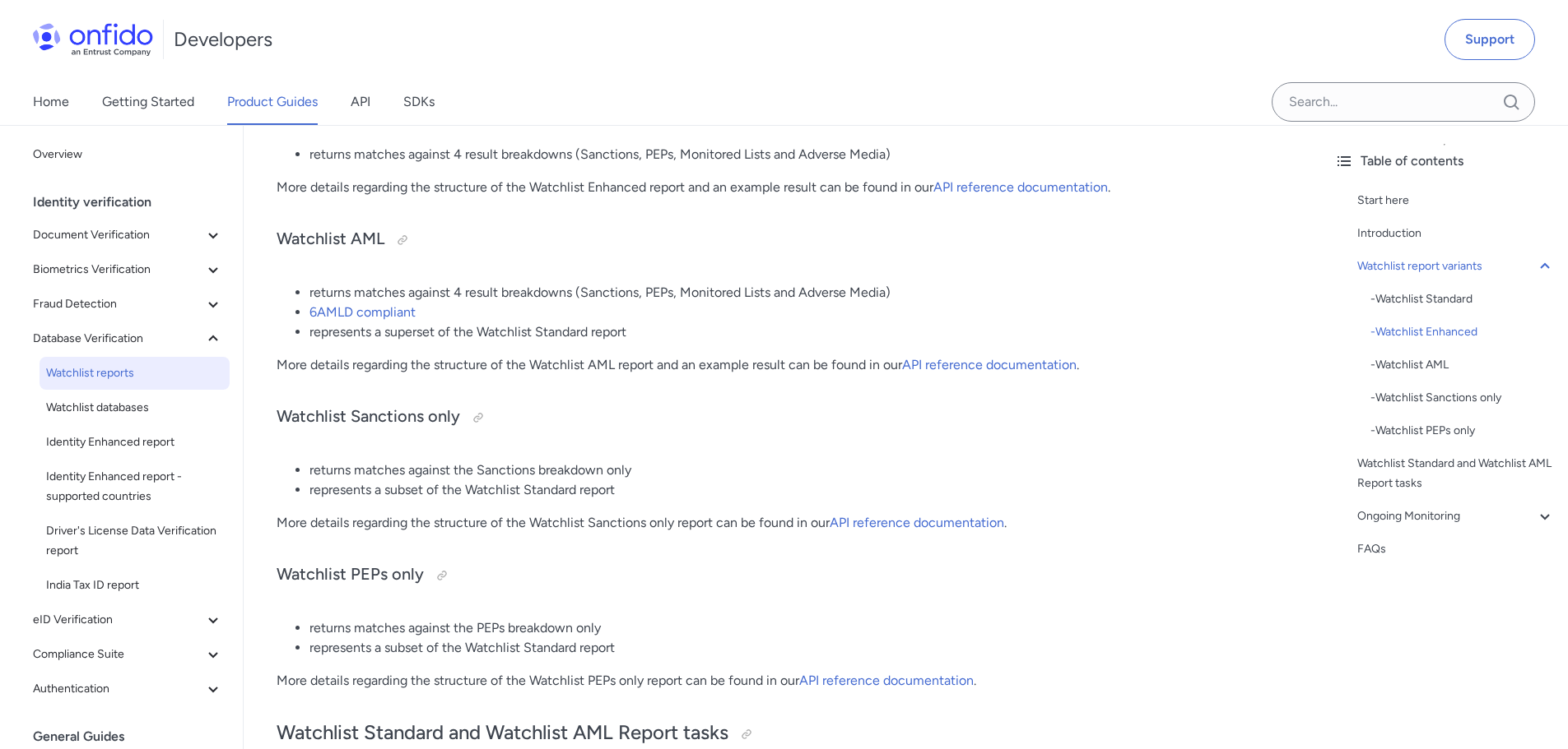
scroll to position [904, 0]
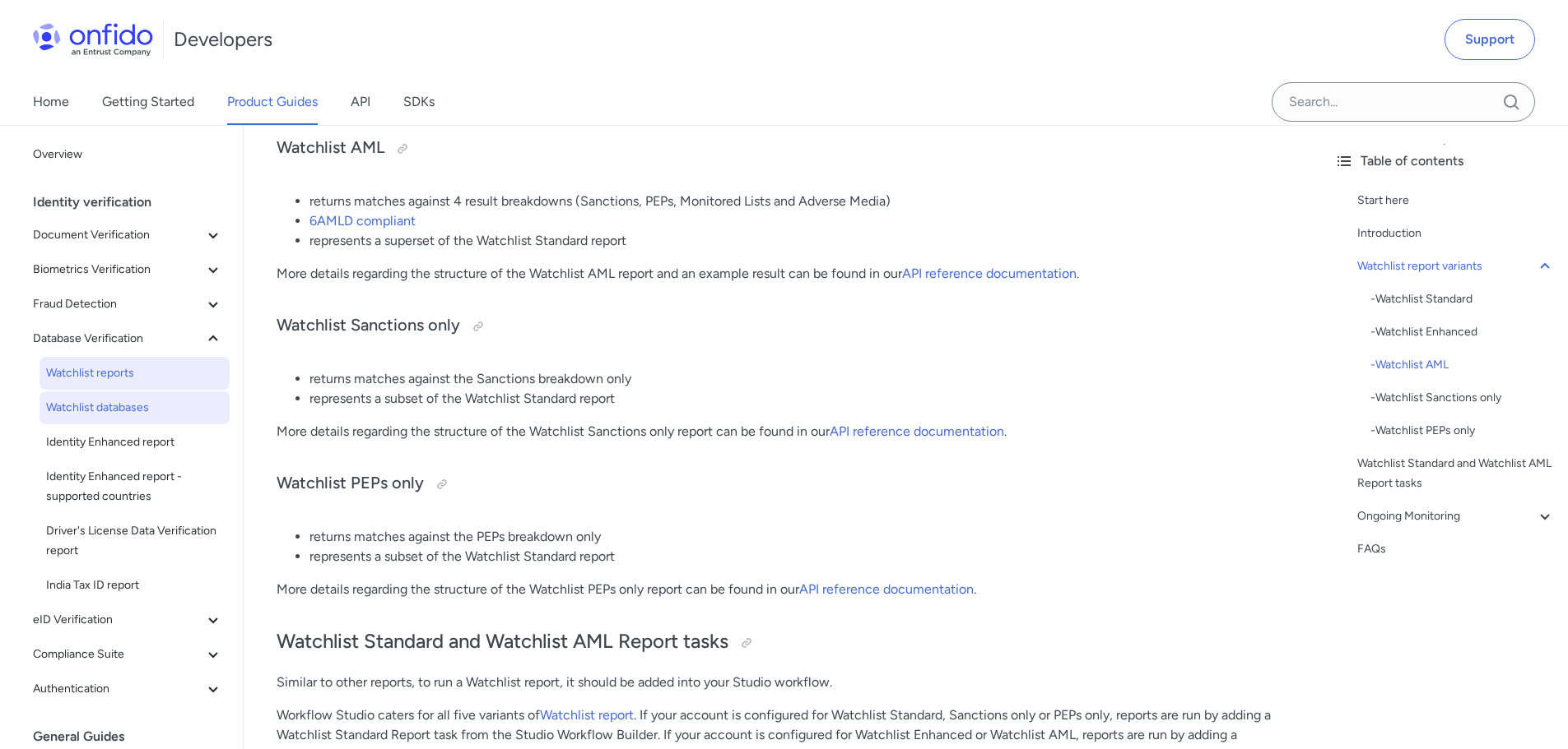
click at [95, 417] on span "Watchlist databases" at bounding box center [134, 408] width 177 height 19
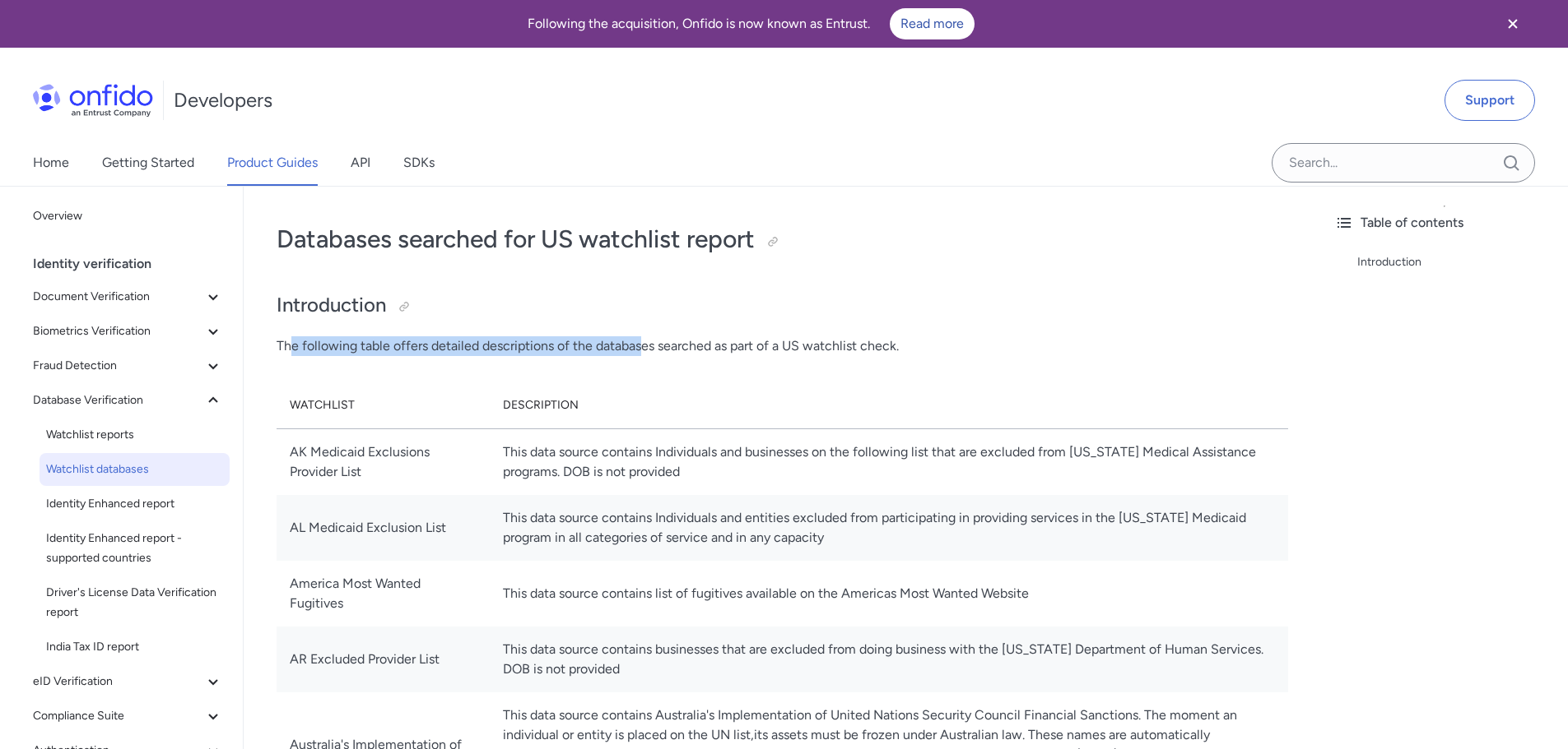
drag, startPoint x: 290, startPoint y: 339, endPoint x: 694, endPoint y: 333, distance: 404.0
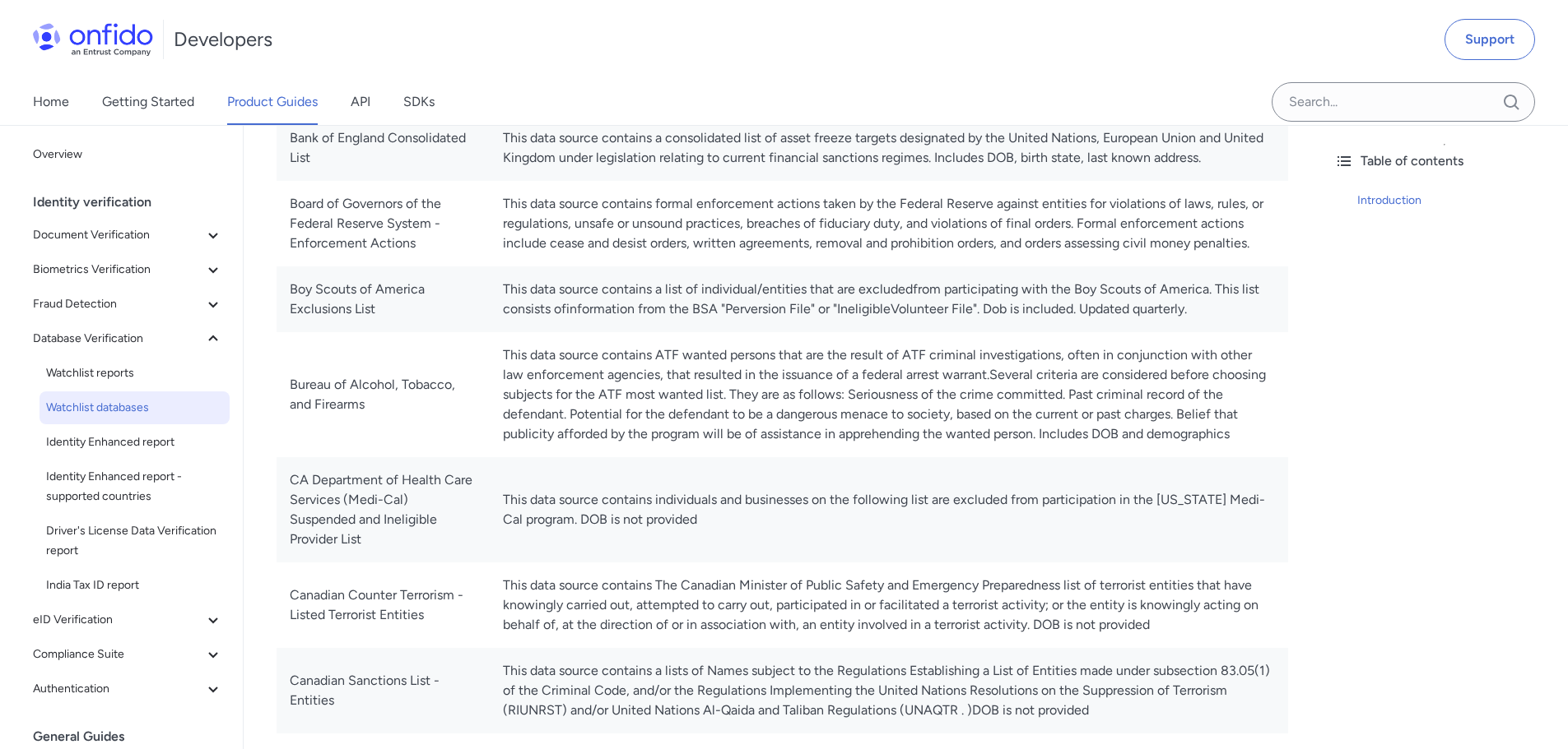
scroll to position [12038, 0]
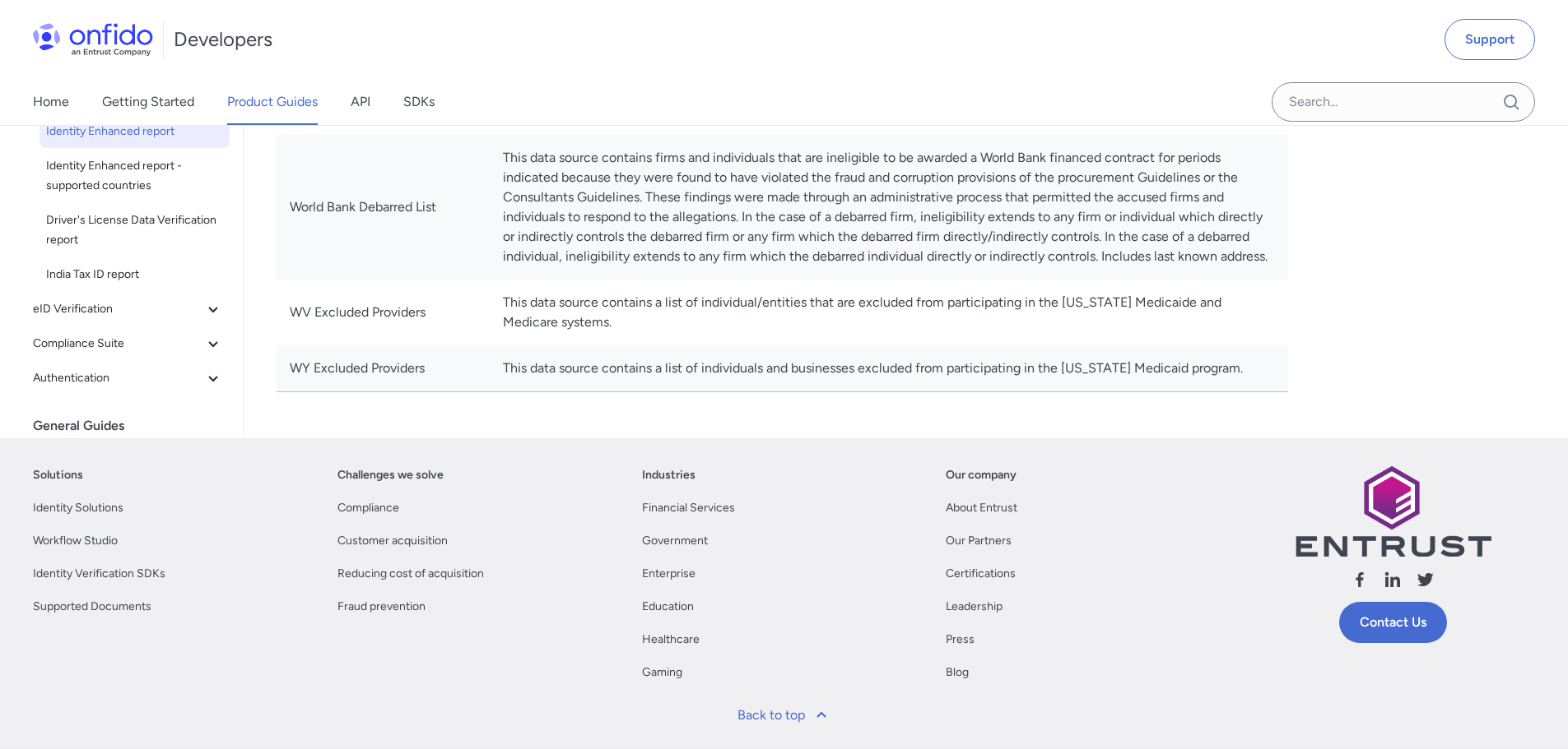
click at [115, 142] on span "Identity Enhanced report" at bounding box center [134, 131] width 177 height 19
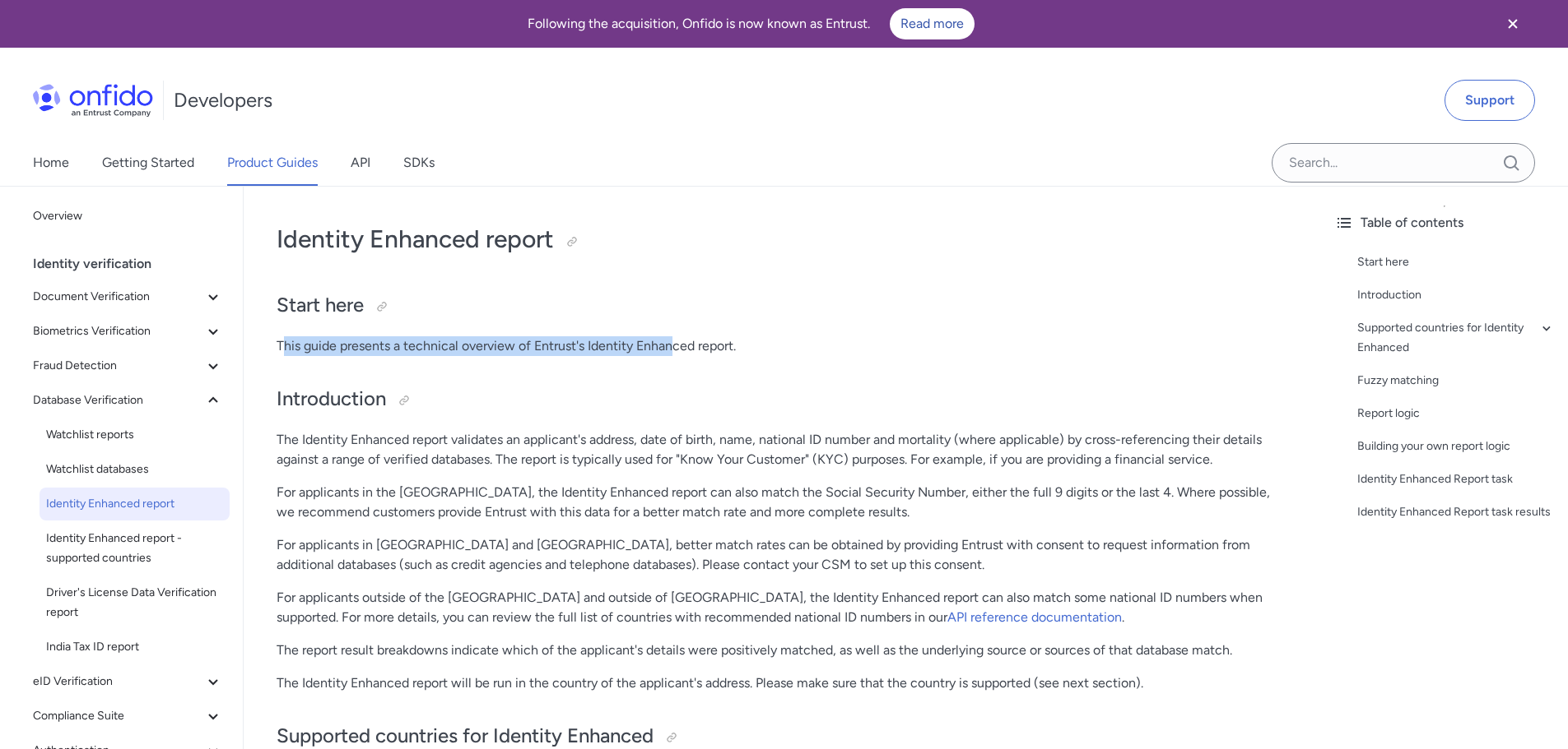
drag, startPoint x: 282, startPoint y: 342, endPoint x: 693, endPoint y: 351, distance: 411.1
click at [690, 351] on p "This guide presents a technical overview of Entrust's Identity Enhanced report." at bounding box center [782, 346] width 1011 height 19
click at [694, 351] on p "This guide presents a technical overview of Entrust's Identity Enhanced report." at bounding box center [782, 346] width 1011 height 19
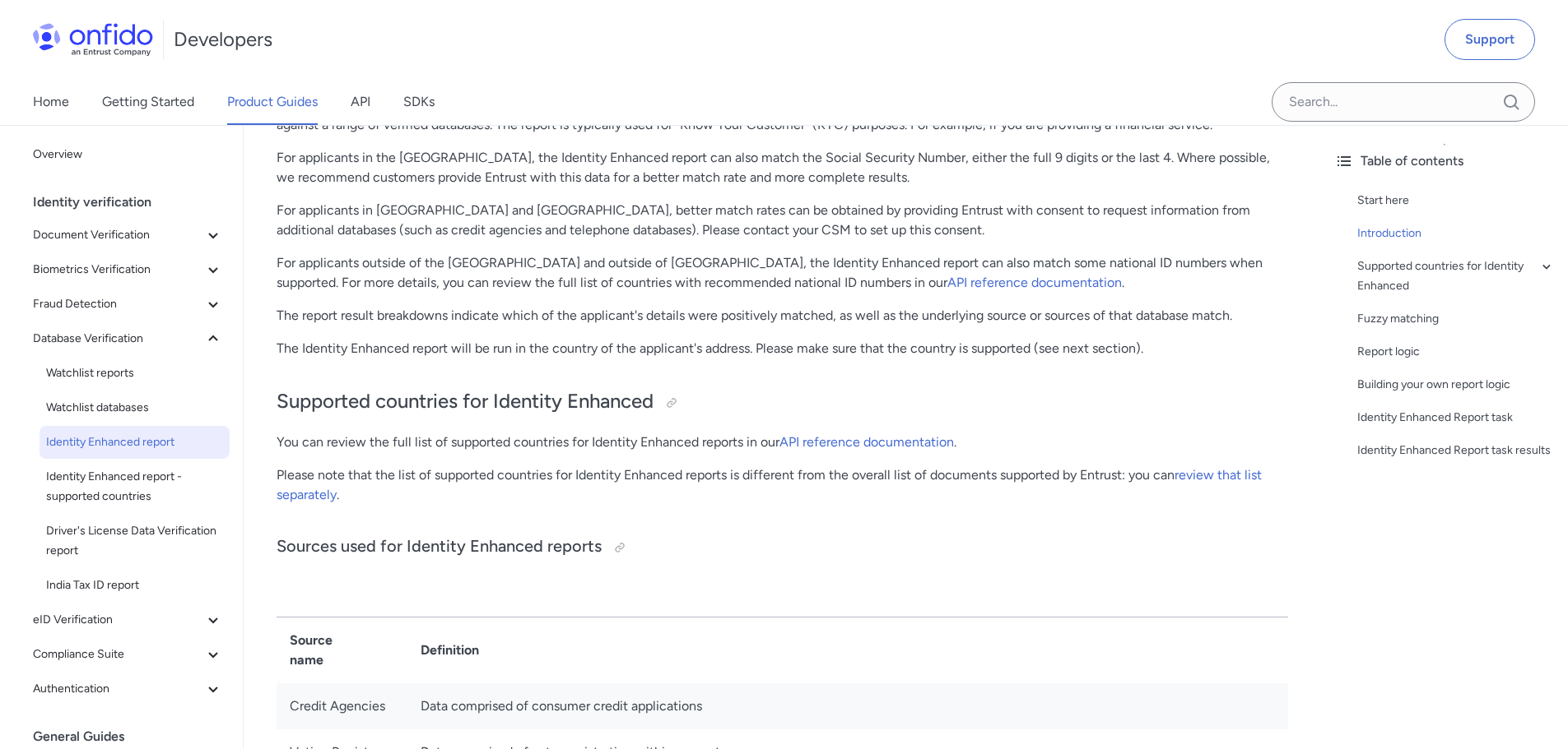
scroll to position [164, 0]
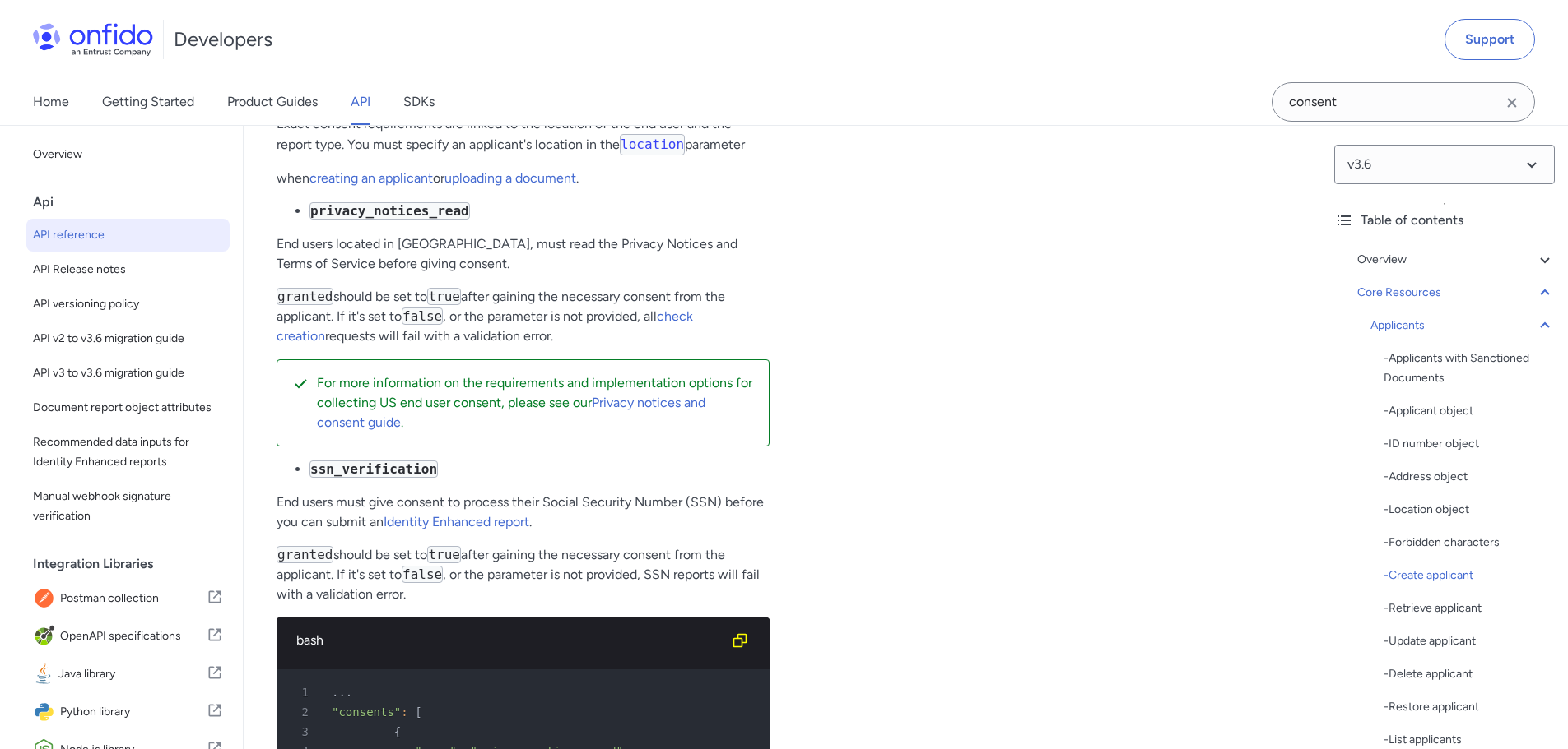
click at [624, 101] on p "Where required, you must collect end user consent before creating a check. If y…" at bounding box center [522, 81] width 493 height 40
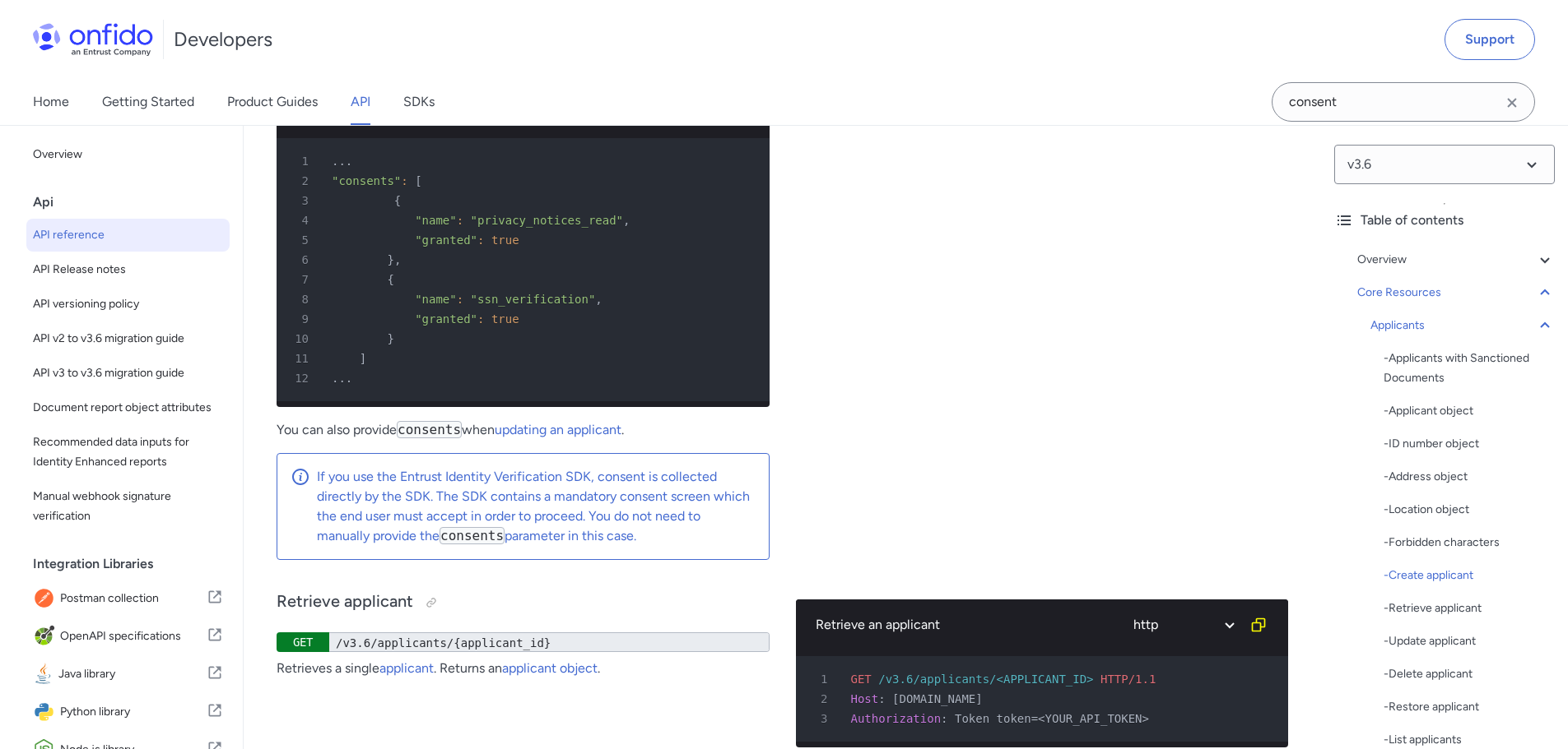
scroll to position [22411, 0]
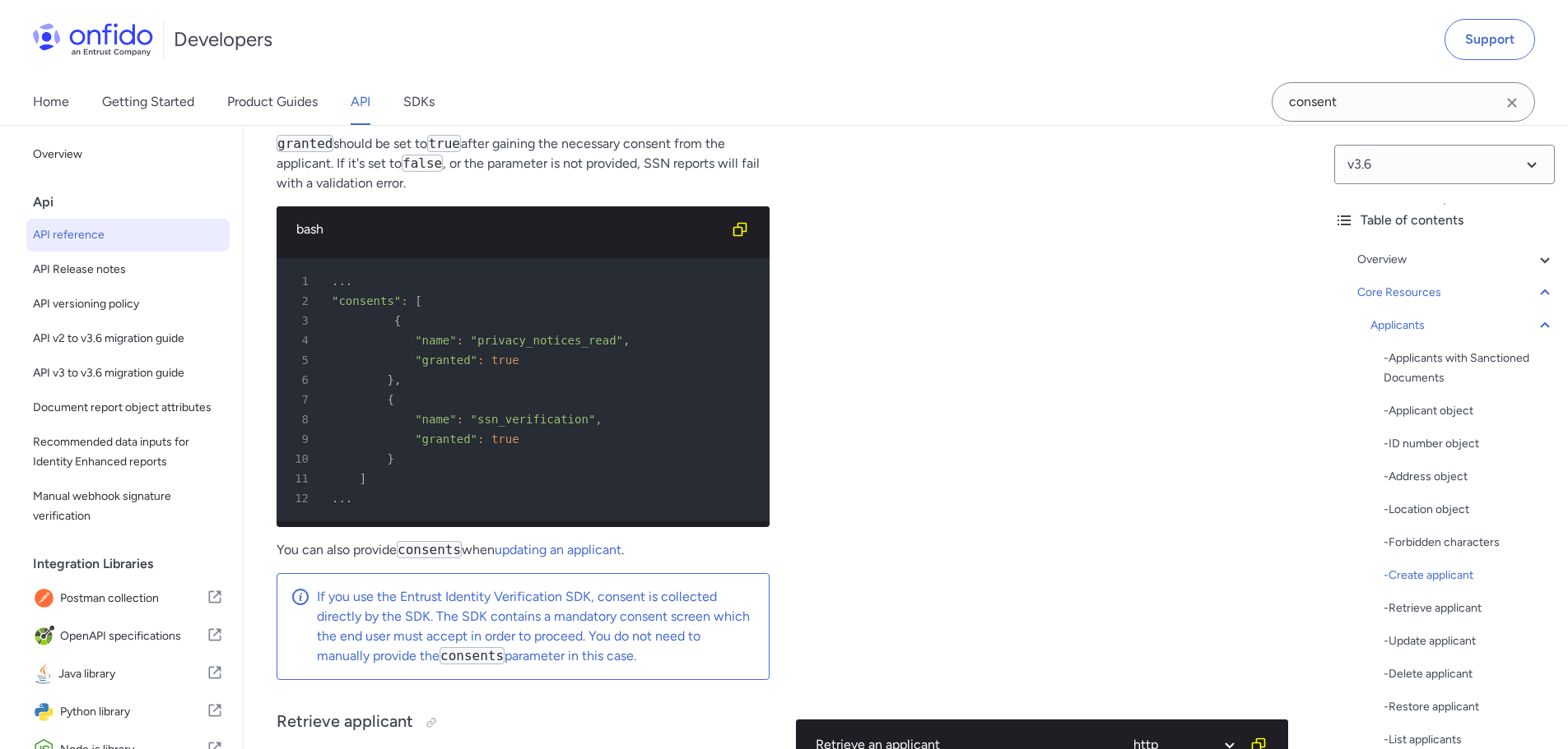
drag, startPoint x: 967, startPoint y: 308, endPoint x: 958, endPoint y: 308, distance: 9.0
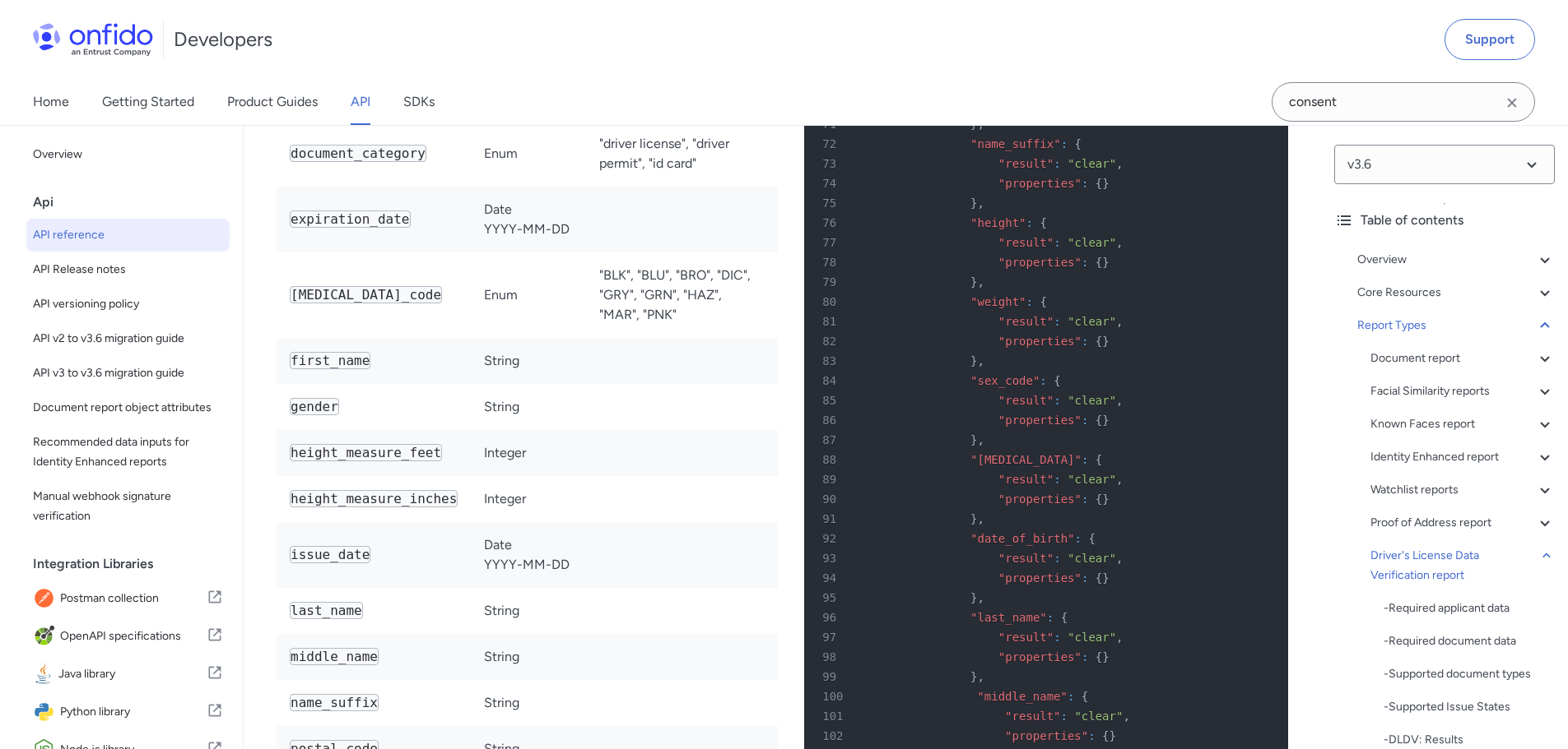
scroll to position [110034, 0]
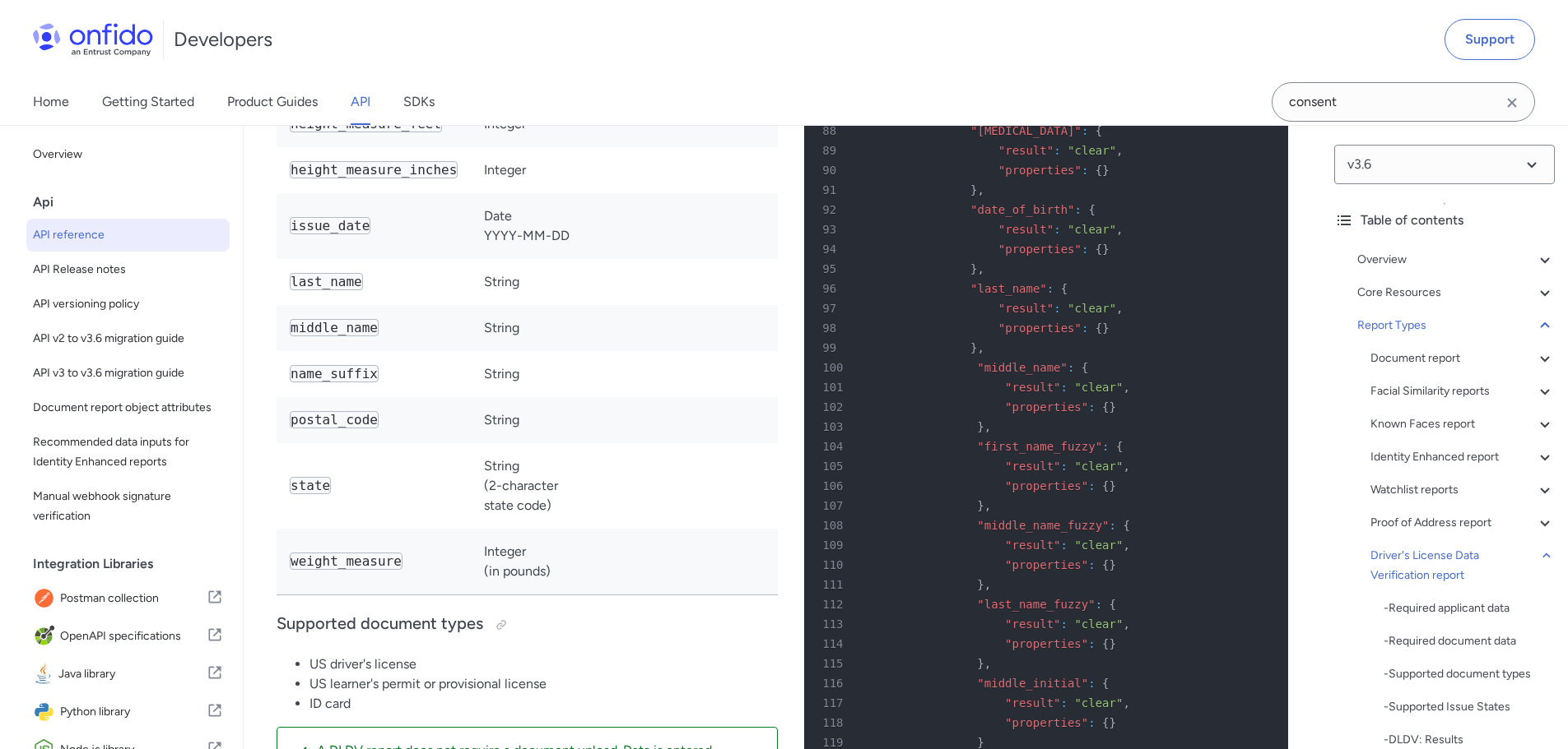
drag, startPoint x: 316, startPoint y: 276, endPoint x: 542, endPoint y: 276, distance: 226.0
drag, startPoint x: 605, startPoint y: 275, endPoint x: 613, endPoint y: 273, distance: 8.2
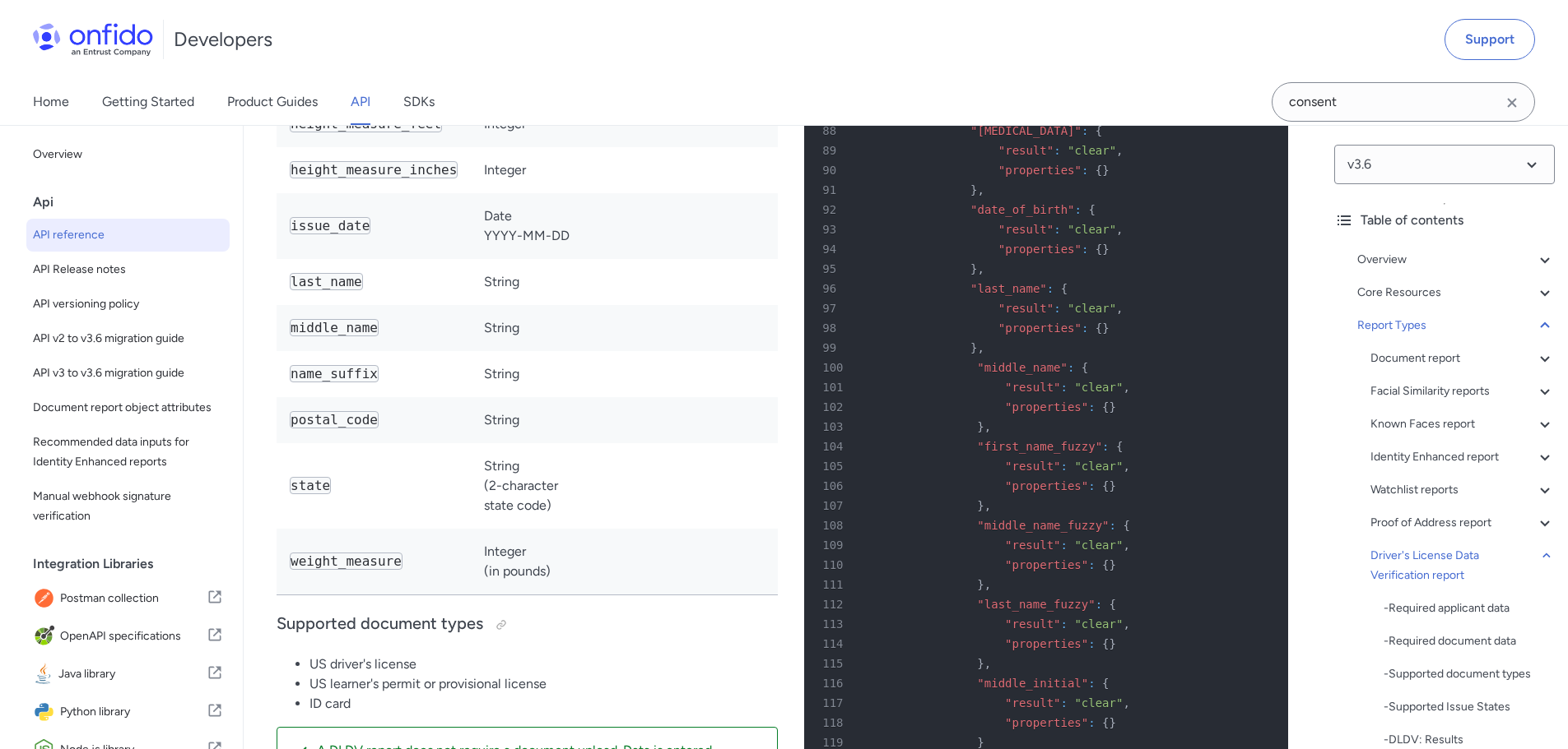
drag, startPoint x: 287, startPoint y: 298, endPoint x: 485, endPoint y: 299, distance: 198.0
drag, startPoint x: 513, startPoint y: 297, endPoint x: 525, endPoint y: 297, distance: 12.0
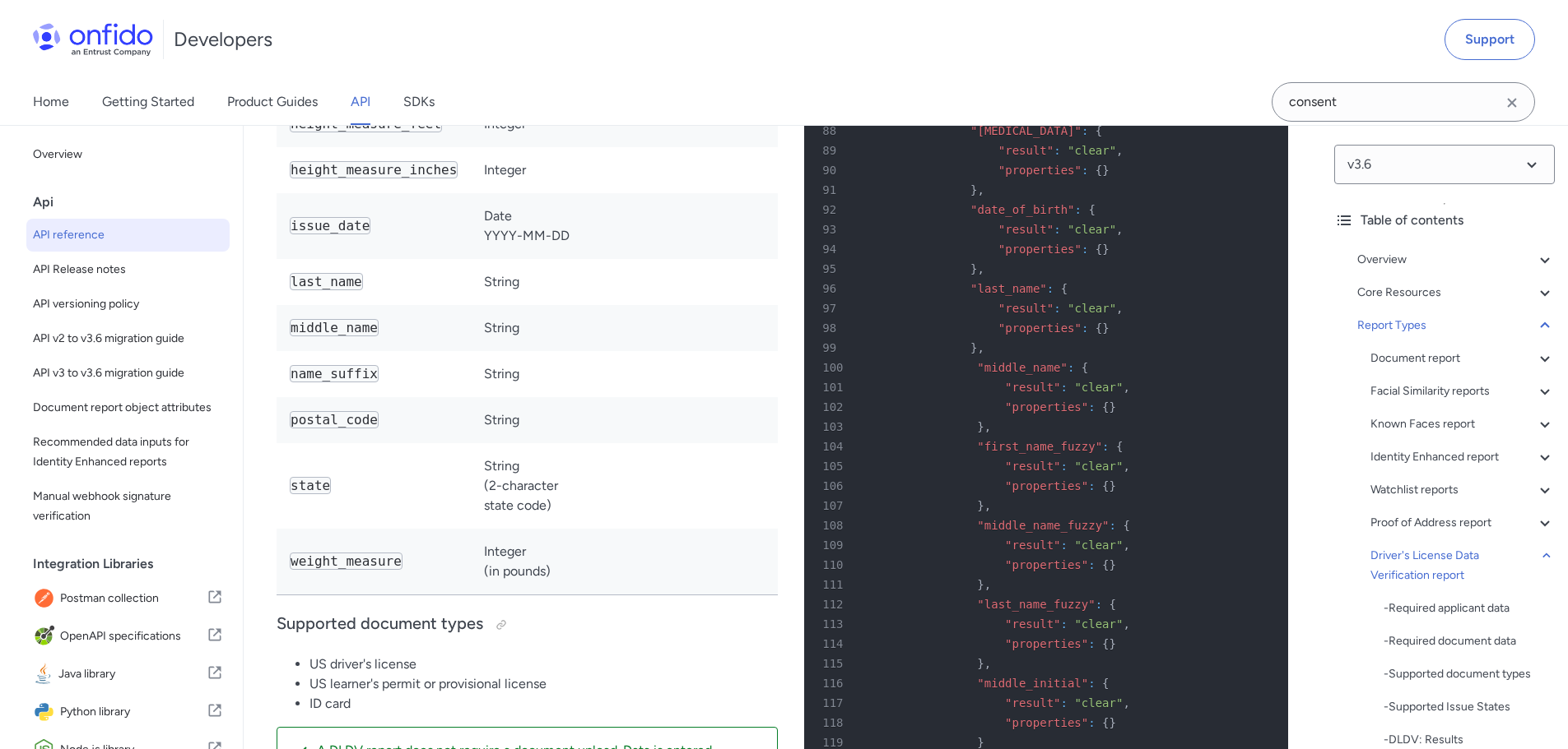
drag, startPoint x: 463, startPoint y: 298, endPoint x: 699, endPoint y: 297, distance: 236.0
drag, startPoint x: 404, startPoint y: 278, endPoint x: 778, endPoint y: 324, distance: 376.8
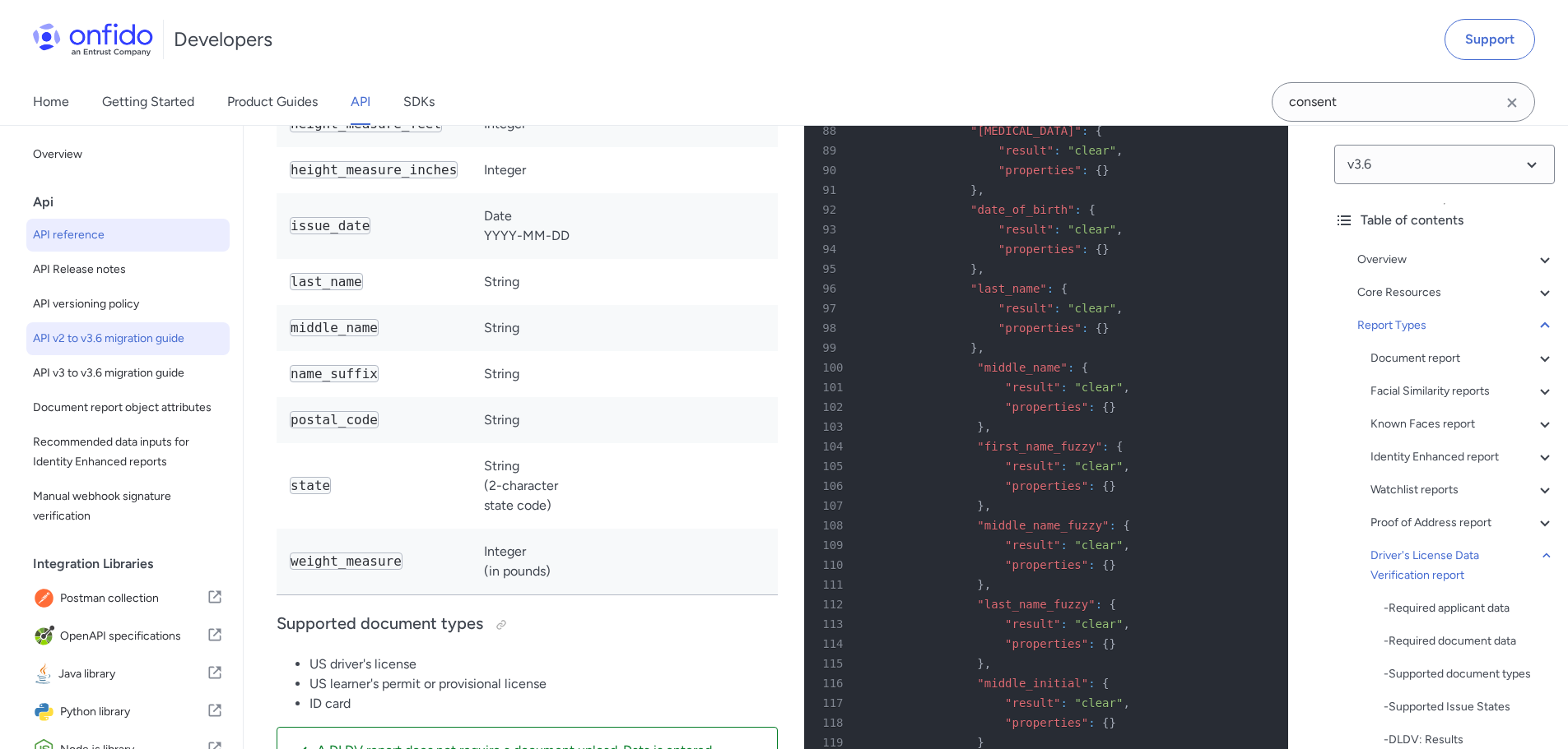
copy p "Entrust will use a third-party subprocessor to verify driving license data agai…"
drag, startPoint x: 294, startPoint y: 469, endPoint x: 534, endPoint y: 476, distance: 240.1
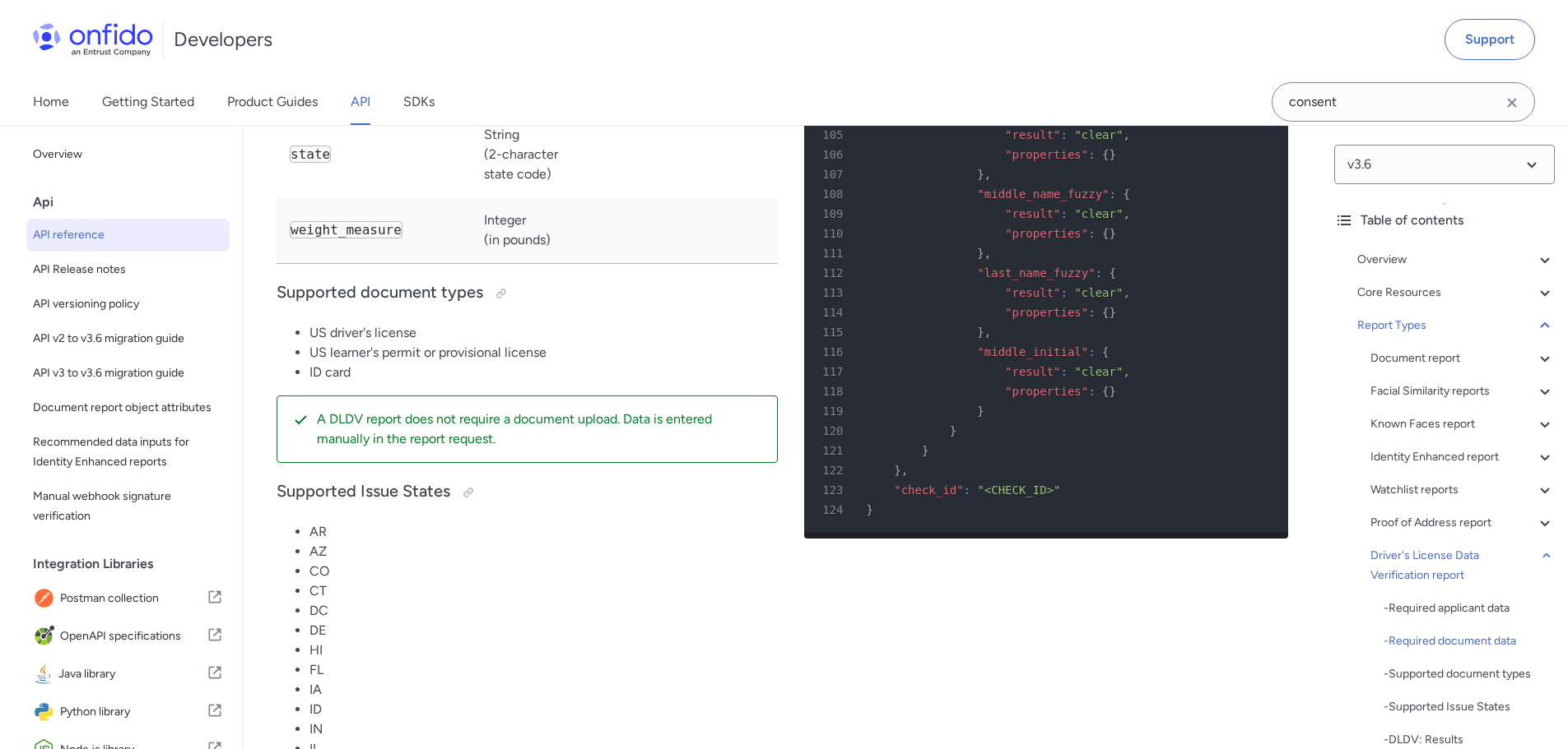
scroll to position [110362, 0]
drag, startPoint x: 314, startPoint y: 417, endPoint x: 506, endPoint y: 417, distance: 192.0
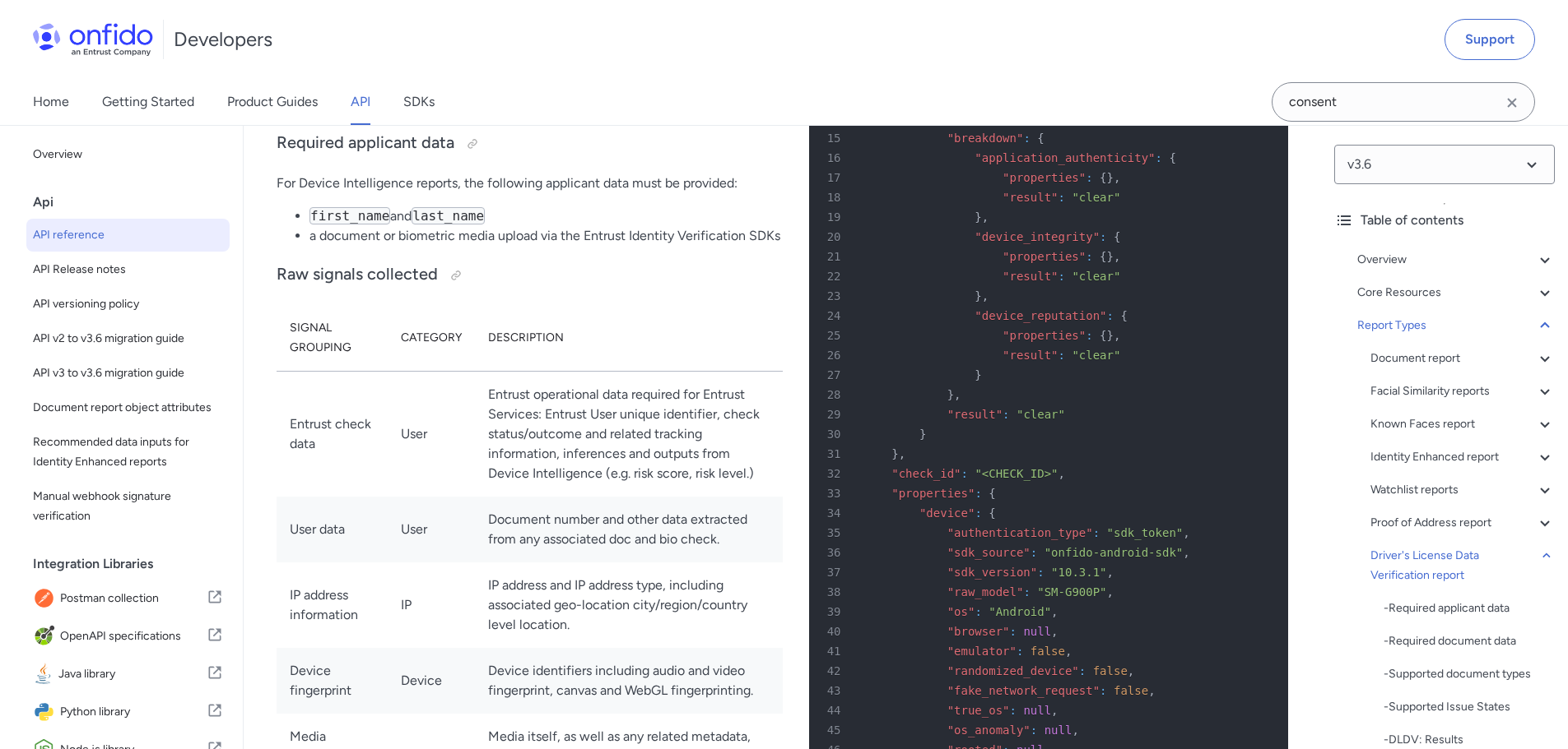
scroll to position [113050, 0]
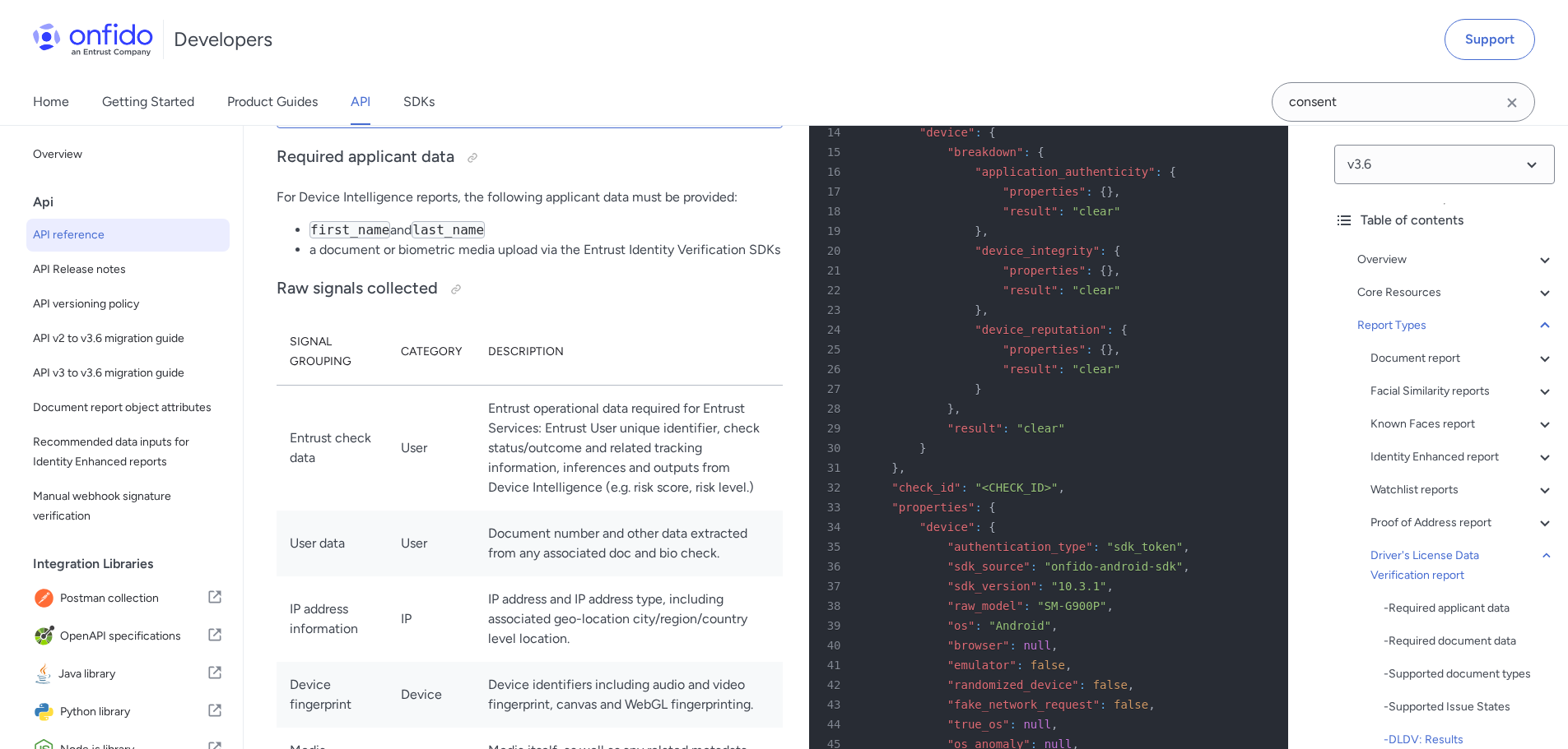
drag, startPoint x: 302, startPoint y: 362, endPoint x: 637, endPoint y: 360, distance: 335.0
drag, startPoint x: 637, startPoint y: 360, endPoint x: 646, endPoint y: 364, distance: 9.8
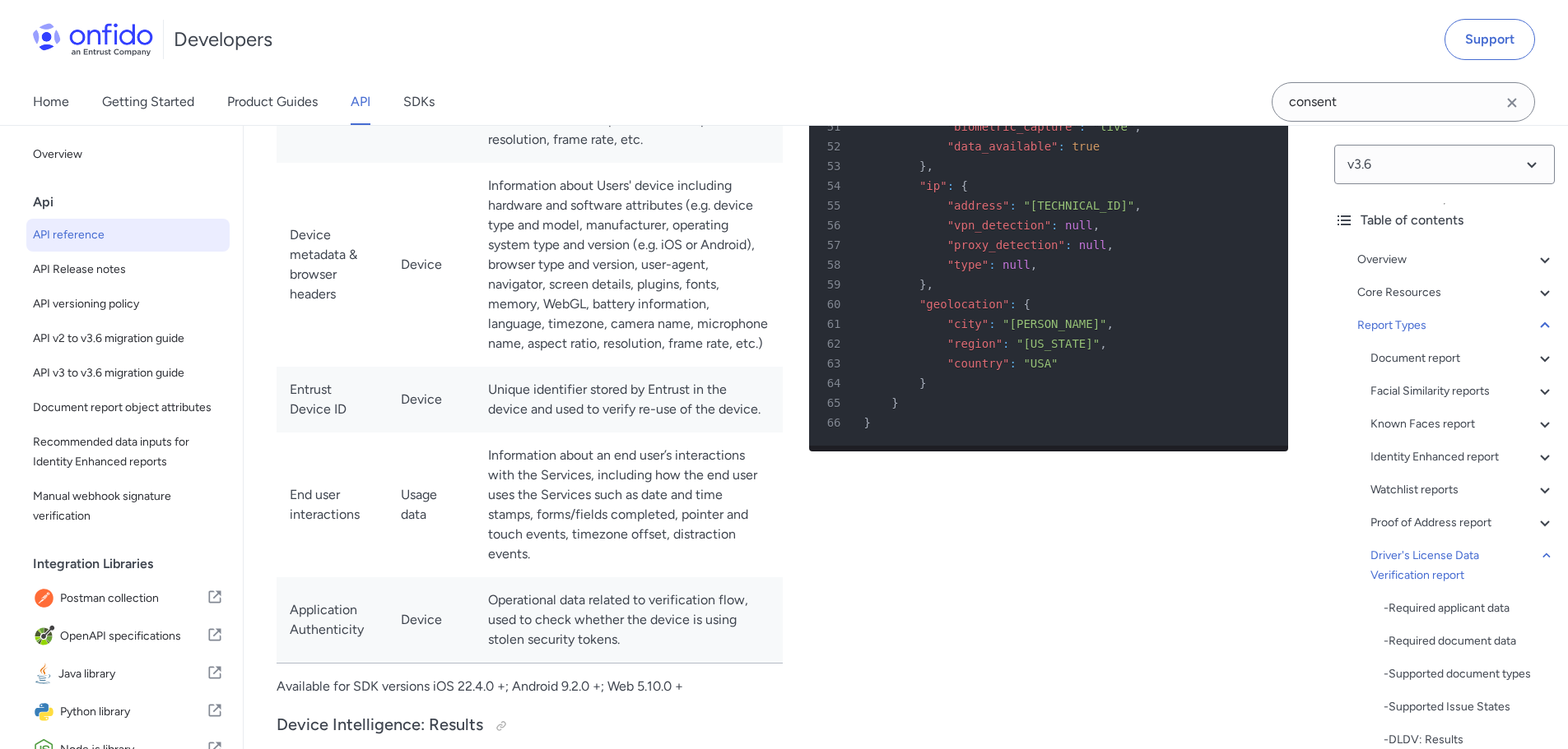
scroll to position [113791, 0]
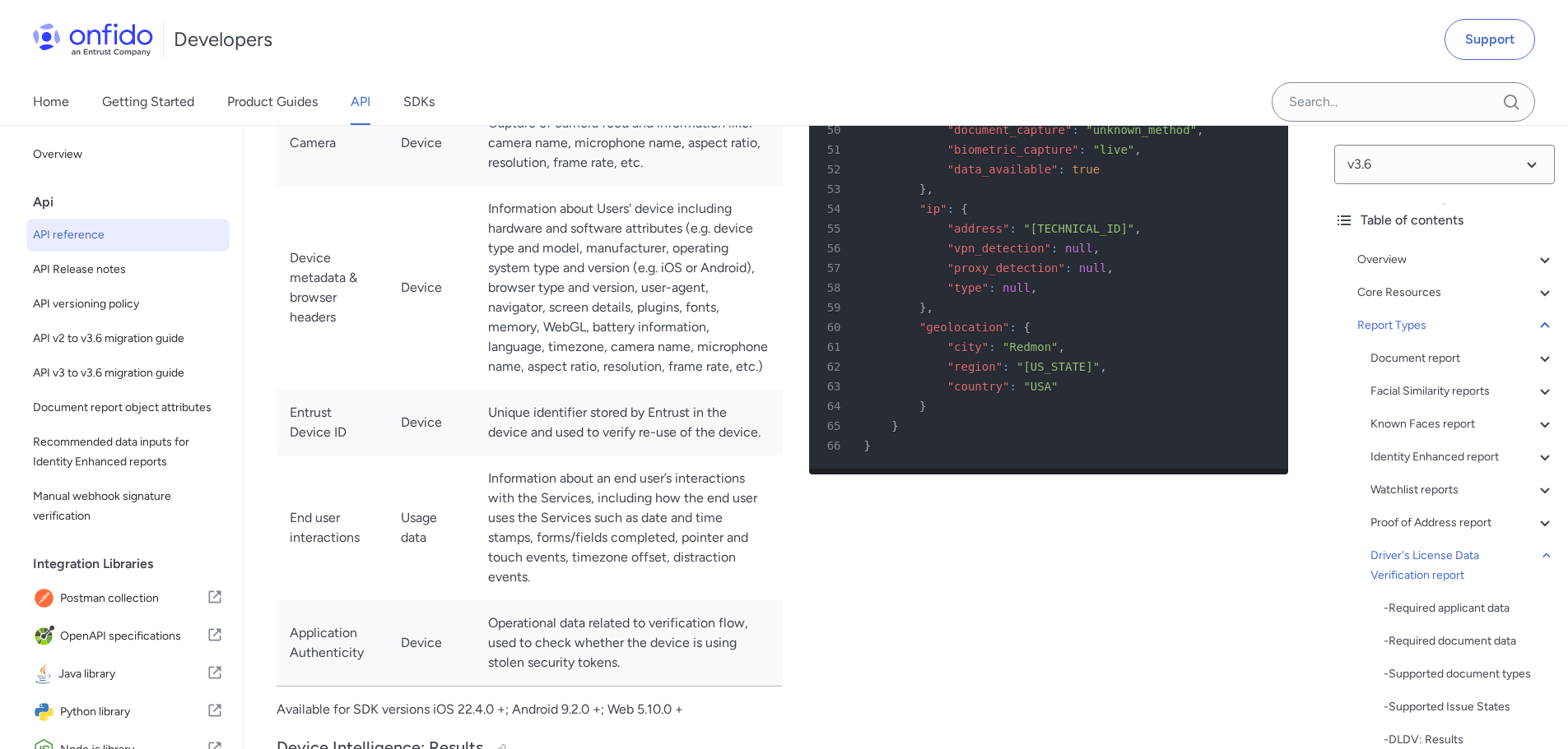
scroll to position [113946, 0]
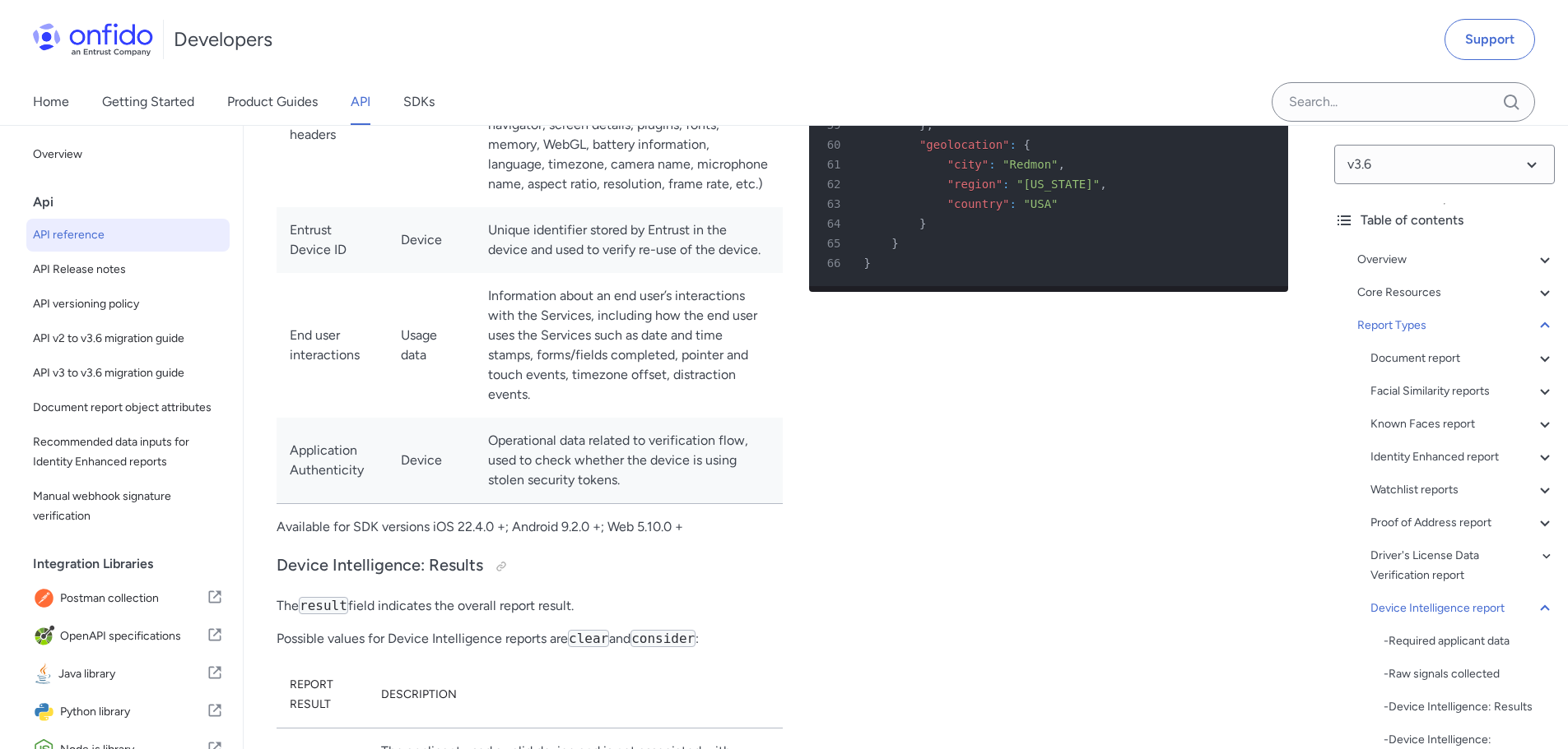
drag, startPoint x: 346, startPoint y: 180, endPoint x: 574, endPoint y: 182, distance: 228.0
drag, startPoint x: 354, startPoint y: 199, endPoint x: 670, endPoint y: 199, distance: 316.0
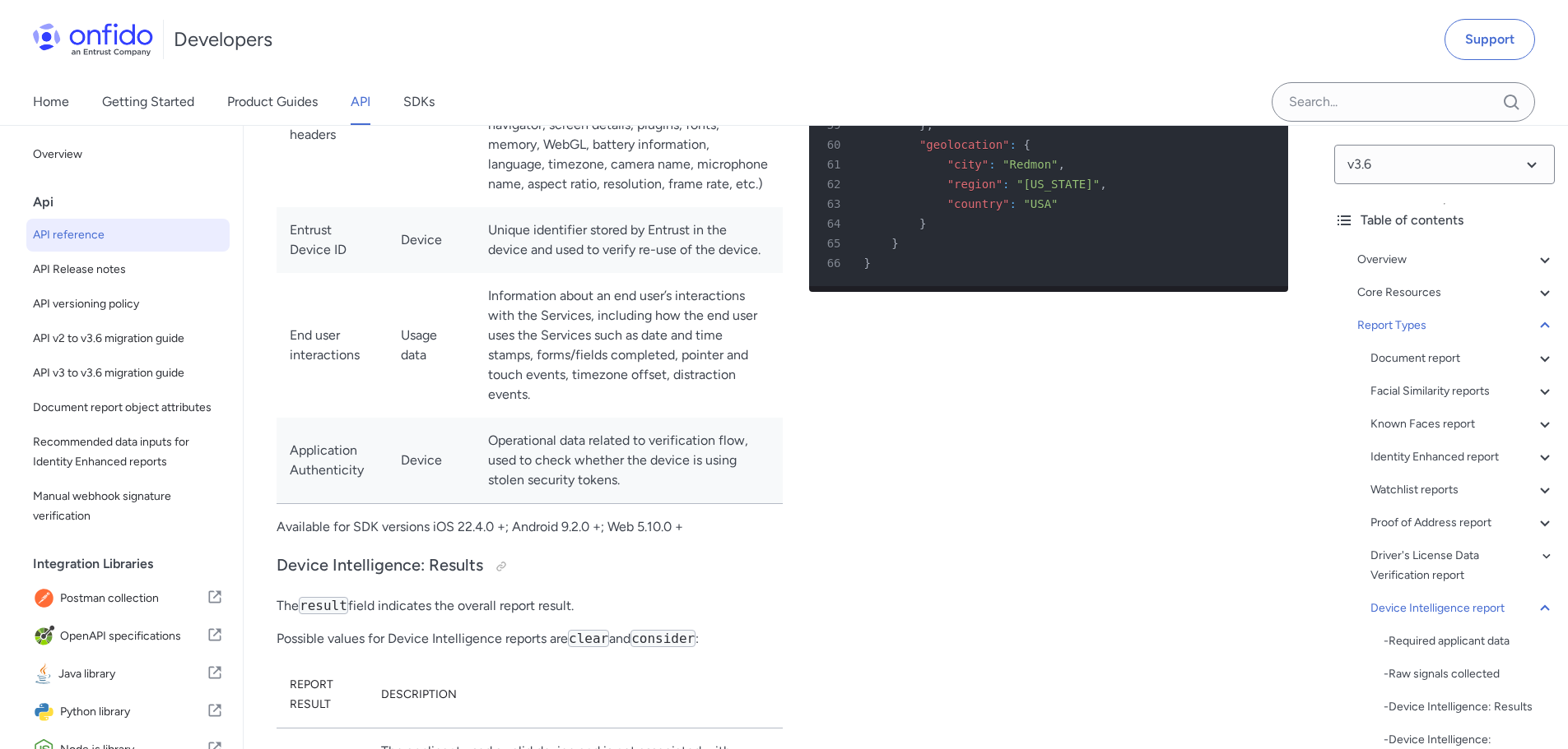
drag, startPoint x: 336, startPoint y: 234, endPoint x: 614, endPoint y: 240, distance: 278.1
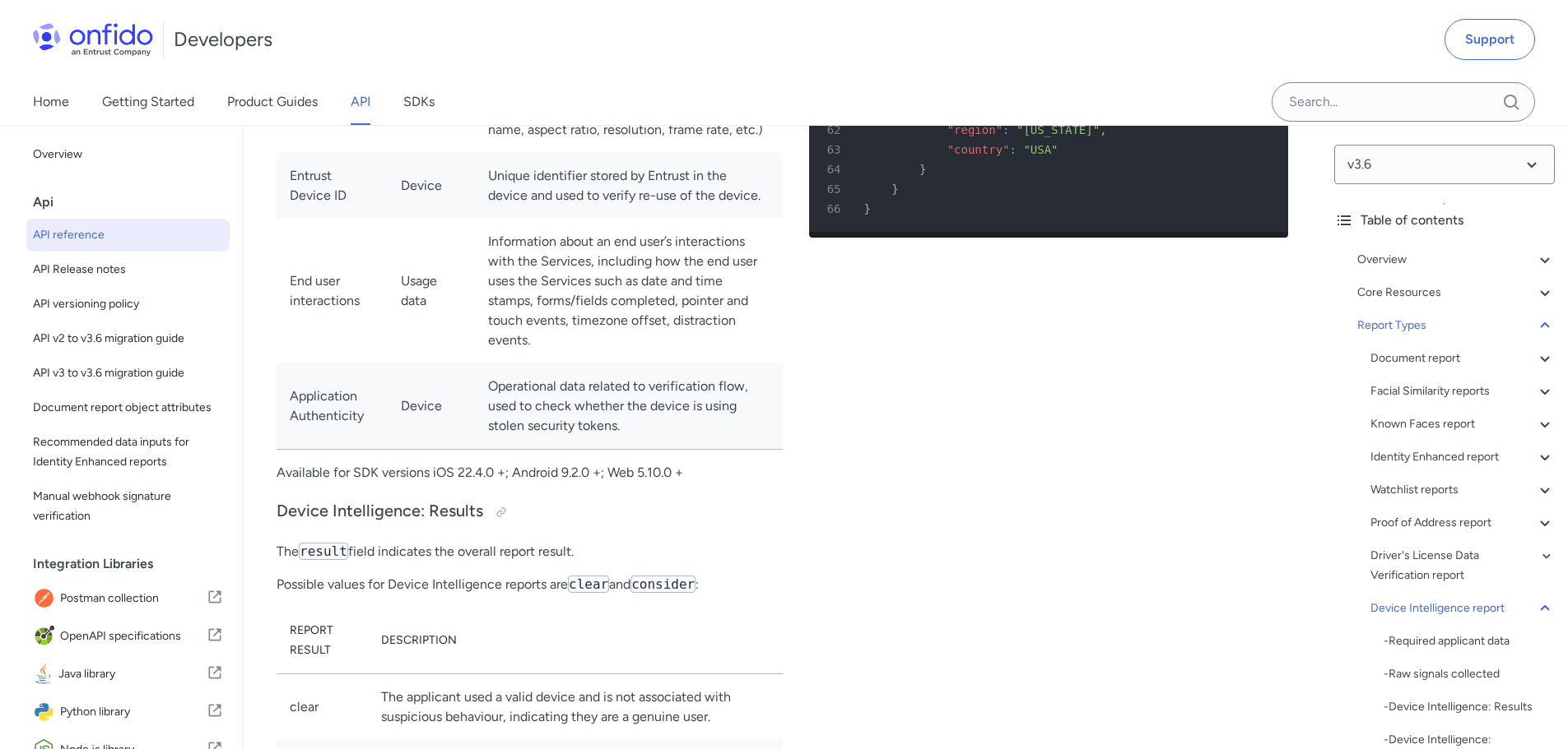
scroll to position [114028, 0]
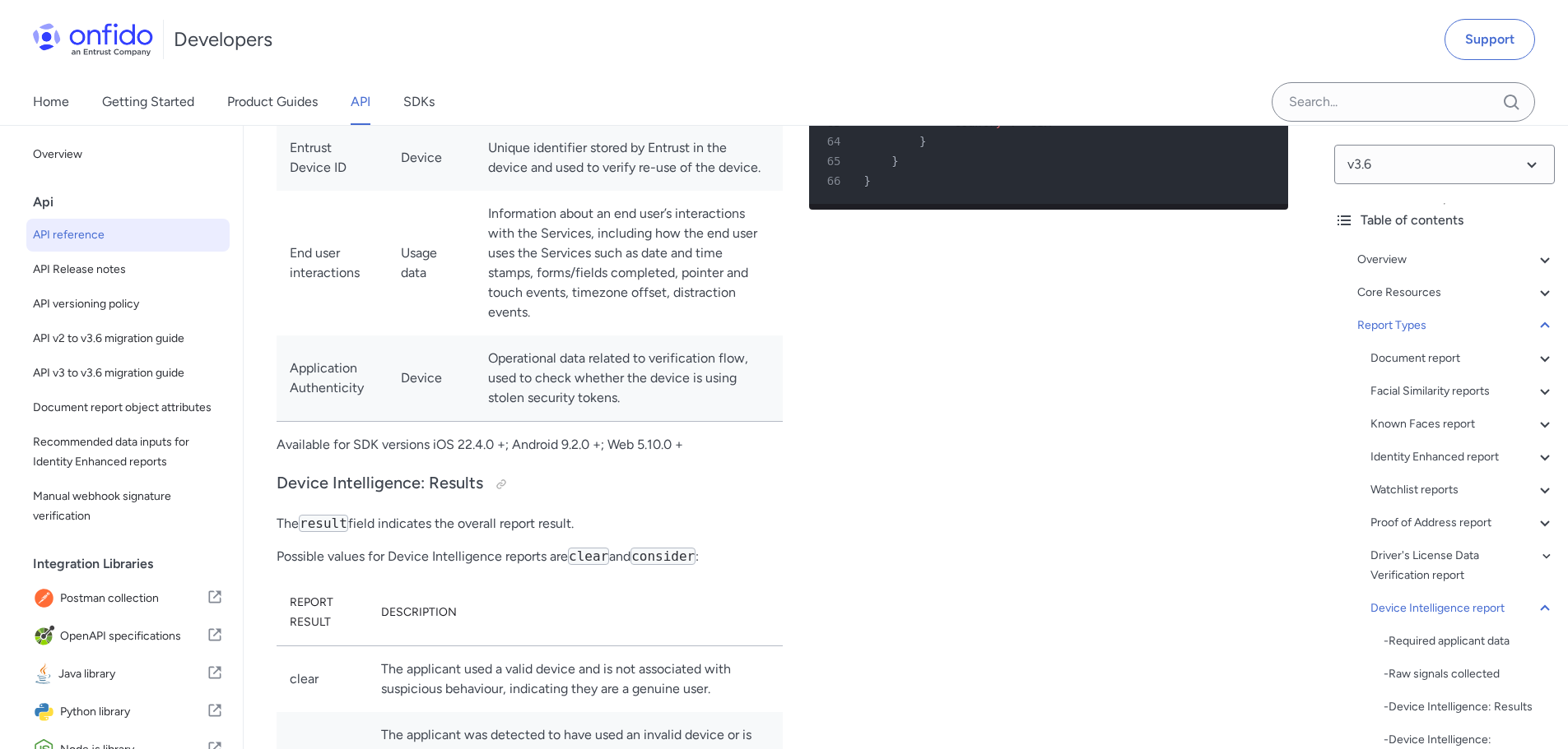
drag, startPoint x: 421, startPoint y: 219, endPoint x: 684, endPoint y: 224, distance: 263.0
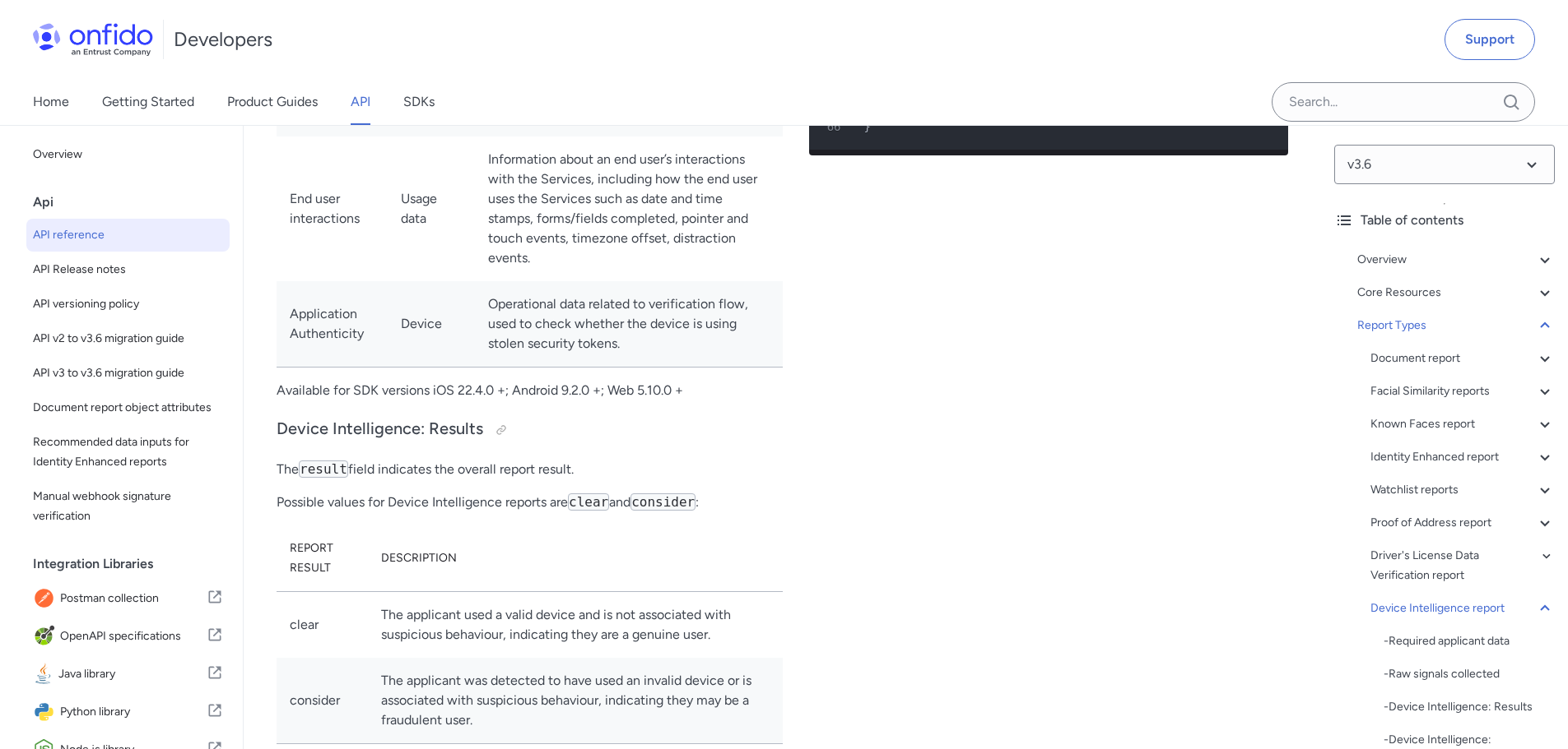
scroll to position [114110, 0]
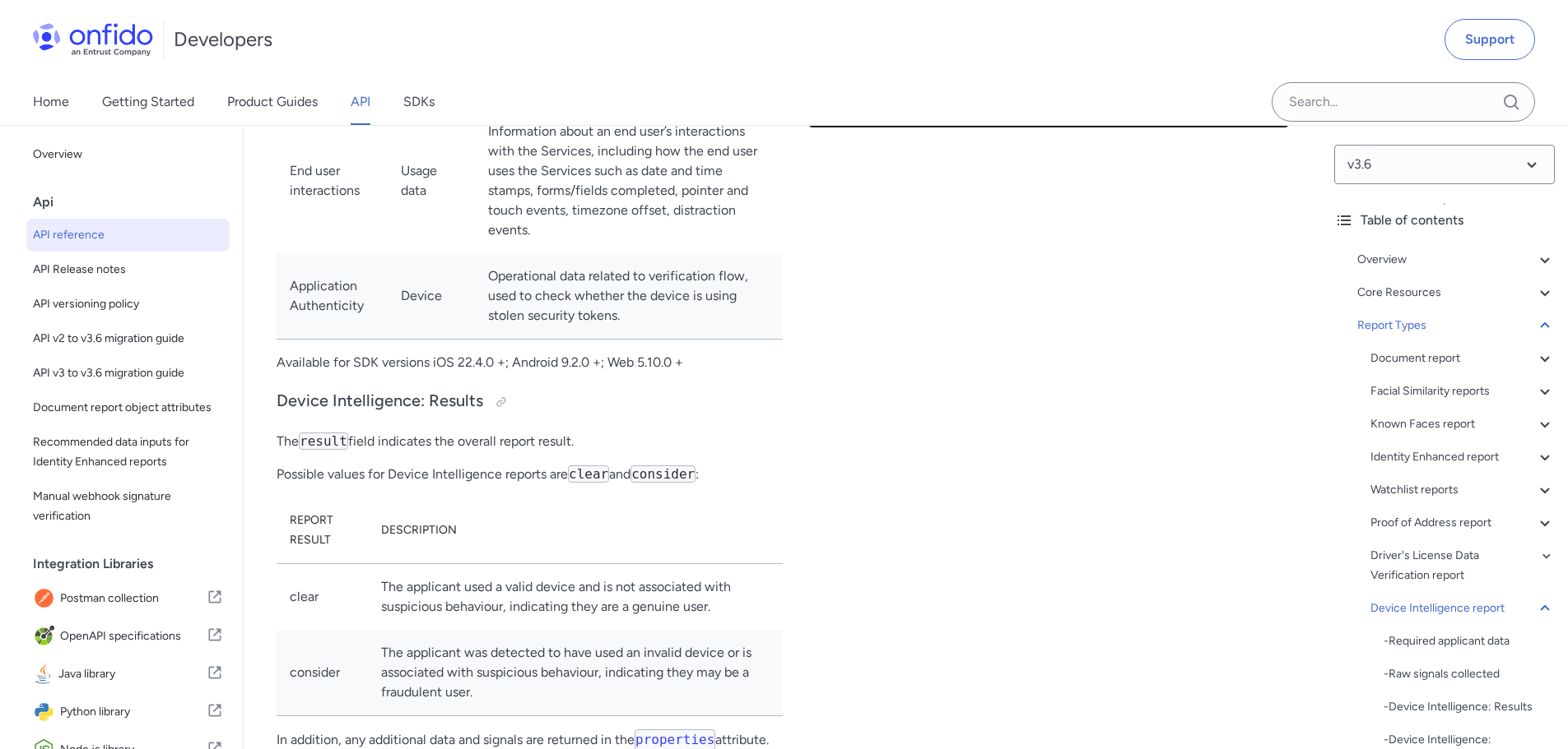
drag, startPoint x: 365, startPoint y: 230, endPoint x: 603, endPoint y: 244, distance: 238.4
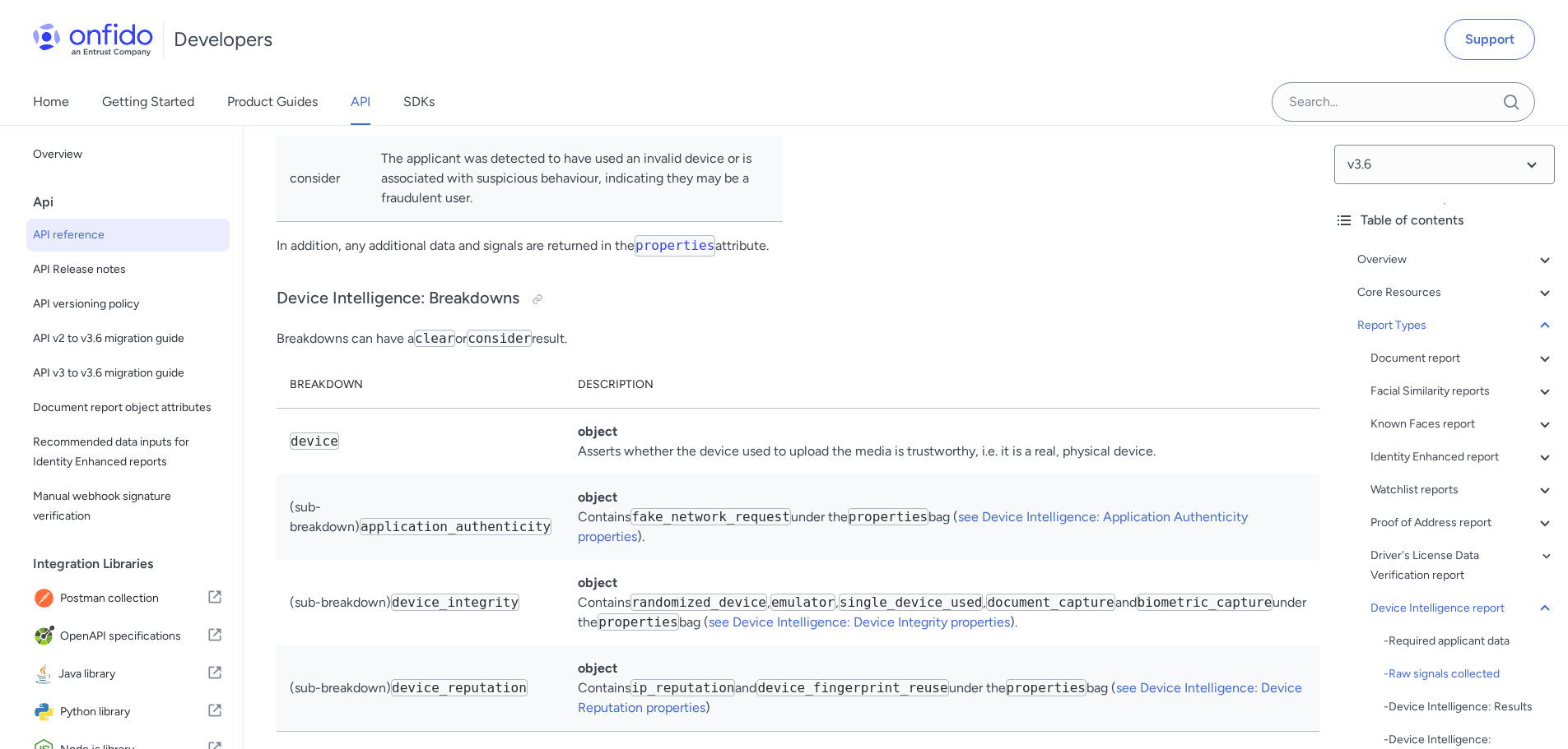
scroll to position [114604, 0]
drag, startPoint x: 490, startPoint y: 289, endPoint x: 679, endPoint y: 329, distance: 193.2
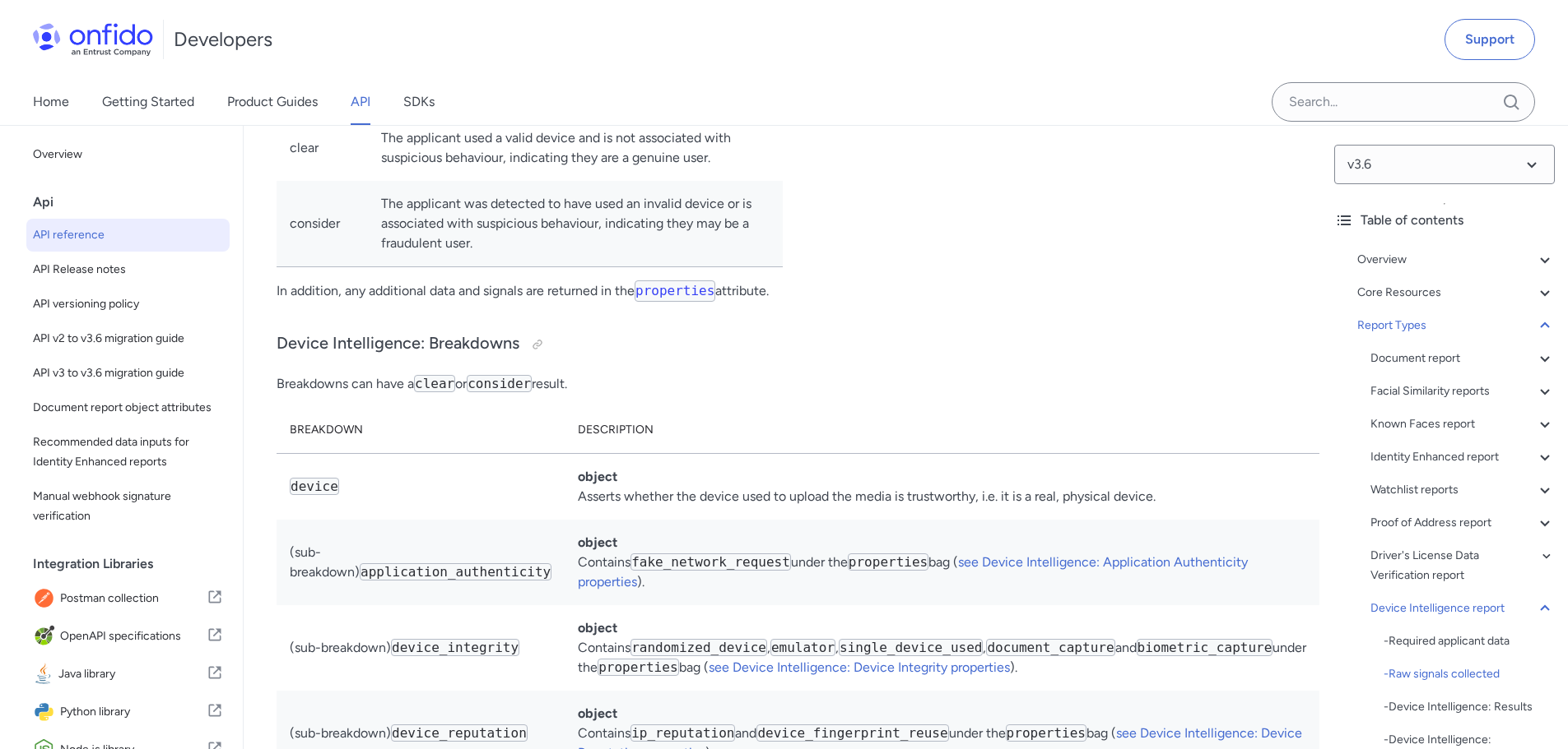
scroll to position [114521, 0]
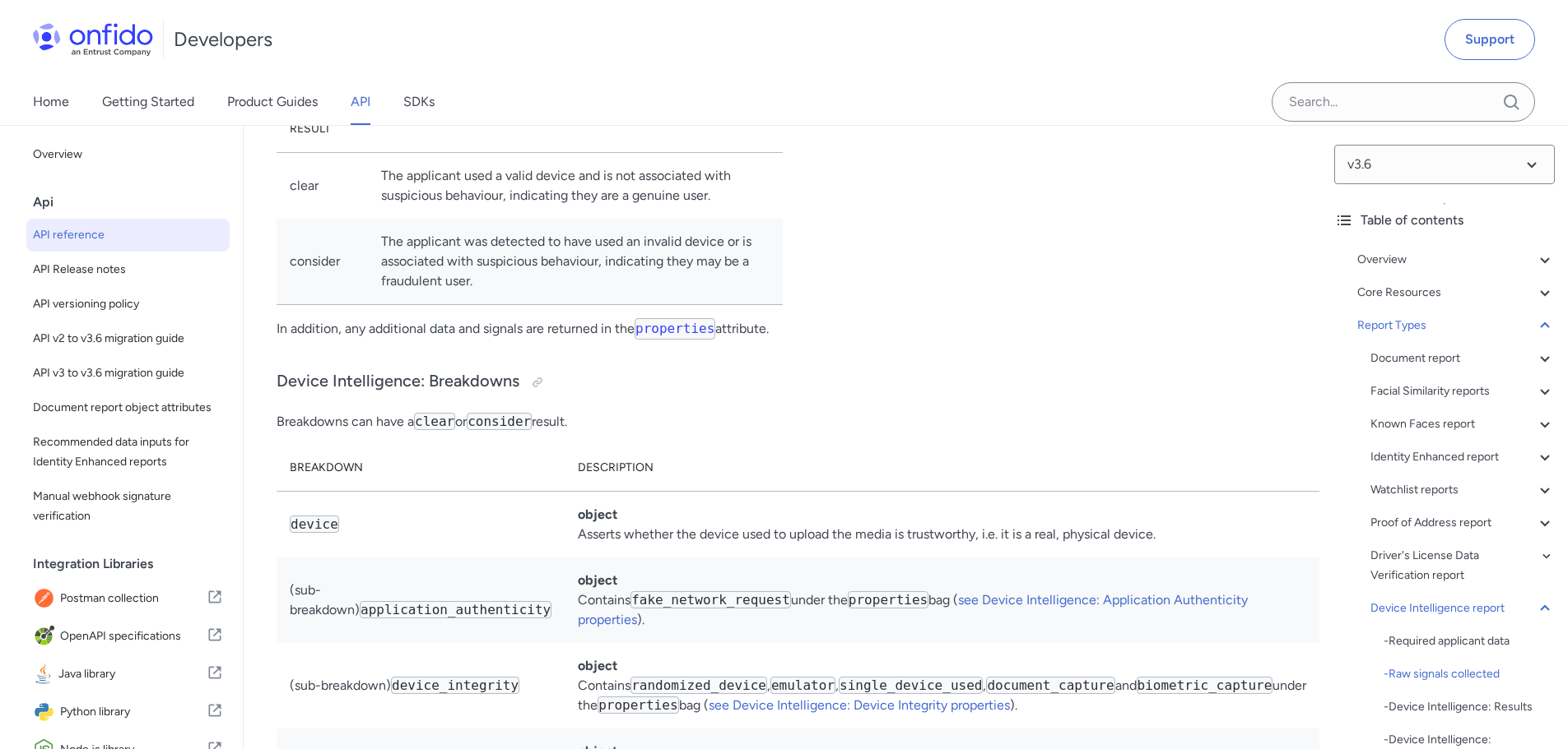
drag, startPoint x: 483, startPoint y: 462, endPoint x: 753, endPoint y: 483, distance: 270.8
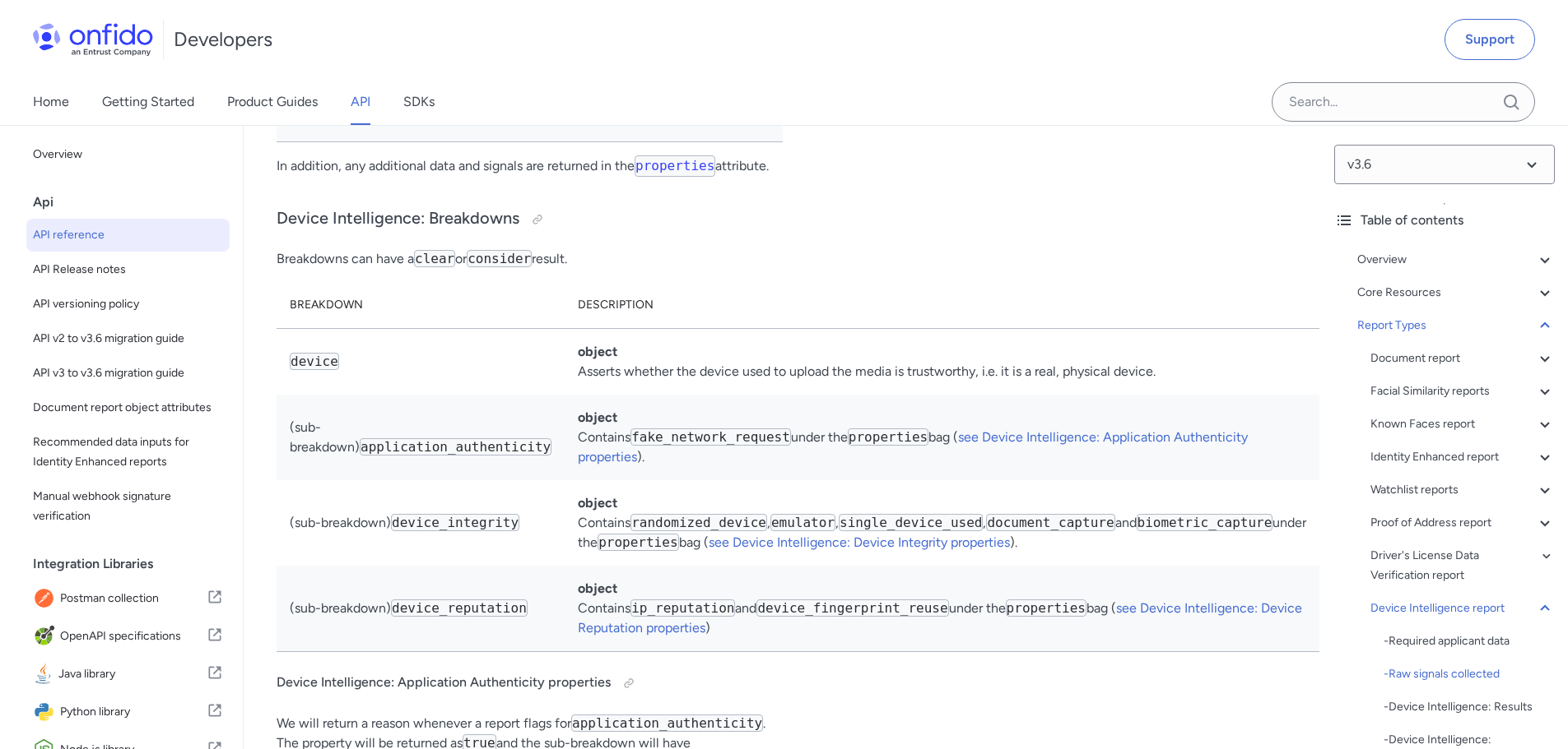
scroll to position [114685, 0]
drag, startPoint x: 494, startPoint y: 366, endPoint x: 749, endPoint y: 399, distance: 257.1
drag, startPoint x: 495, startPoint y: 445, endPoint x: 713, endPoint y: 494, distance: 223.4
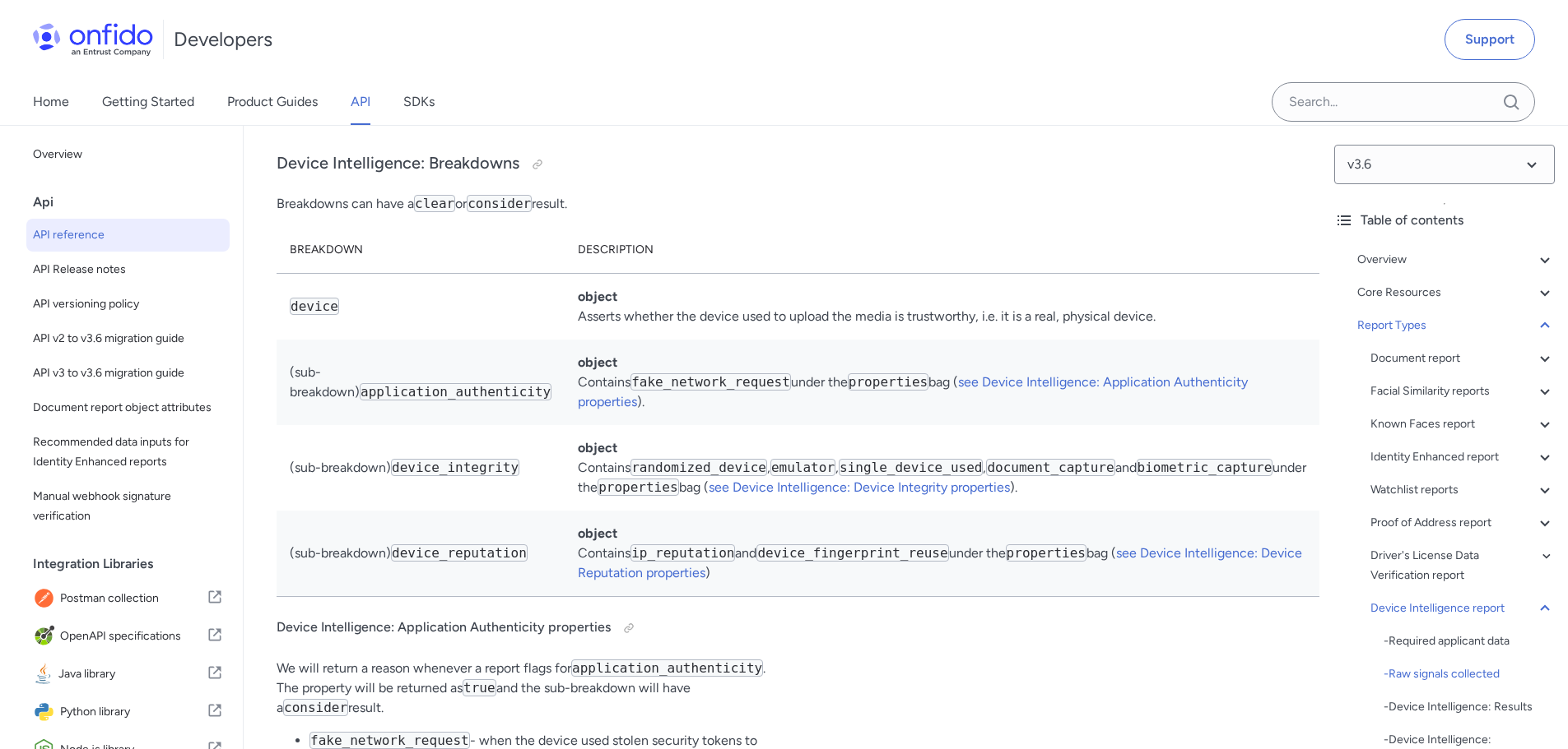
scroll to position [114851, 0]
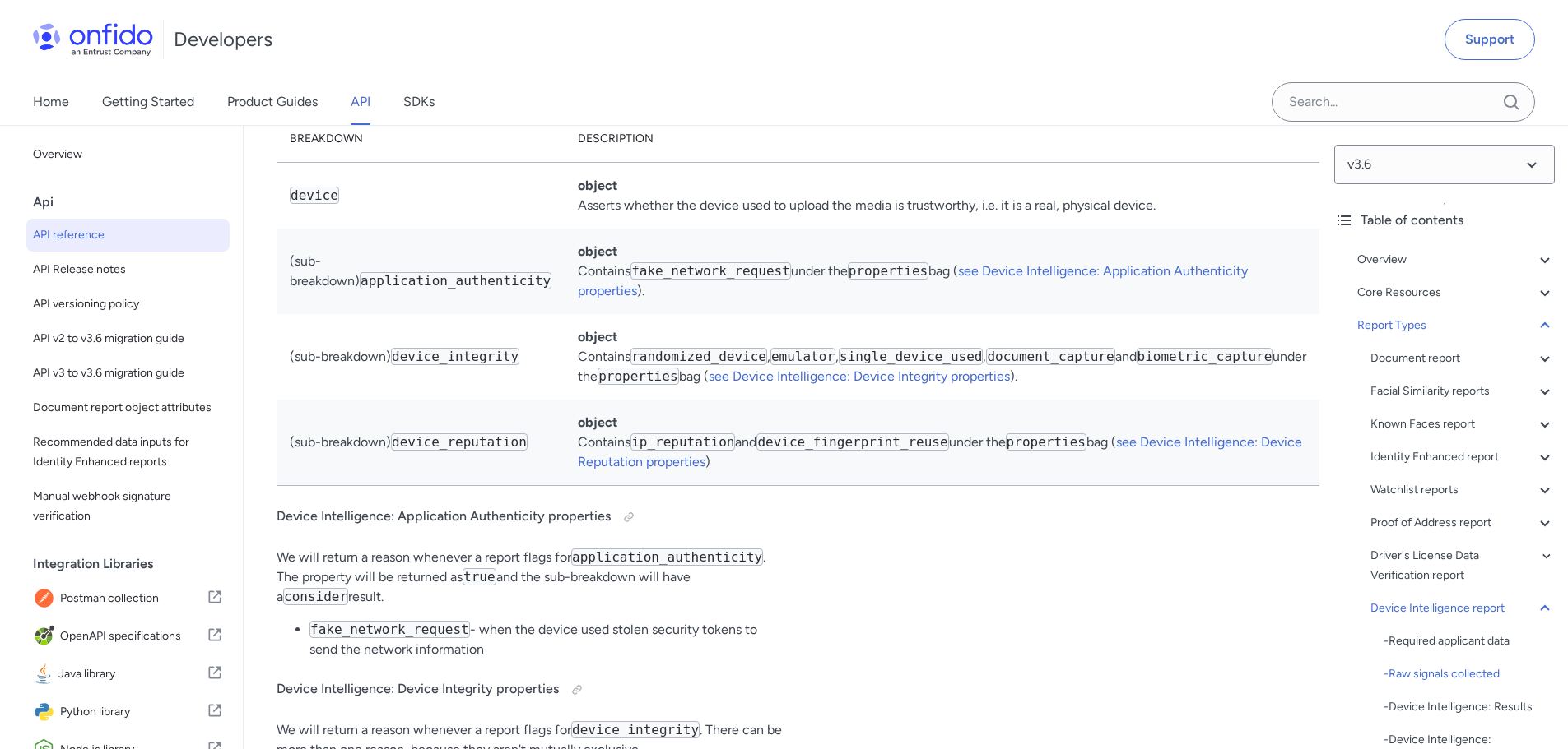
drag, startPoint x: 518, startPoint y: 364, endPoint x: 732, endPoint y: 406, distance: 218.1
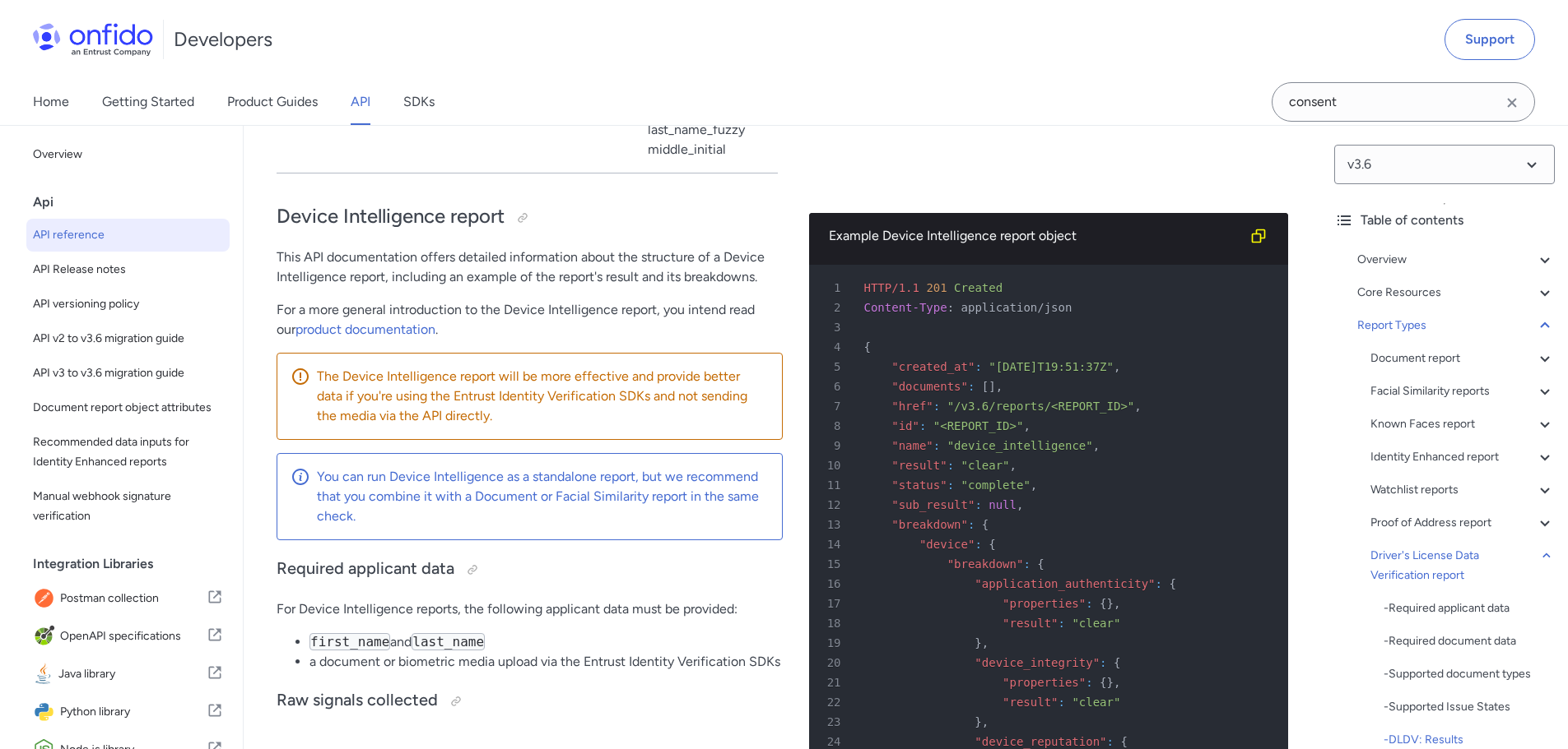
scroll to position [112063, 0]
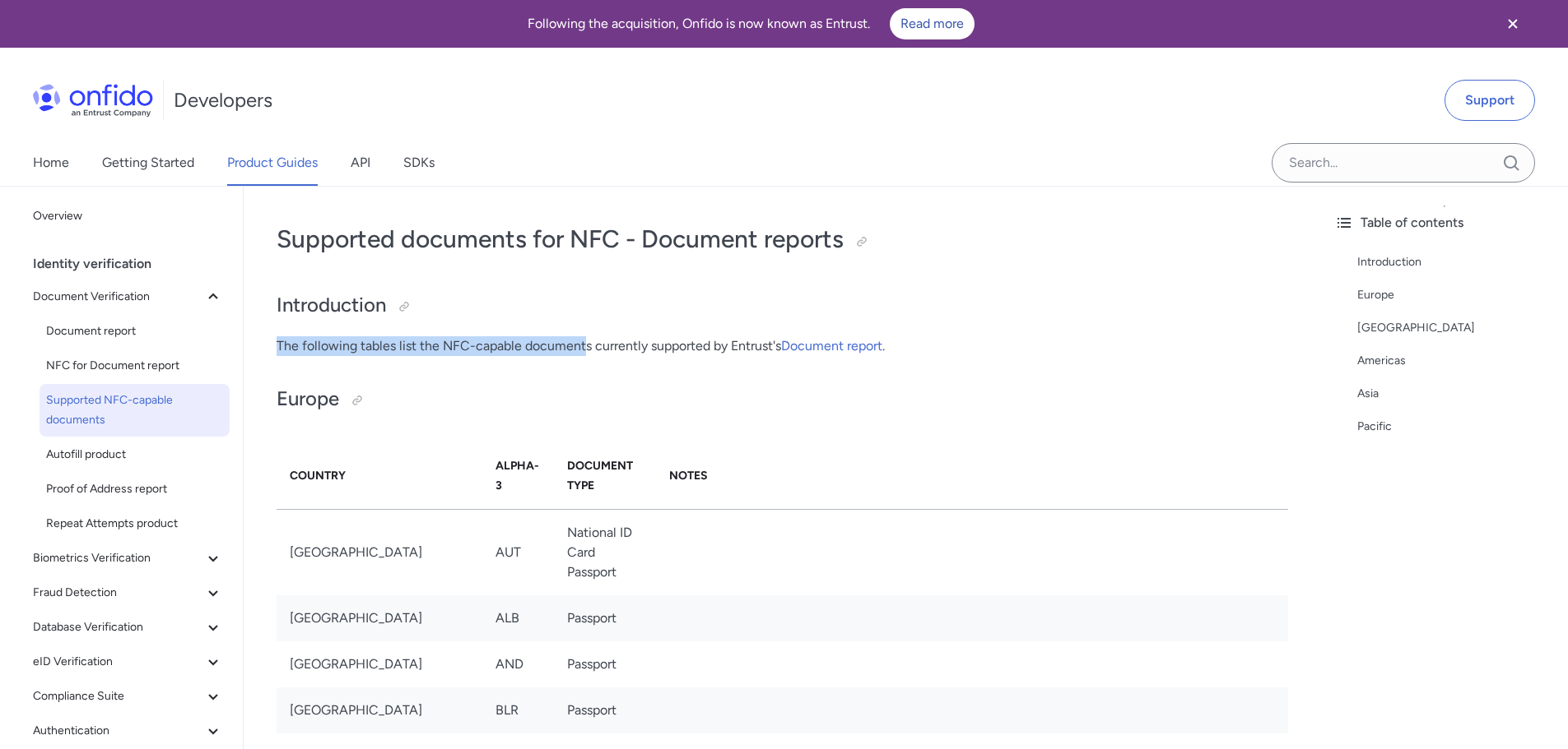
drag, startPoint x: 278, startPoint y: 353, endPoint x: 617, endPoint y: 361, distance: 339.1
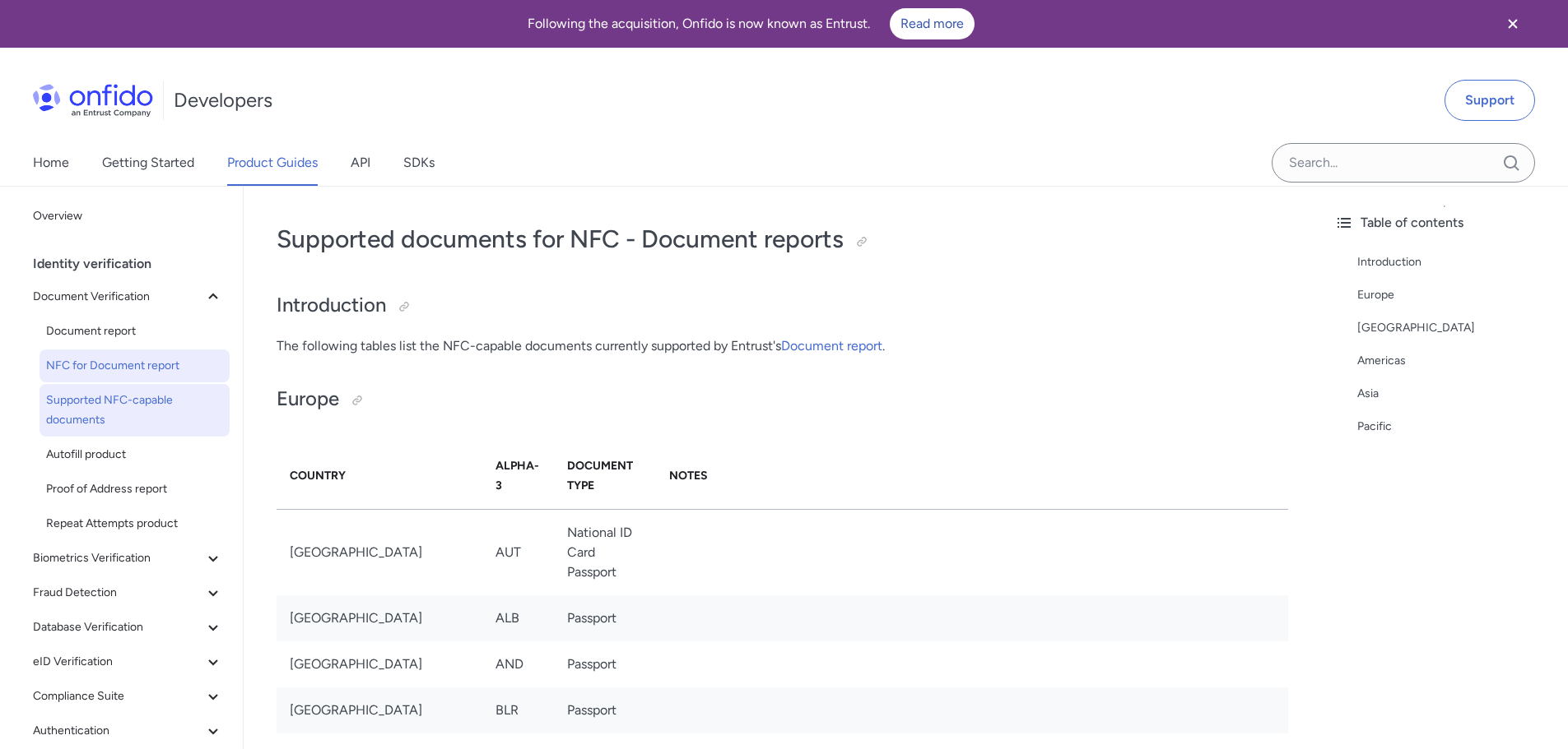
click at [121, 371] on span "NFC for Document report" at bounding box center [134, 366] width 177 height 19
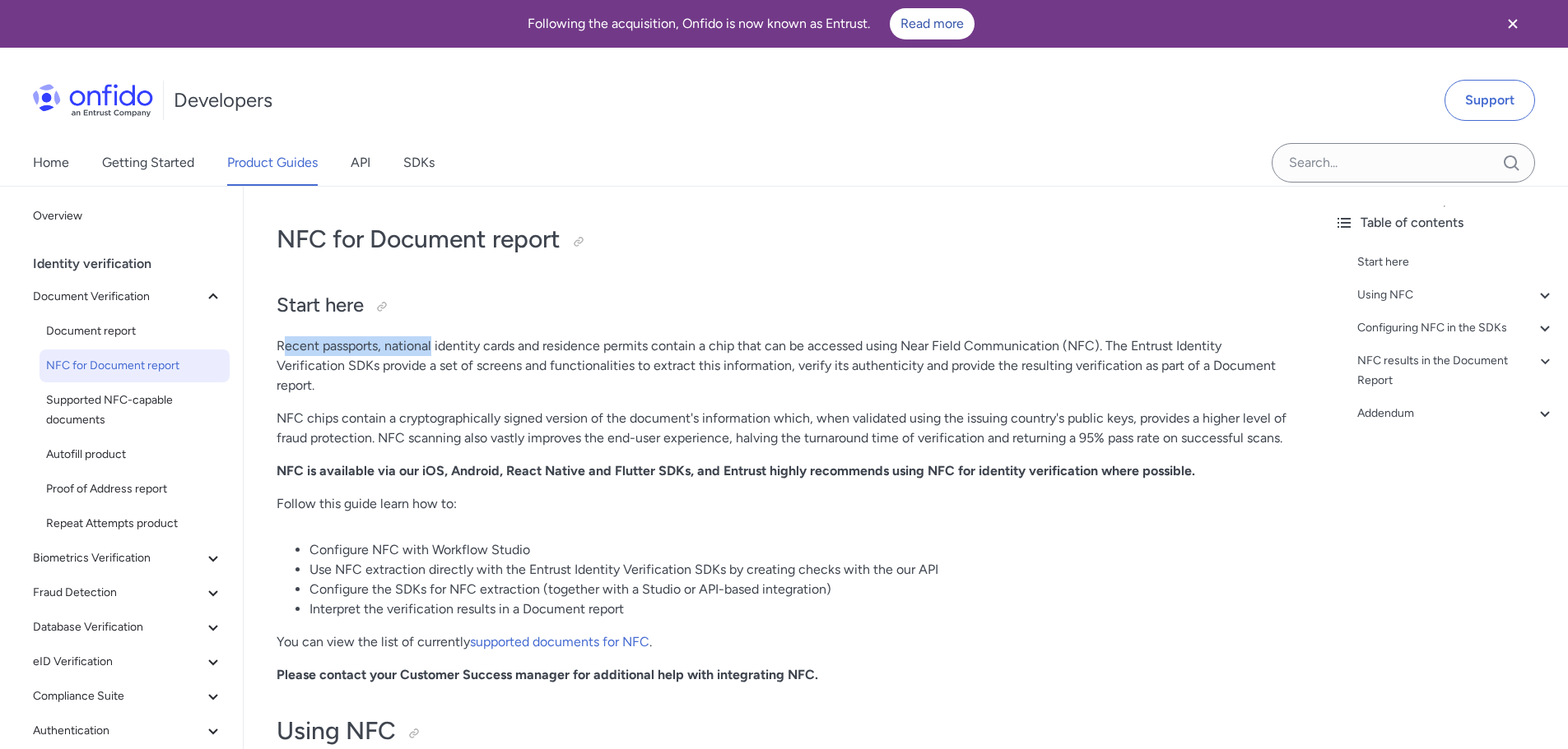
drag, startPoint x: 282, startPoint y: 350, endPoint x: 456, endPoint y: 350, distance: 174.0
click at [449, 350] on p "Recent passports, national identity cards and residence permits contain a chip …" at bounding box center [782, 365] width 1011 height 59
click at [483, 353] on p "Recent passports, national identity cards and residence permits contain a chip …" at bounding box center [782, 365] width 1011 height 59
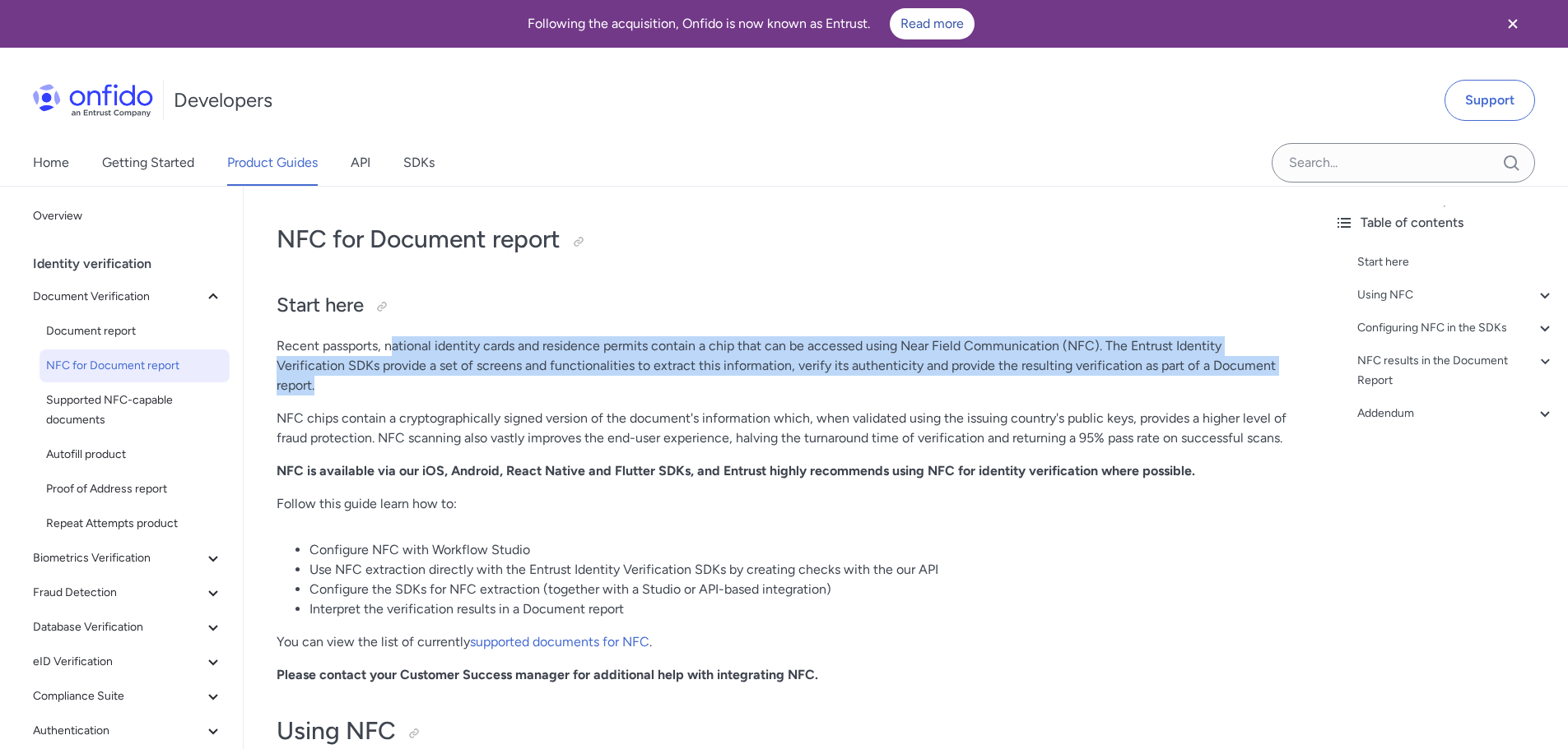
drag, startPoint x: 394, startPoint y: 347, endPoint x: 1006, endPoint y: 384, distance: 613.1
click at [1005, 384] on p "Recent passports, national identity cards and residence permits contain a chip …" at bounding box center [782, 365] width 1011 height 59
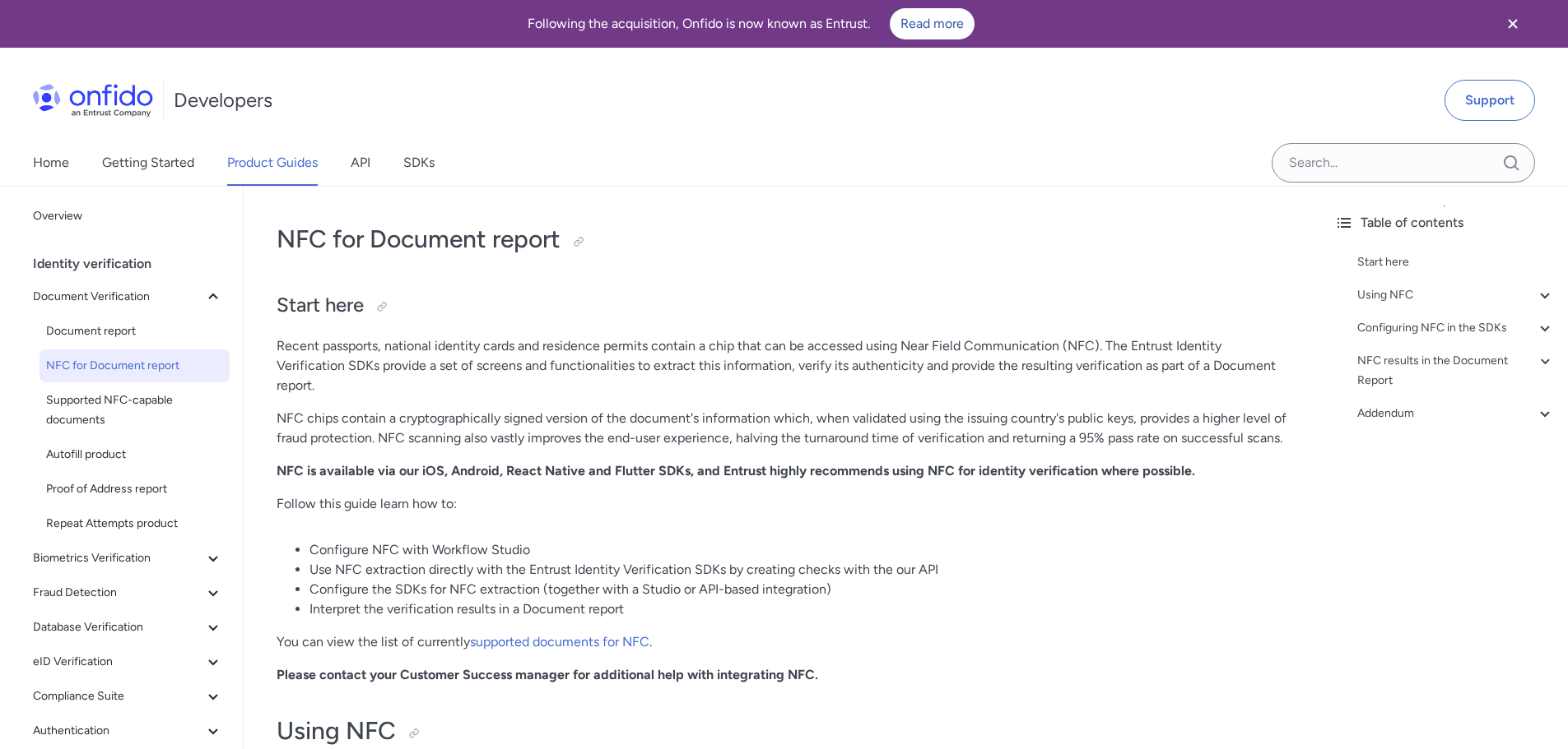
drag, startPoint x: 444, startPoint y: 404, endPoint x: 362, endPoint y: 410, distance: 82.2
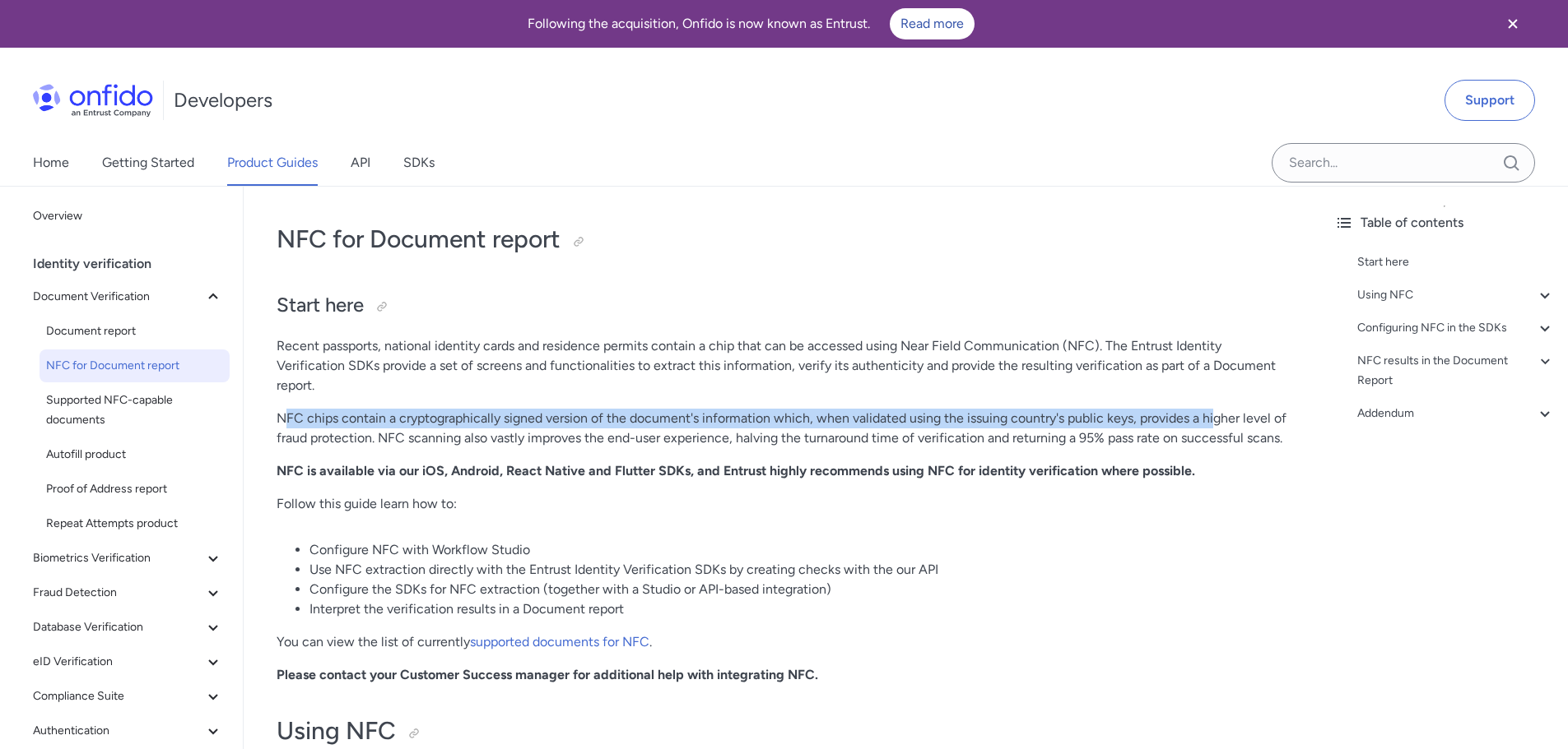
drag, startPoint x: 288, startPoint y: 413, endPoint x: 1031, endPoint y: 452, distance: 744.0
click at [1220, 427] on p "NFC chips contain a cryptographically signed version of the document's informat…" at bounding box center [782, 428] width 1011 height 40
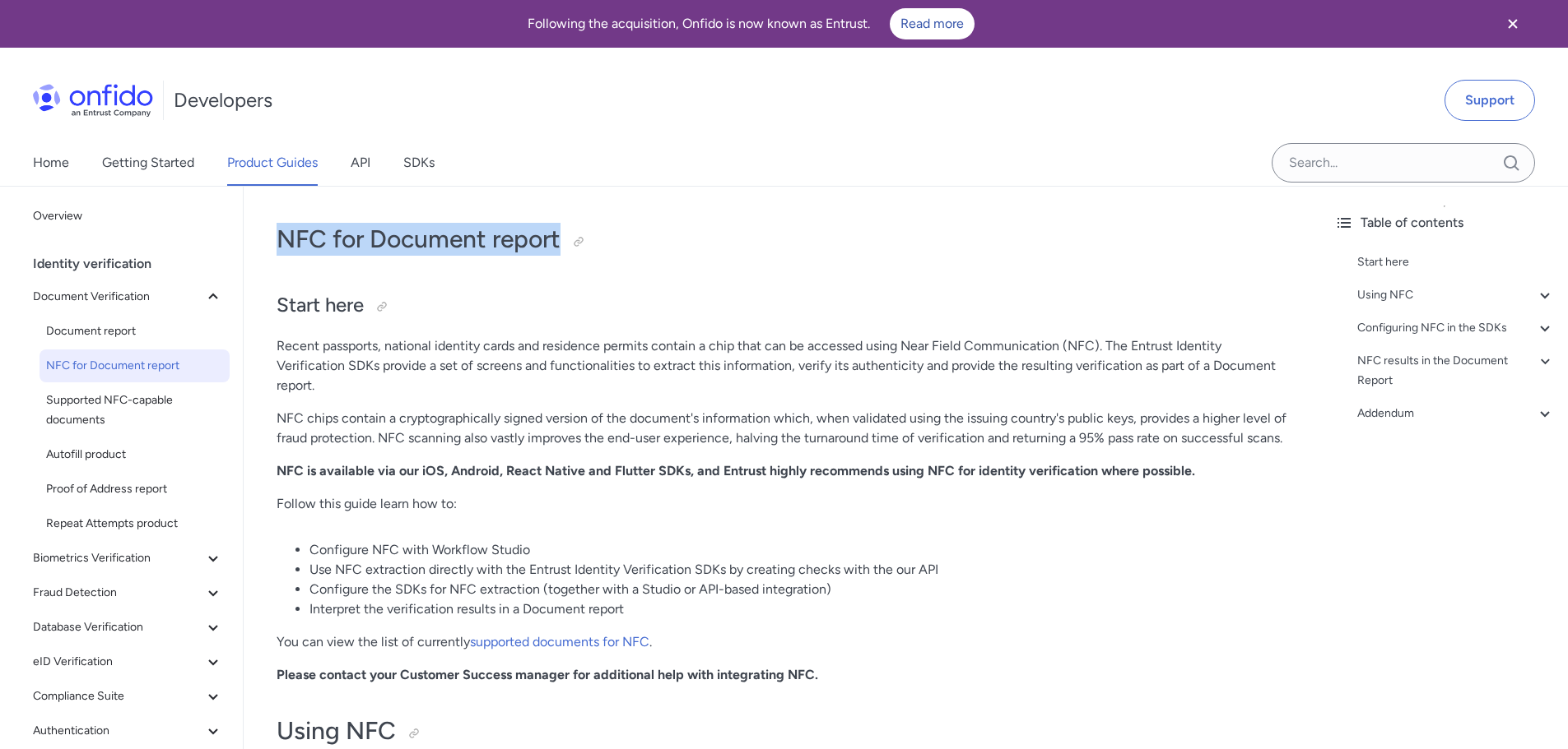
drag, startPoint x: 562, startPoint y: 237, endPoint x: 265, endPoint y: 245, distance: 297.1
copy h1 "NFC for Document report"
click at [101, 401] on span "Supported NFC-capable documents" at bounding box center [134, 410] width 177 height 40
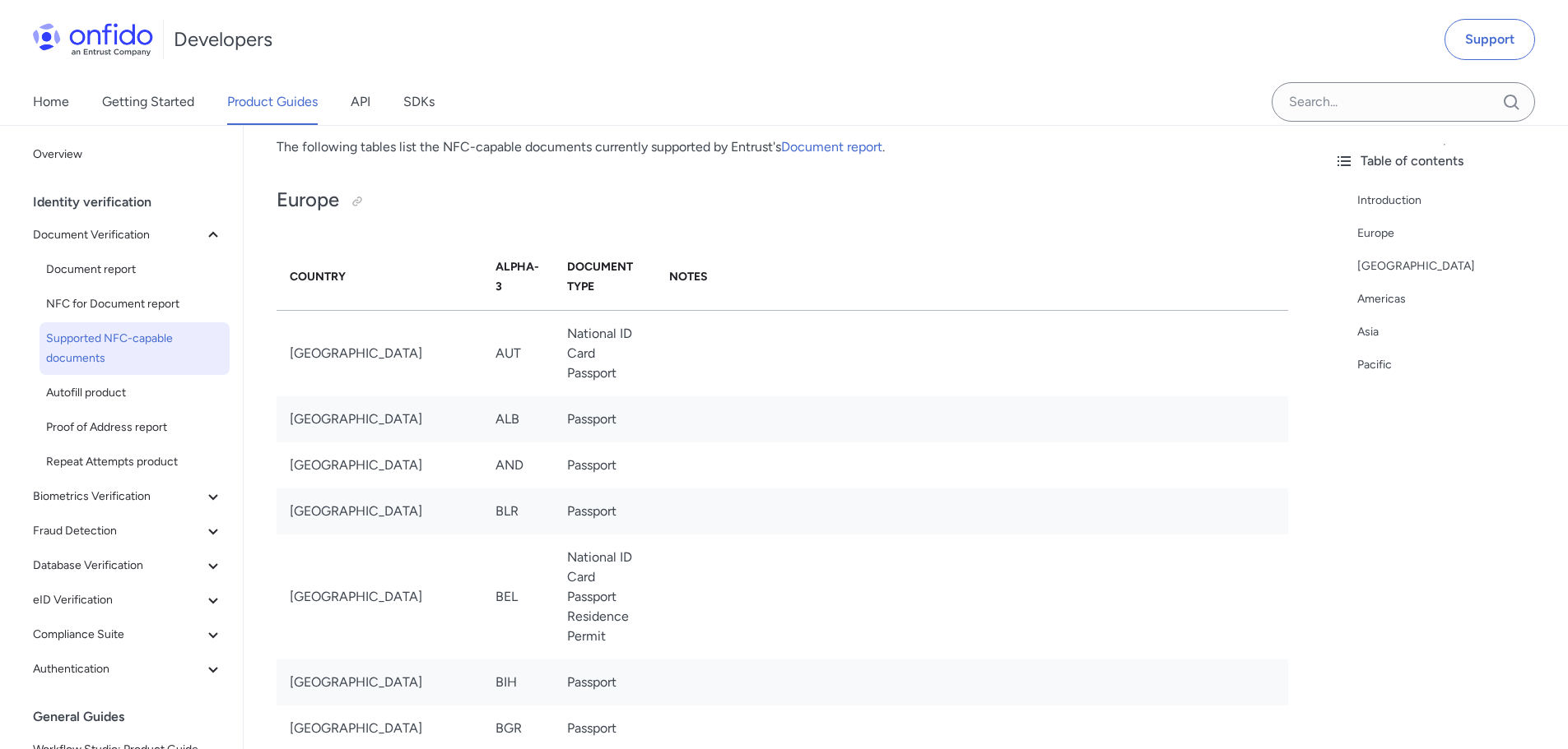
scroll to position [247, 0]
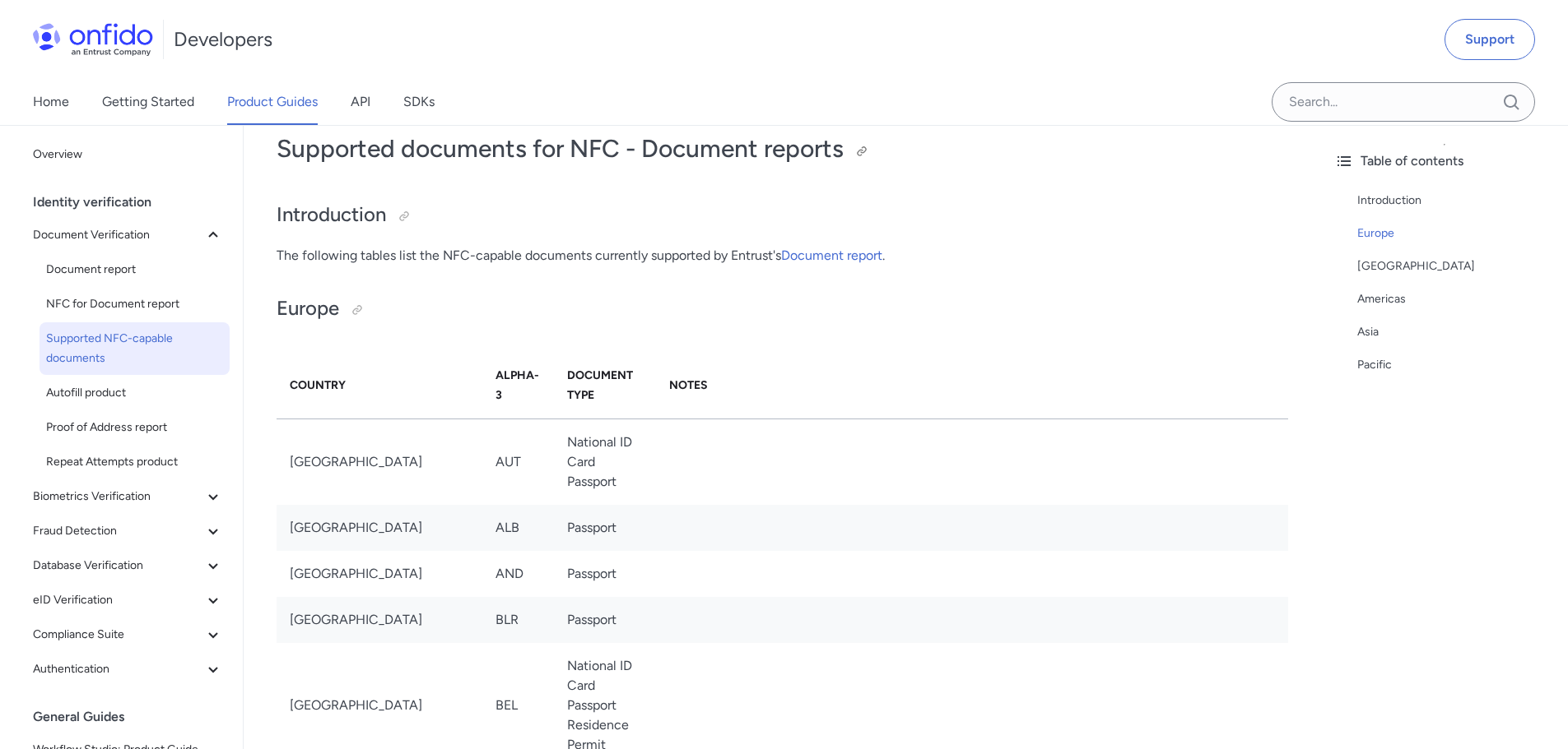
scroll to position [0, 0]
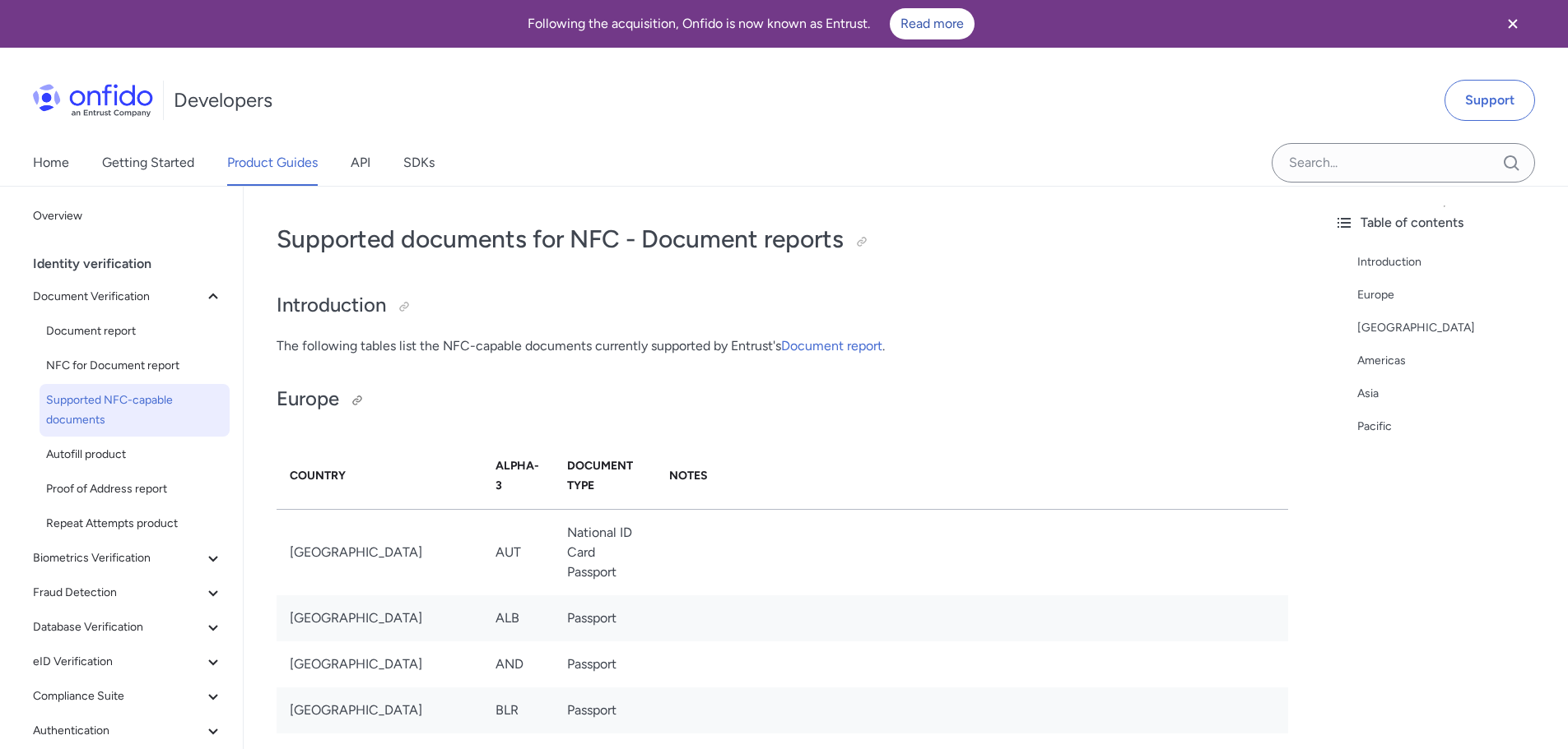
click at [769, 411] on h2 "Europe" at bounding box center [782, 399] width 1011 height 28
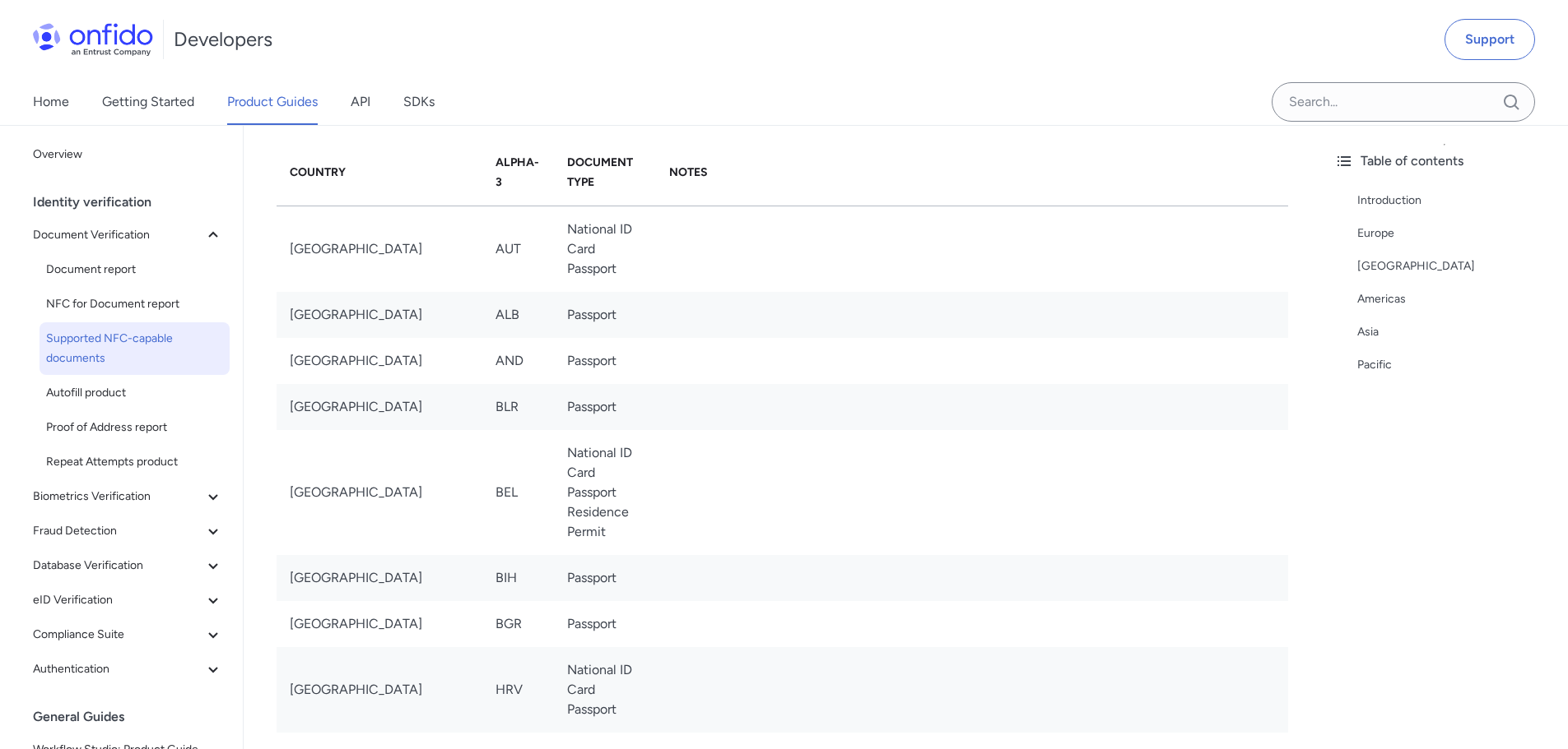
scroll to position [740, 0]
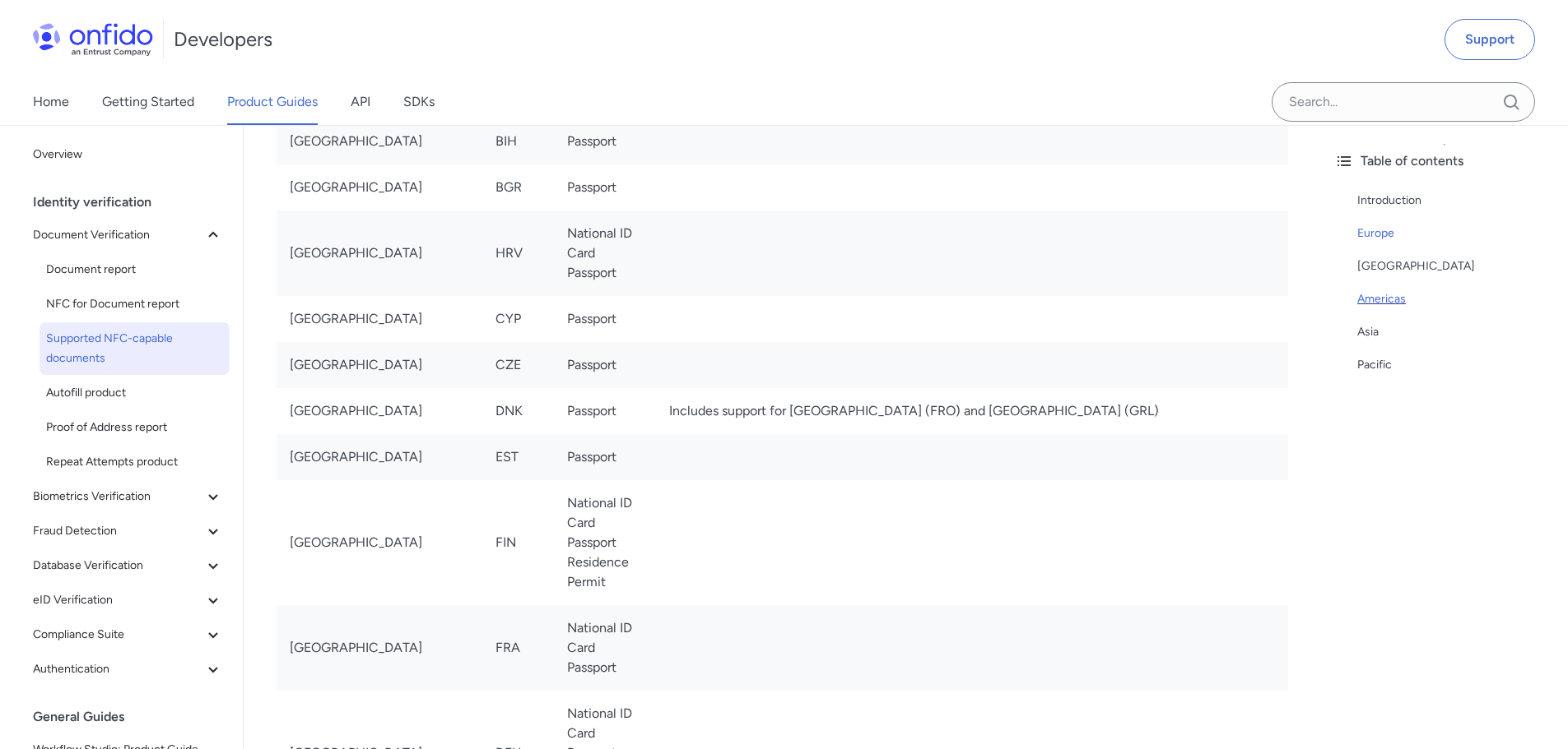
click at [1397, 301] on div "Americas" at bounding box center [1455, 299] width 197 height 19
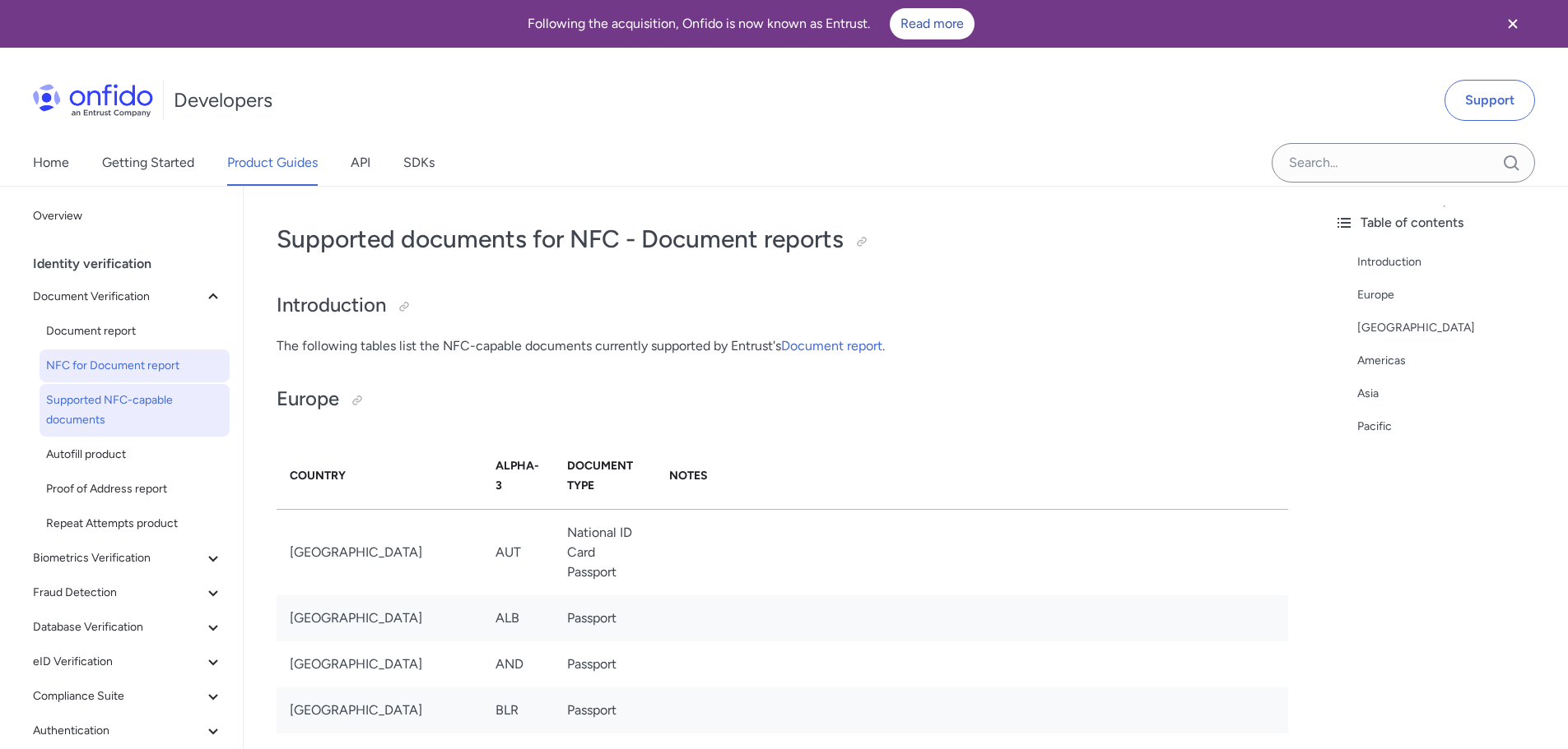
click at [122, 366] on span "NFC for Document report" at bounding box center [134, 366] width 177 height 19
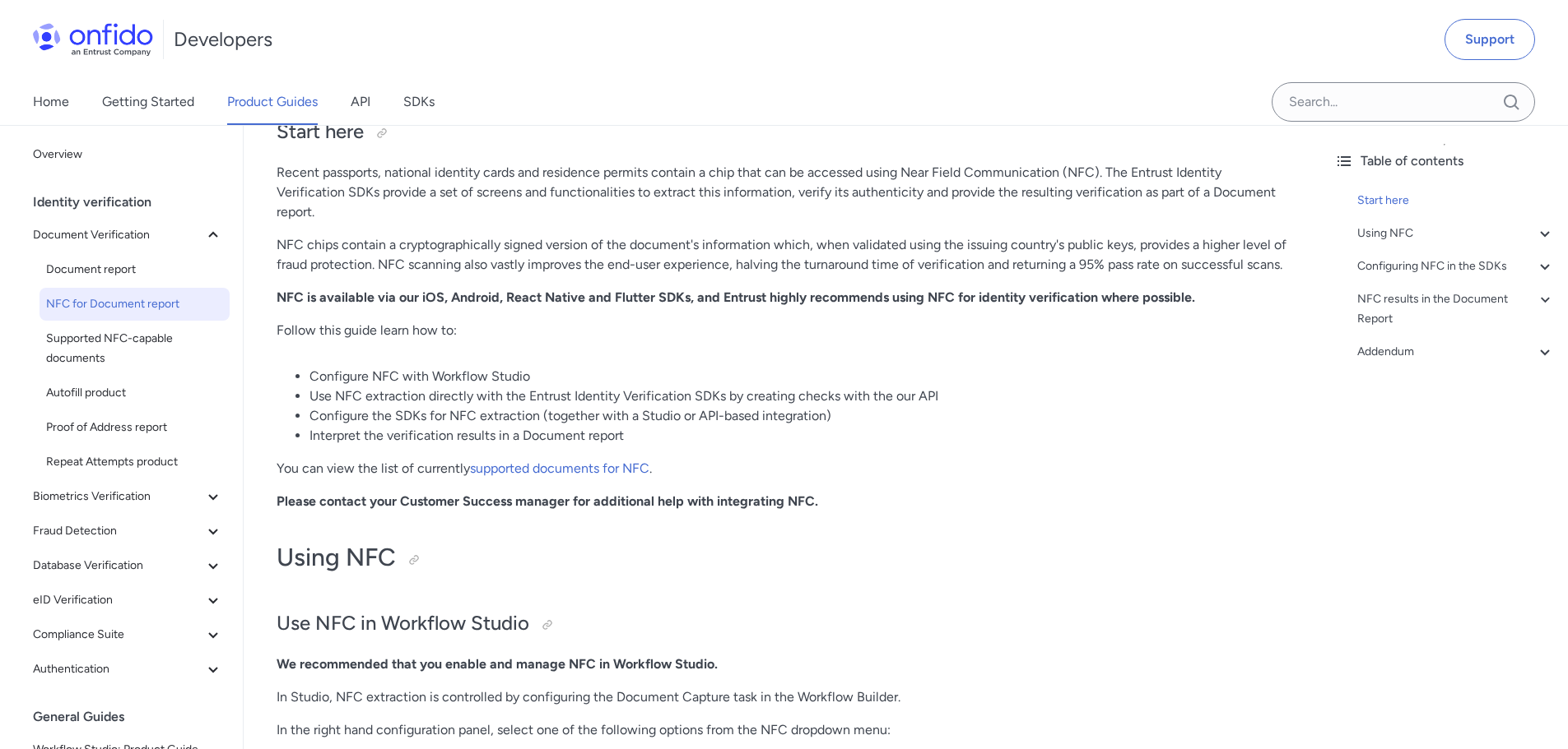
scroll to position [83, 0]
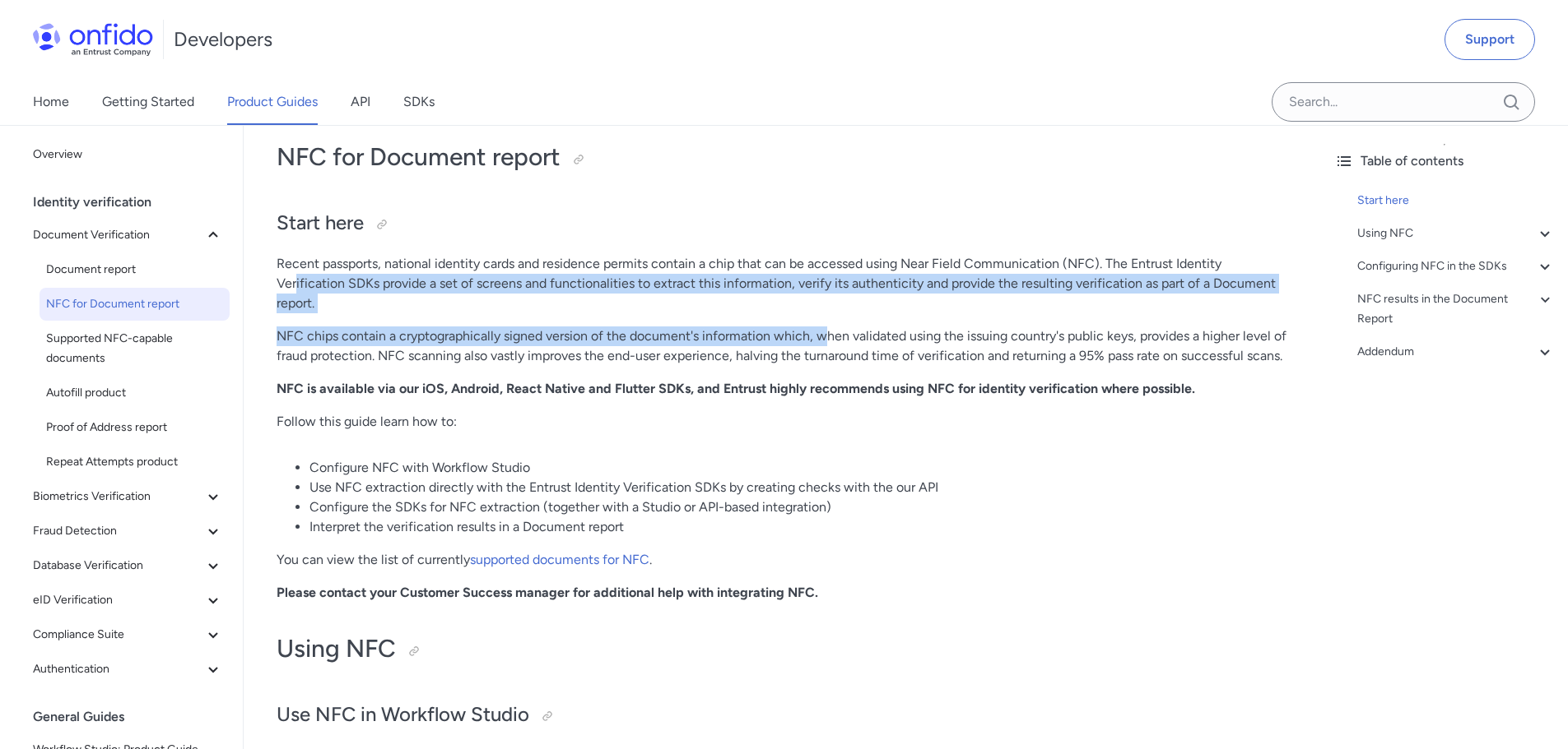
drag, startPoint x: 295, startPoint y: 275, endPoint x: 916, endPoint y: 357, distance: 626.4
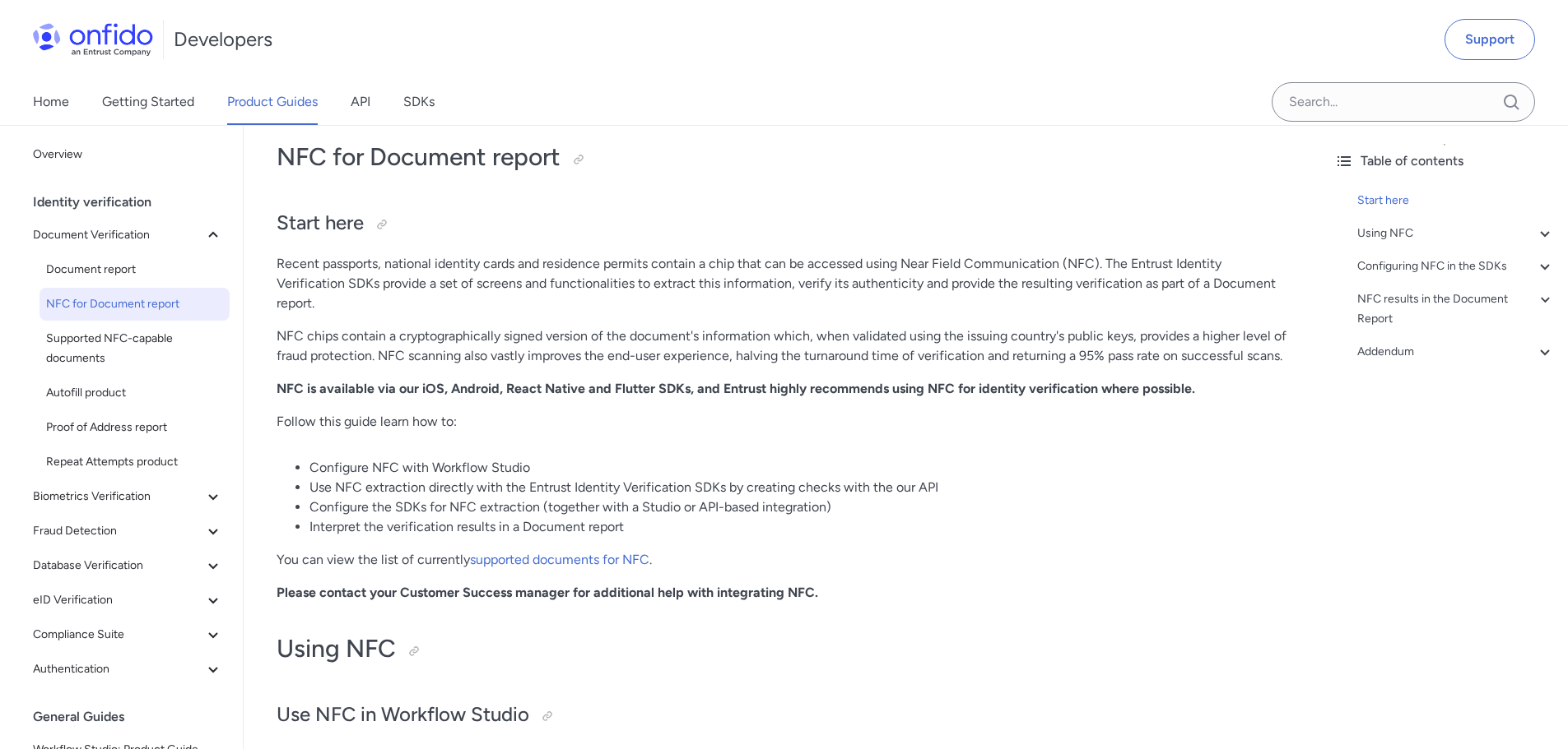
click at [481, 415] on p "Follow this guide learn how to:" at bounding box center [782, 422] width 1011 height 19
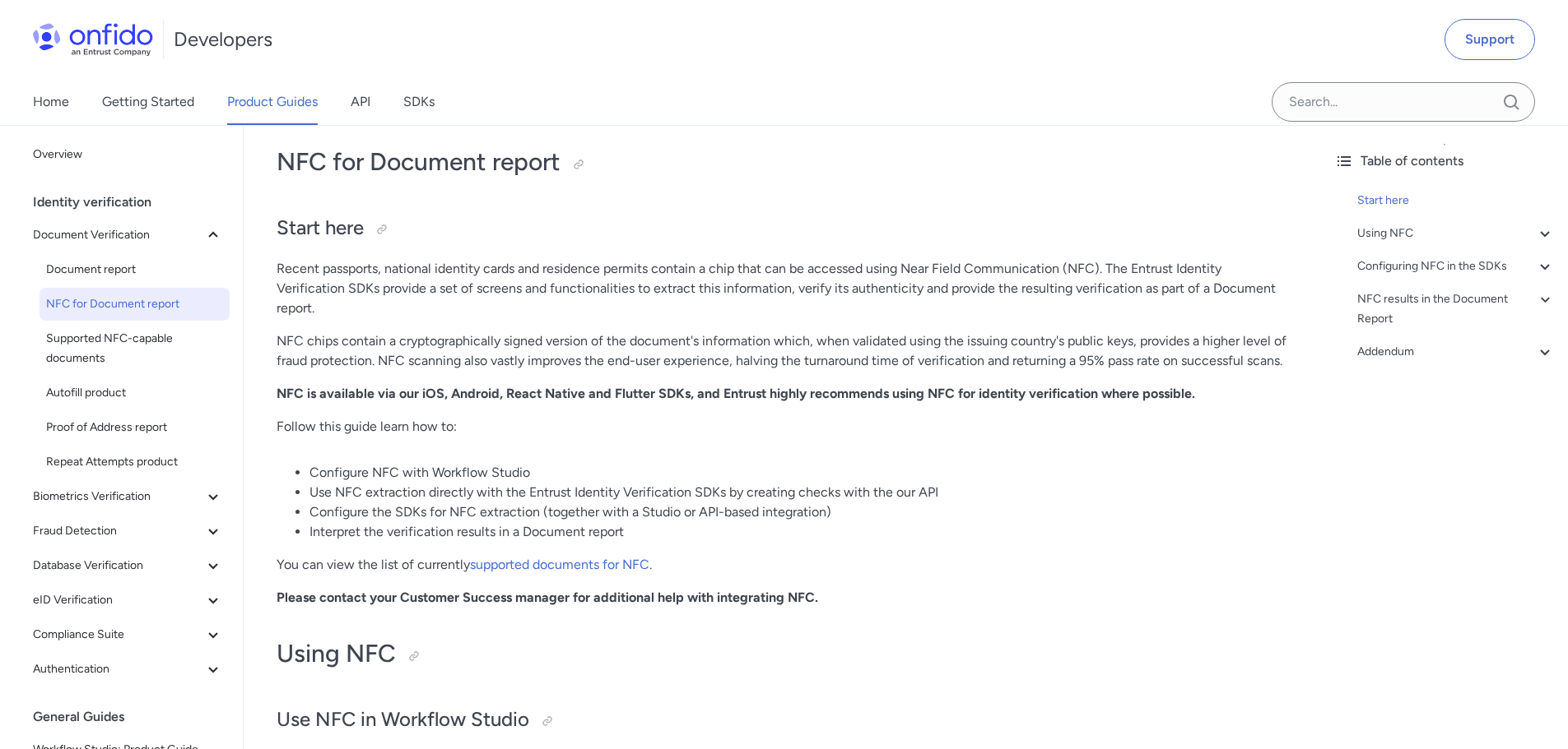
scroll to position [0, 0]
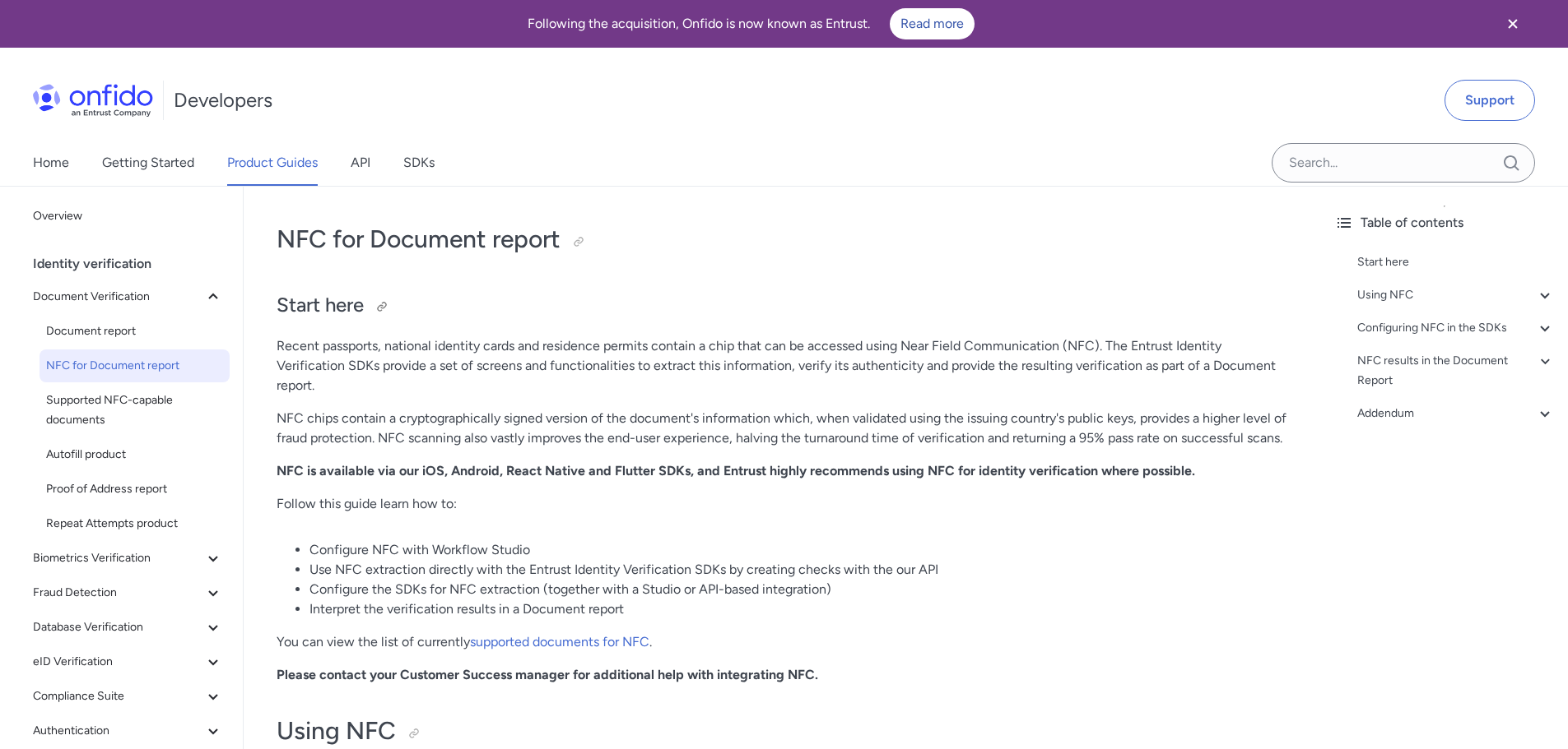
click at [804, 303] on h2 "Start here" at bounding box center [782, 306] width 1011 height 28
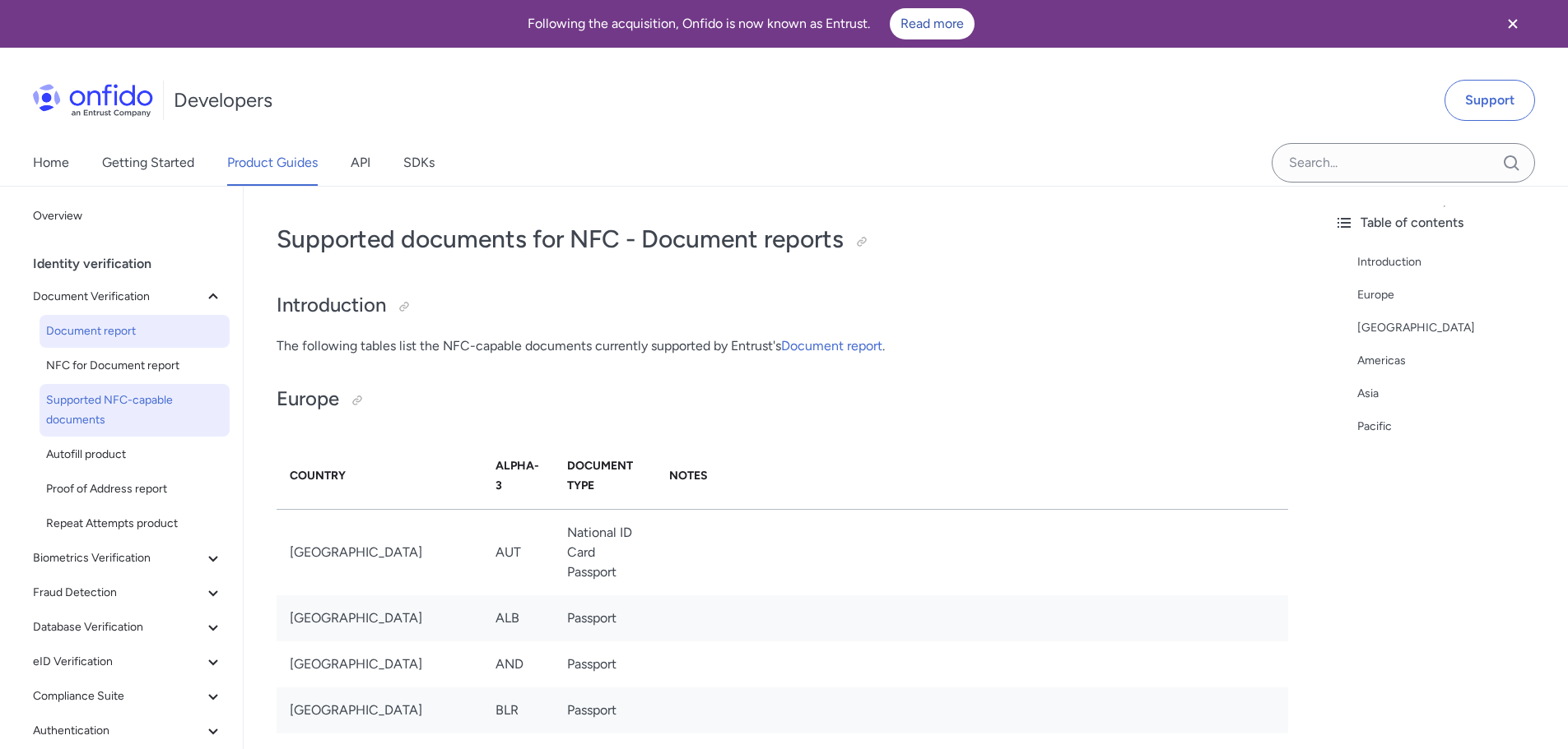
click at [97, 333] on span "Document report" at bounding box center [134, 331] width 177 height 19
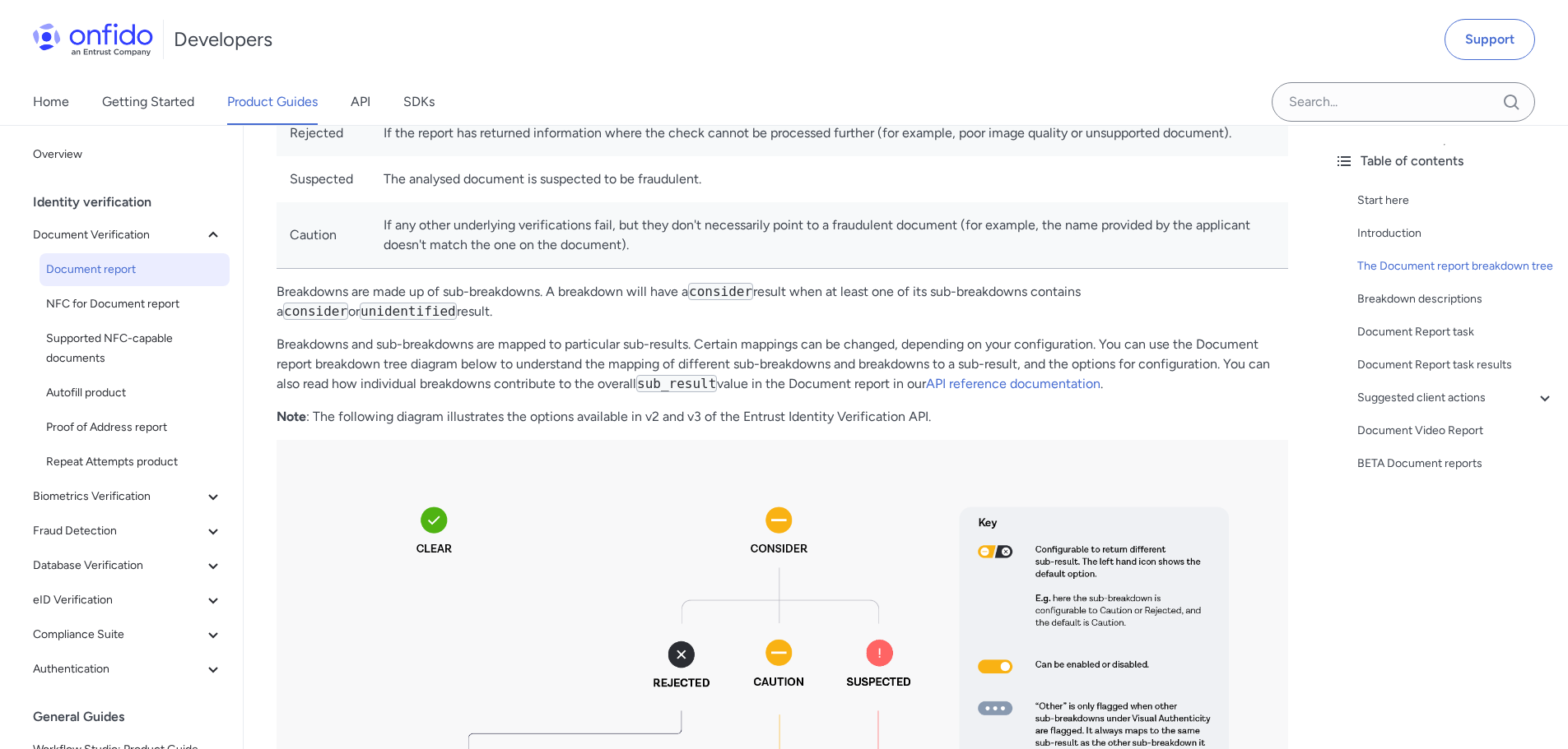
scroll to position [1070, 0]
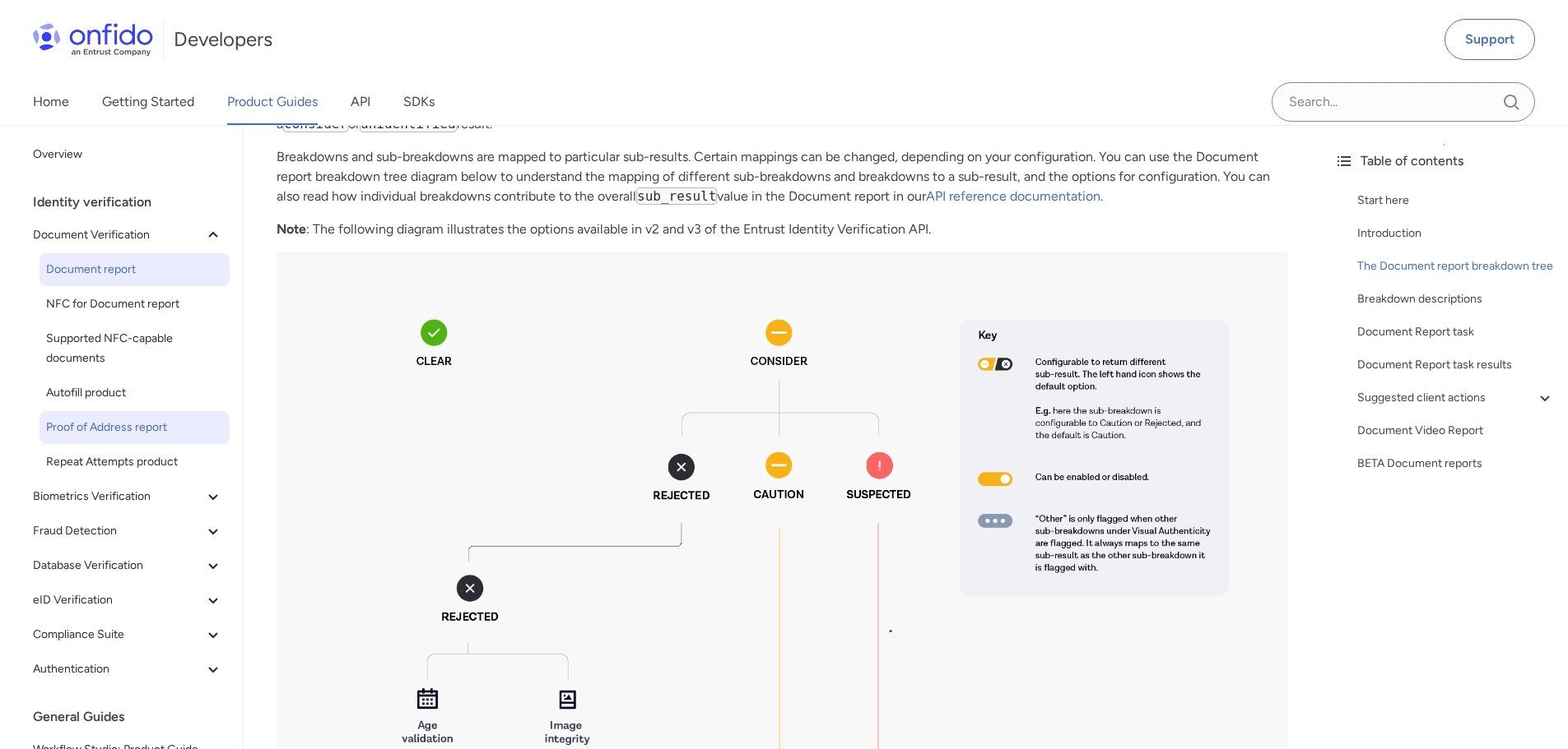
click at [121, 421] on span "Proof of Address report" at bounding box center [134, 427] width 177 height 19
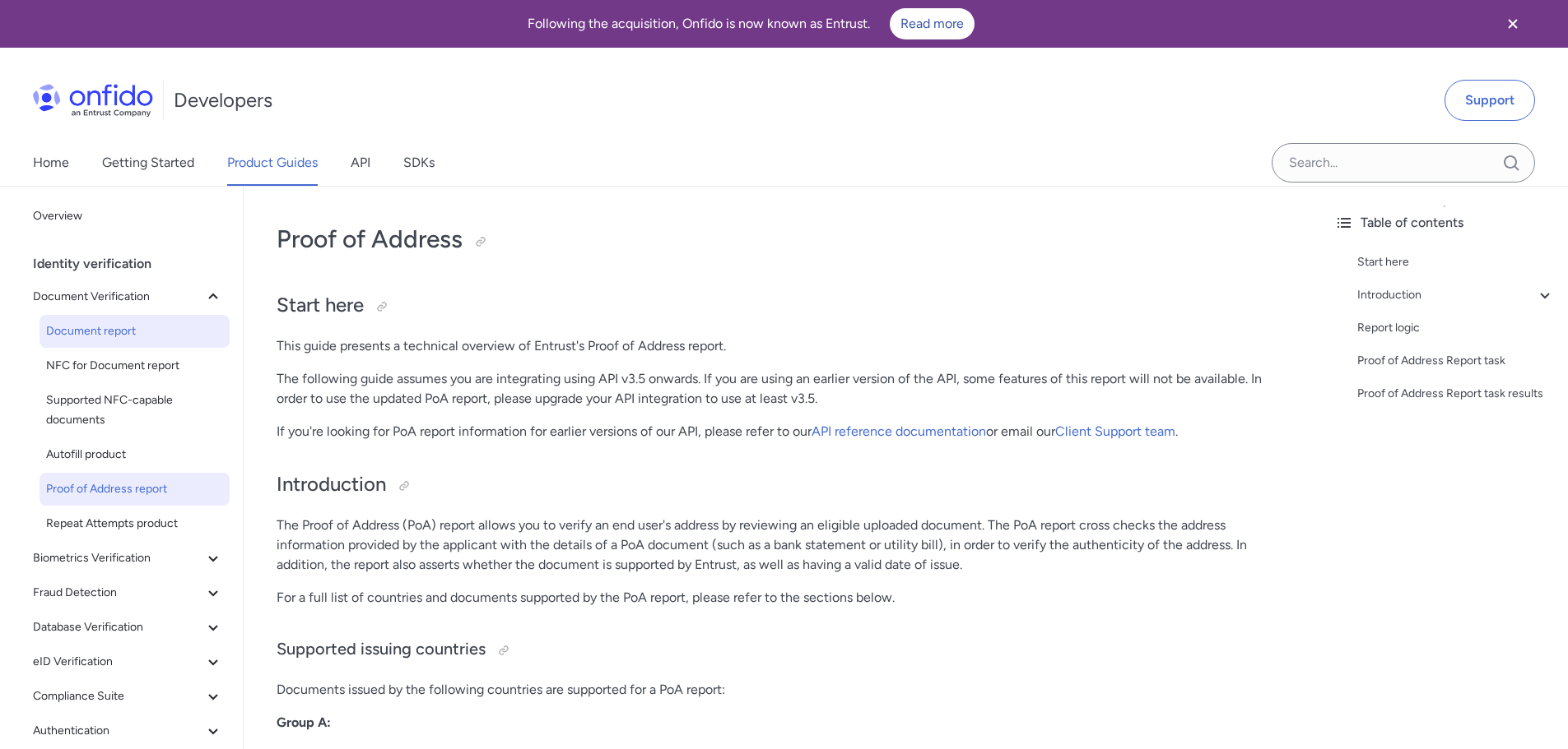
click at [102, 327] on span "Document report" at bounding box center [134, 331] width 177 height 19
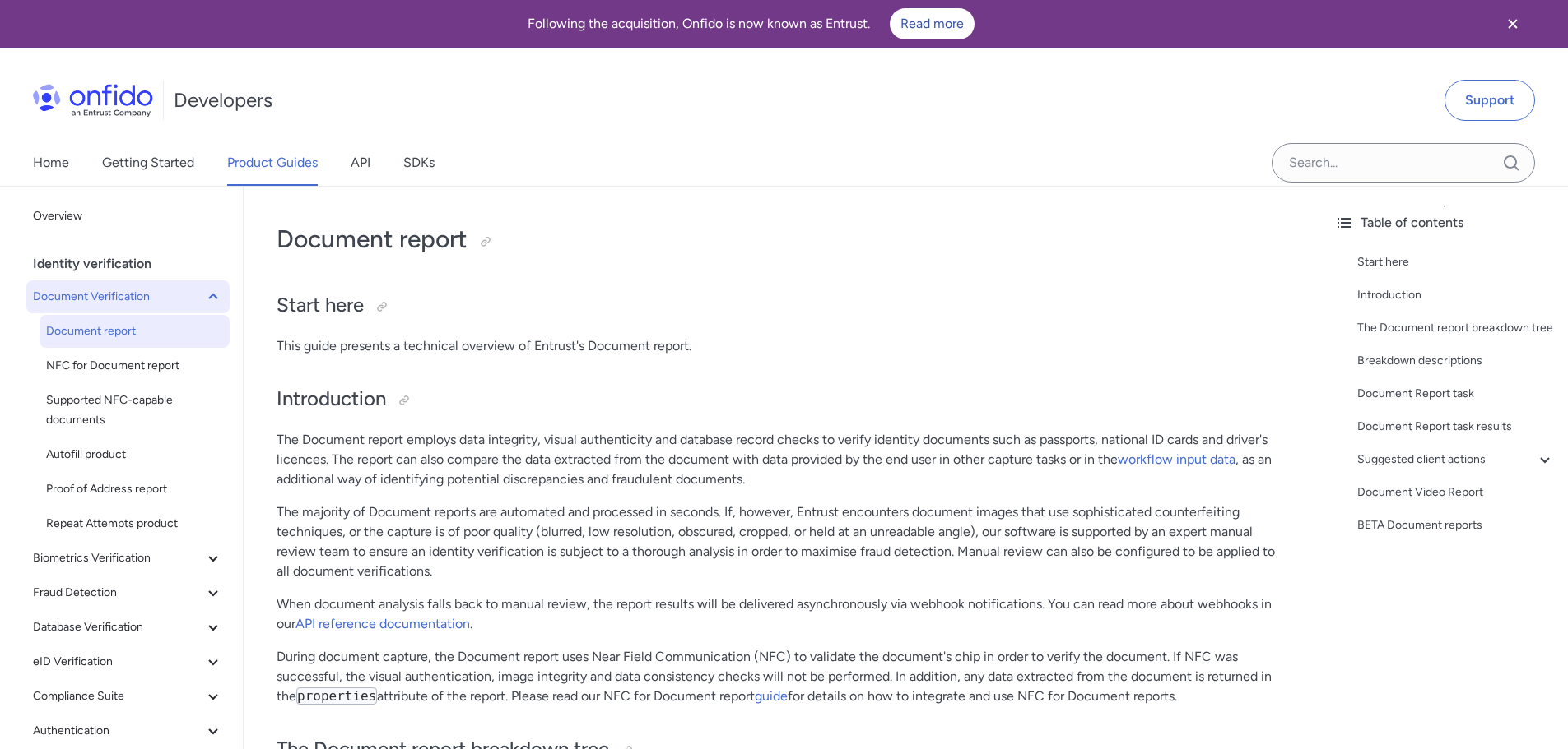
click at [105, 301] on span "Document Verification" at bounding box center [118, 296] width 170 height 19
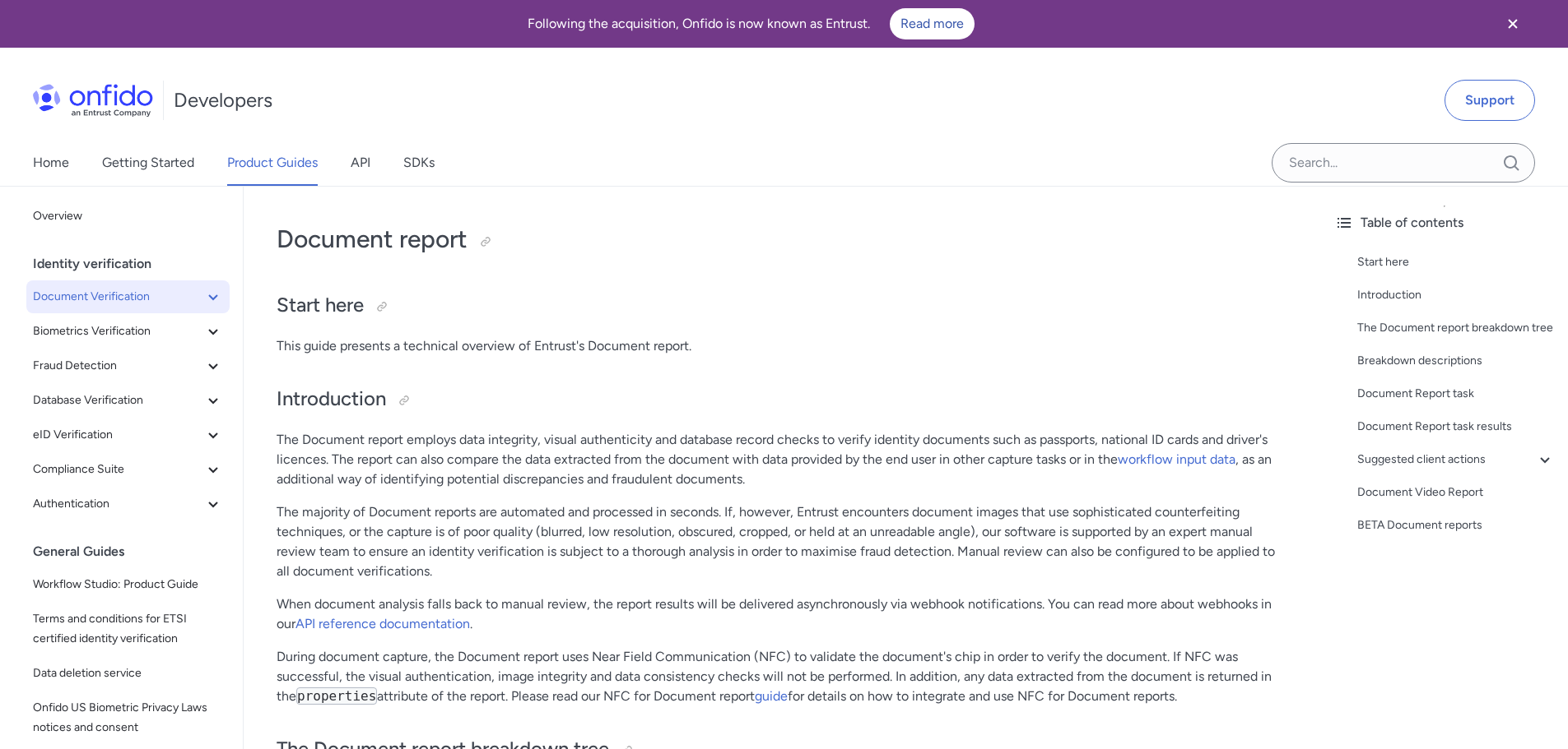
click at [105, 300] on span "Document Verification" at bounding box center [118, 296] width 170 height 19
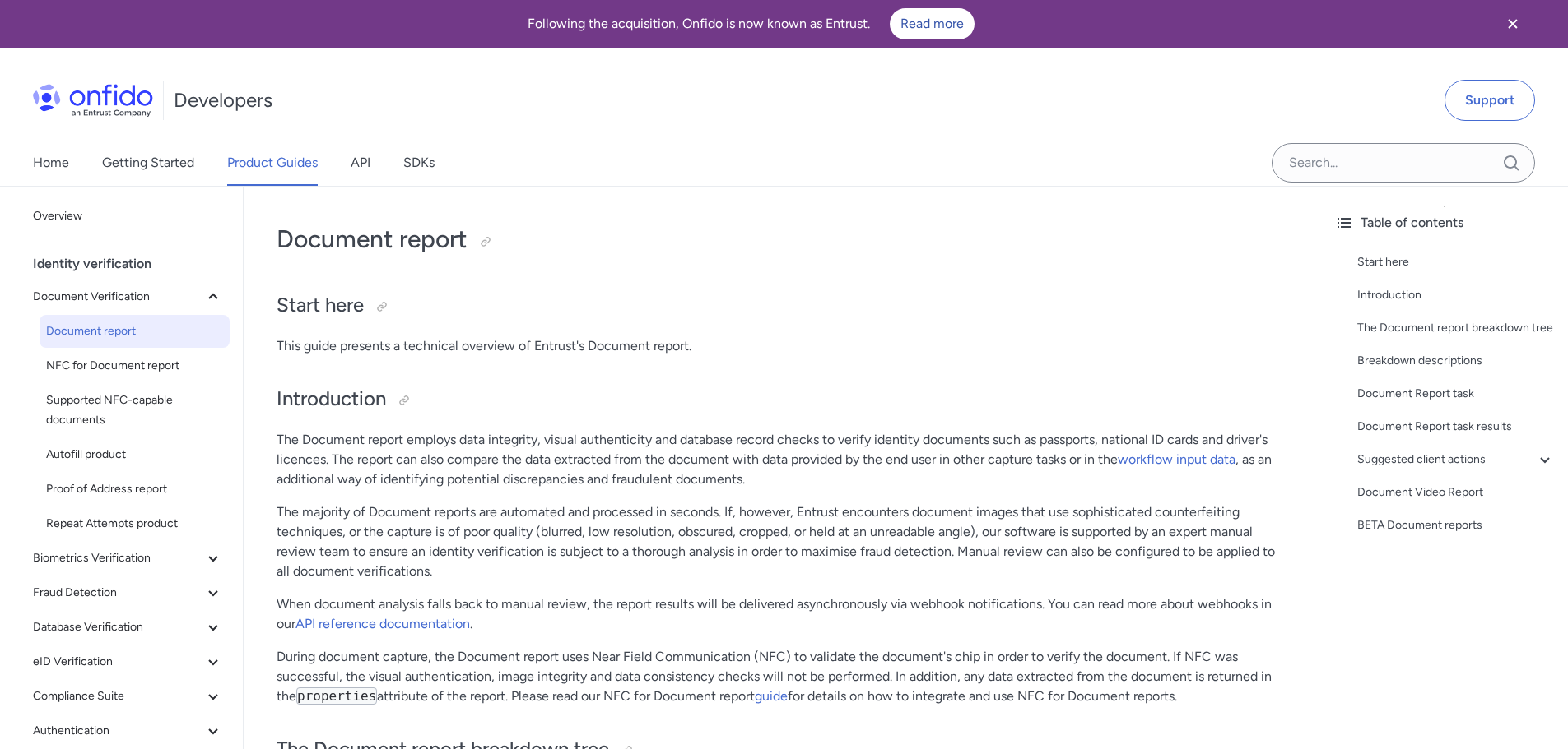
click at [100, 331] on span "Document report" at bounding box center [134, 331] width 177 height 19
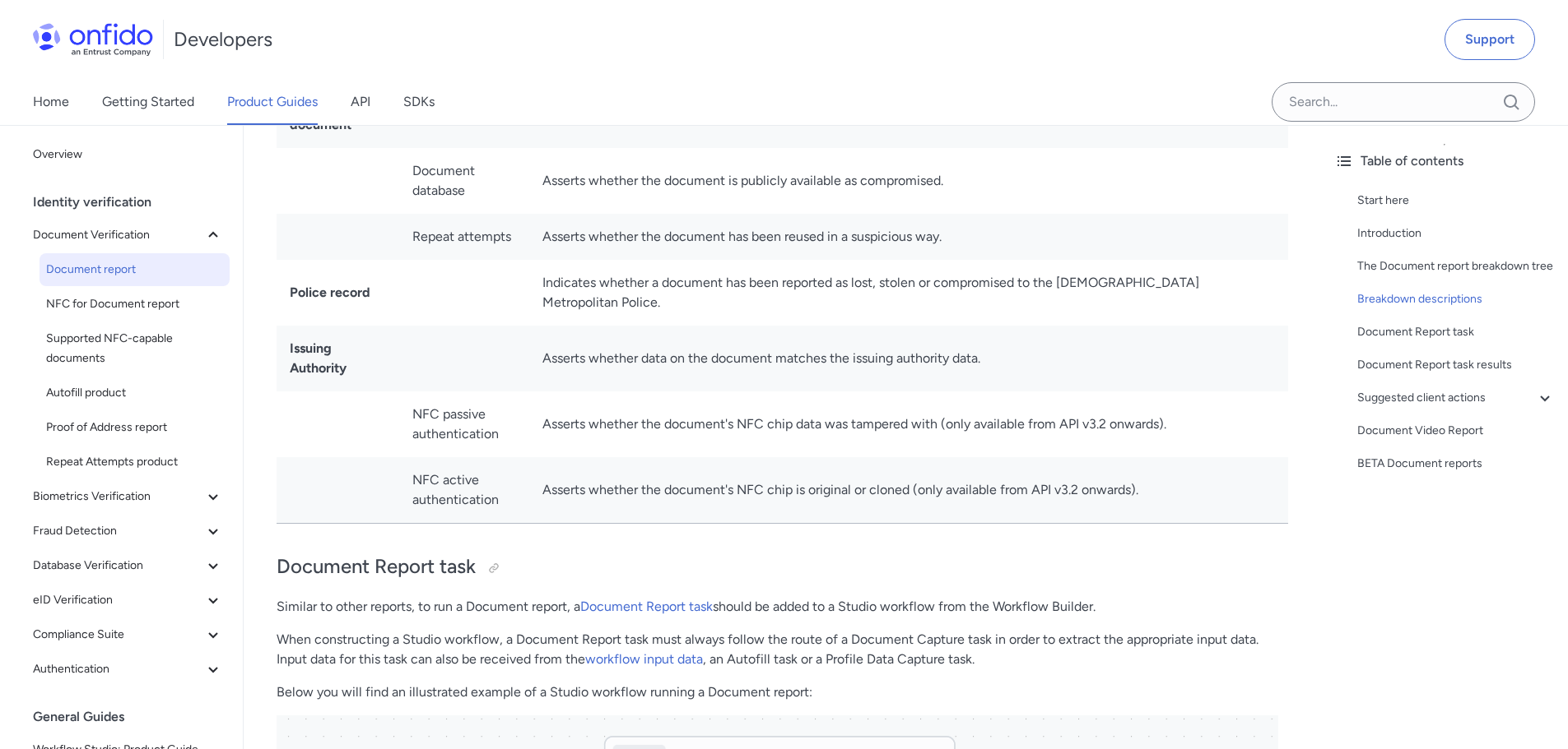
scroll to position [6731, 0]
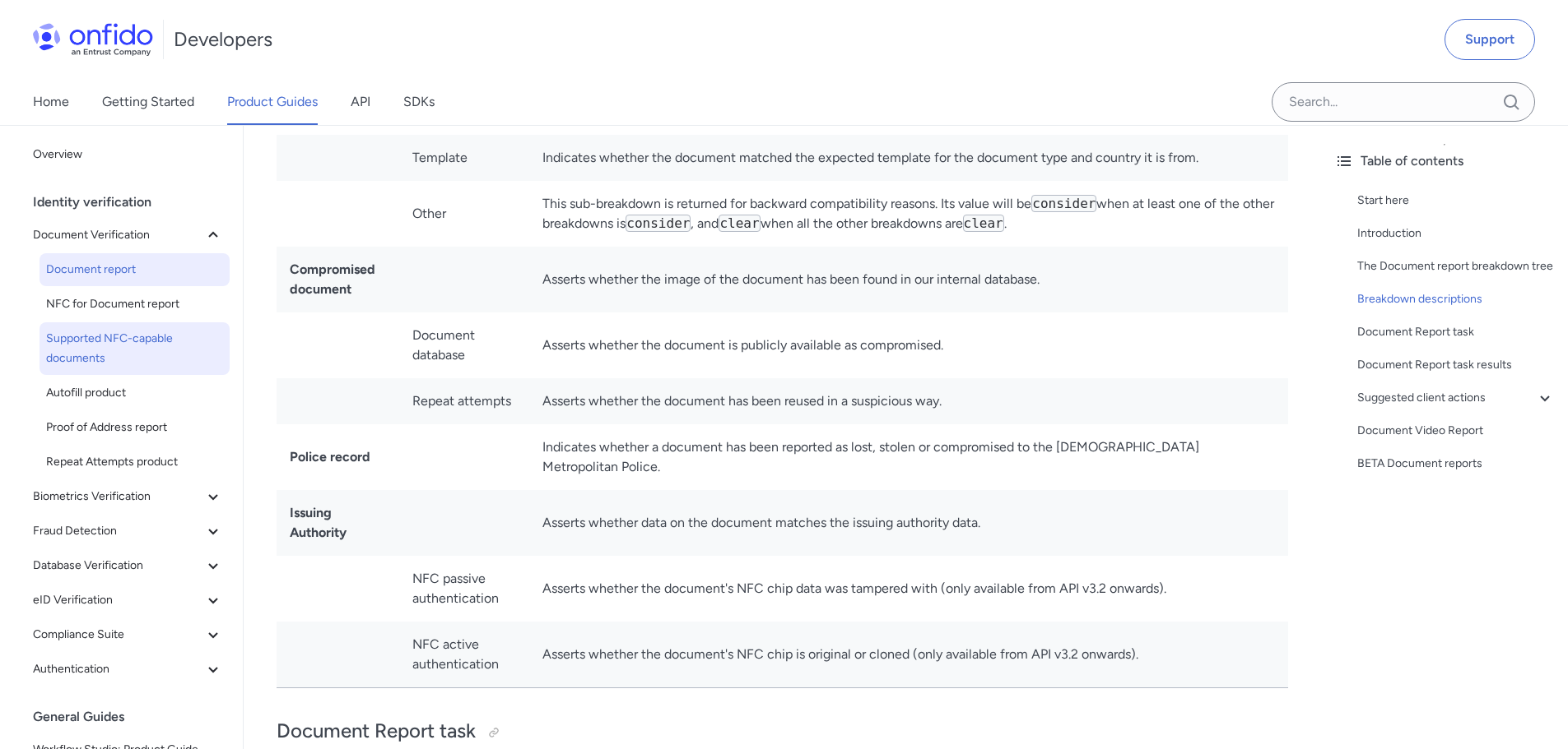
click at [121, 331] on span "Supported NFC-capable documents" at bounding box center [134, 349] width 177 height 40
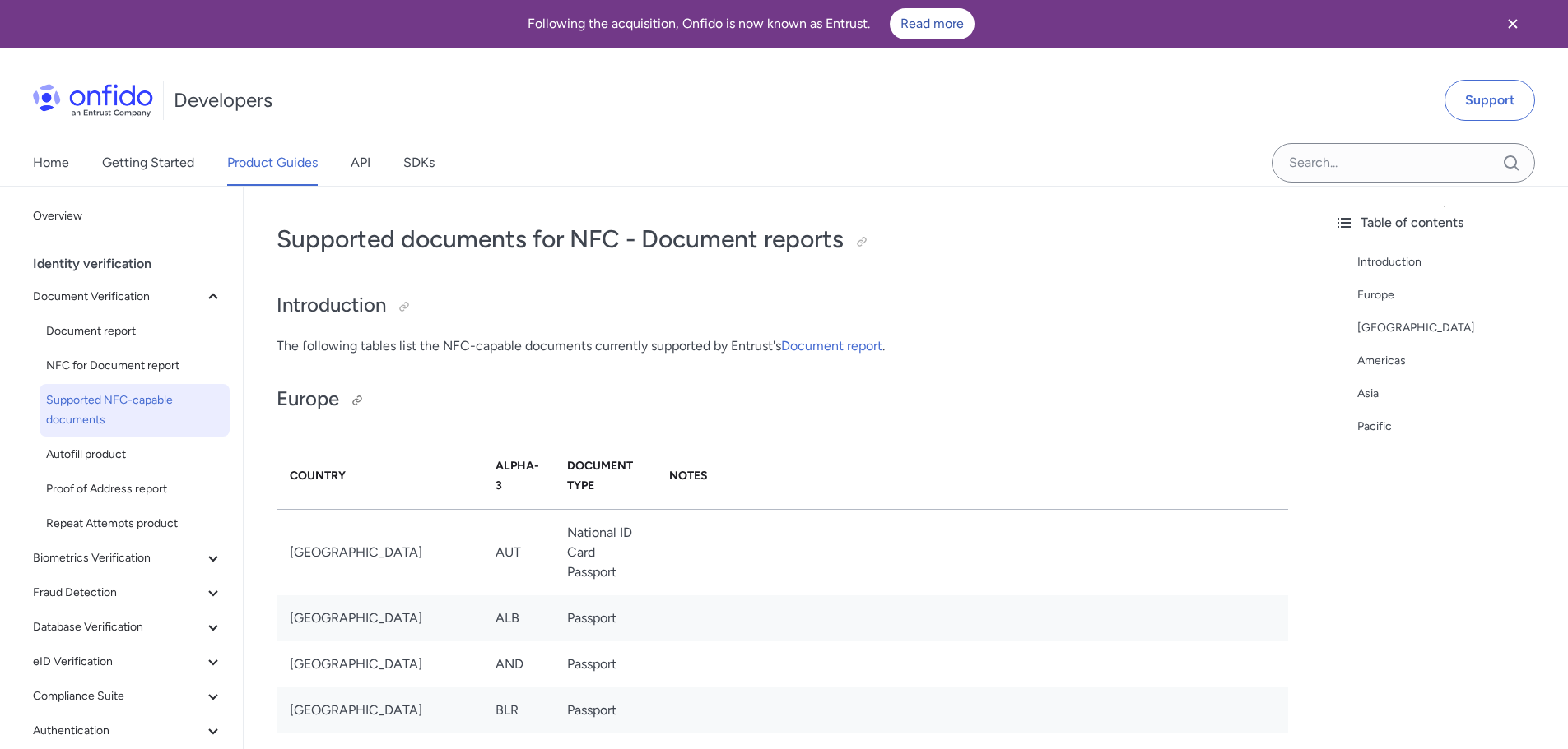
click at [801, 404] on h2 "Europe" at bounding box center [782, 399] width 1011 height 28
click at [95, 362] on span "NFC for Document report" at bounding box center [134, 366] width 177 height 19
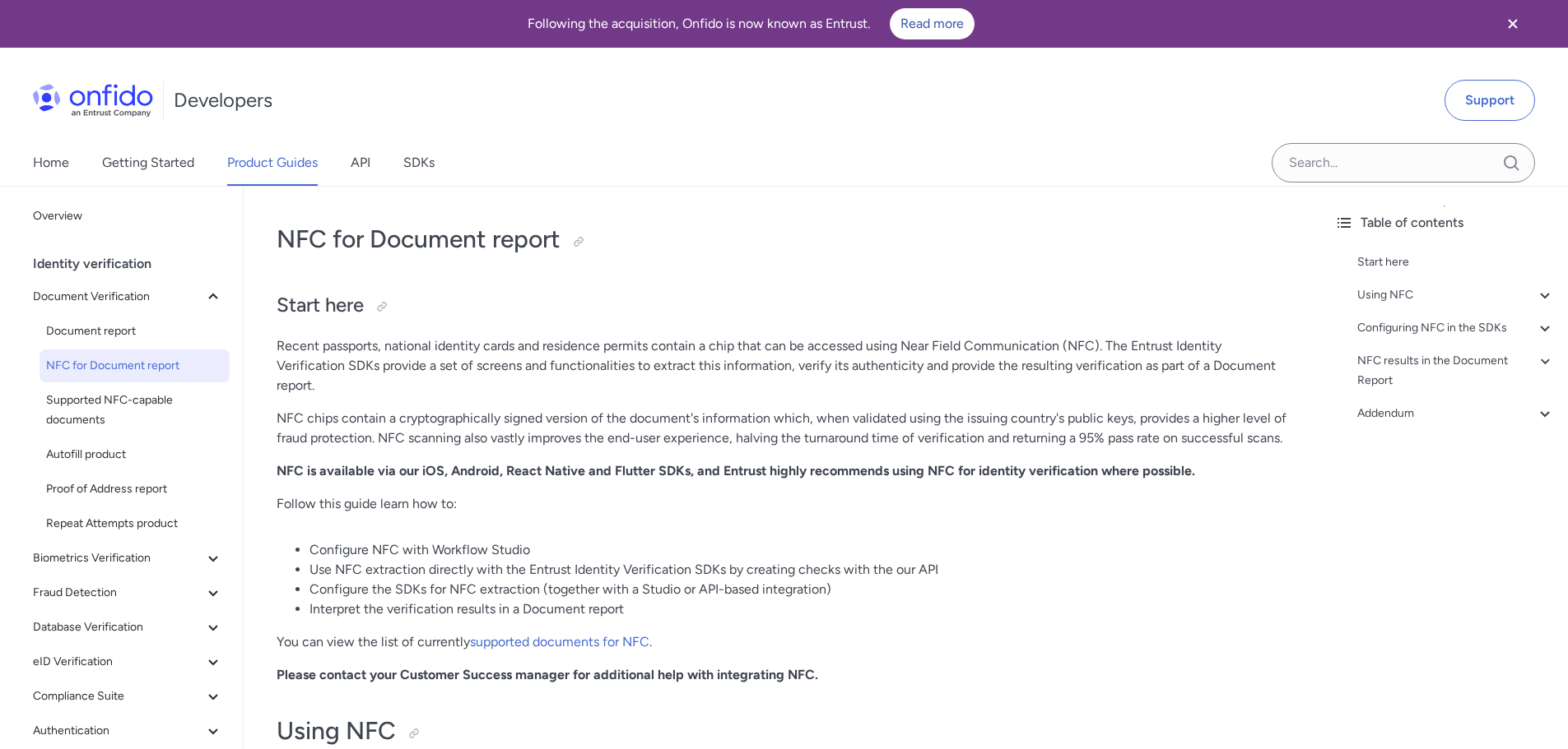
click at [452, 366] on p "Recent passports, national identity cards and residence permits contain a chip …" at bounding box center [782, 365] width 1011 height 59
click at [601, 641] on link "supported documents for NFC" at bounding box center [559, 642] width 180 height 16
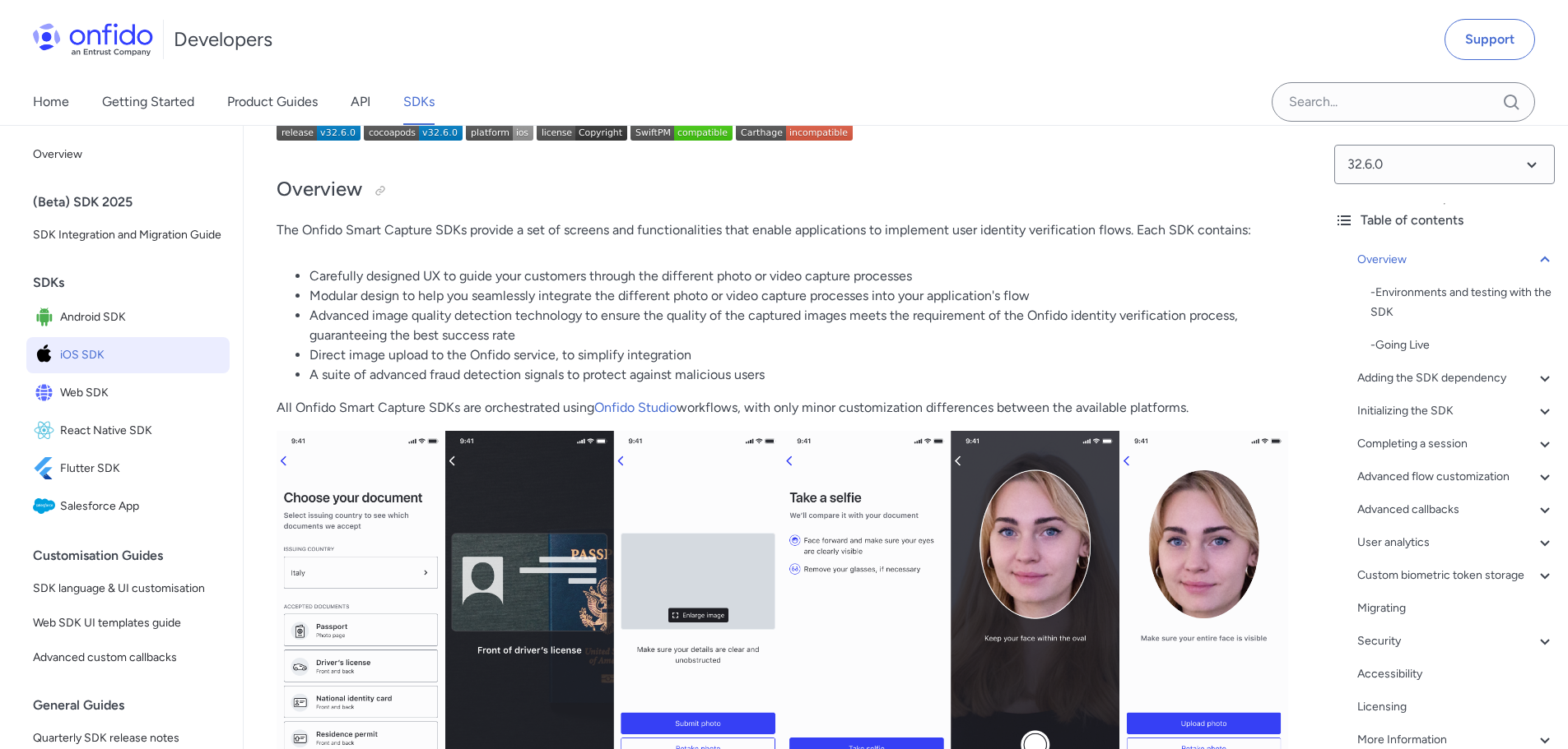
scroll to position [18928, 0]
